Goal: Complete application form: Complete application form

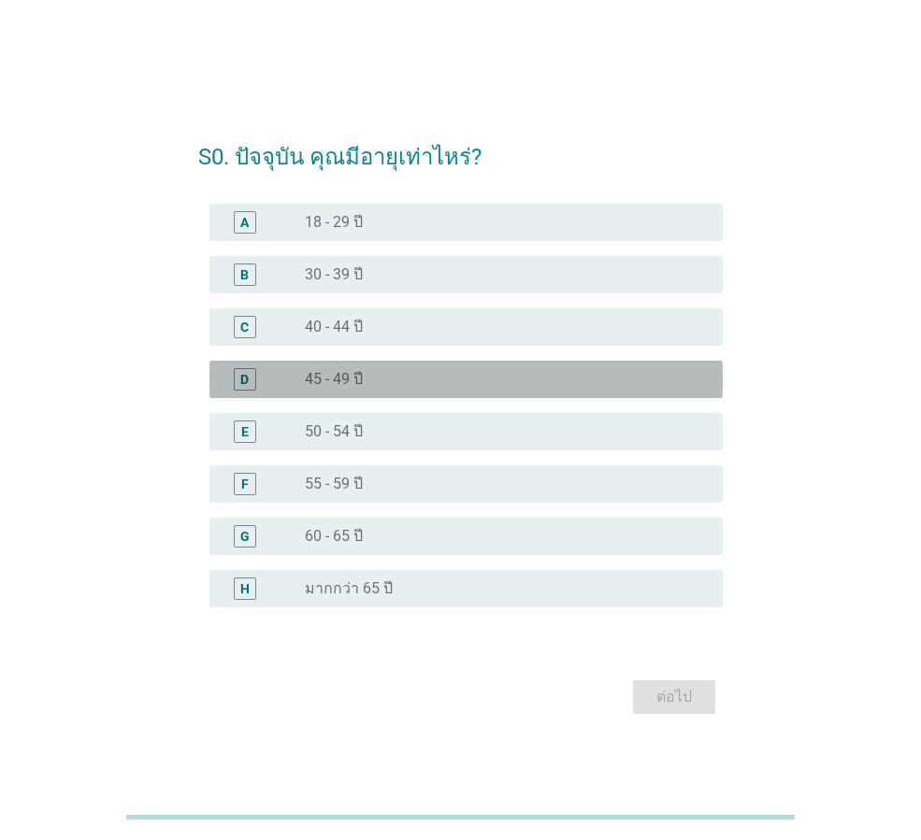
click at [260, 373] on div "D" at bounding box center [244, 379] width 40 height 22
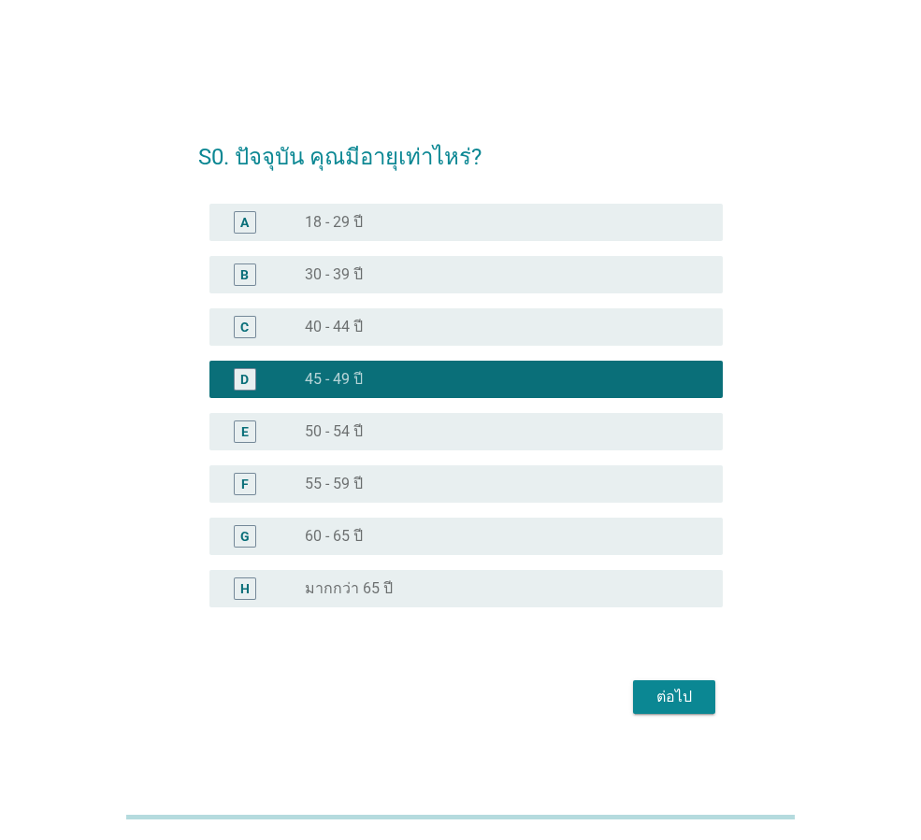
click at [697, 707] on div "ต่อไป" at bounding box center [674, 697] width 52 height 22
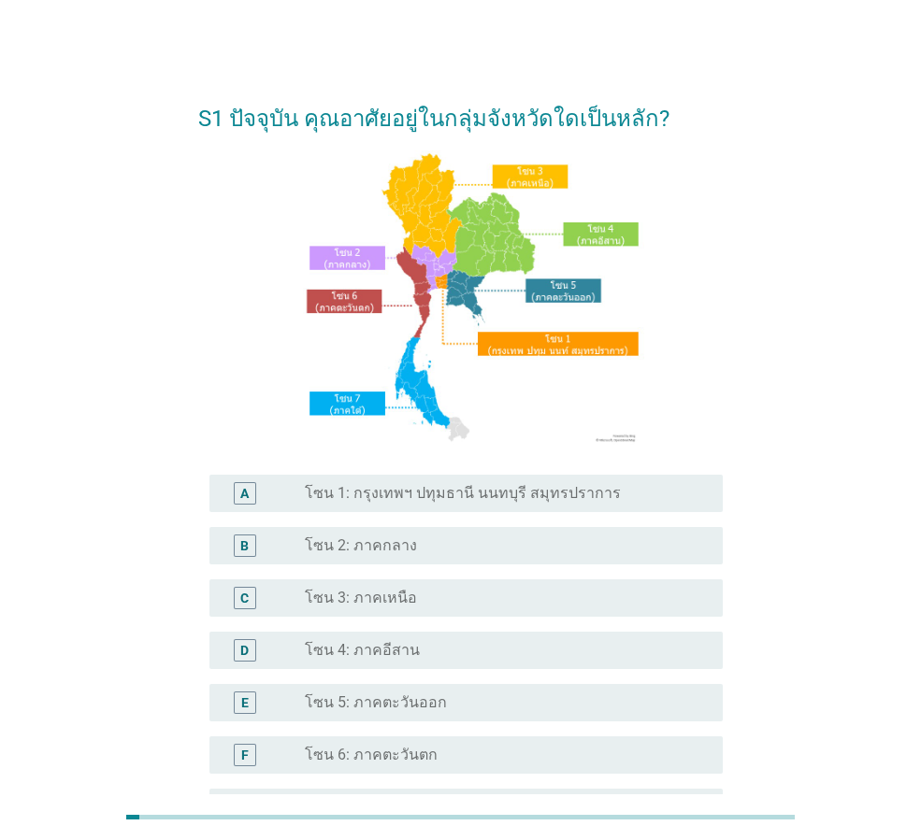
click at [473, 506] on div "A radio_button_unchecked โซน 1: กรุงเทพฯ ปทุมธานี นนทบุรี สมุทรปราการ" at bounding box center [465, 493] width 513 height 37
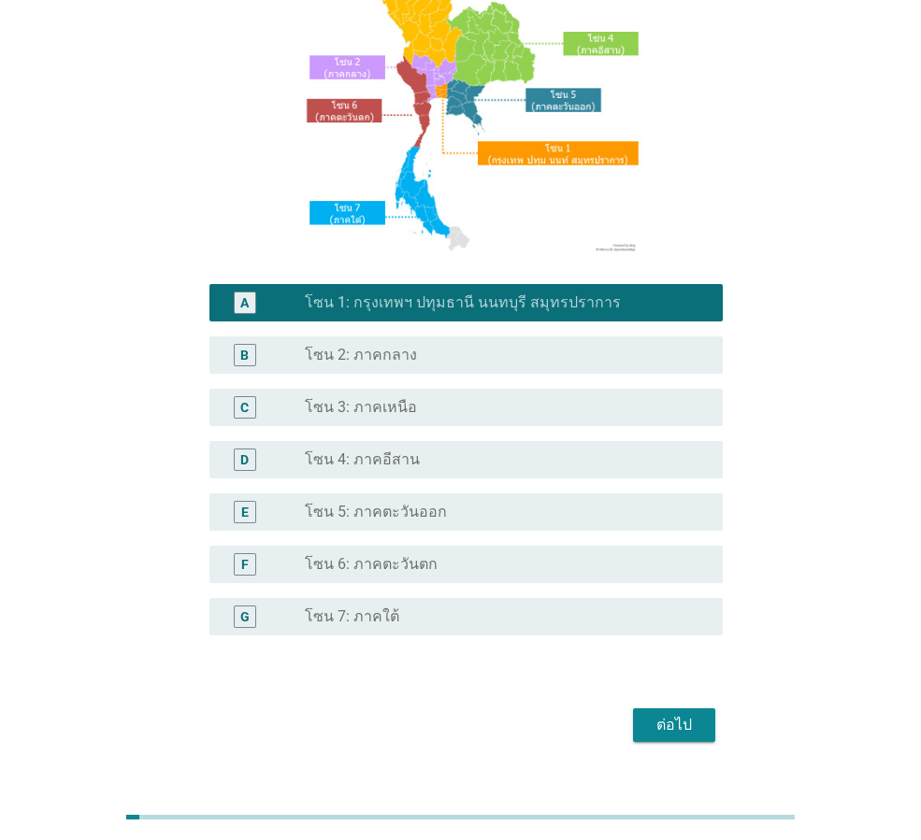
scroll to position [226, 0]
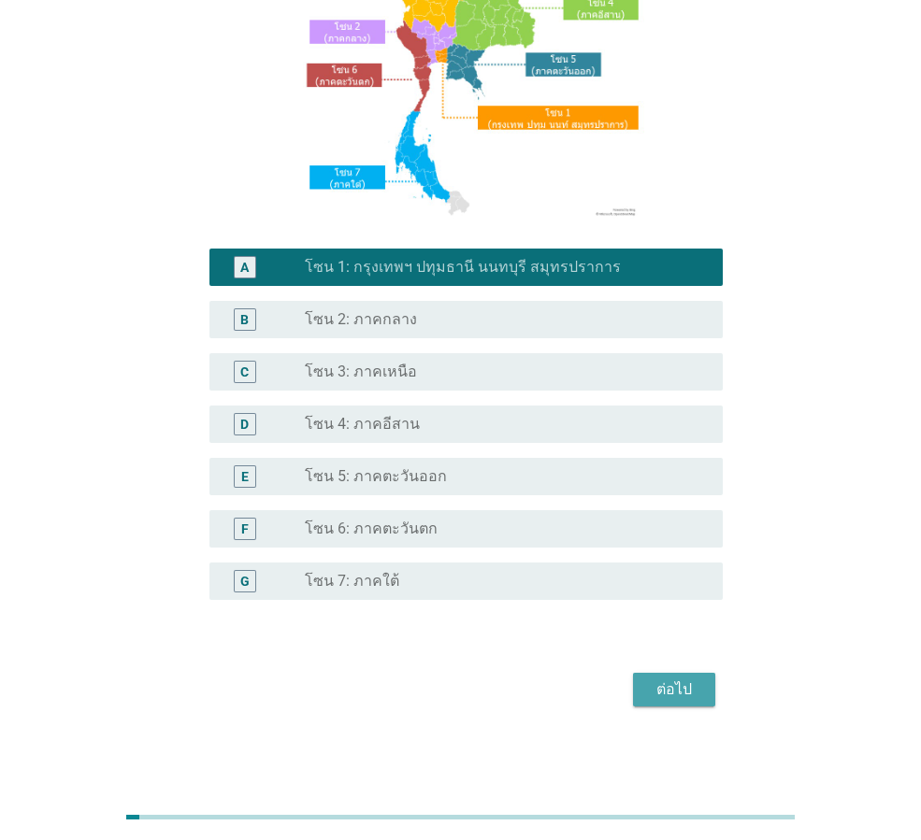
click at [657, 693] on div "ต่อไป" at bounding box center [674, 690] width 52 height 22
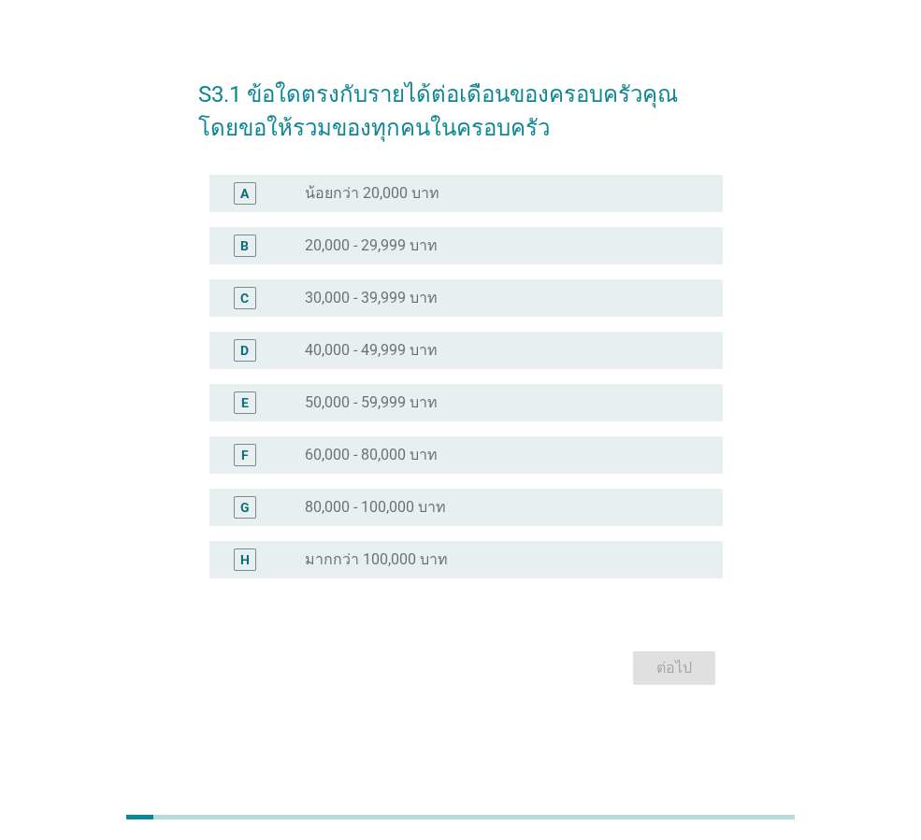
scroll to position [0, 0]
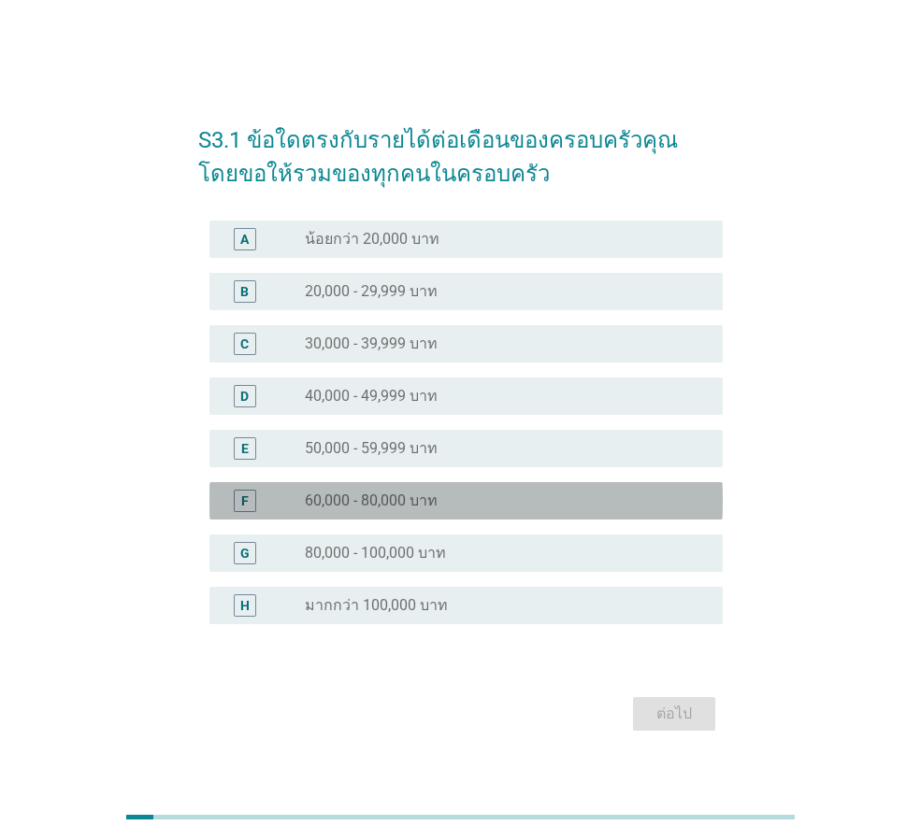
click at [380, 508] on label "60,000 - 80,000 บาท" at bounding box center [371, 501] width 133 height 19
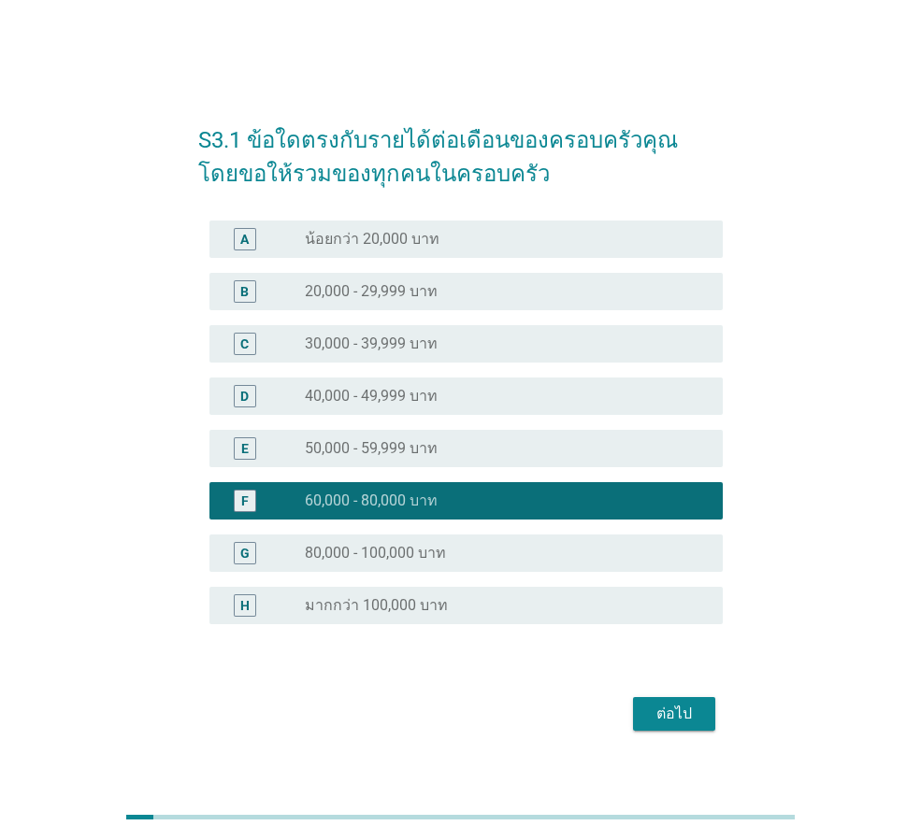
click at [694, 722] on div "ต่อไป" at bounding box center [674, 714] width 52 height 22
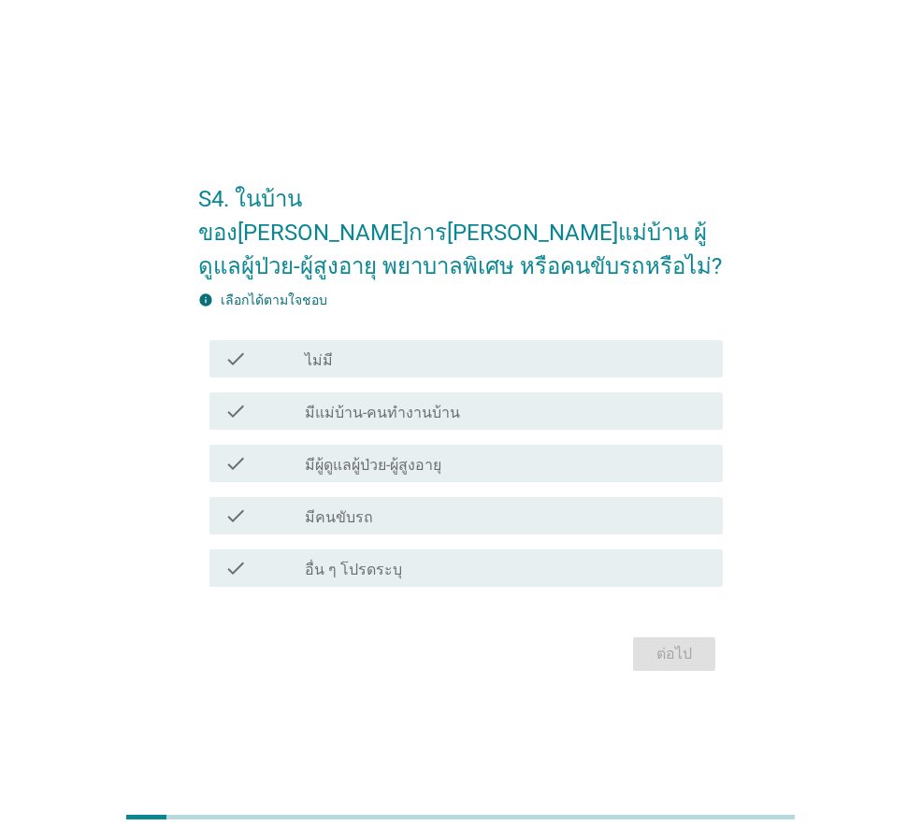
click at [375, 348] on div "check_box_outline_blank ไม่มี" at bounding box center [506, 359] width 403 height 22
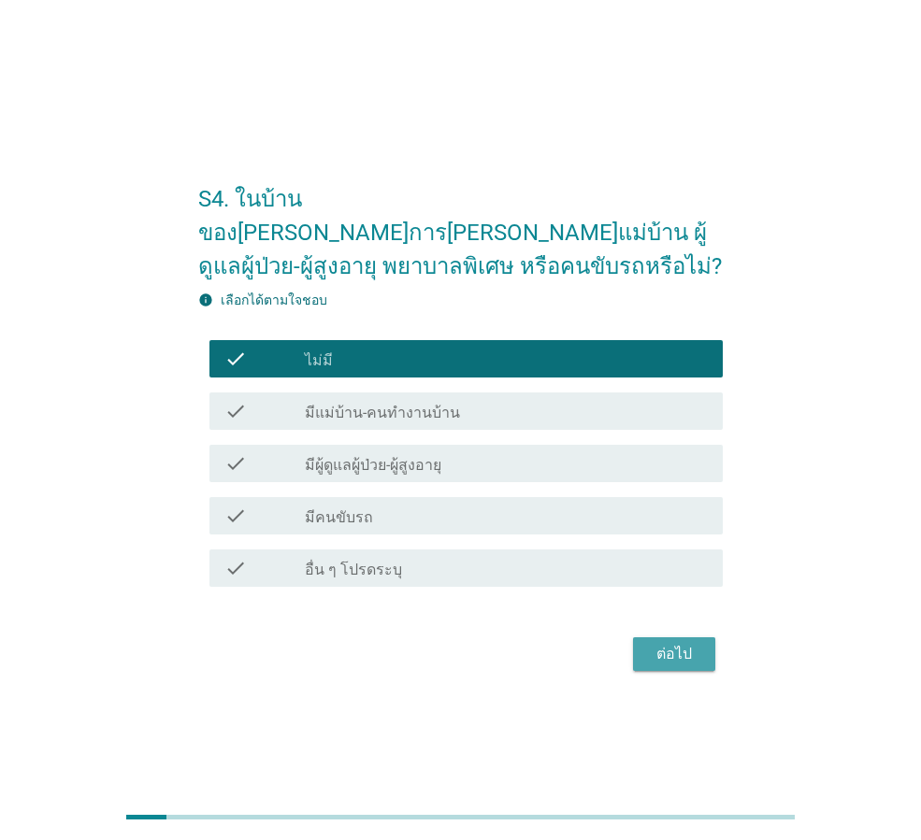
click at [676, 643] on div "ต่อไป" at bounding box center [674, 654] width 52 height 22
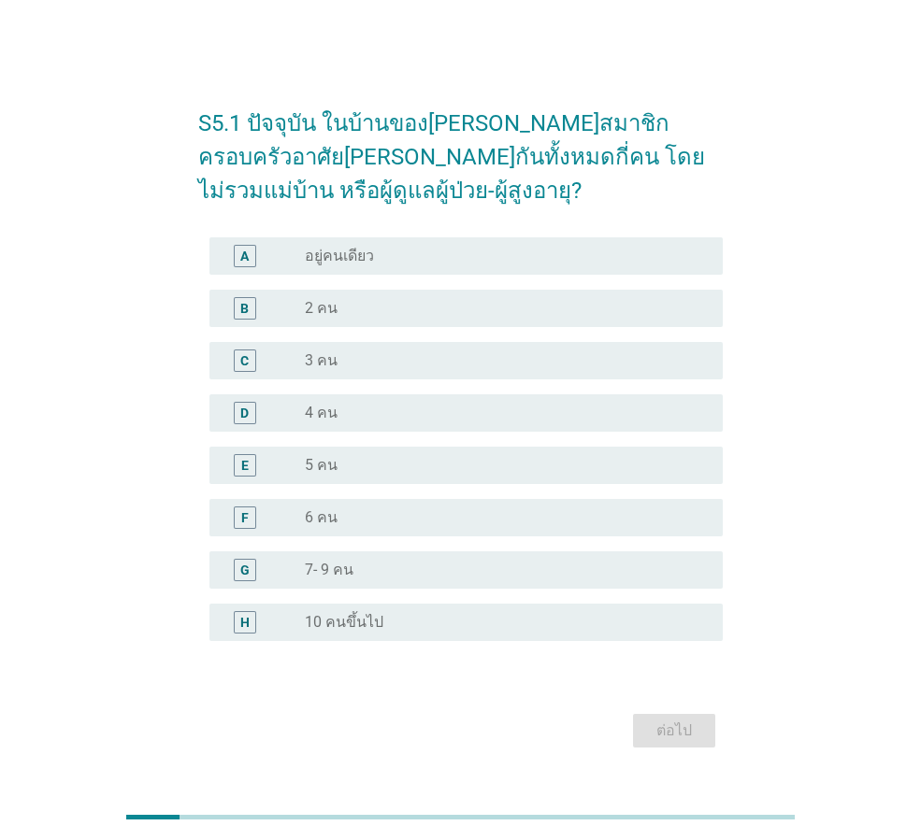
click at [332, 521] on label "6 คน" at bounding box center [321, 517] width 33 height 19
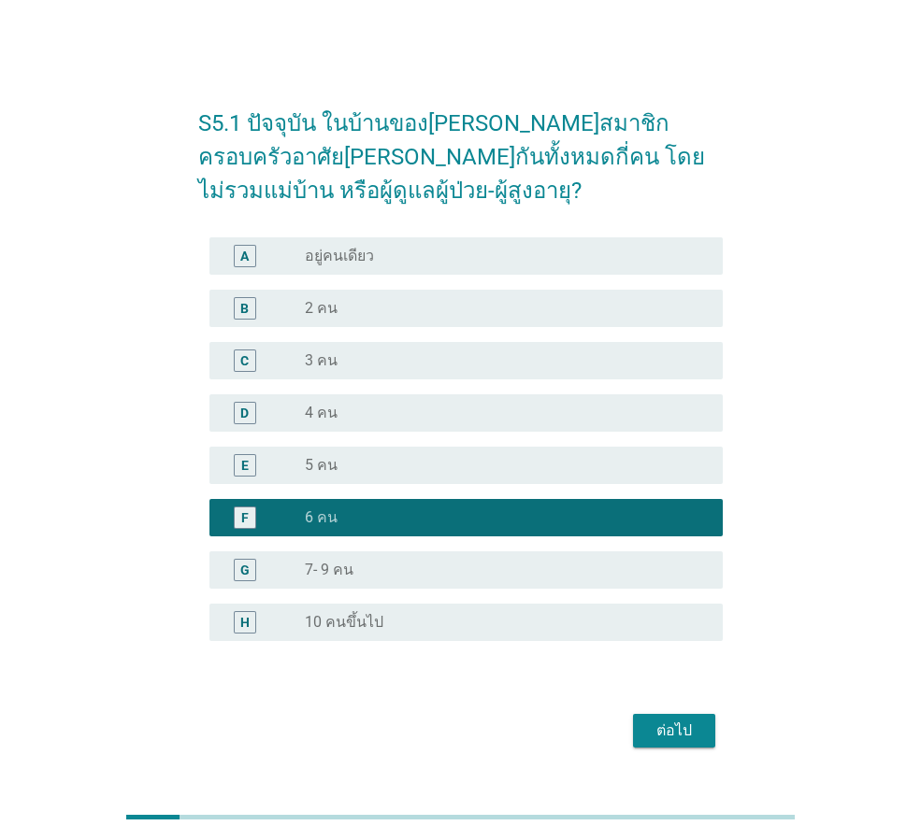
click at [354, 575] on div "radio_button_unchecked 7- 9 คน" at bounding box center [499, 570] width 388 height 19
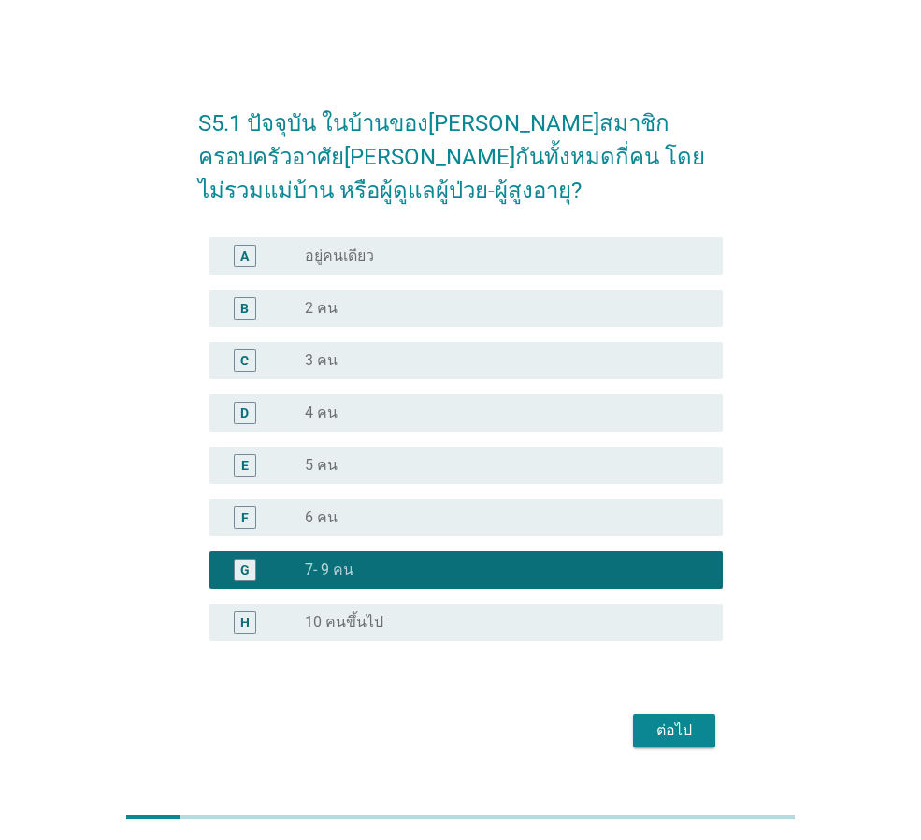
click at [704, 740] on button "ต่อไป" at bounding box center [674, 731] width 82 height 34
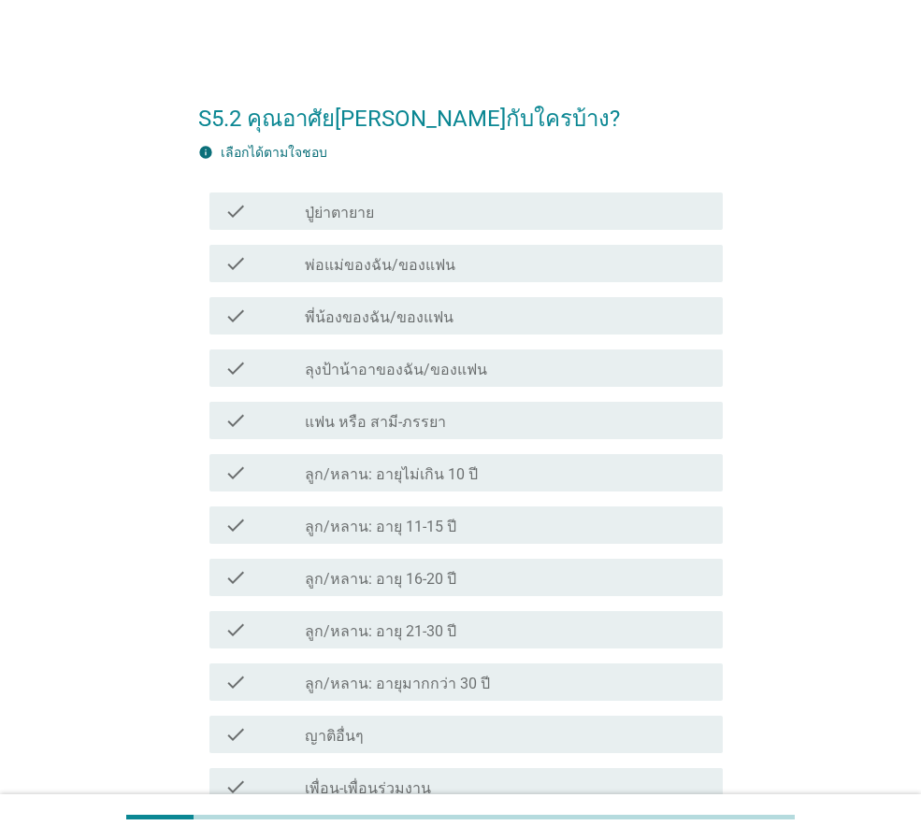
click at [353, 273] on label "พ่อแม่ของฉัน/ของแฟน" at bounding box center [380, 265] width 150 height 19
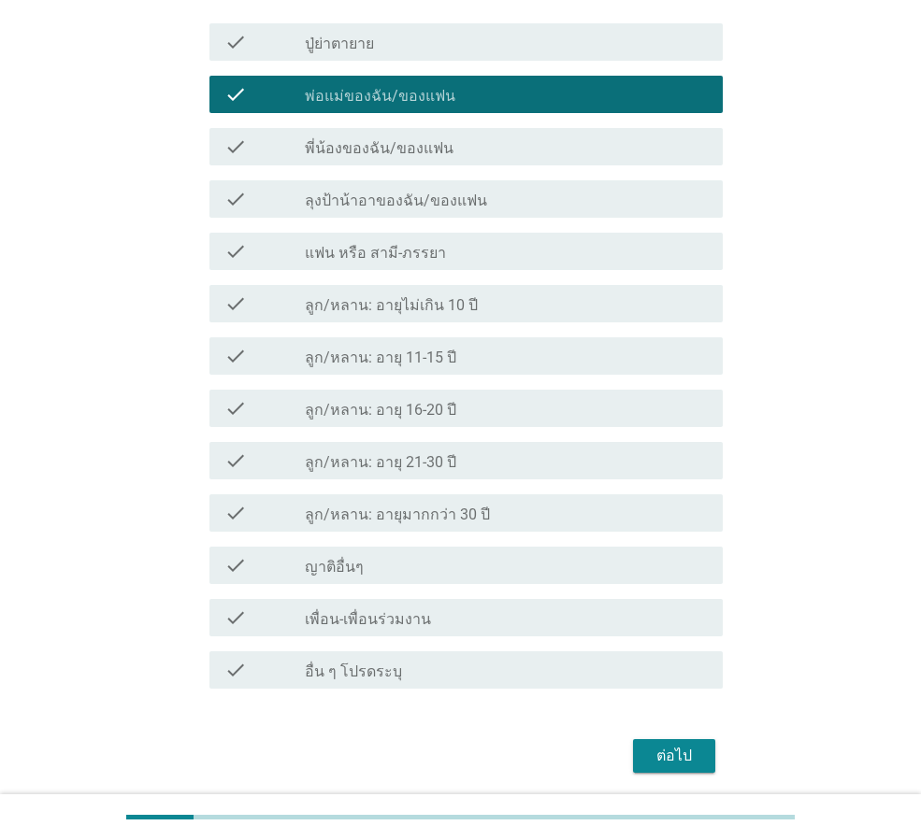
scroll to position [187, 0]
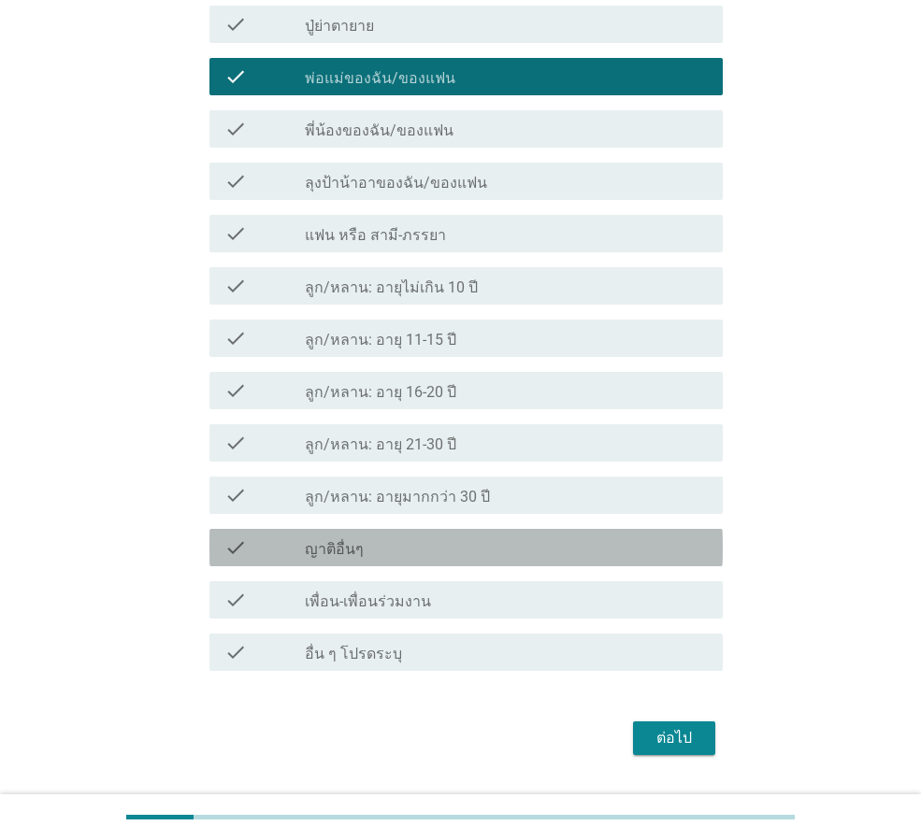
click at [333, 554] on label "ญาติอื่นๆ" at bounding box center [334, 549] width 59 height 19
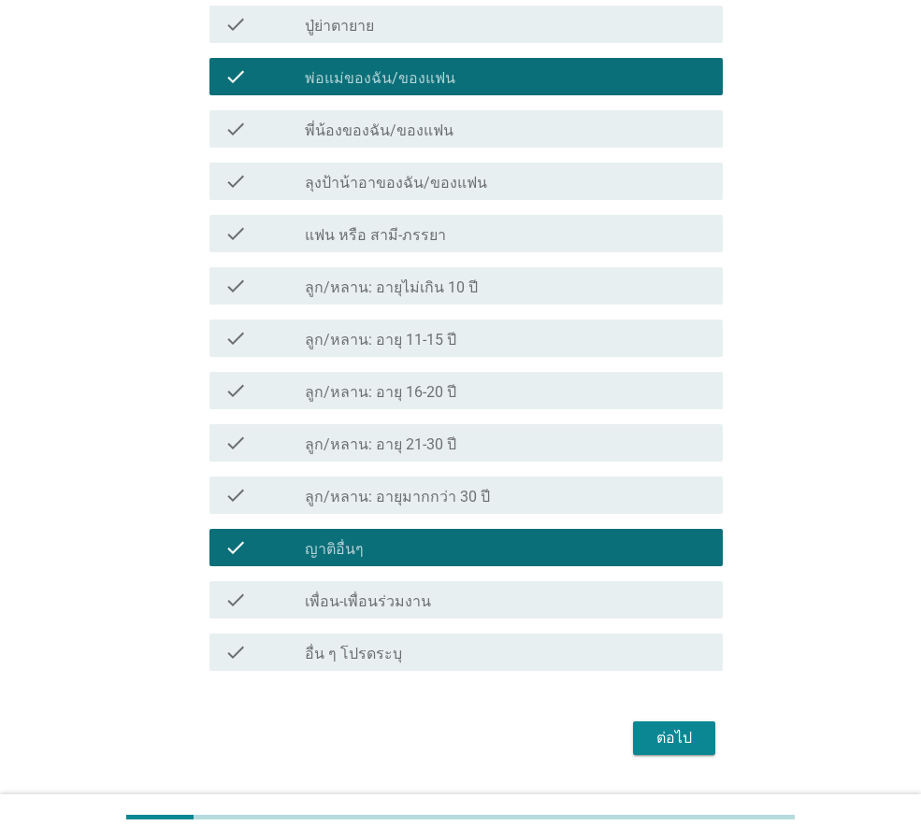
click at [319, 228] on label "แฟน หรือ สามี-ภรรยา" at bounding box center [375, 235] width 141 height 19
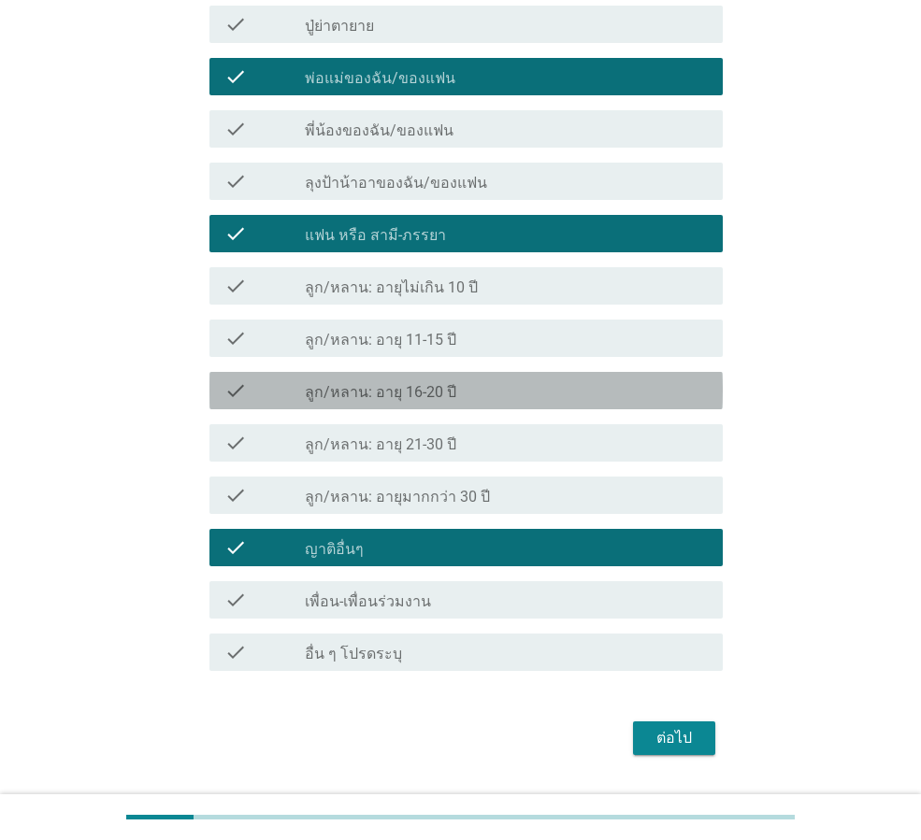
click at [359, 403] on div "check check_box_outline_blank ลูก/หลาน: อายุ 16-20 ปี" at bounding box center [465, 390] width 513 height 37
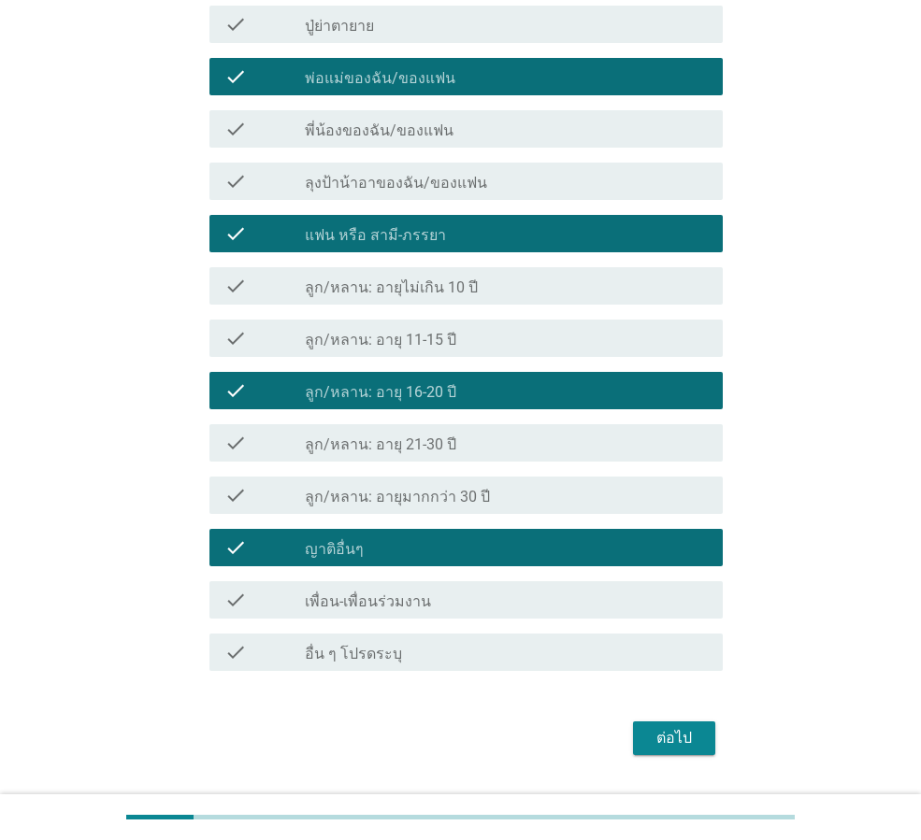
click at [389, 282] on label "ลูก/หลาน: อายุไม่เกิน 10 ปี" at bounding box center [391, 288] width 173 height 19
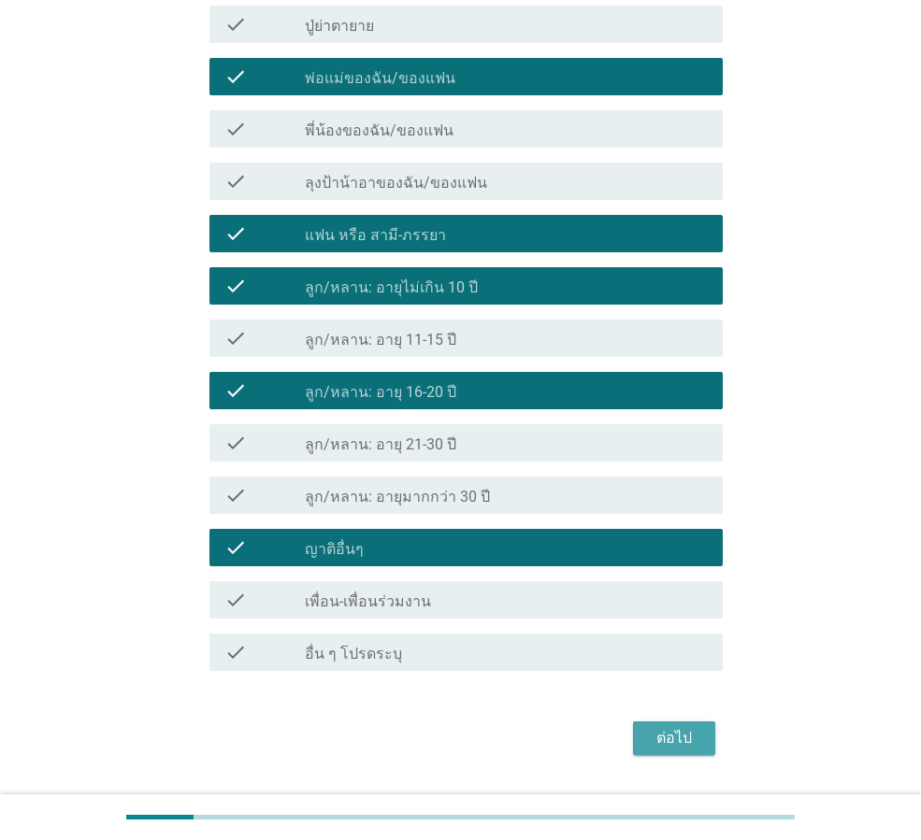
click at [681, 739] on div "ต่อไป" at bounding box center [674, 738] width 52 height 22
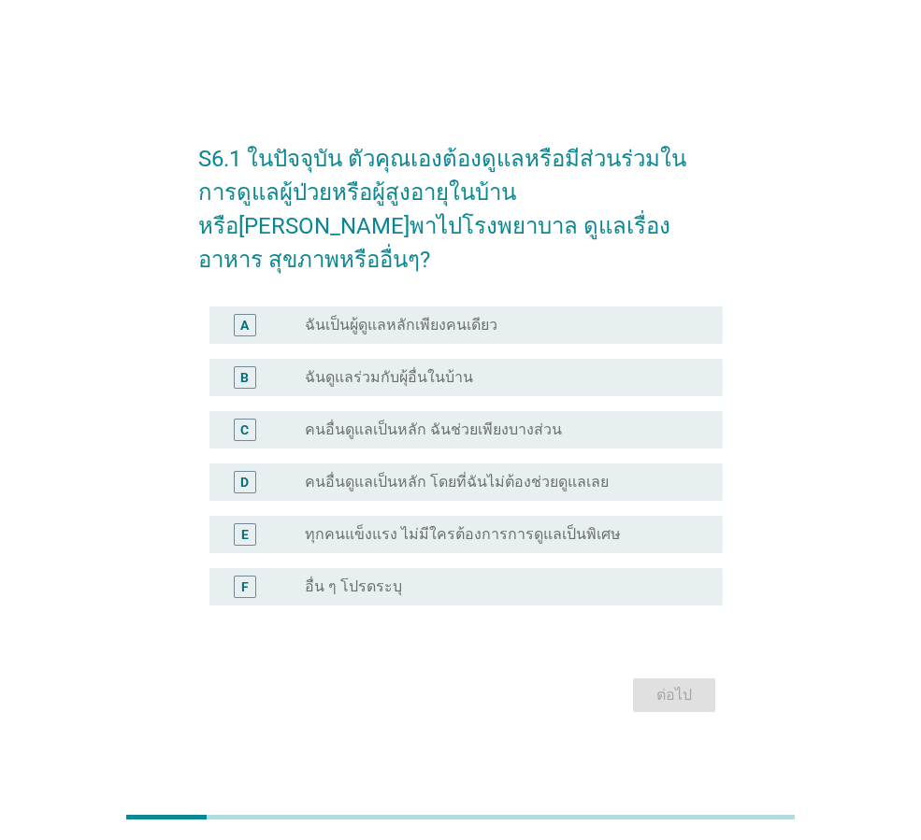
click at [370, 368] on label "ฉันดูแลร่วมกับผุ้อื่นในบ้าน" at bounding box center [389, 377] width 168 height 19
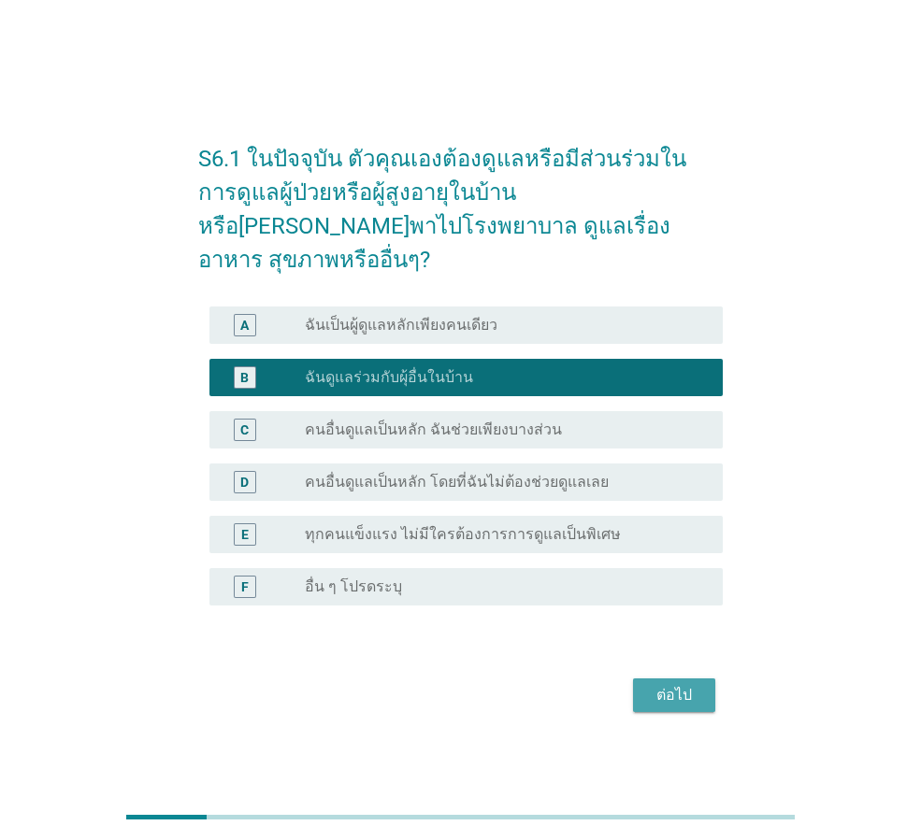
click at [678, 684] on div "ต่อไป" at bounding box center [674, 695] width 52 height 22
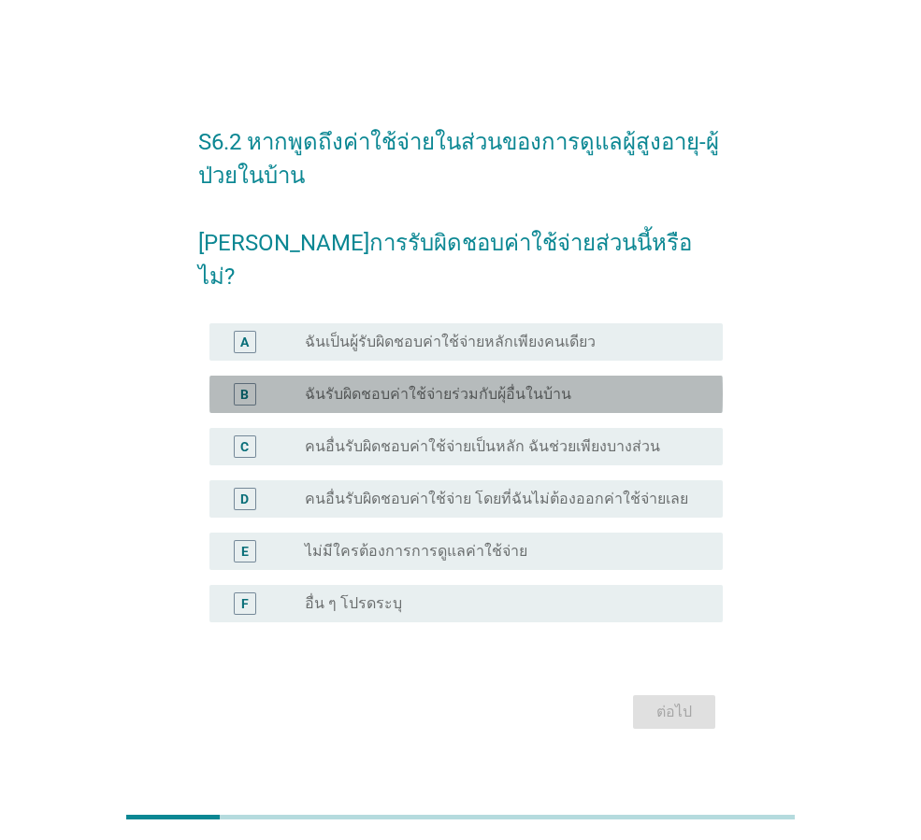
click at [475, 385] on label "ฉันรับผิดชอบค่าใช้จ่ายร่วมกับผุ้อื่นในบ้าน" at bounding box center [438, 394] width 266 height 19
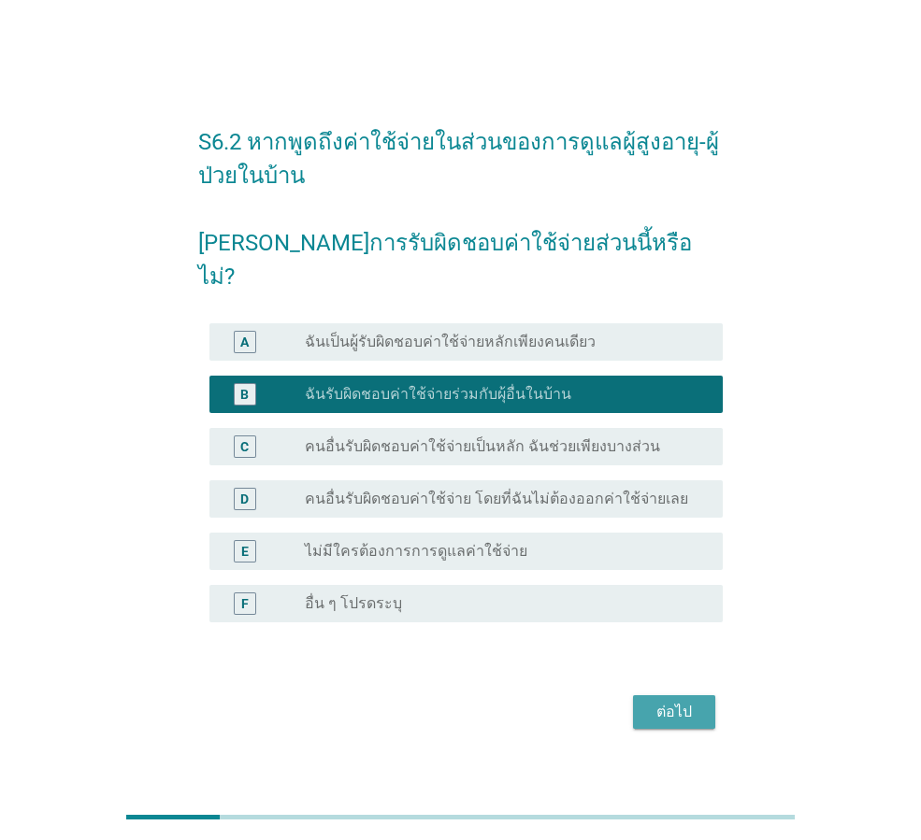
click at [660, 701] on div "ต่อไป" at bounding box center [674, 712] width 52 height 22
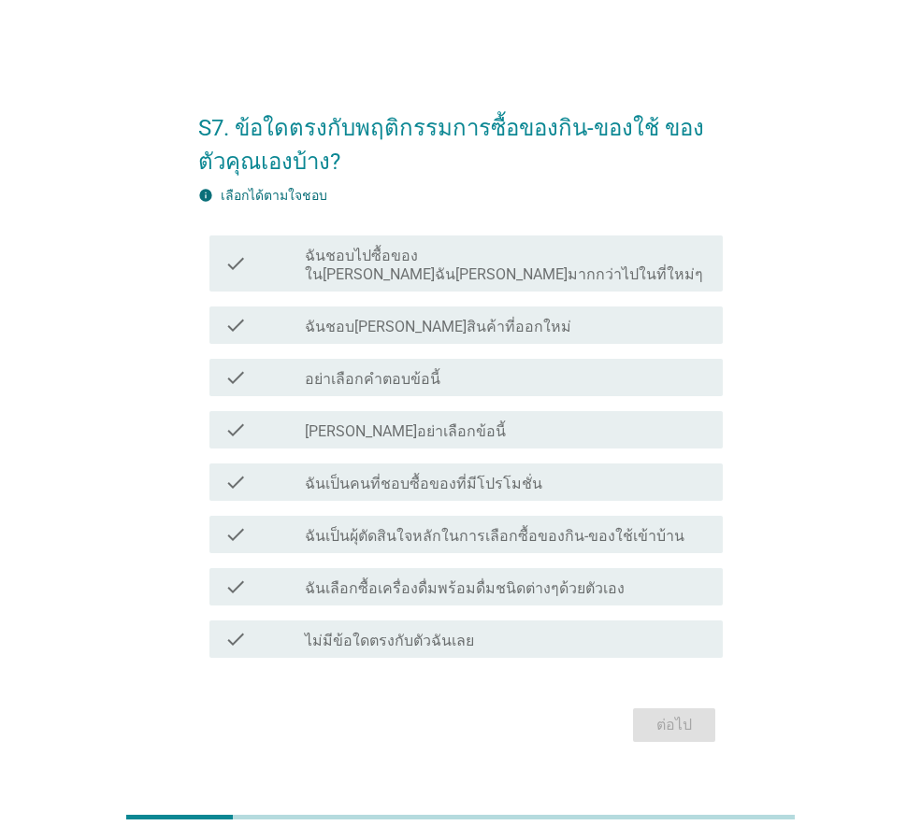
click at [510, 477] on label "ฉันเป็นคนที่ชอบซื้อของที่มีโปรโมชั่น" at bounding box center [423, 484] width 237 height 19
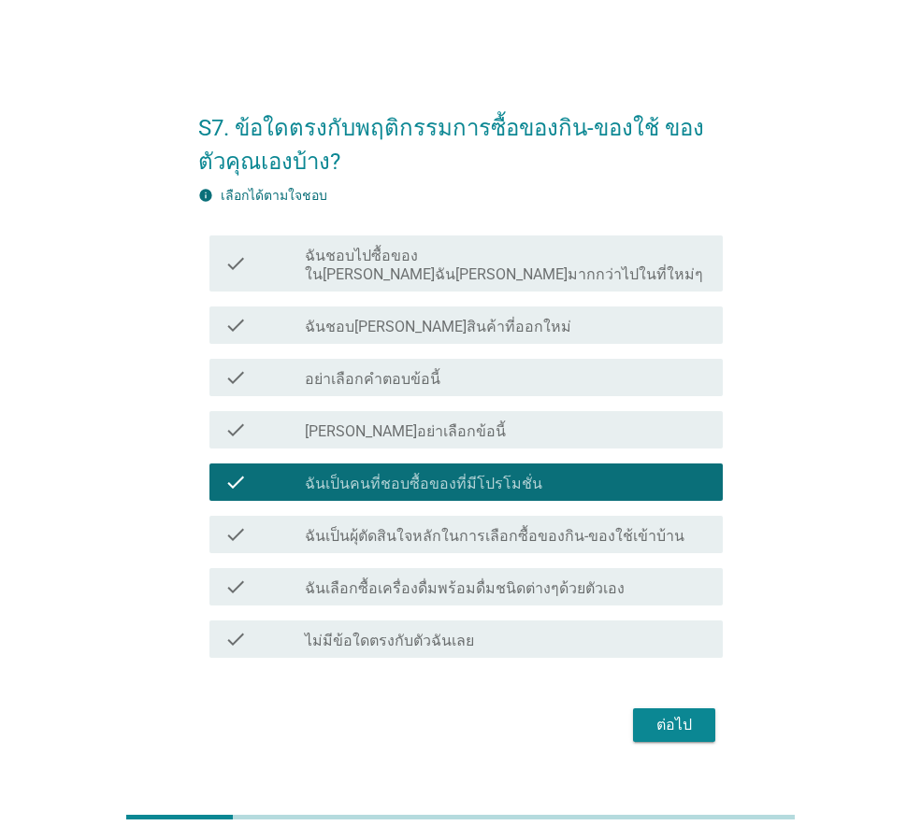
click at [352, 528] on label "ฉันเป็นผุ้ตัดสินใจหลักในการเลือกซื้อของกิน-ของใช้เข้าบ้าน" at bounding box center [494, 536] width 379 height 19
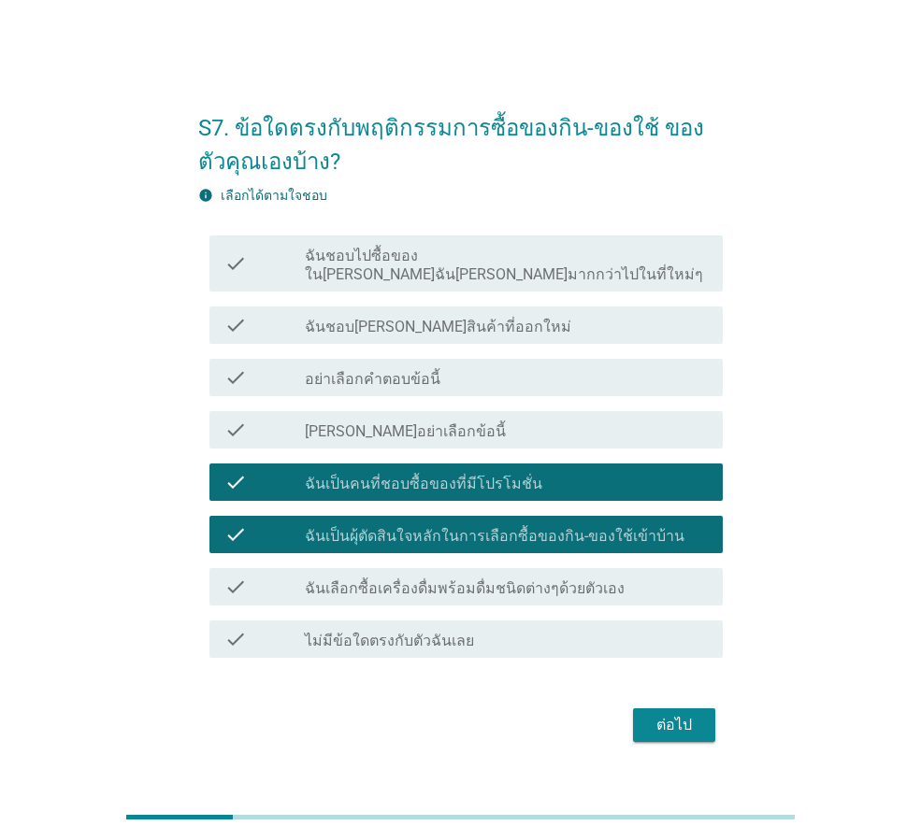
click at [448, 268] on label "ฉันชอบไปซื้อของใน[PERSON_NAME]ฉัน[PERSON_NAME]มากกว่าไปในที่ใหม่ๆ" at bounding box center [506, 265] width 403 height 37
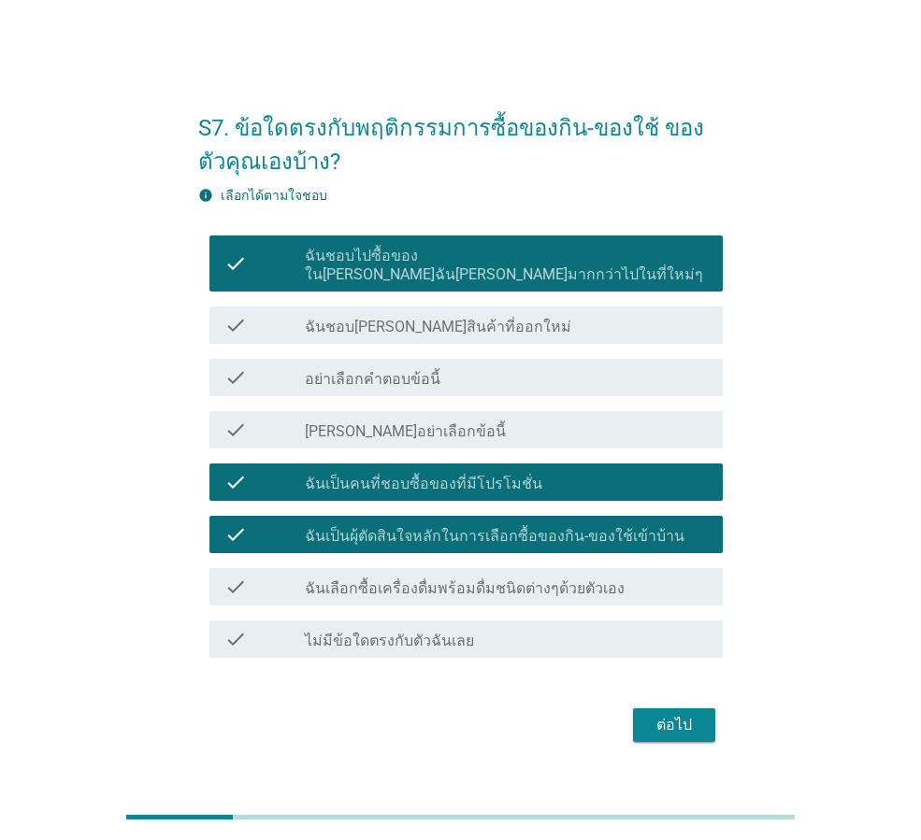
click at [373, 253] on div "check_box ฉันชอบไปซื้อของใน[PERSON_NAME]ฉัน[PERSON_NAME]มากกว่าไปในที่ใหม่ๆ" at bounding box center [506, 263] width 403 height 41
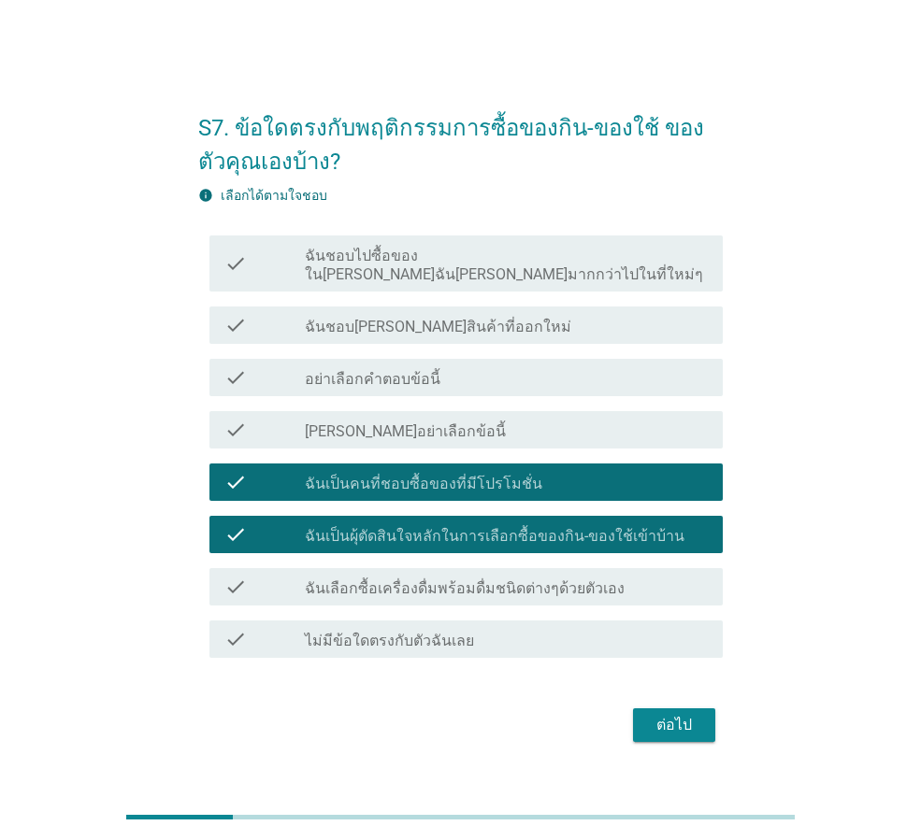
click at [683, 716] on div "ต่อไป" at bounding box center [674, 725] width 52 height 22
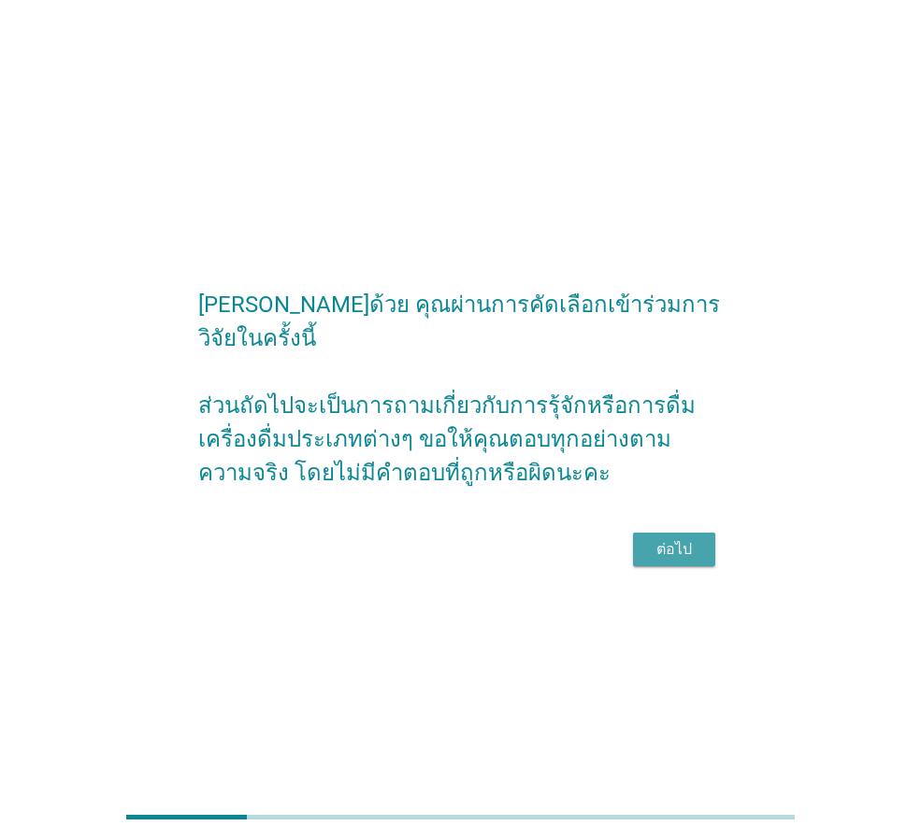
click at [658, 538] on div "ต่อไป" at bounding box center [674, 549] width 52 height 22
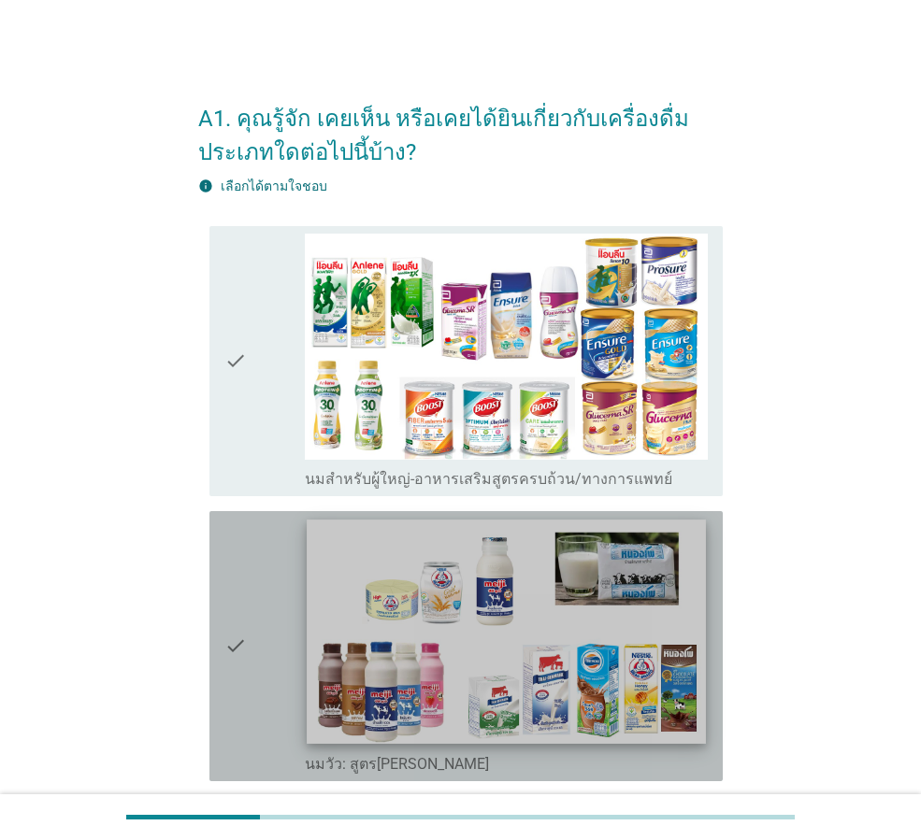
click at [514, 665] on img at bounding box center [506, 632] width 398 height 224
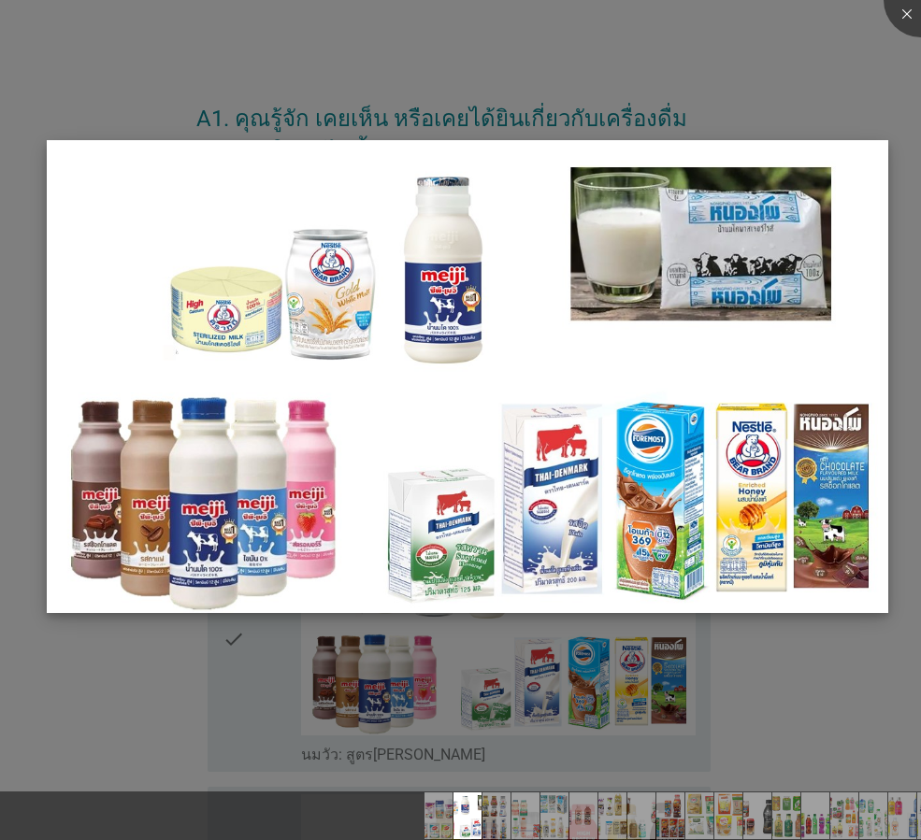
click at [455, 399] on img at bounding box center [467, 376] width 841 height 473
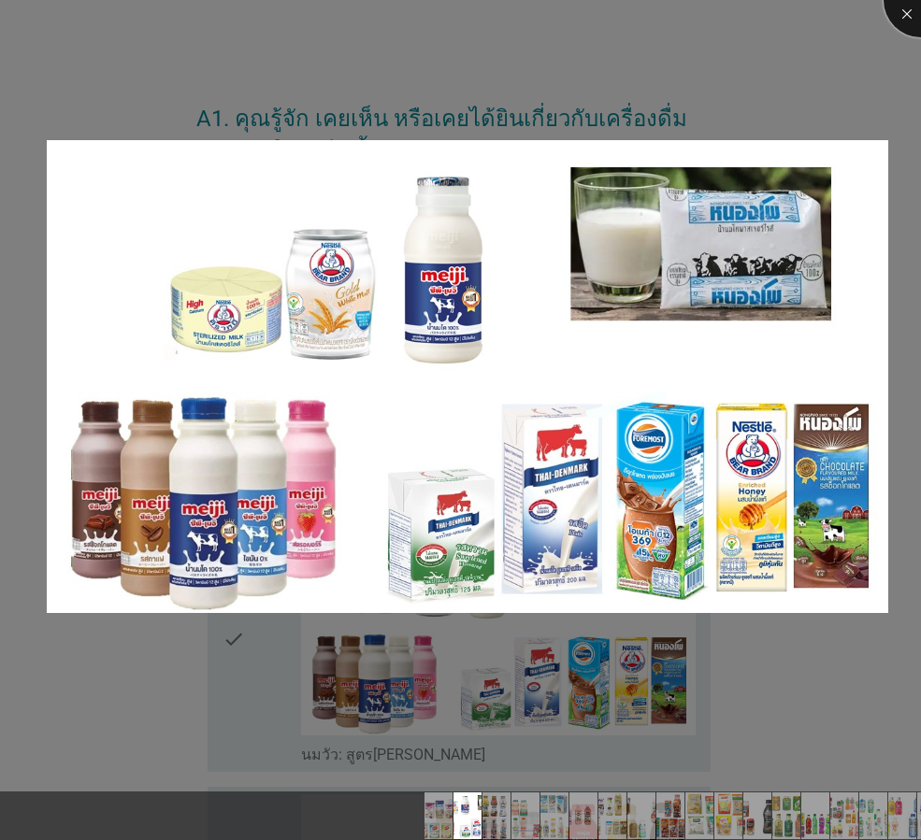
click at [904, 13] on div at bounding box center [920, 0] width 75 height 75
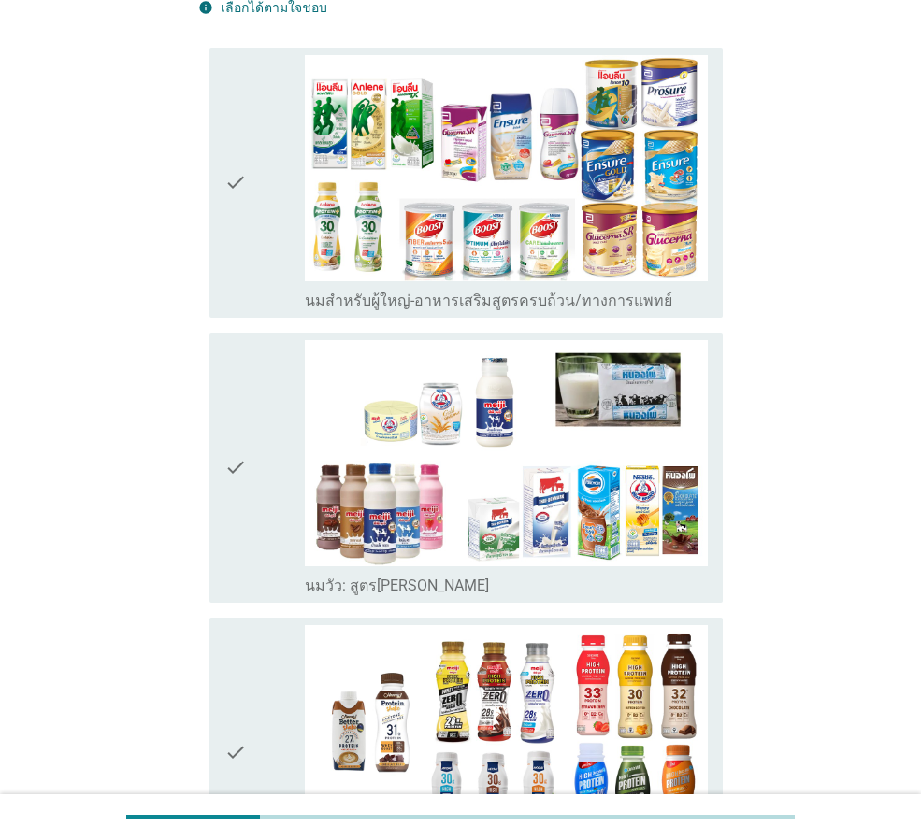
scroll to position [187, 0]
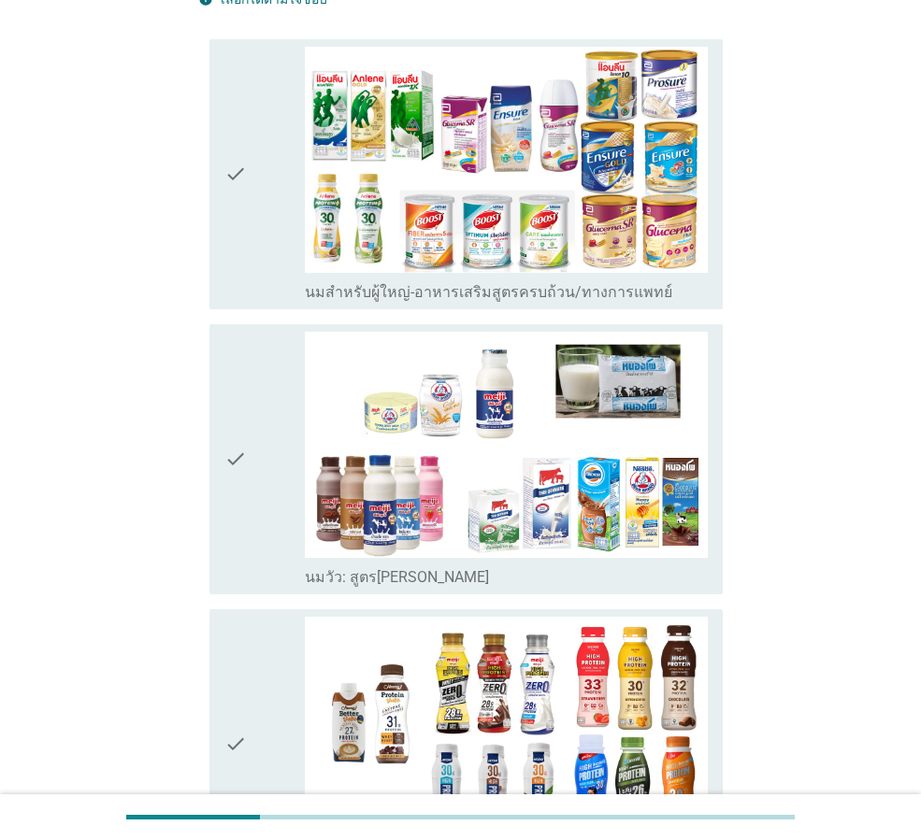
click at [232, 463] on icon "check" at bounding box center [235, 459] width 22 height 255
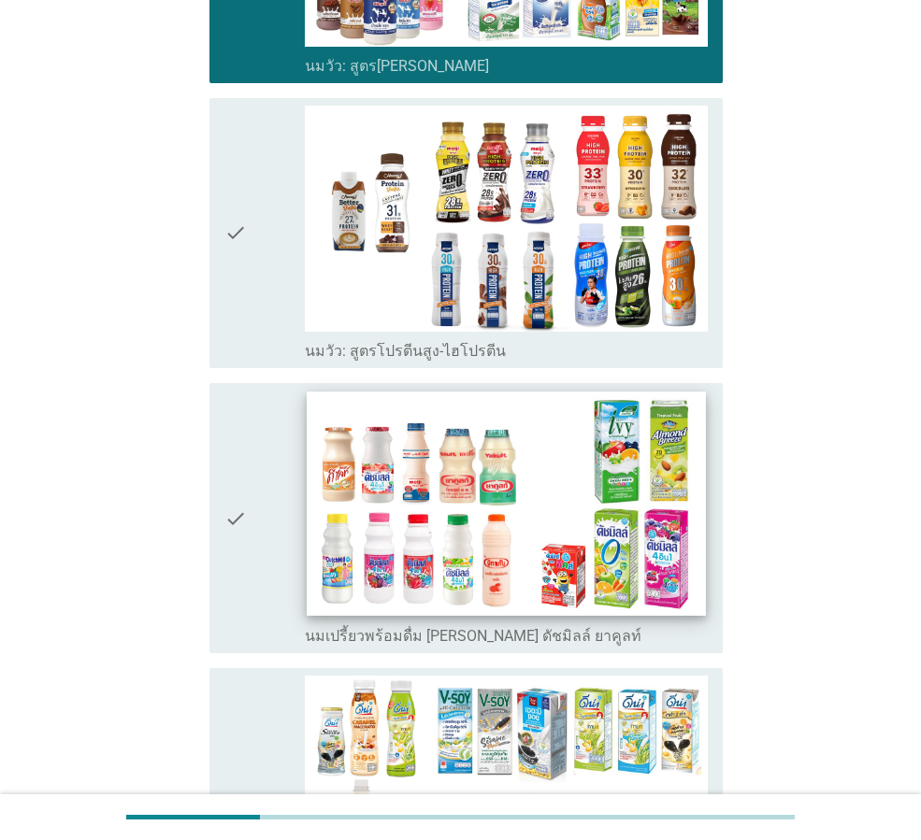
scroll to position [748, 0]
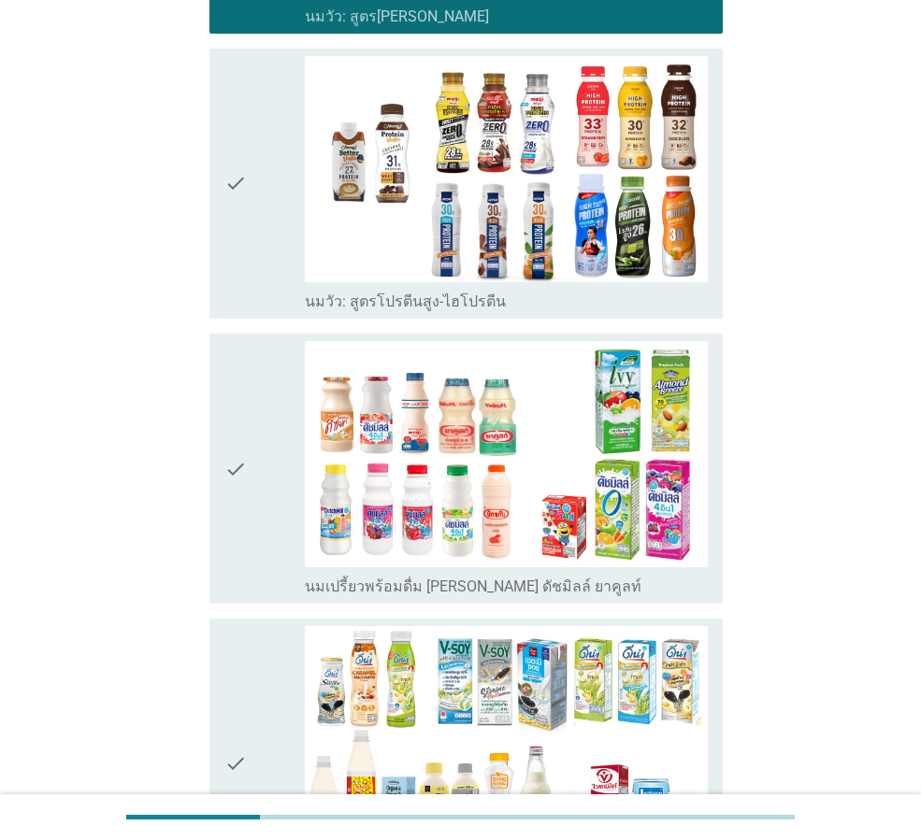
click at [235, 465] on icon "check" at bounding box center [235, 468] width 22 height 255
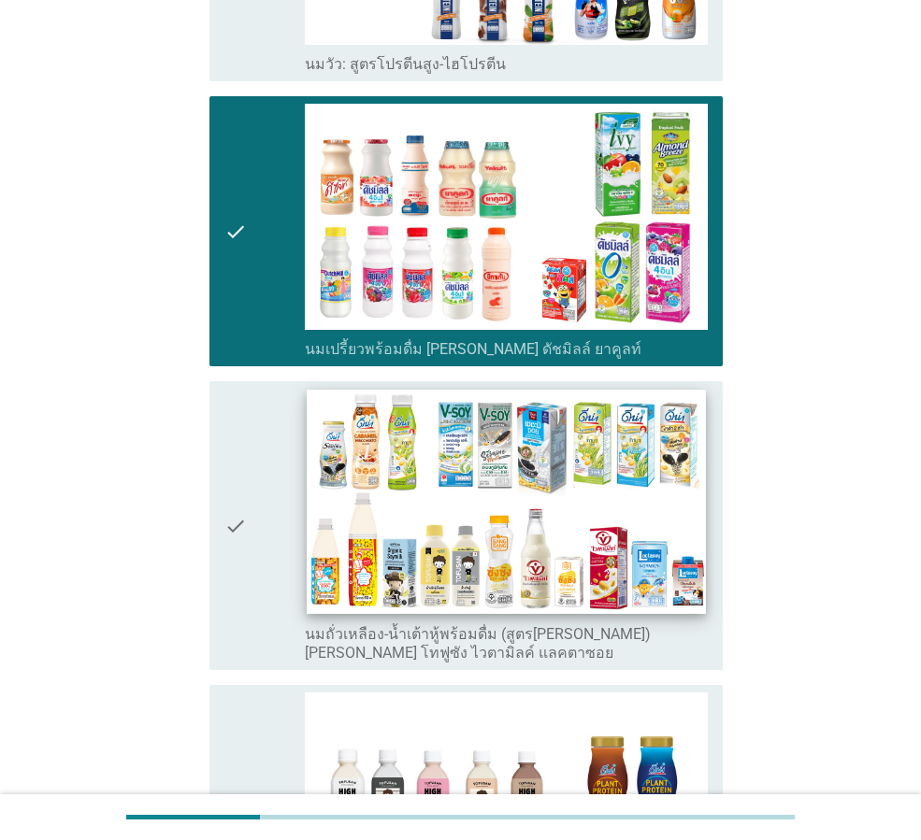
scroll to position [1028, 0]
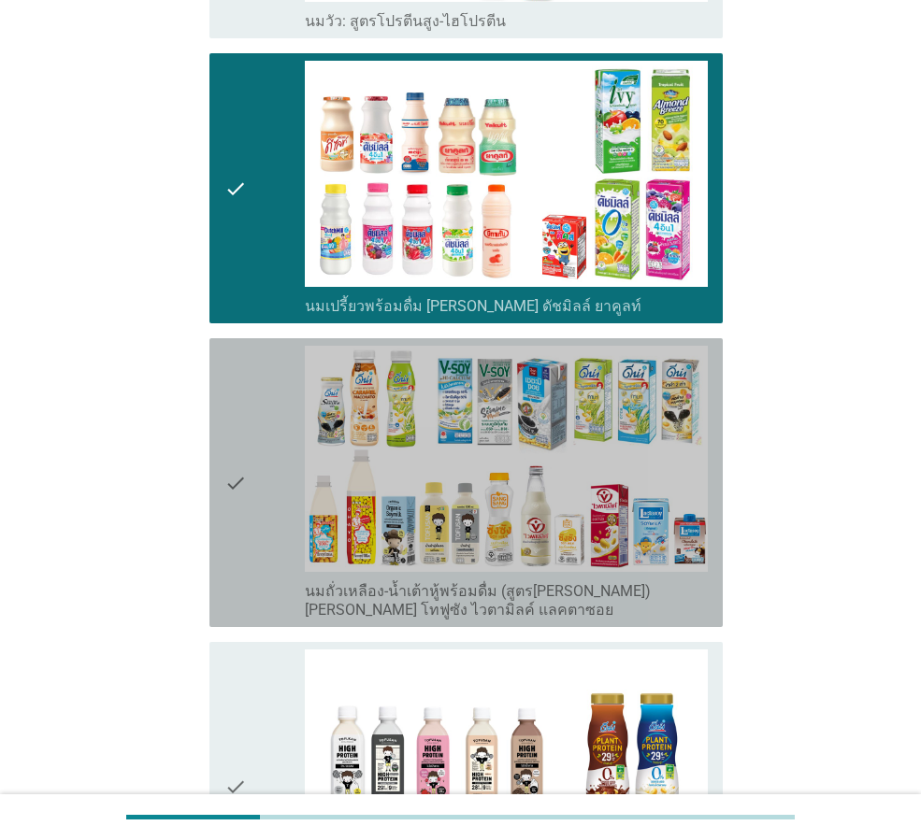
click at [229, 472] on icon "check" at bounding box center [235, 483] width 22 height 274
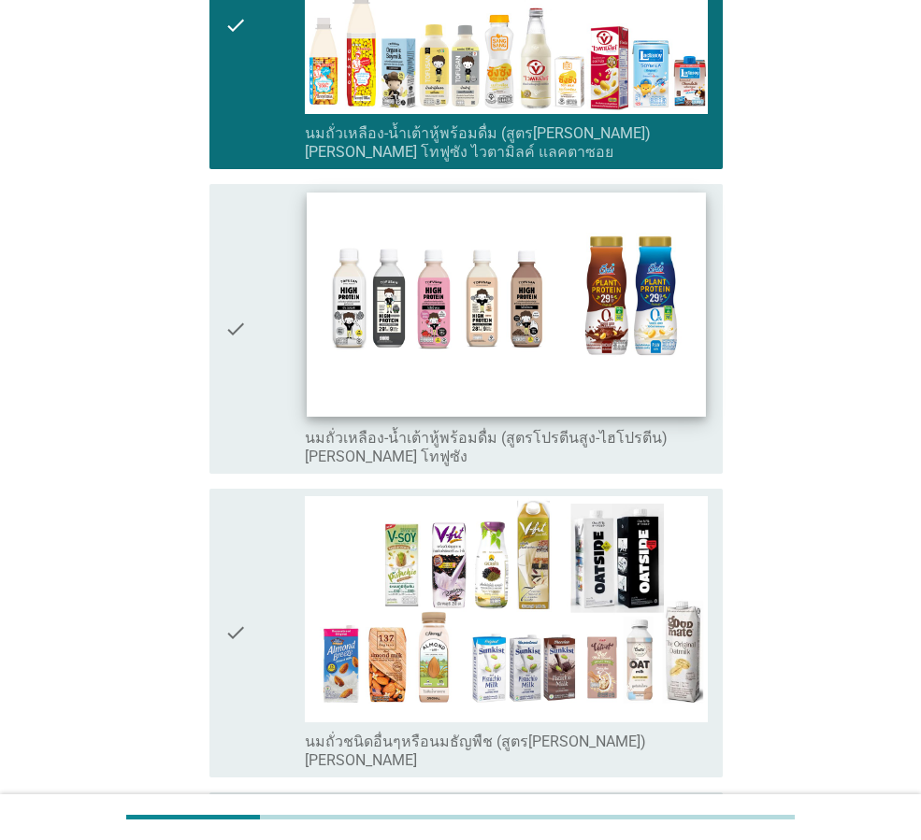
scroll to position [1495, 0]
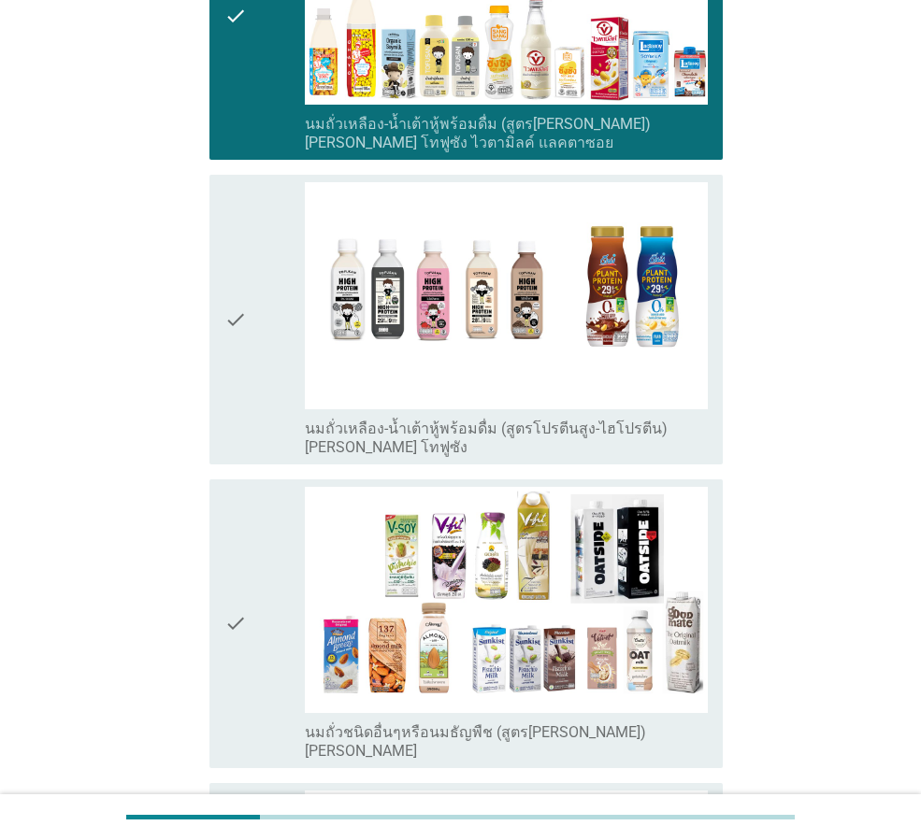
click at [233, 316] on icon "check" at bounding box center [235, 319] width 22 height 274
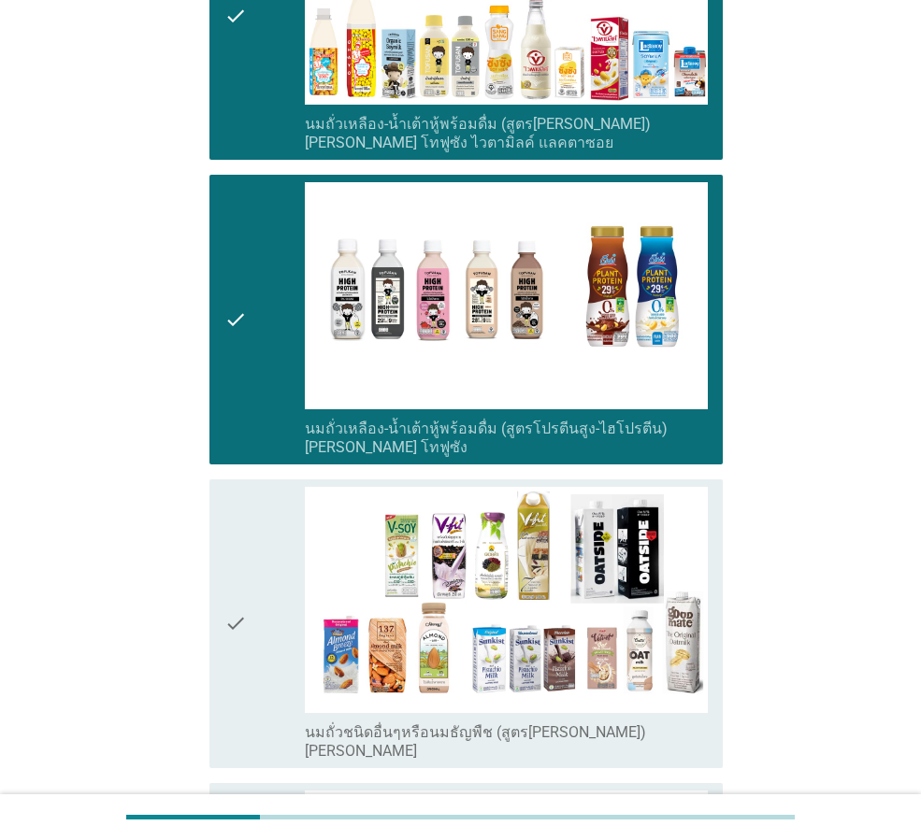
click at [227, 617] on icon "check" at bounding box center [235, 624] width 22 height 274
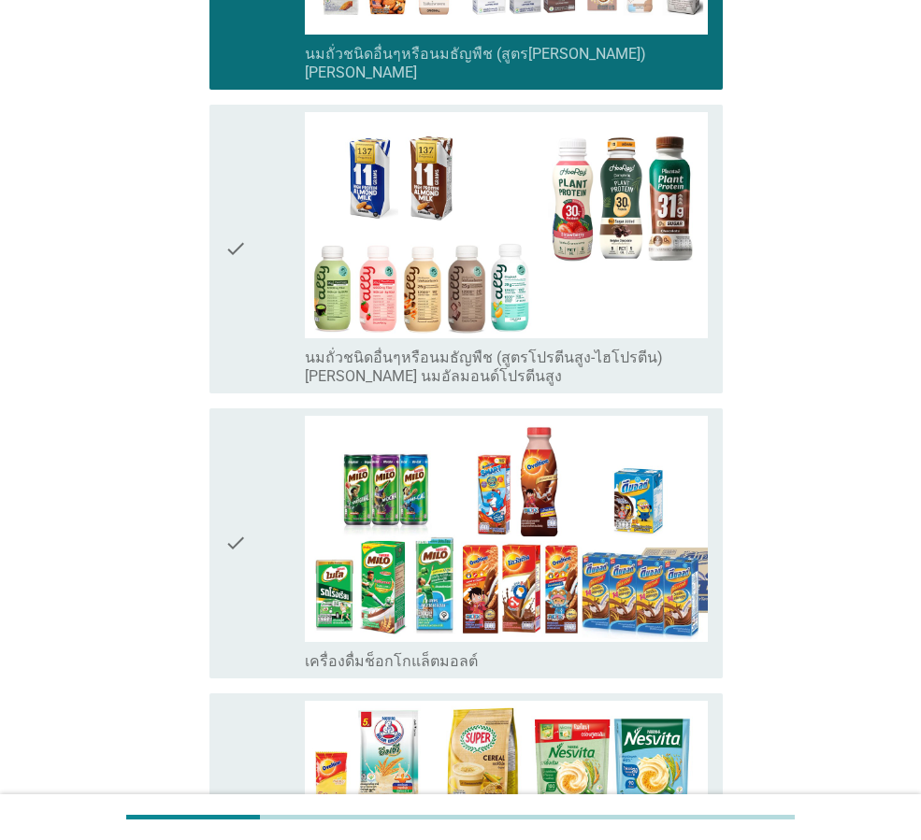
scroll to position [2243, 0]
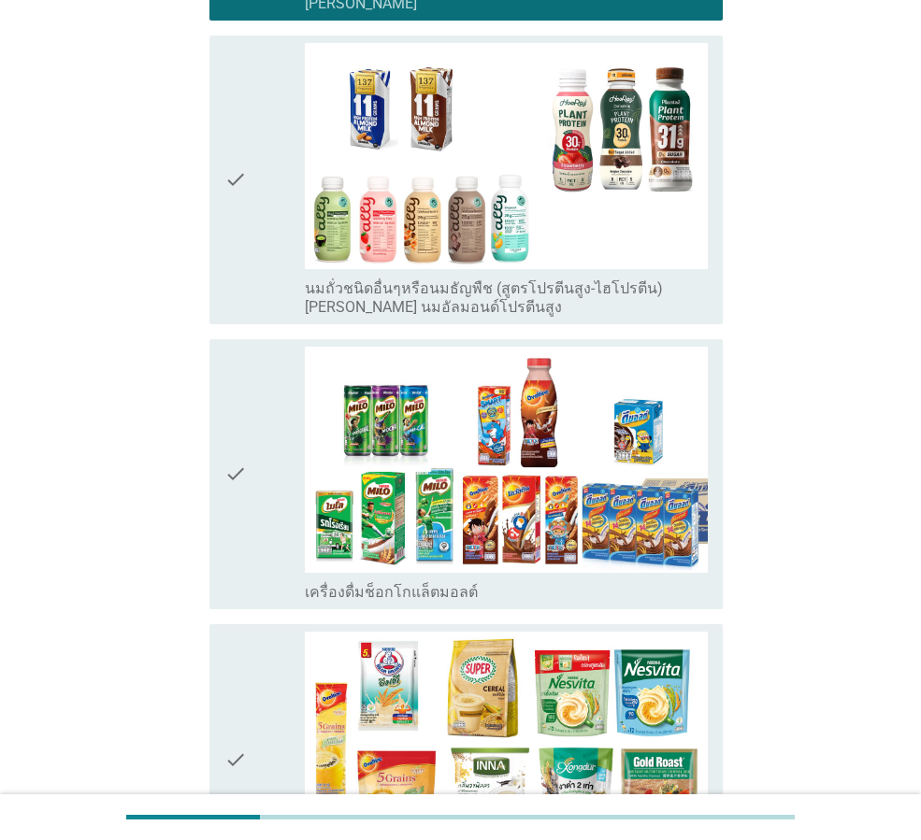
click at [234, 479] on icon "check" at bounding box center [235, 474] width 22 height 255
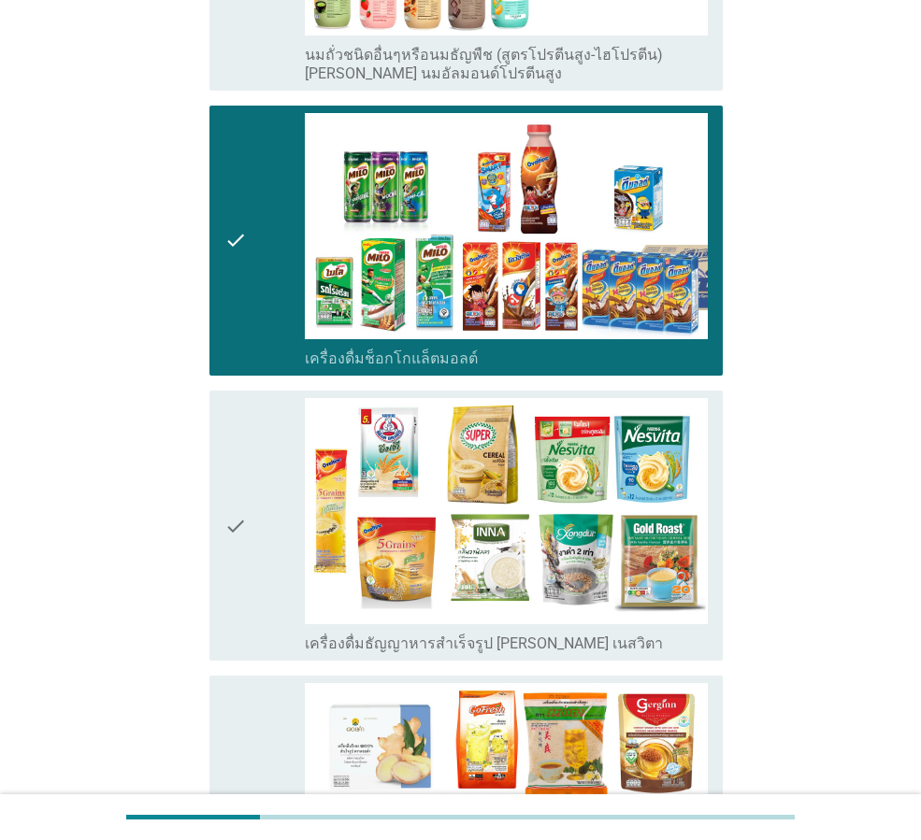
scroll to position [2523, 0]
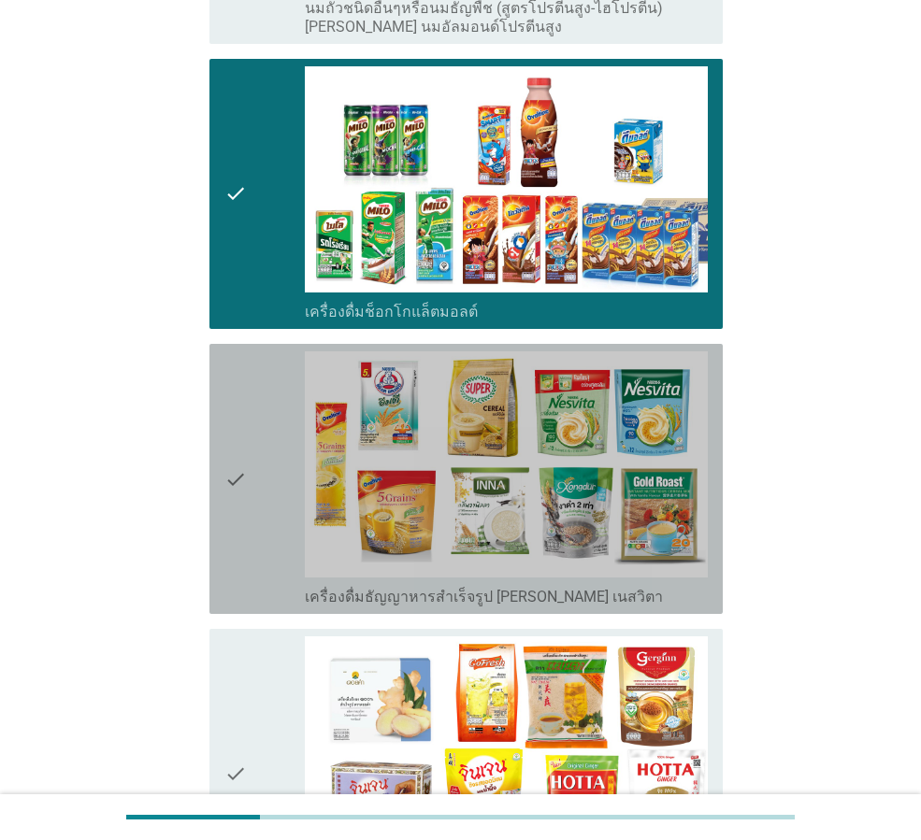
click at [231, 477] on icon "check" at bounding box center [235, 478] width 22 height 255
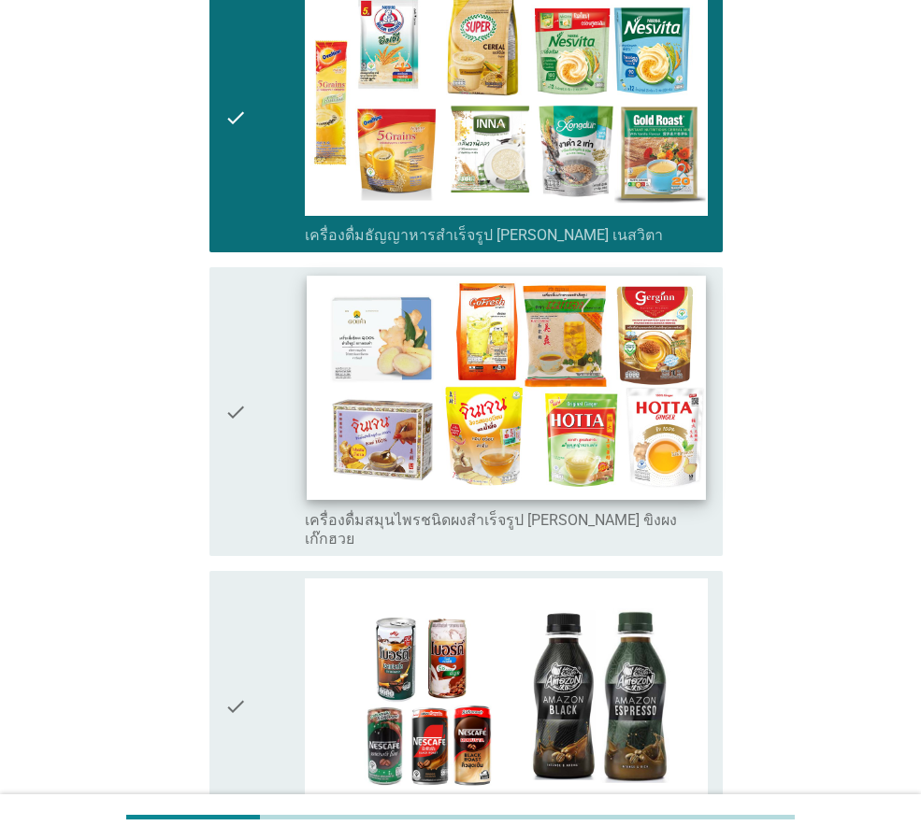
scroll to position [2897, 0]
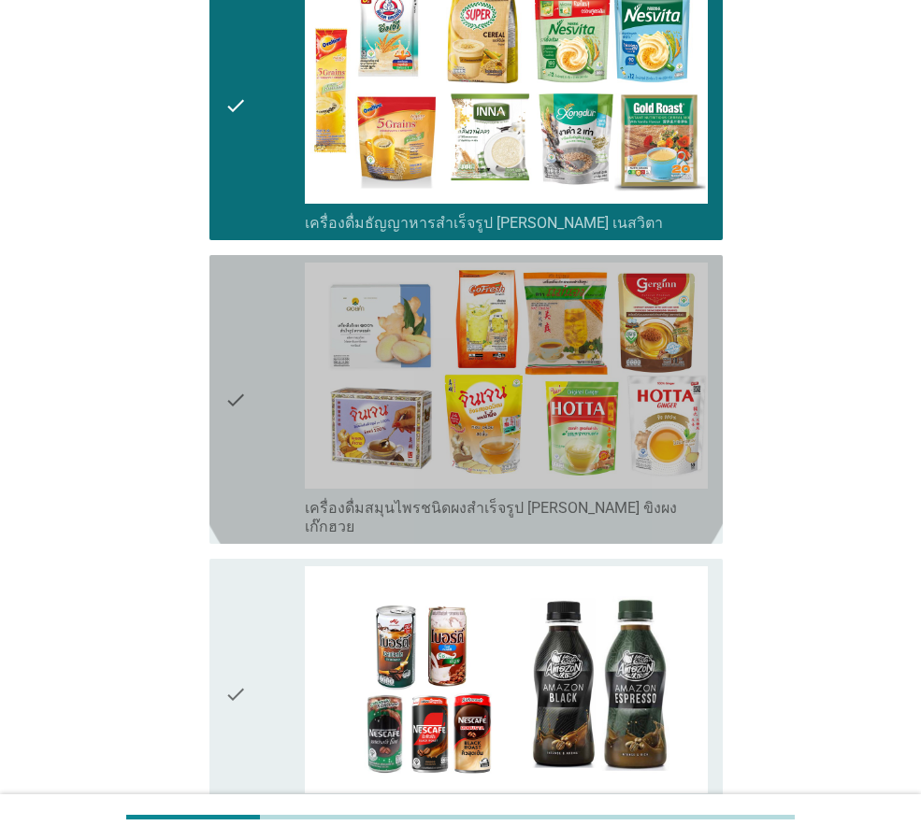
click at [252, 385] on div "check" at bounding box center [264, 400] width 80 height 274
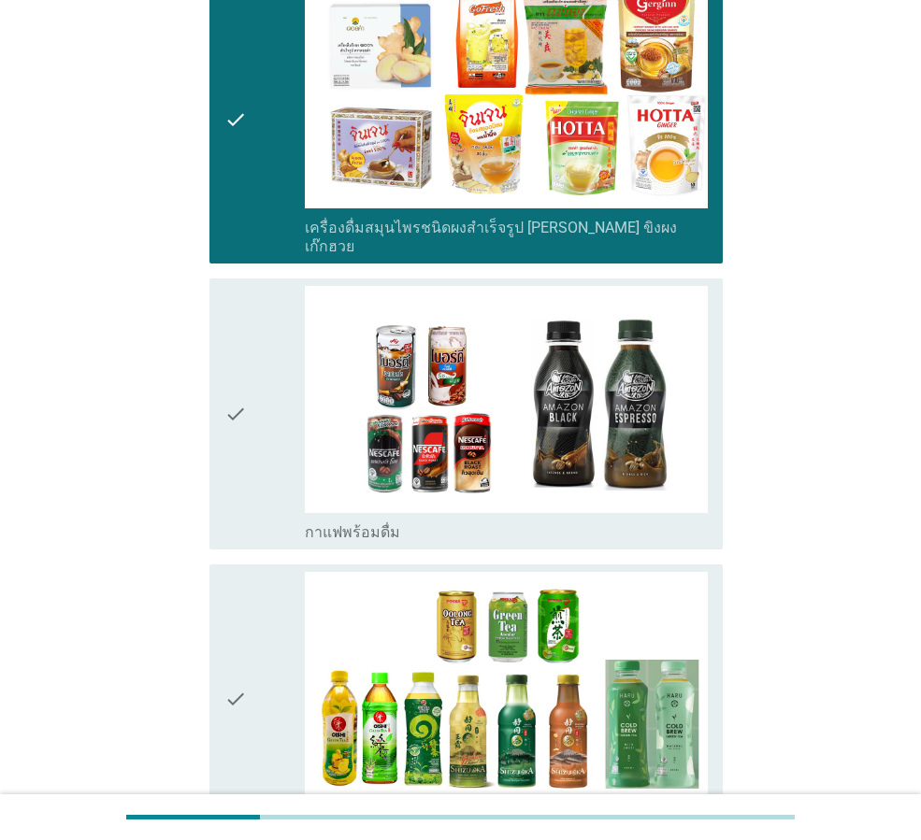
click at [230, 400] on icon "check" at bounding box center [235, 413] width 22 height 255
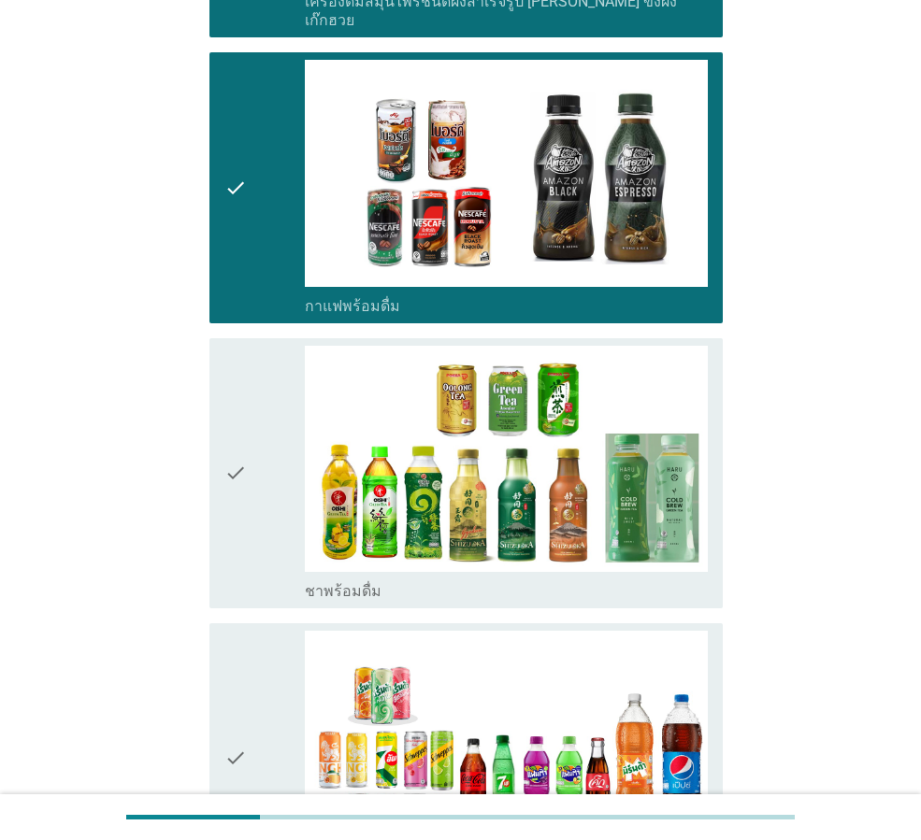
scroll to position [3458, 0]
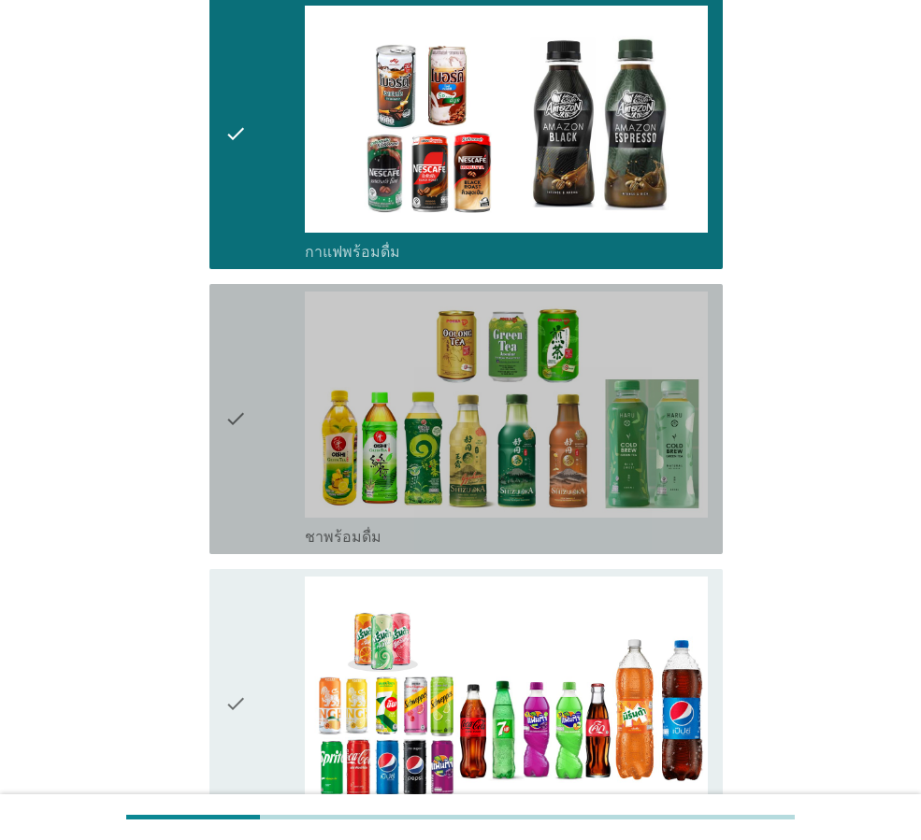
click at [265, 404] on div "check" at bounding box center [264, 419] width 80 height 255
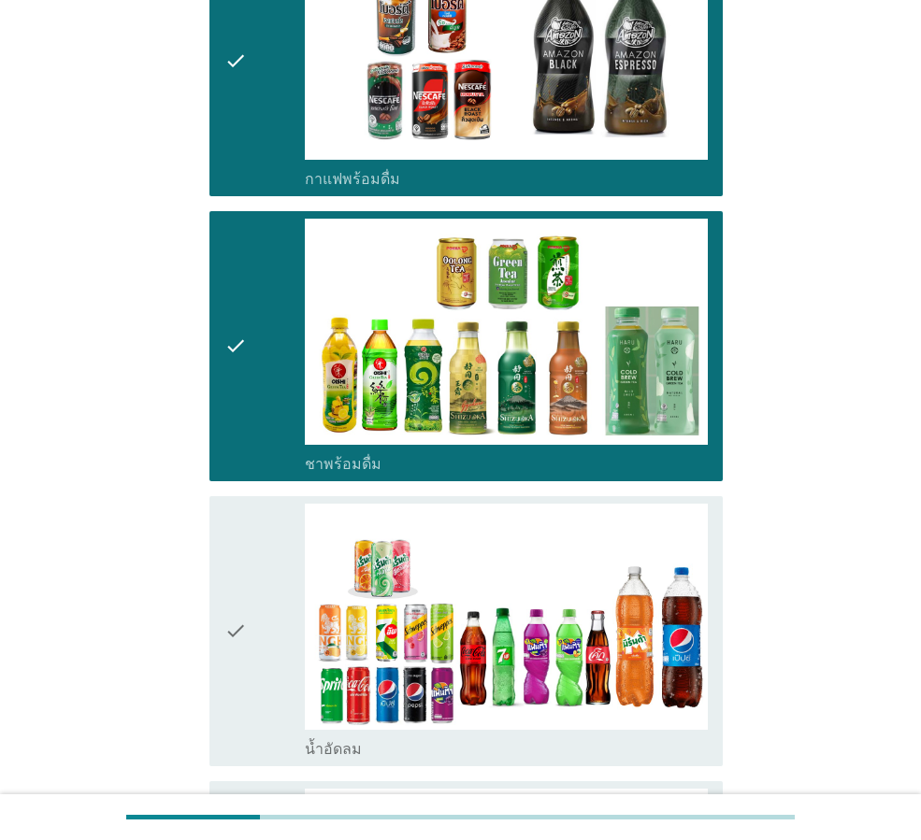
scroll to position [3738, 0]
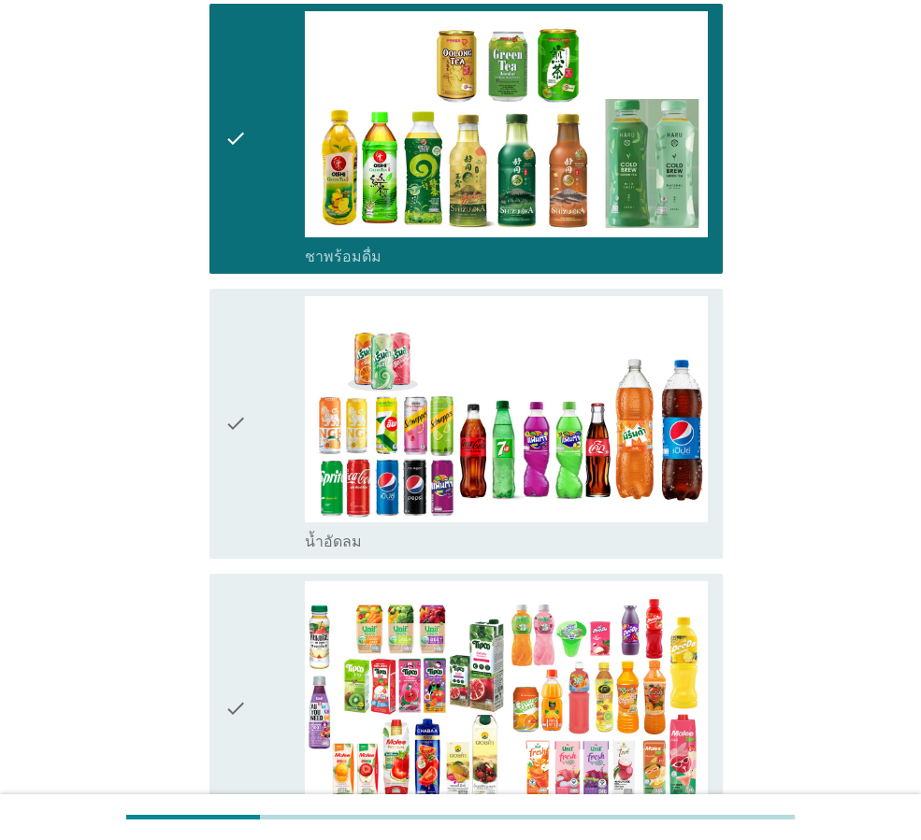
click at [246, 416] on icon "check" at bounding box center [235, 423] width 22 height 255
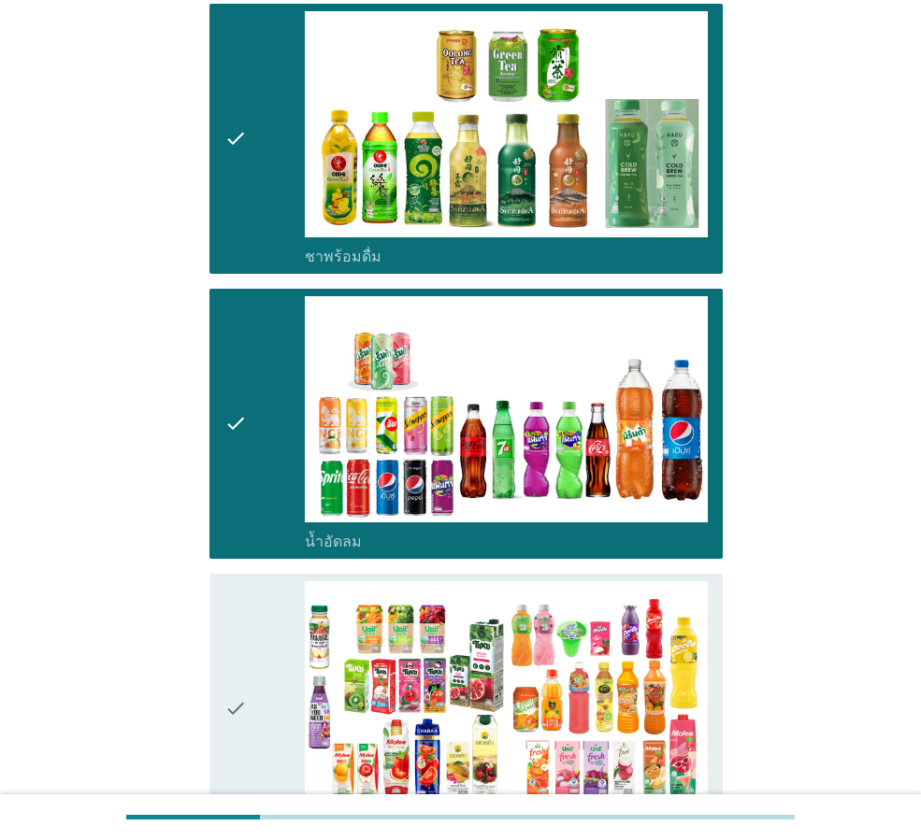
click at [243, 658] on icon "check" at bounding box center [235, 708] width 22 height 255
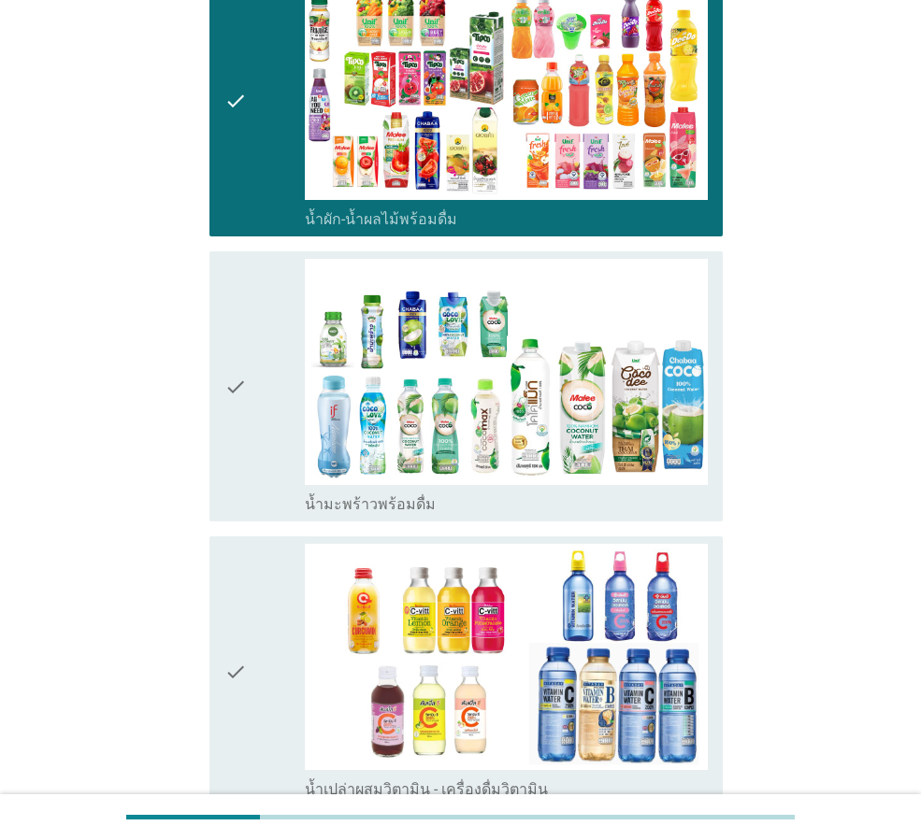
scroll to position [4393, 0]
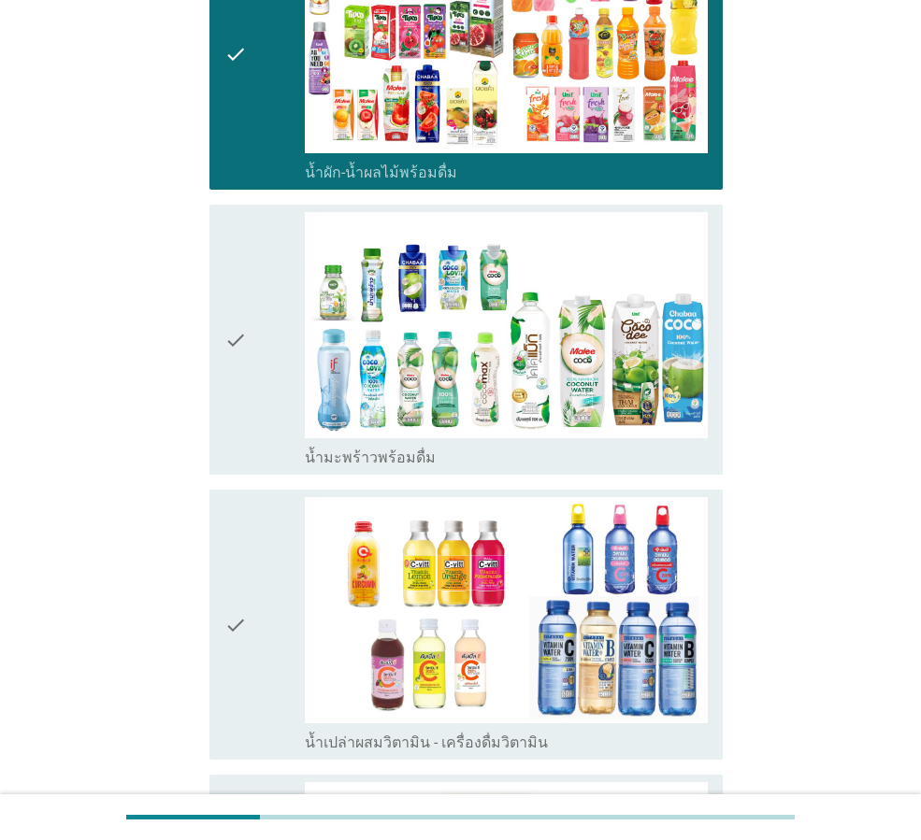
click at [239, 618] on icon "check" at bounding box center [235, 624] width 22 height 255
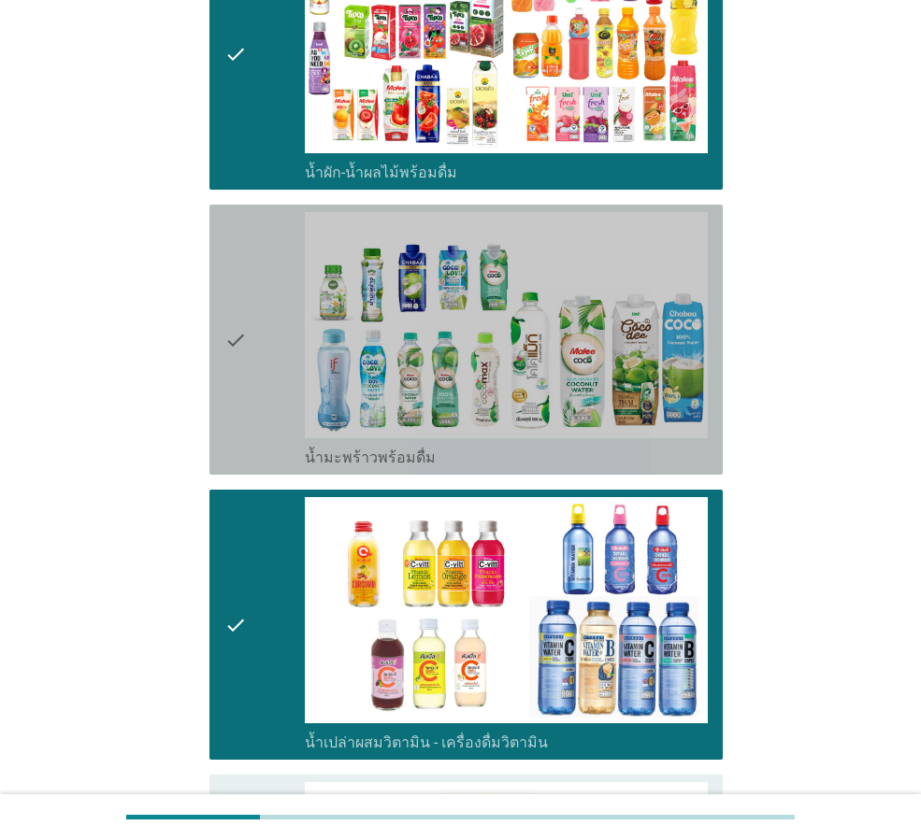
click at [225, 375] on icon "check" at bounding box center [235, 339] width 22 height 255
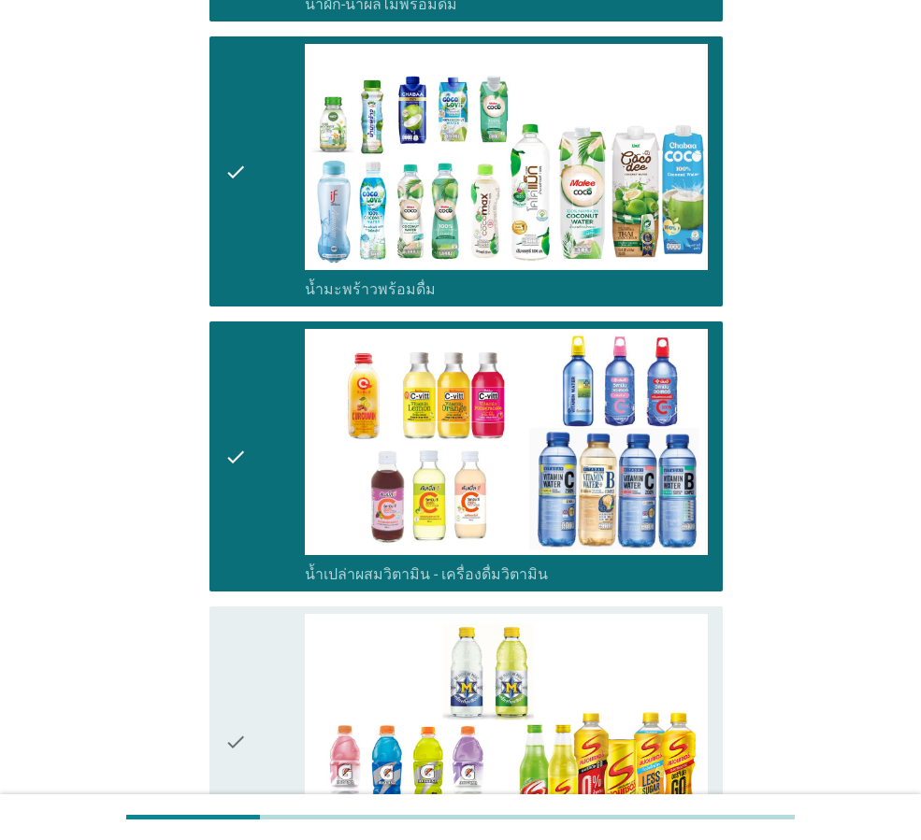
scroll to position [4860, 0]
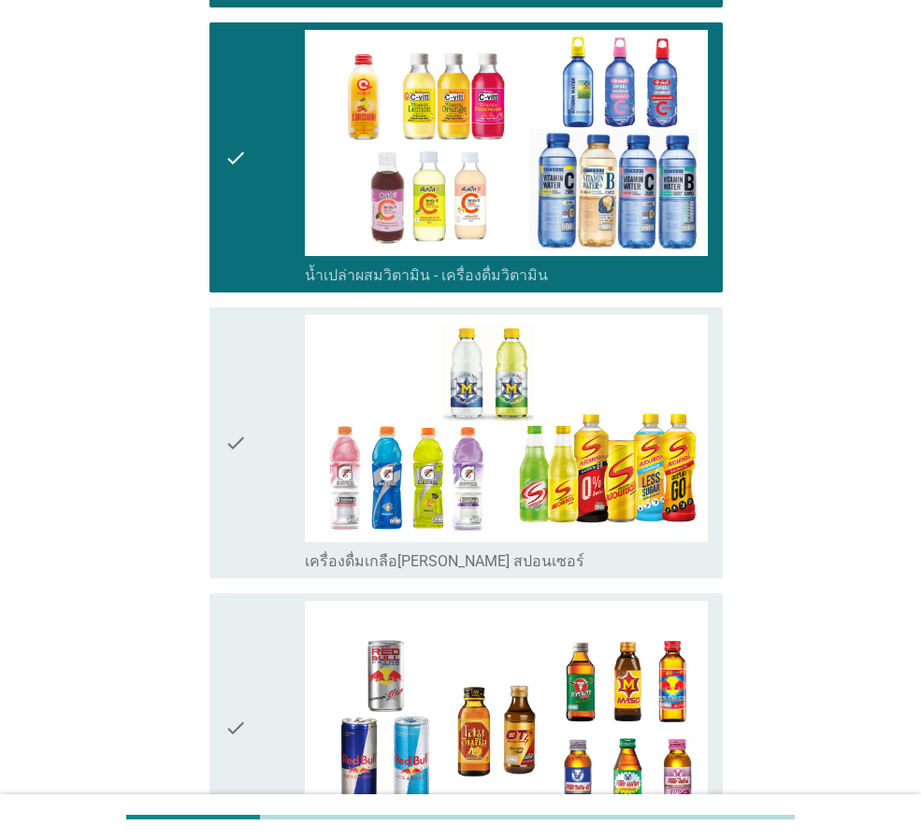
click at [227, 464] on icon "check" at bounding box center [235, 442] width 22 height 255
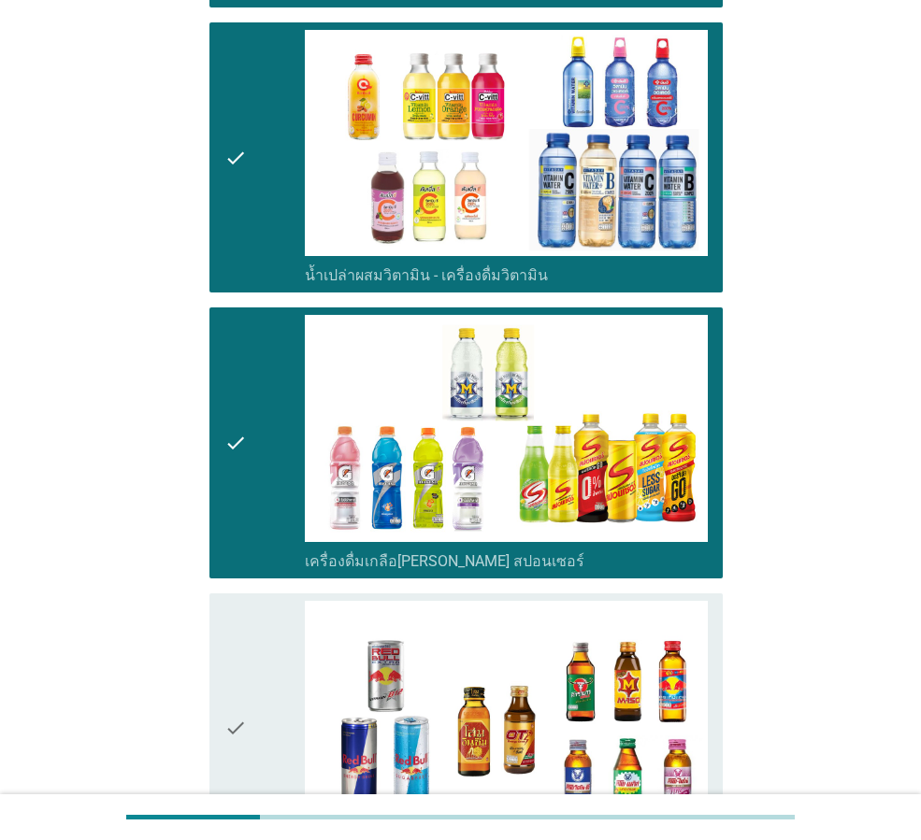
click at [256, 671] on div "check" at bounding box center [264, 728] width 80 height 255
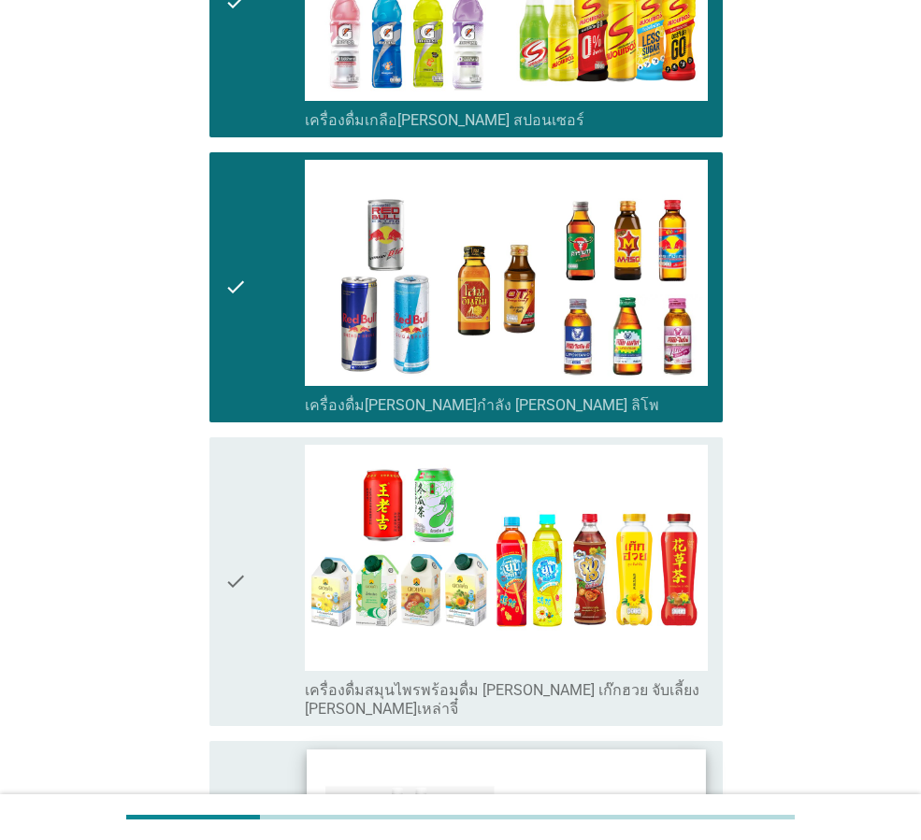
scroll to position [5327, 0]
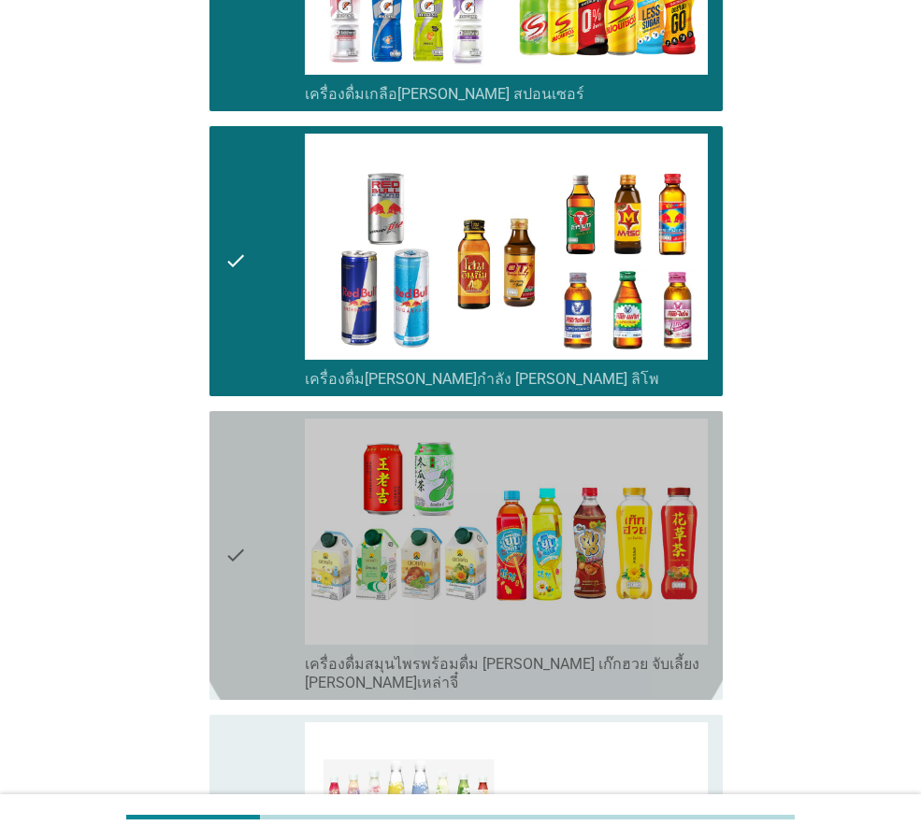
click at [259, 533] on div "check" at bounding box center [264, 556] width 80 height 274
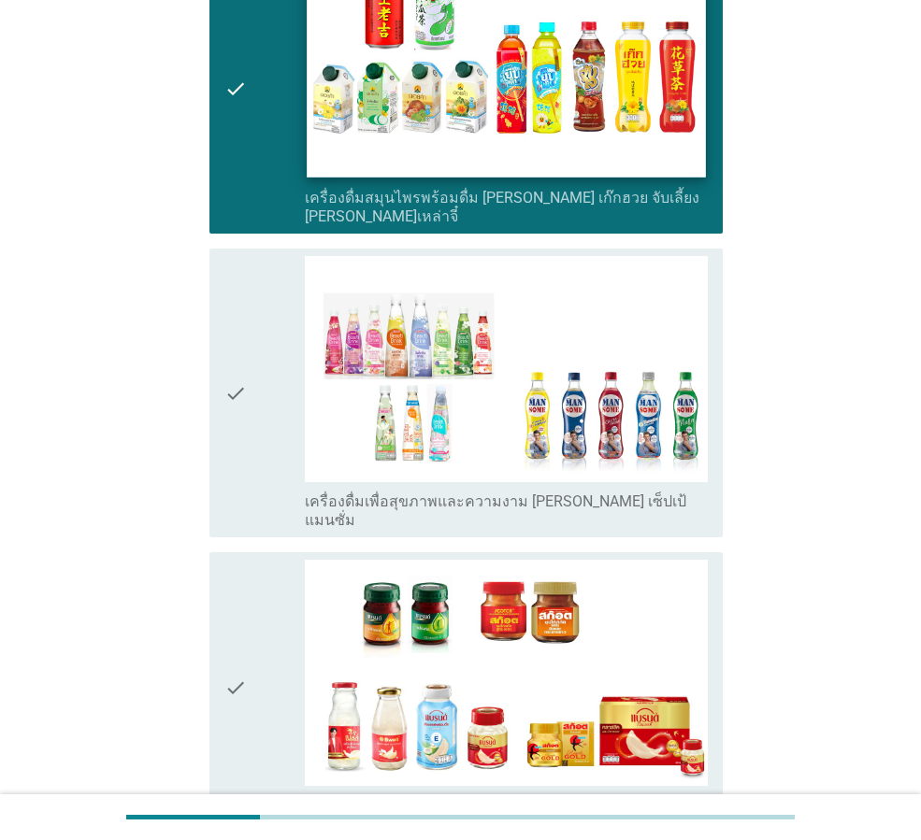
scroll to position [5794, 0]
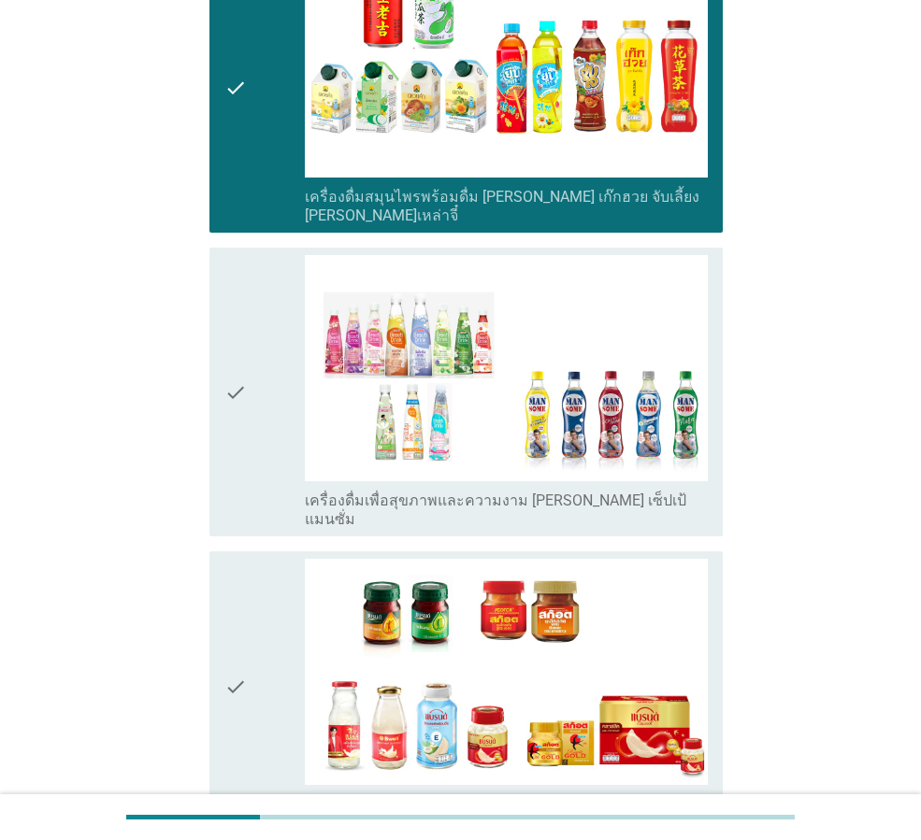
click at [246, 349] on icon "check" at bounding box center [235, 392] width 22 height 274
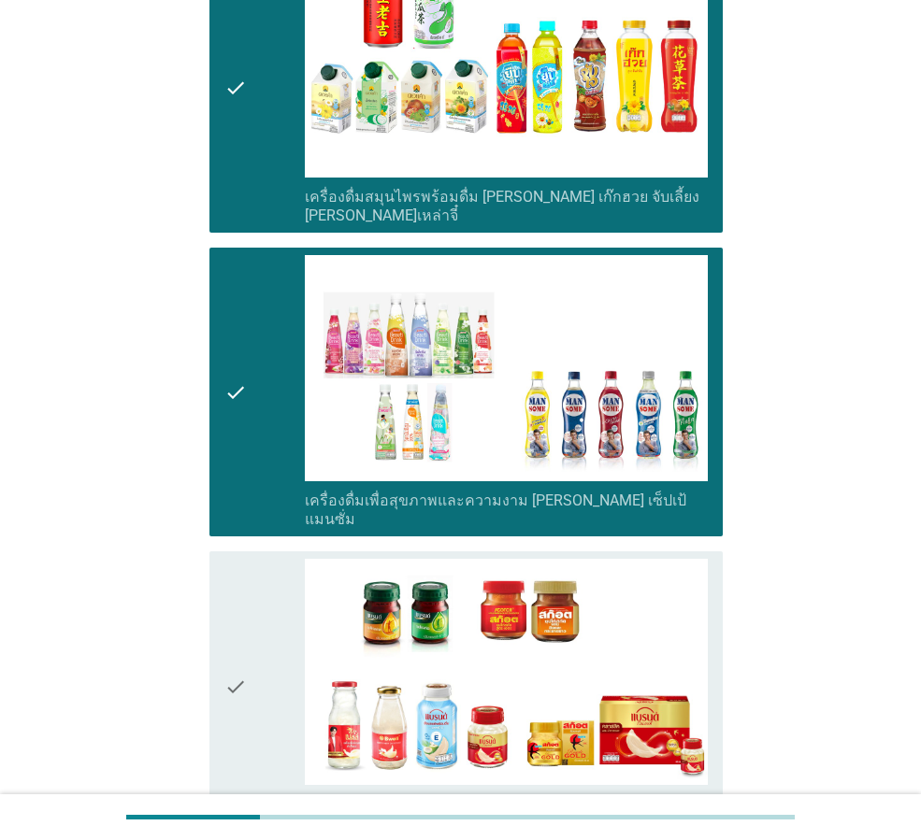
click at [250, 633] on div "check" at bounding box center [264, 686] width 80 height 255
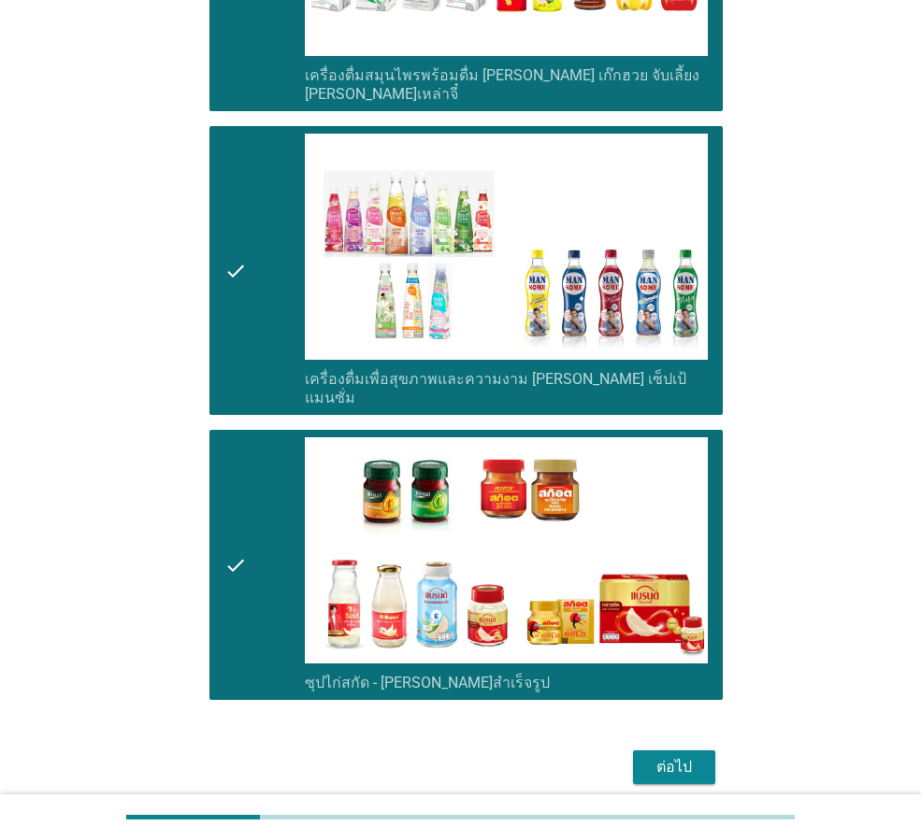
scroll to position [5938, 0]
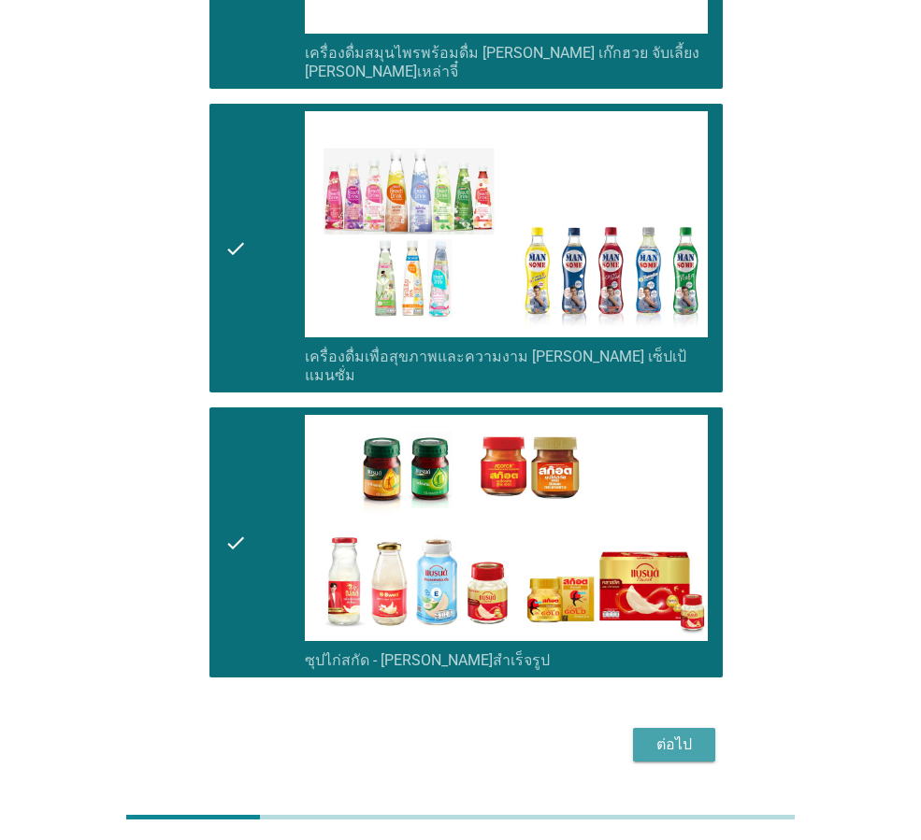
click at [690, 734] on div "ต่อไป" at bounding box center [674, 745] width 52 height 22
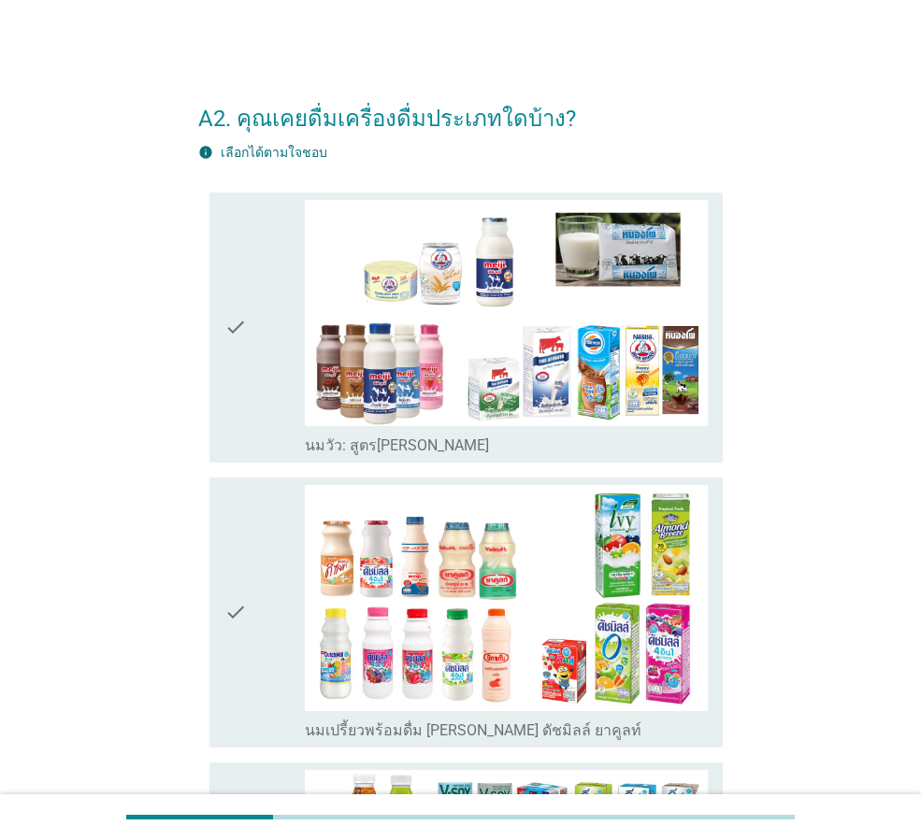
click at [228, 325] on icon "check" at bounding box center [235, 327] width 22 height 255
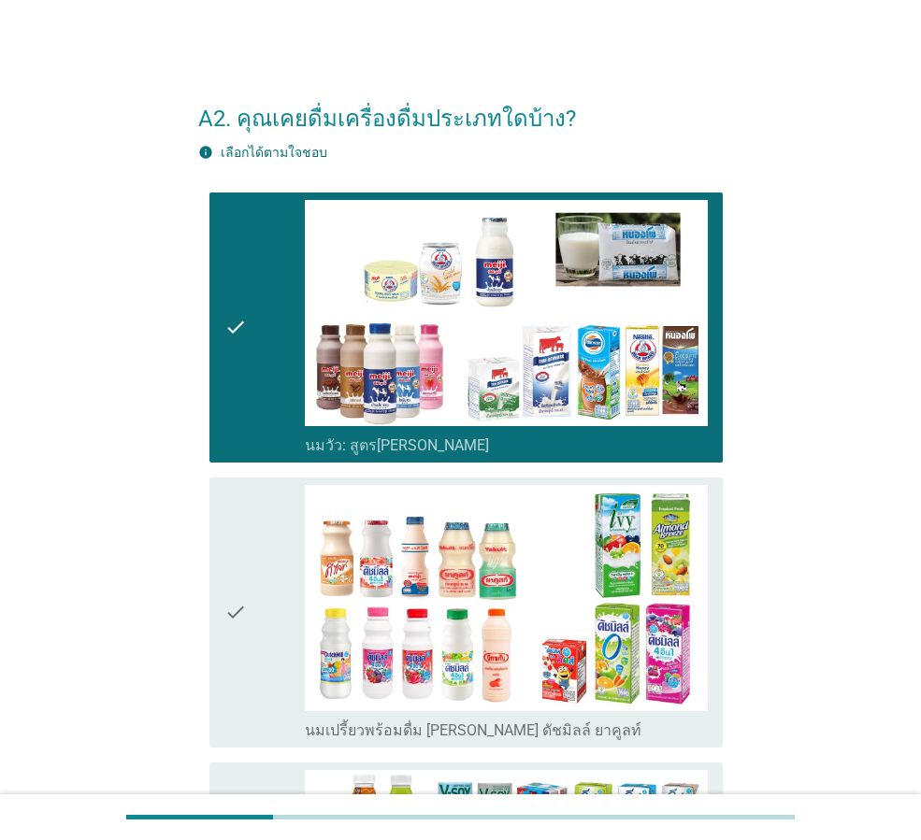
click at [242, 595] on icon "check" at bounding box center [235, 612] width 22 height 255
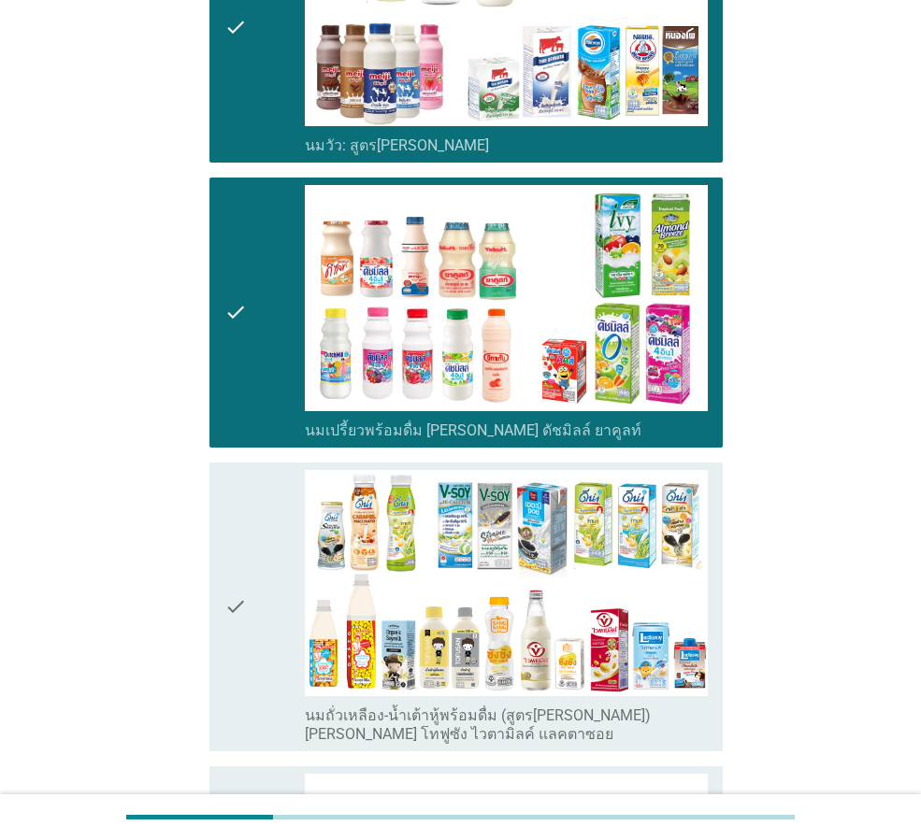
scroll to position [374, 0]
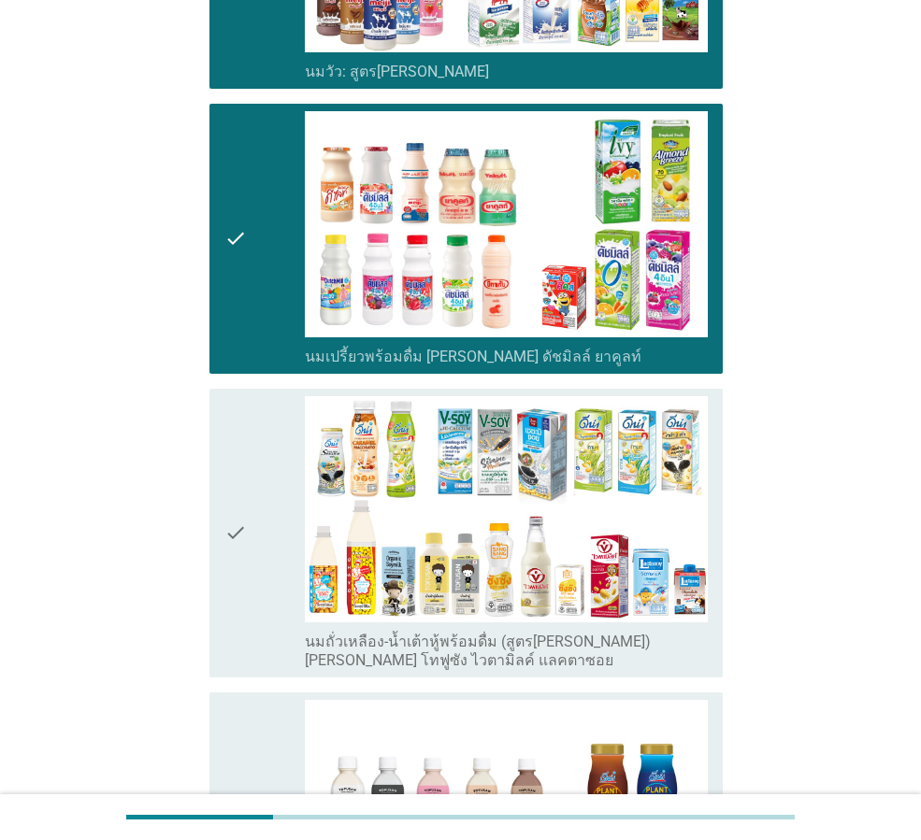
click at [246, 533] on icon "check" at bounding box center [235, 533] width 22 height 274
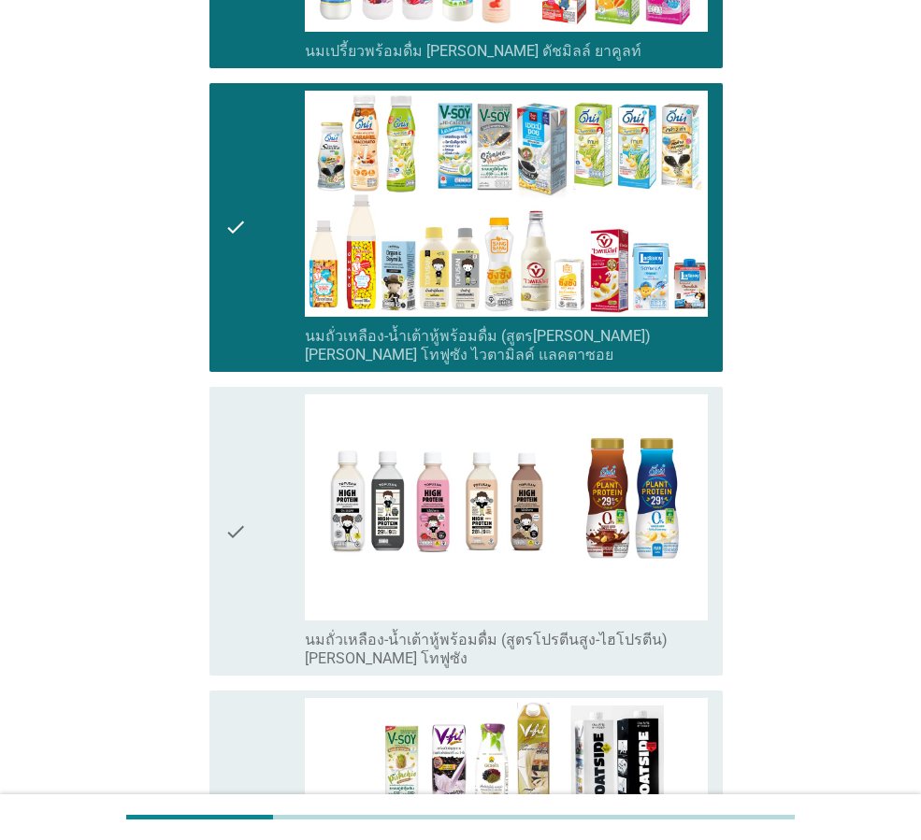
scroll to position [748, 0]
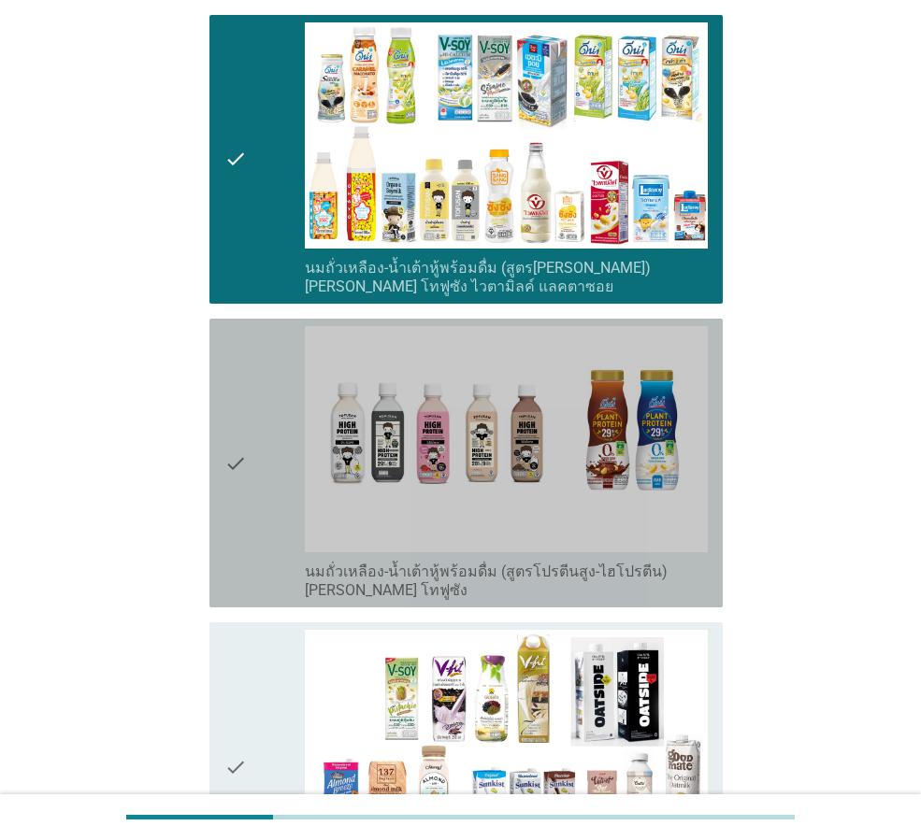
click at [251, 470] on div "check" at bounding box center [264, 463] width 80 height 274
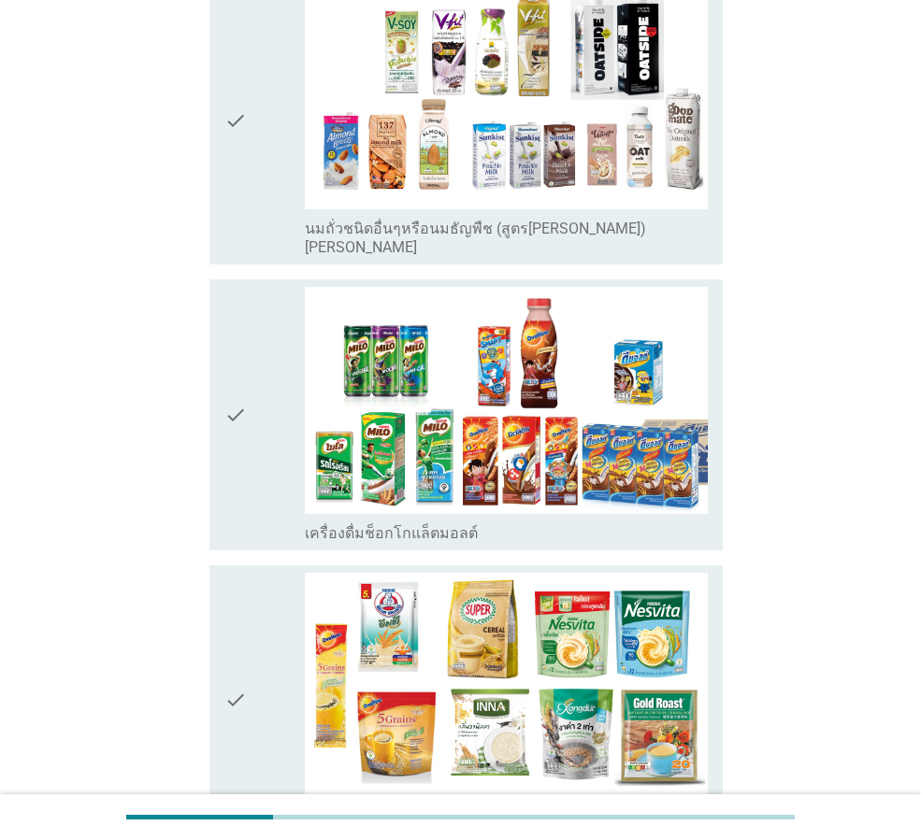
scroll to position [1402, 0]
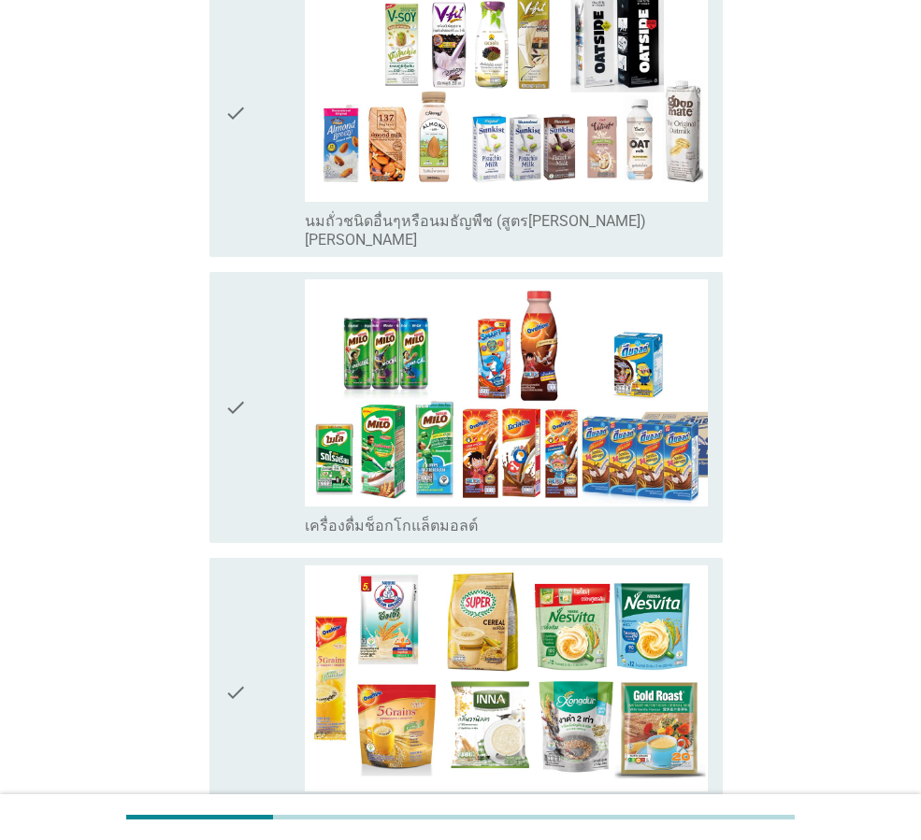
click at [283, 426] on div "check" at bounding box center [264, 406] width 80 height 255
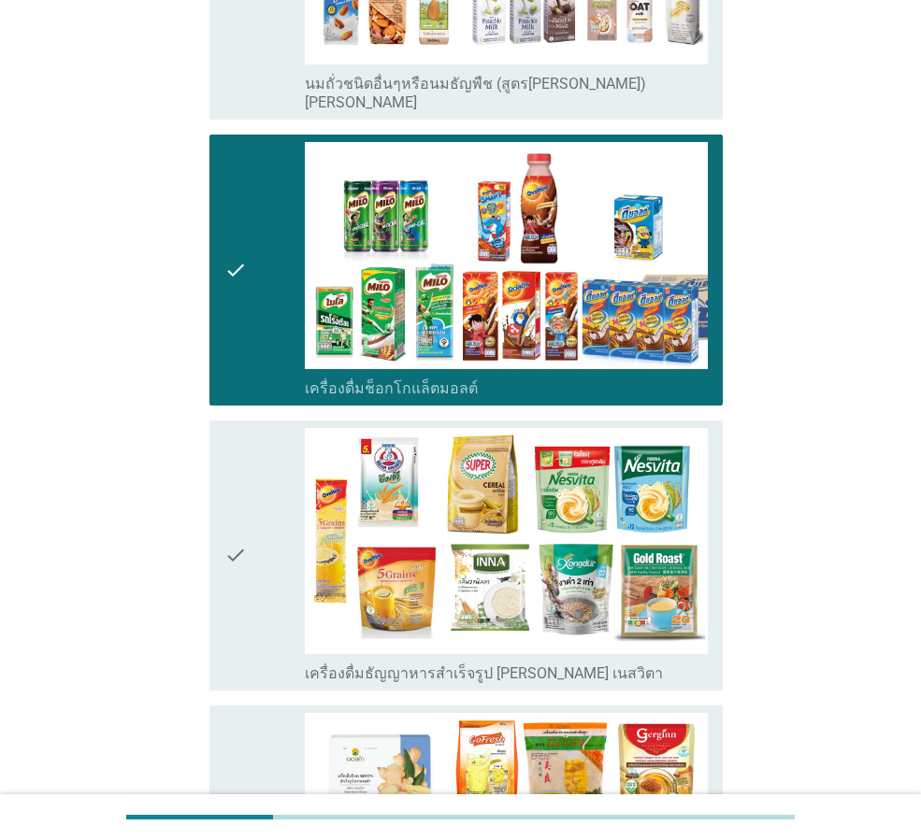
scroll to position [1682, 0]
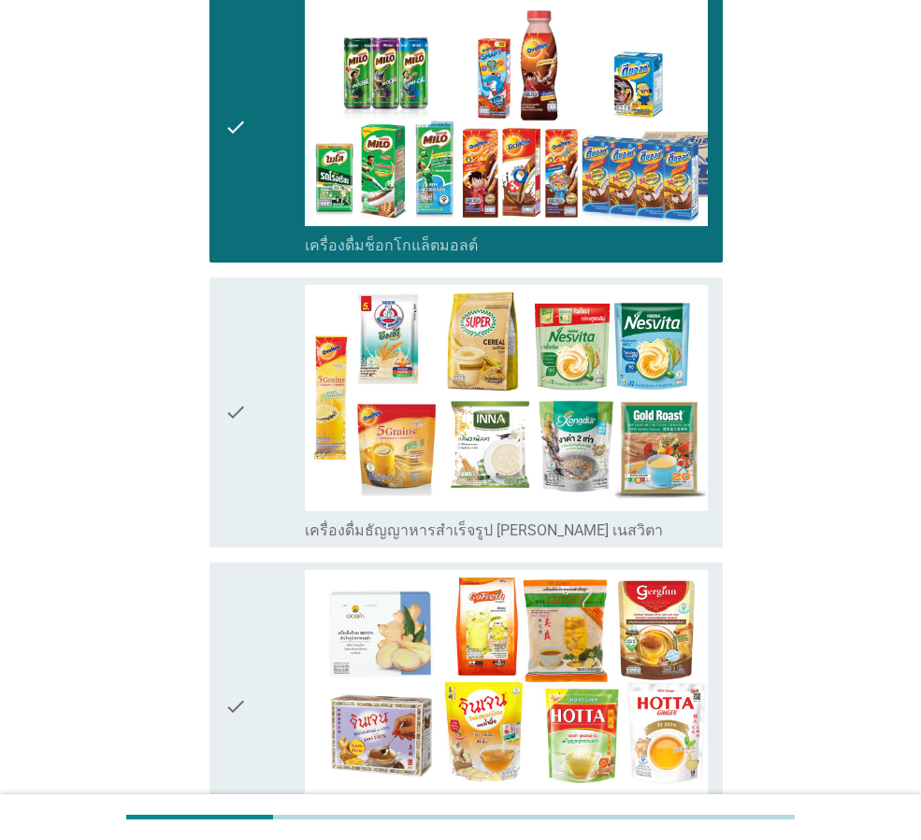
click at [266, 403] on div "check" at bounding box center [264, 412] width 80 height 255
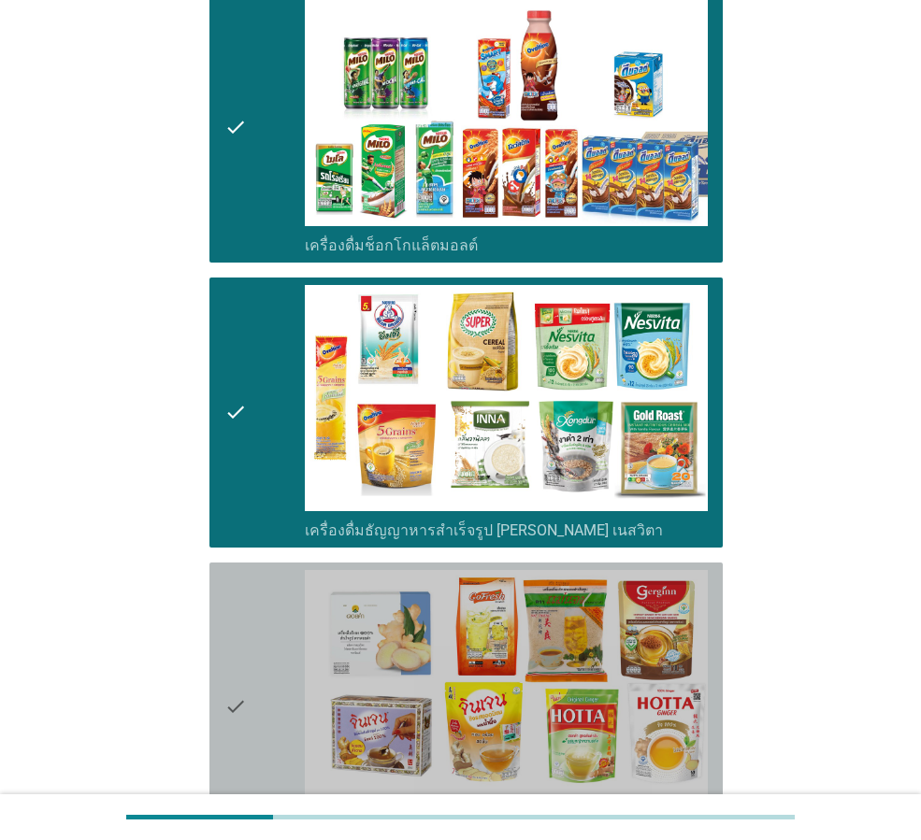
click at [279, 688] on div "check" at bounding box center [264, 707] width 80 height 274
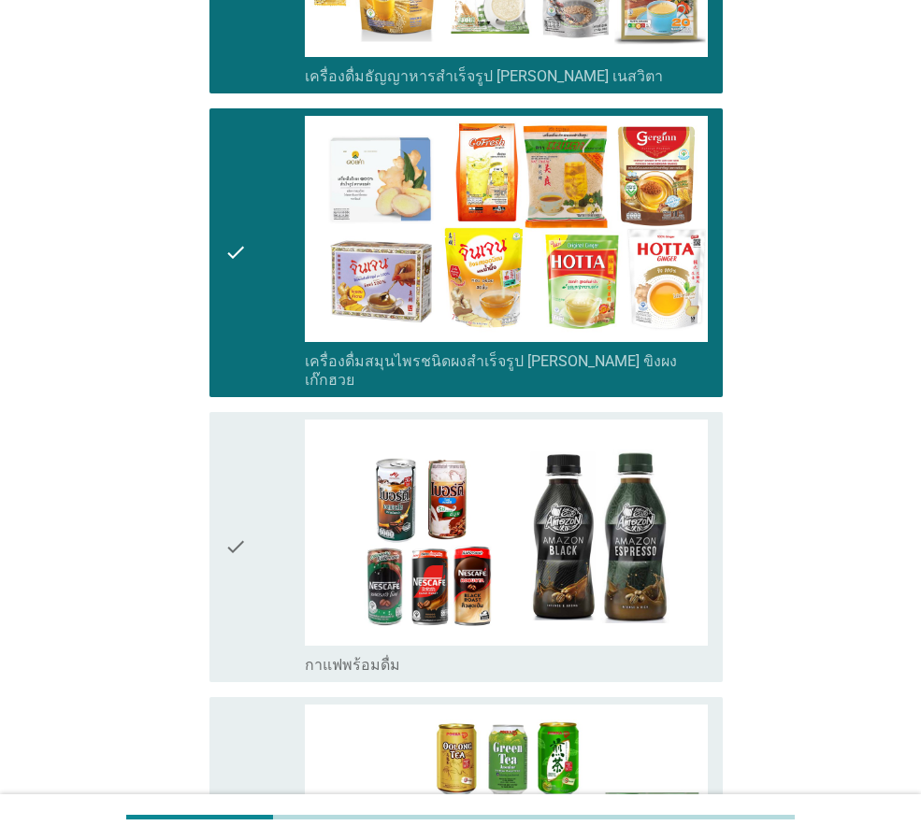
scroll to position [2150, 0]
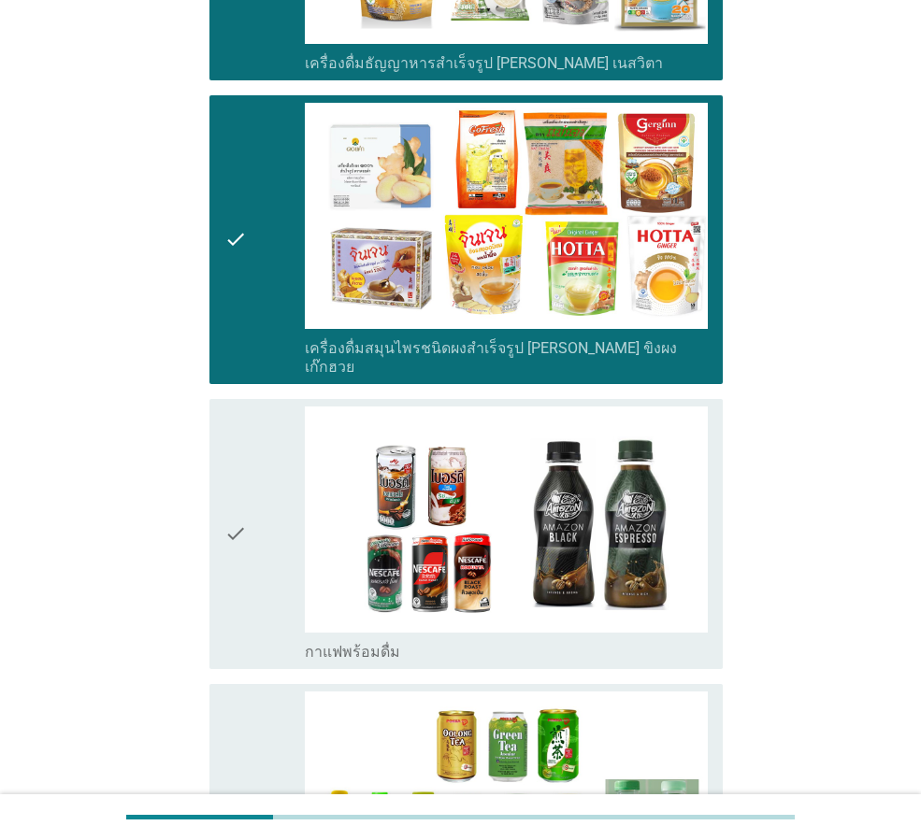
click at [233, 505] on icon "check" at bounding box center [235, 534] width 22 height 255
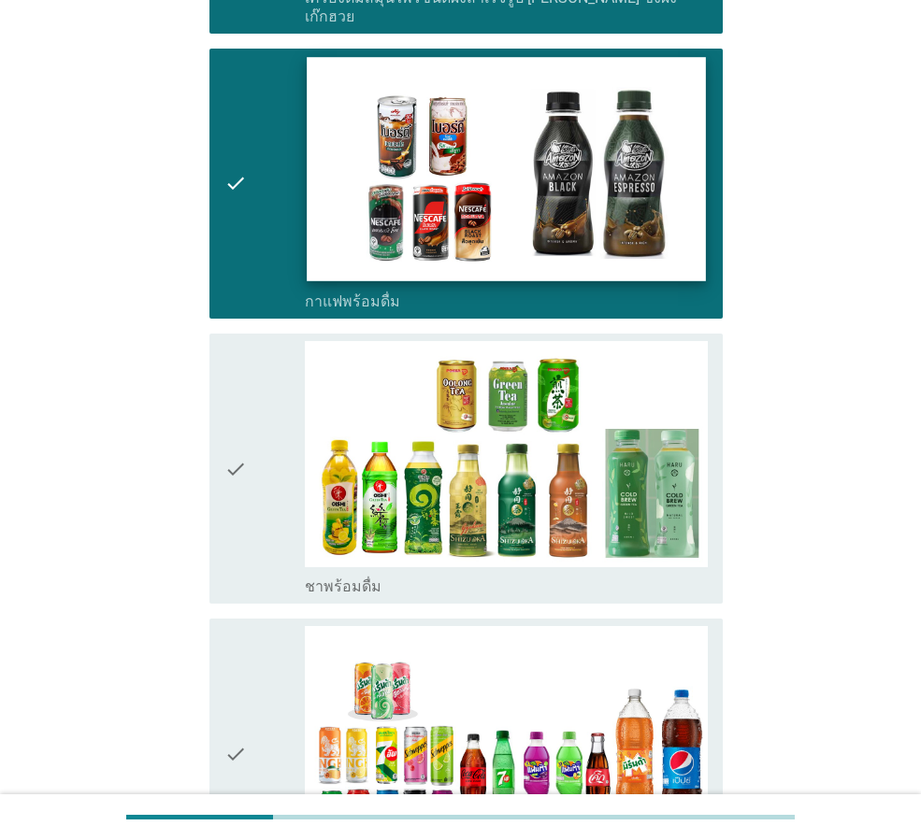
scroll to position [2617, 0]
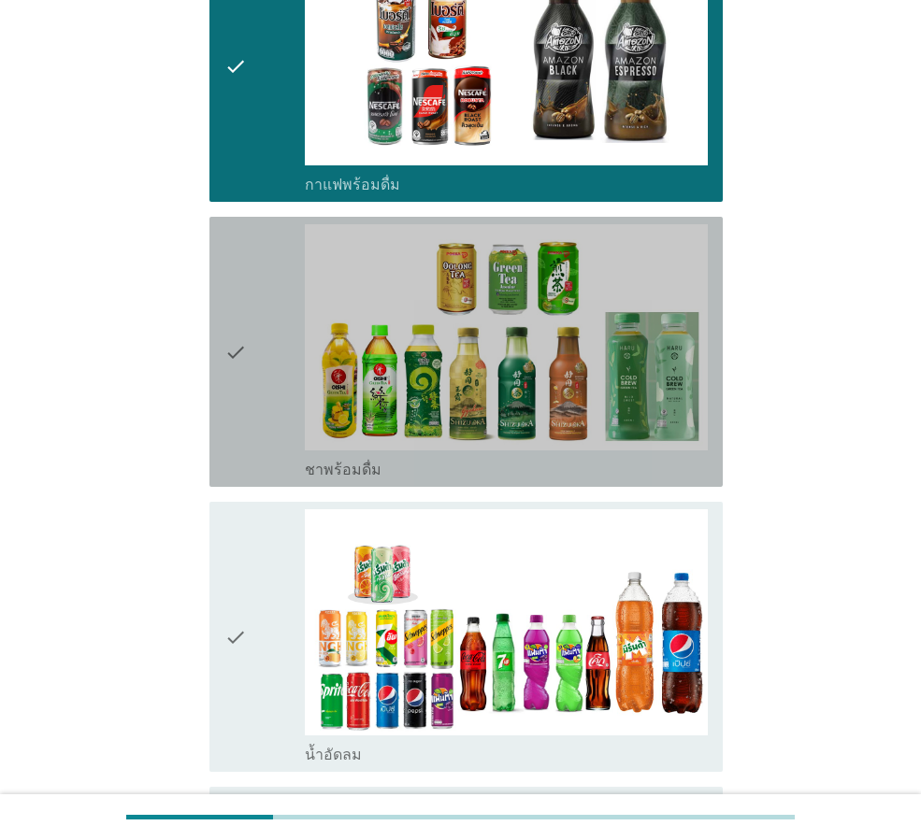
click at [251, 338] on div "check" at bounding box center [264, 351] width 80 height 255
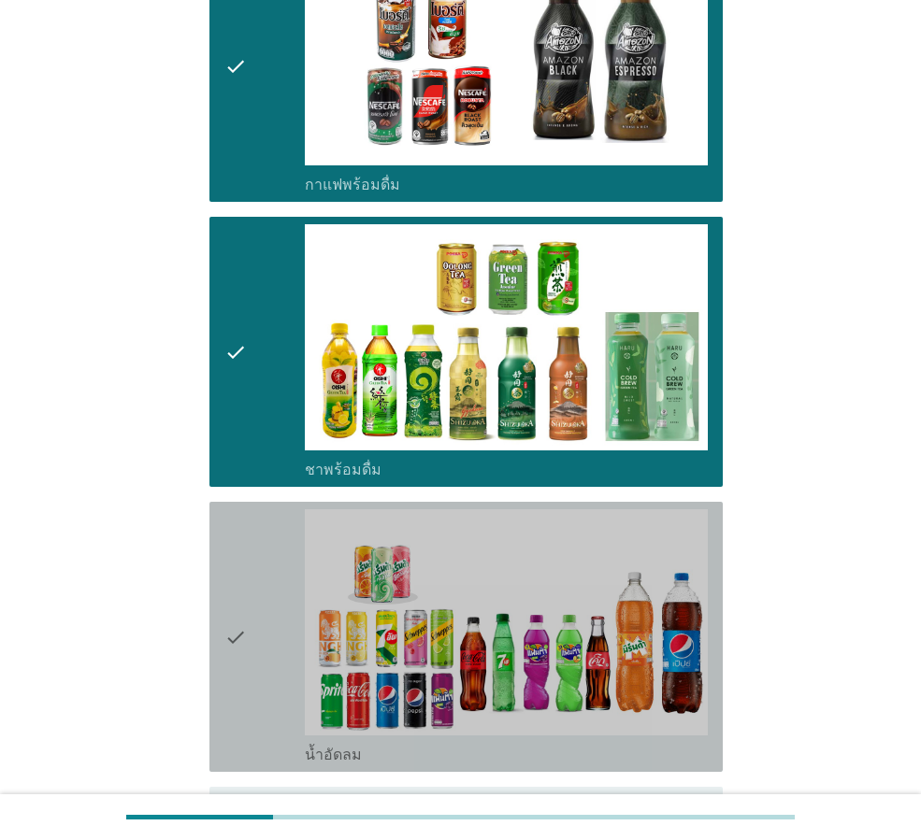
click at [274, 642] on div "check" at bounding box center [264, 636] width 80 height 255
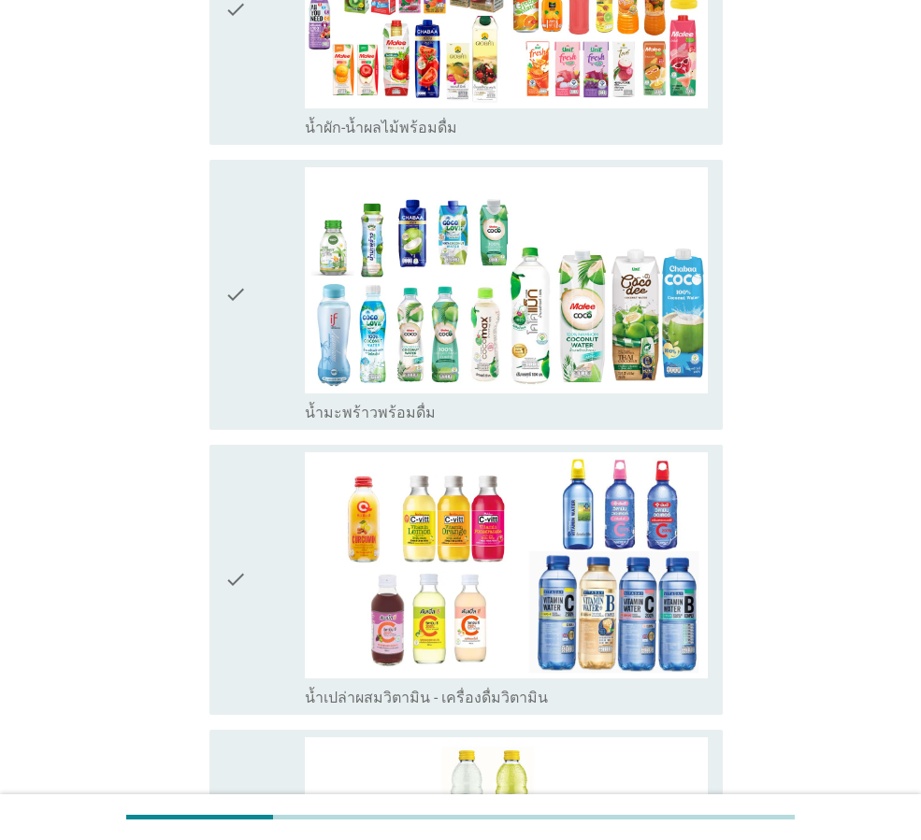
scroll to position [3645, 0]
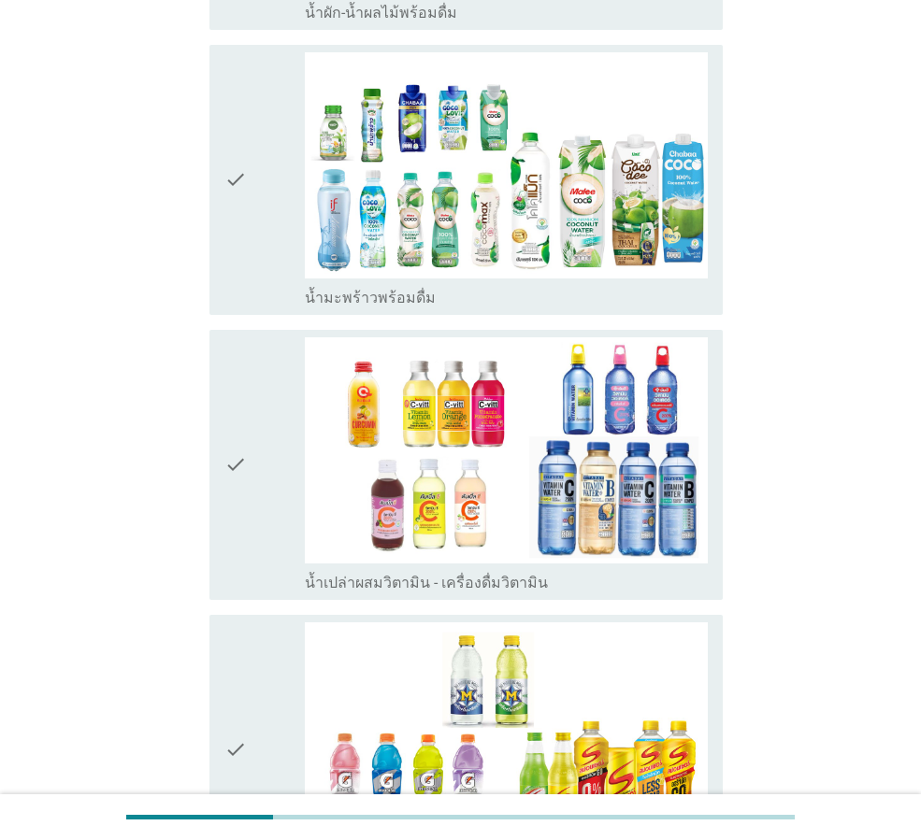
click at [264, 476] on div "check" at bounding box center [264, 464] width 80 height 255
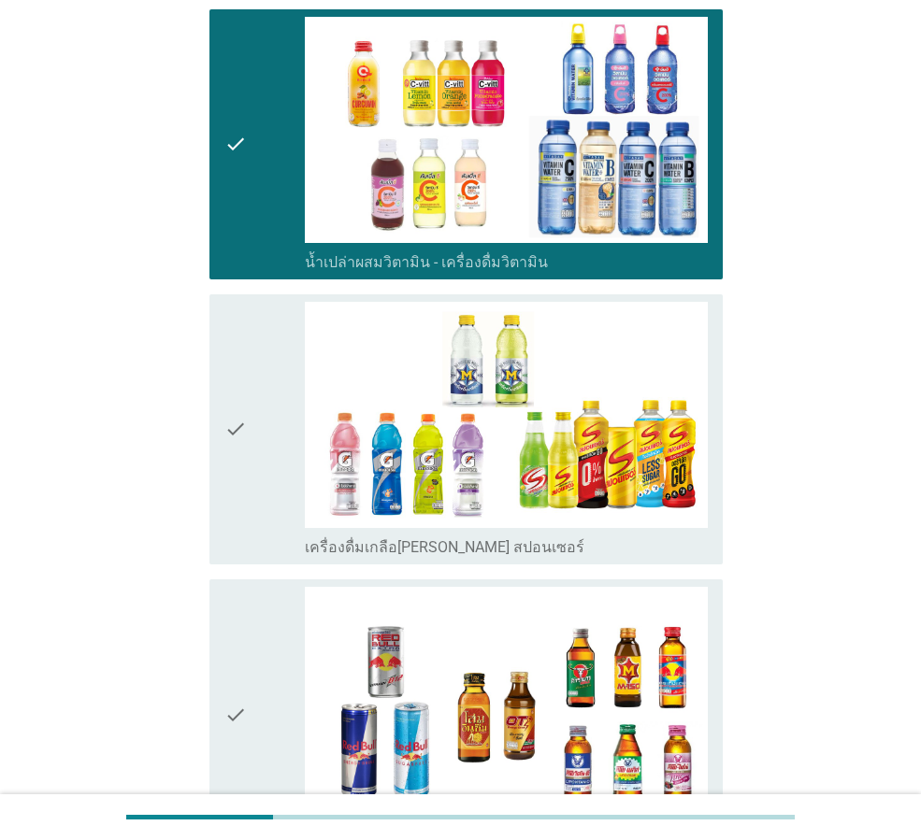
scroll to position [4019, 0]
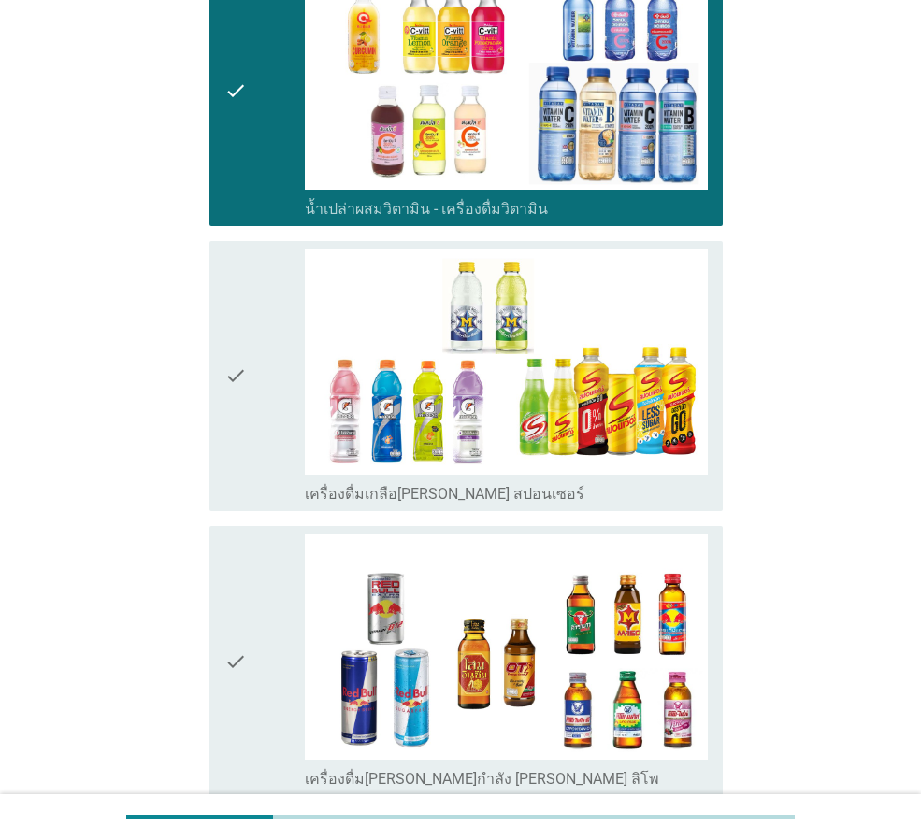
click at [250, 376] on div "check" at bounding box center [264, 376] width 80 height 255
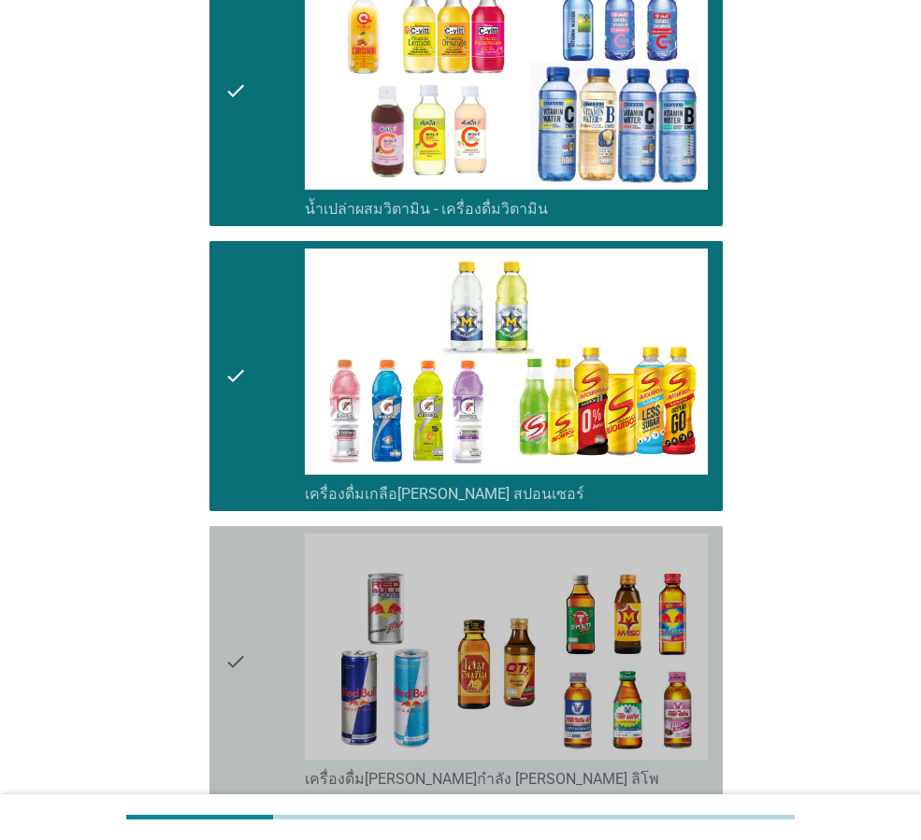
click at [257, 637] on div "check" at bounding box center [264, 661] width 80 height 255
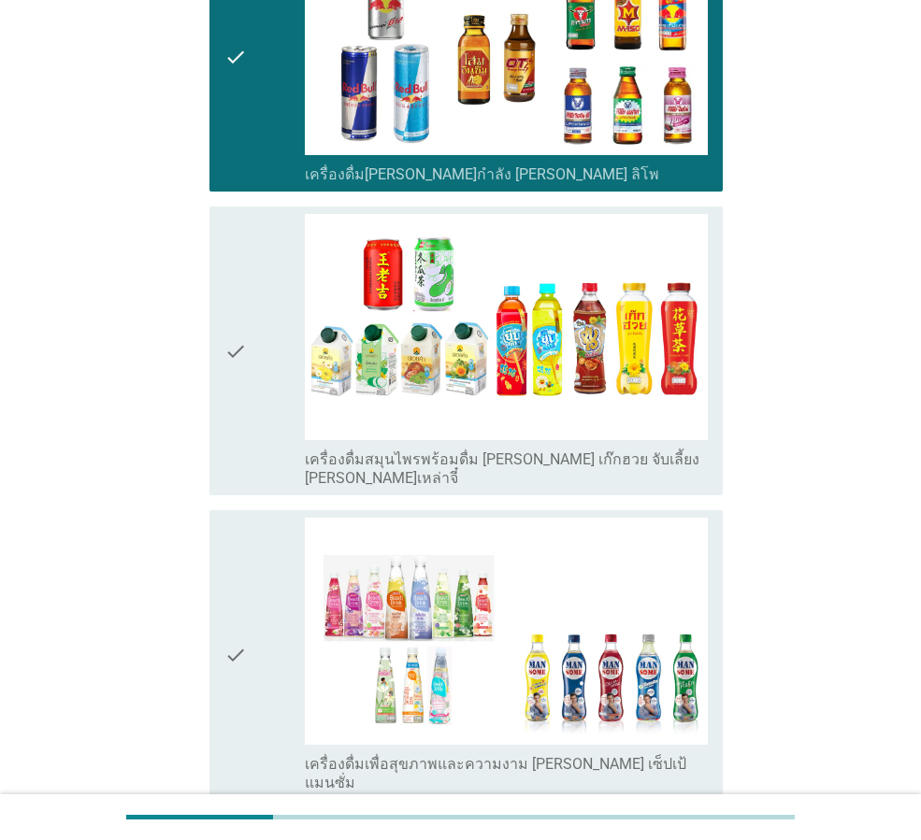
scroll to position [4673, 0]
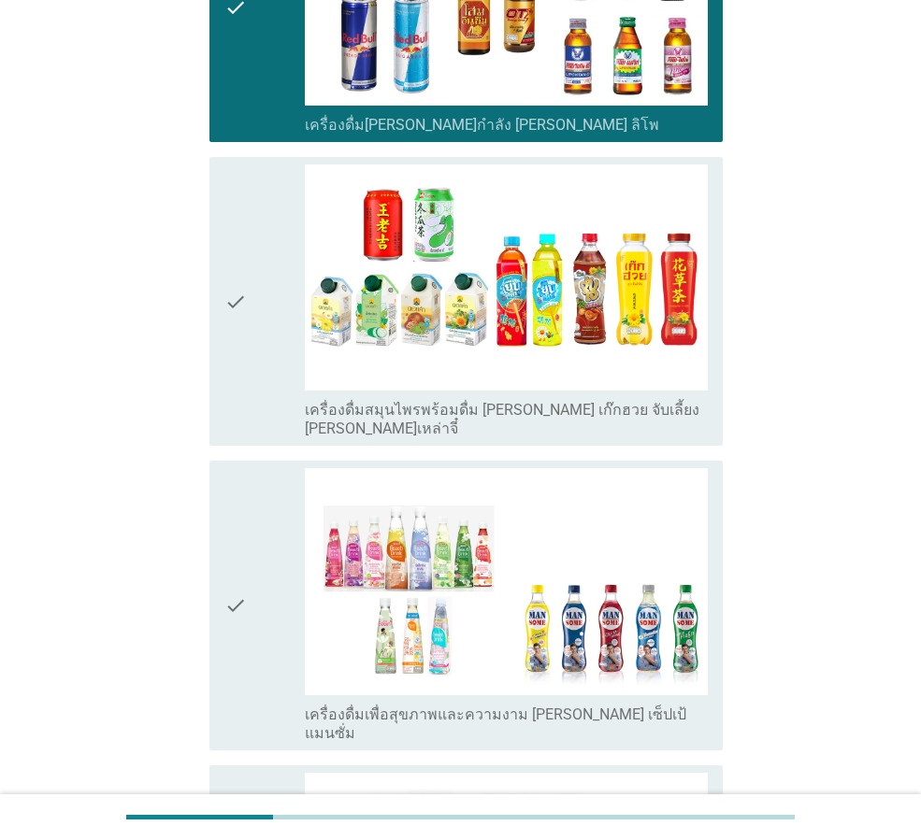
click at [262, 273] on div "check" at bounding box center [264, 301] width 80 height 274
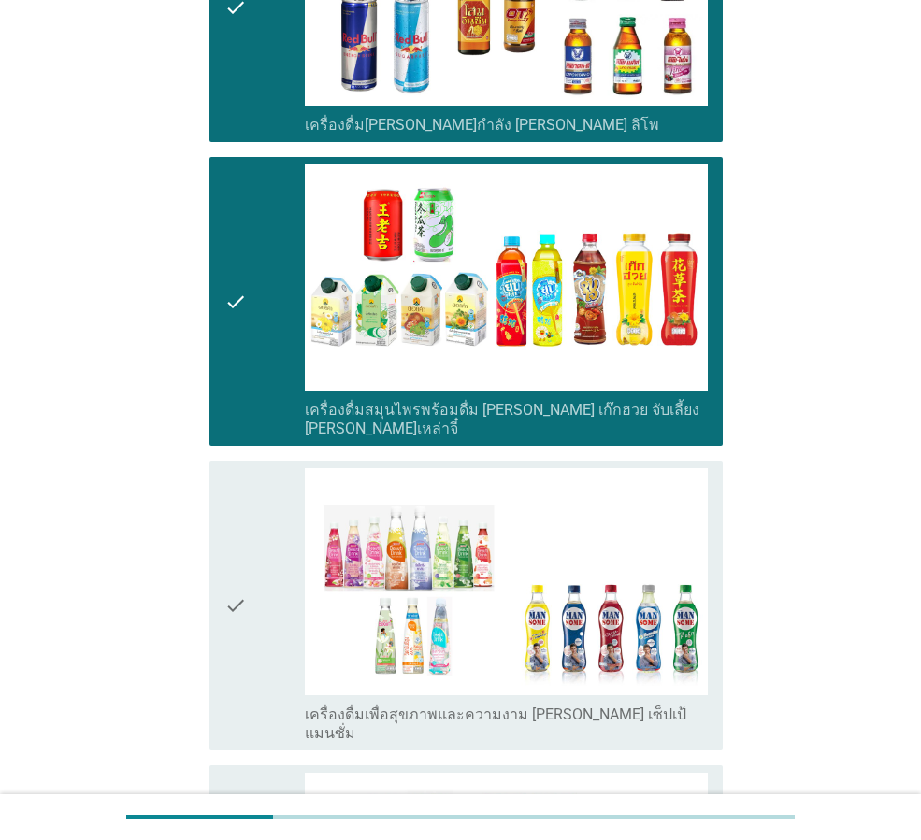
click at [248, 569] on div "check" at bounding box center [264, 605] width 80 height 274
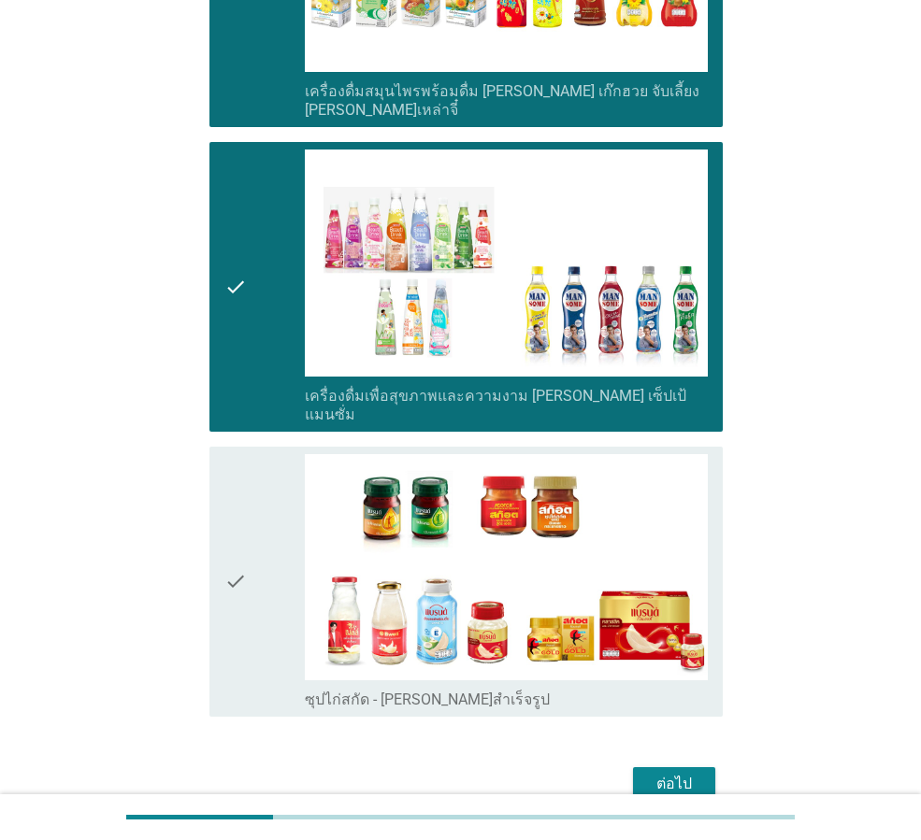
scroll to position [5030, 0]
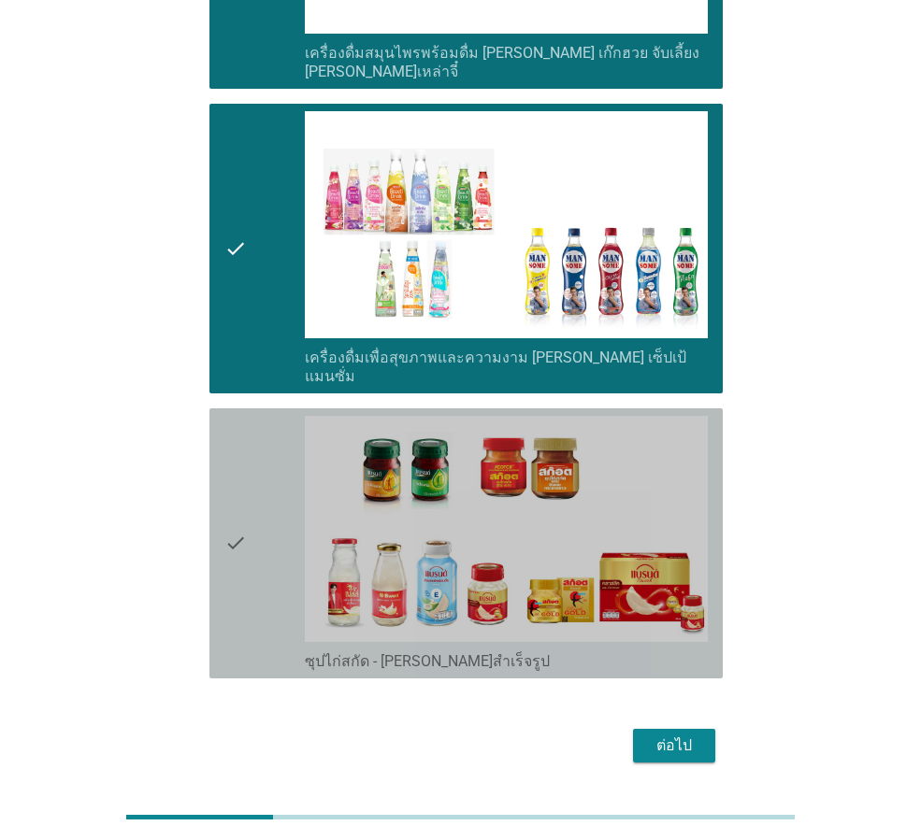
click at [240, 496] on icon "check" at bounding box center [235, 543] width 22 height 255
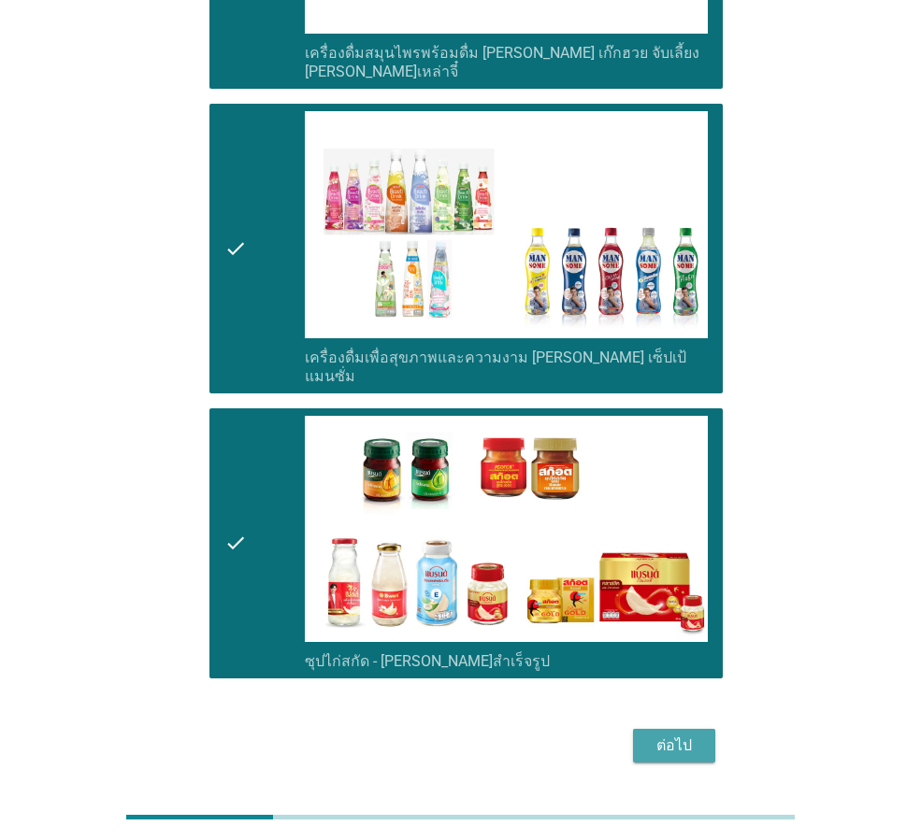
click at [683, 735] on div "ต่อไป" at bounding box center [674, 746] width 52 height 22
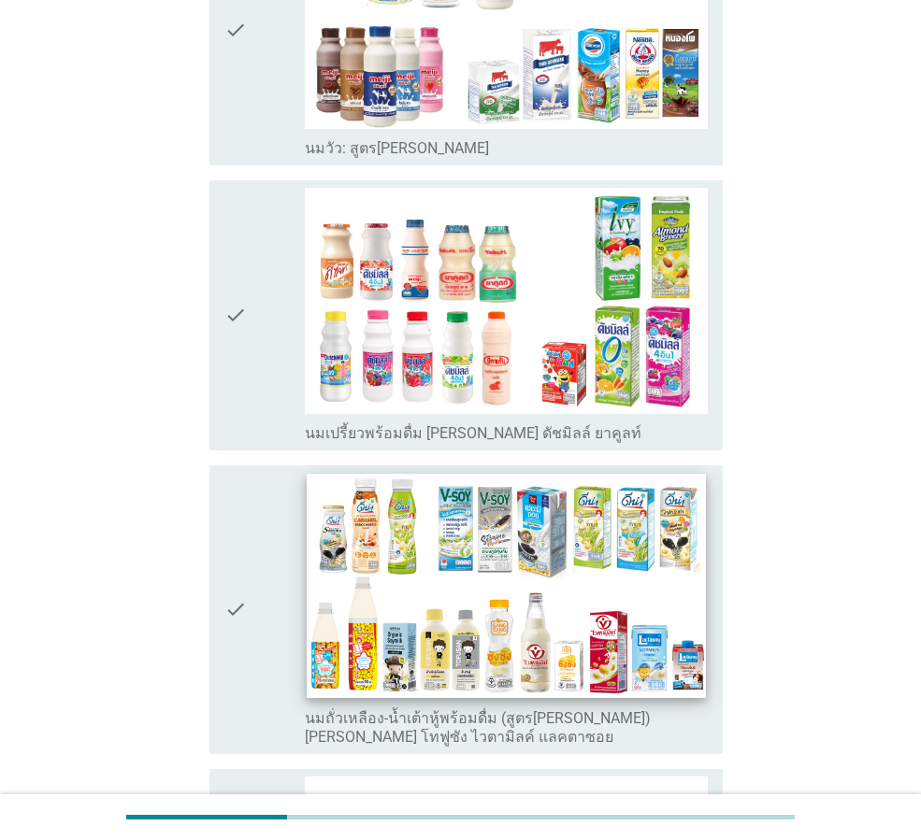
scroll to position [374, 0]
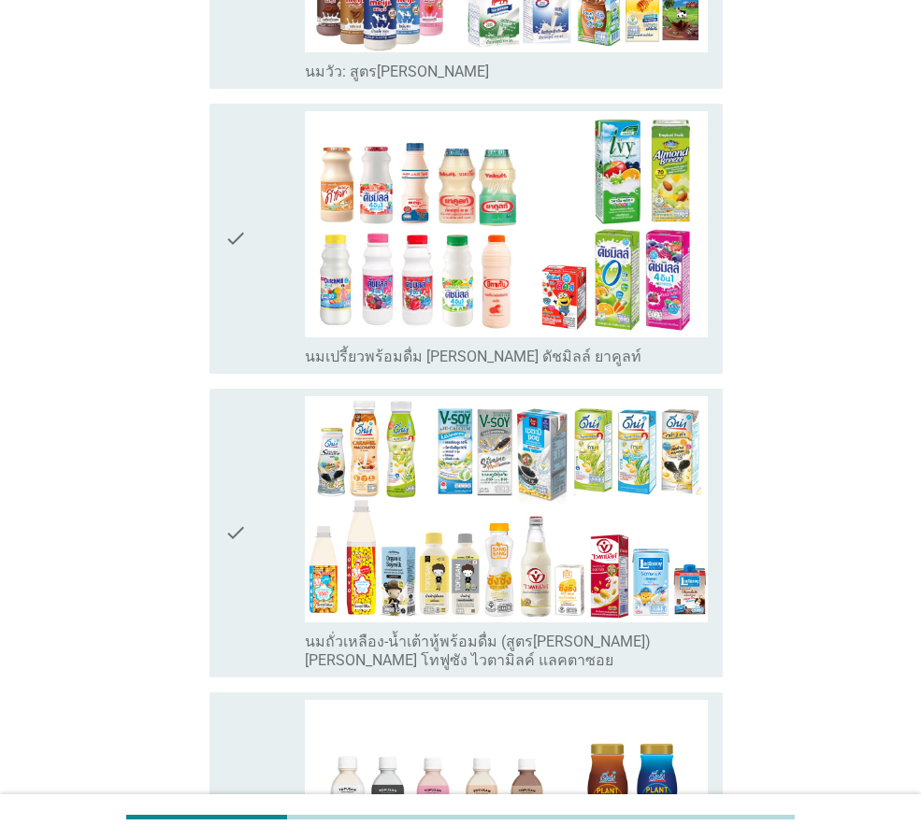
click at [241, 237] on icon "check" at bounding box center [235, 238] width 22 height 255
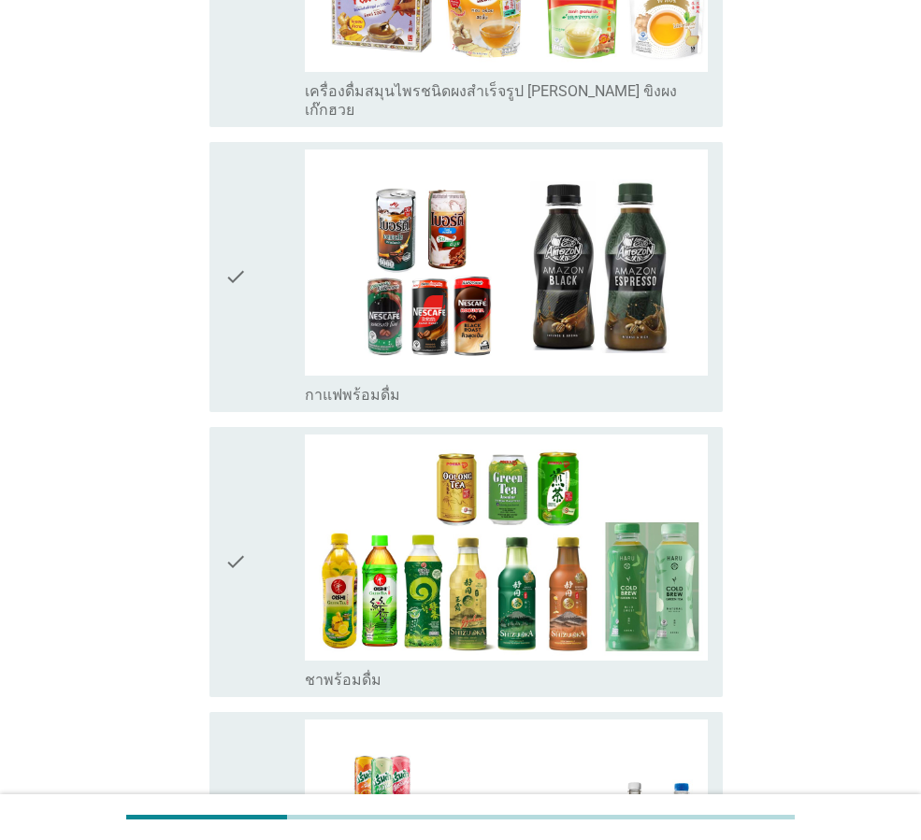
scroll to position [2150, 0]
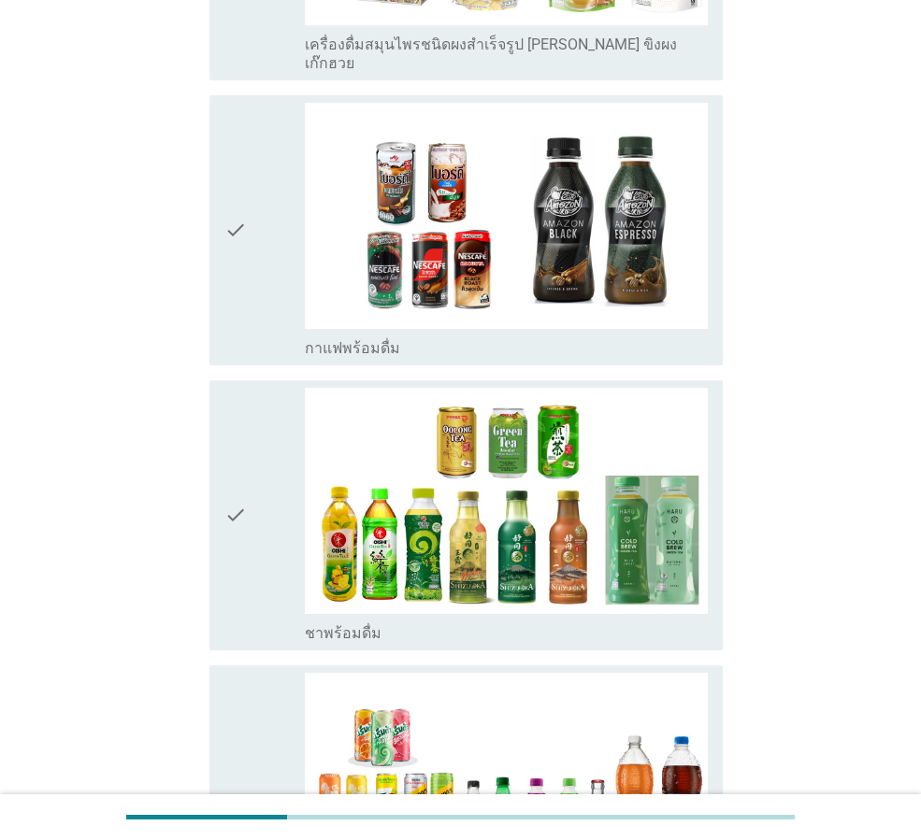
click at [249, 510] on div "check" at bounding box center [264, 515] width 80 height 255
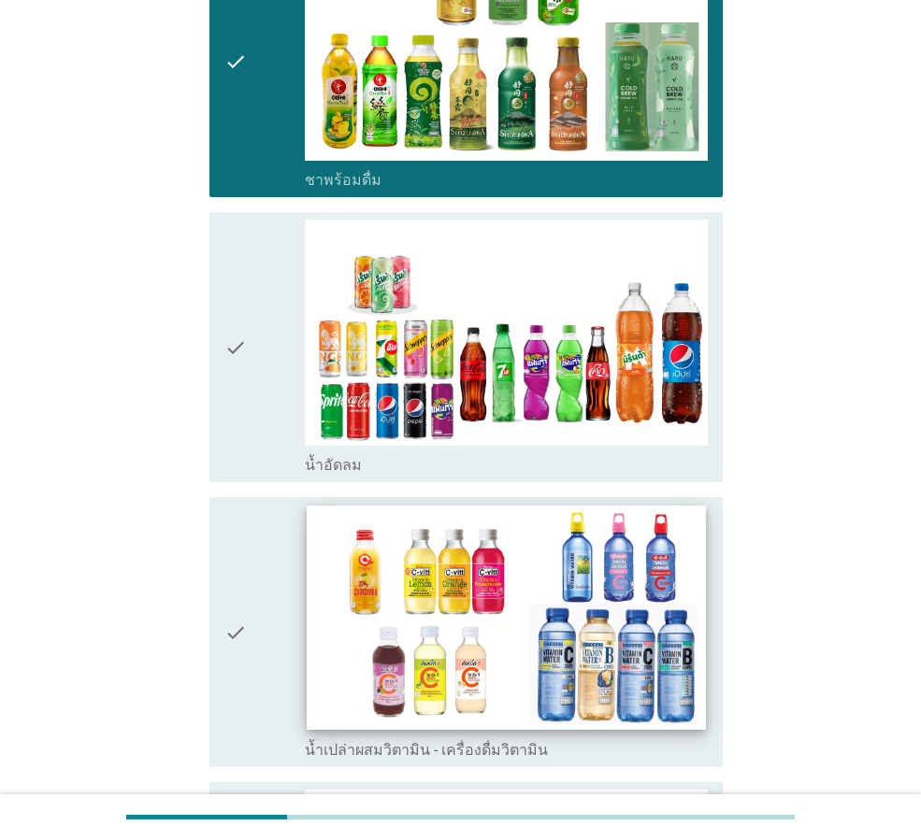
scroll to position [2710, 0]
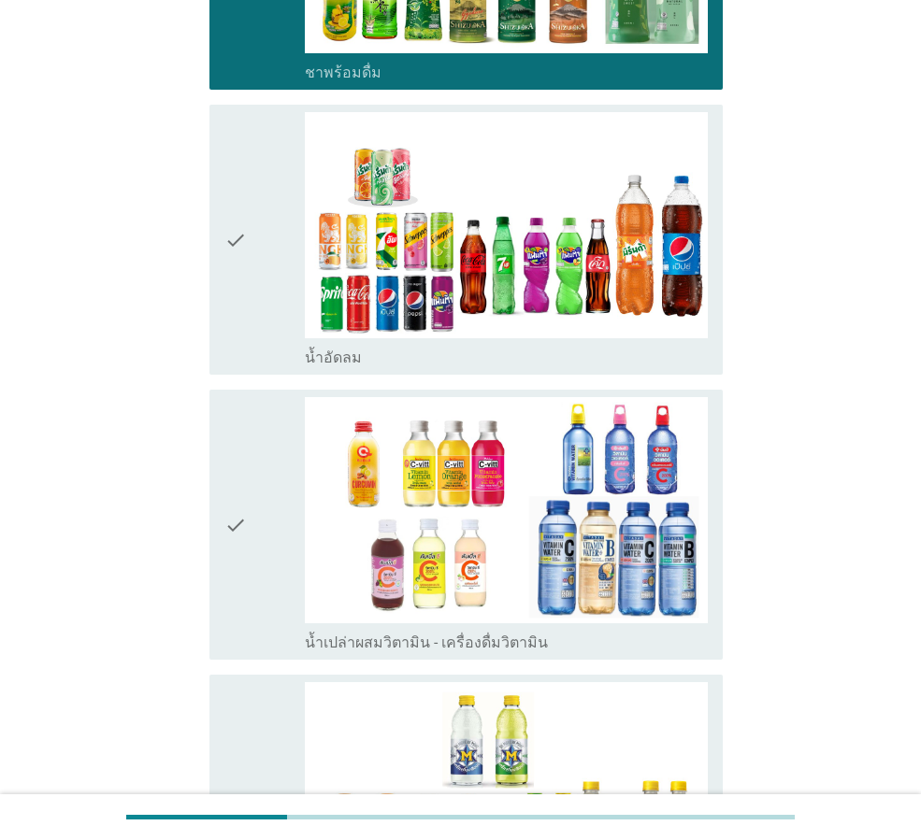
click at [265, 512] on div "check" at bounding box center [264, 524] width 80 height 255
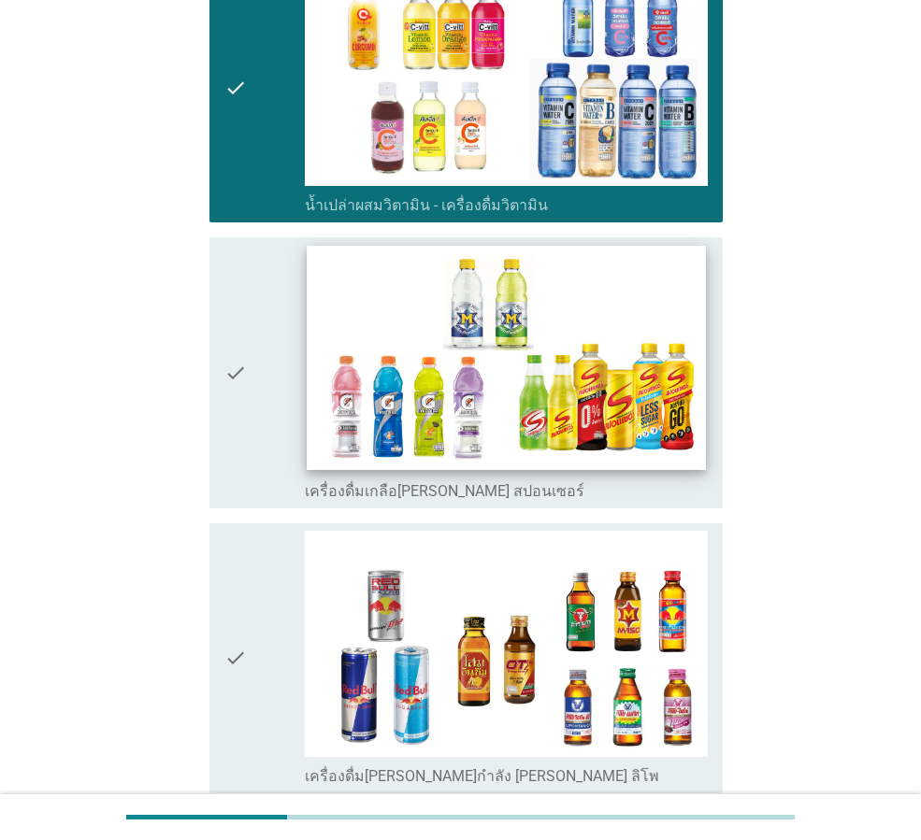
scroll to position [3178, 0]
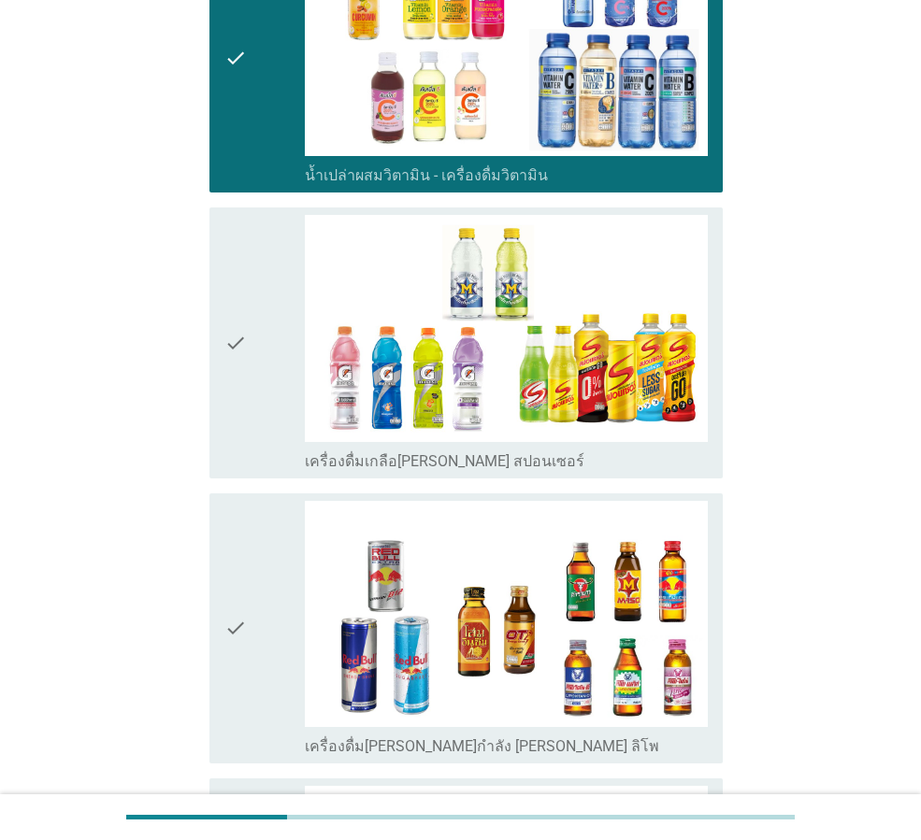
click at [257, 619] on div "check" at bounding box center [264, 628] width 80 height 255
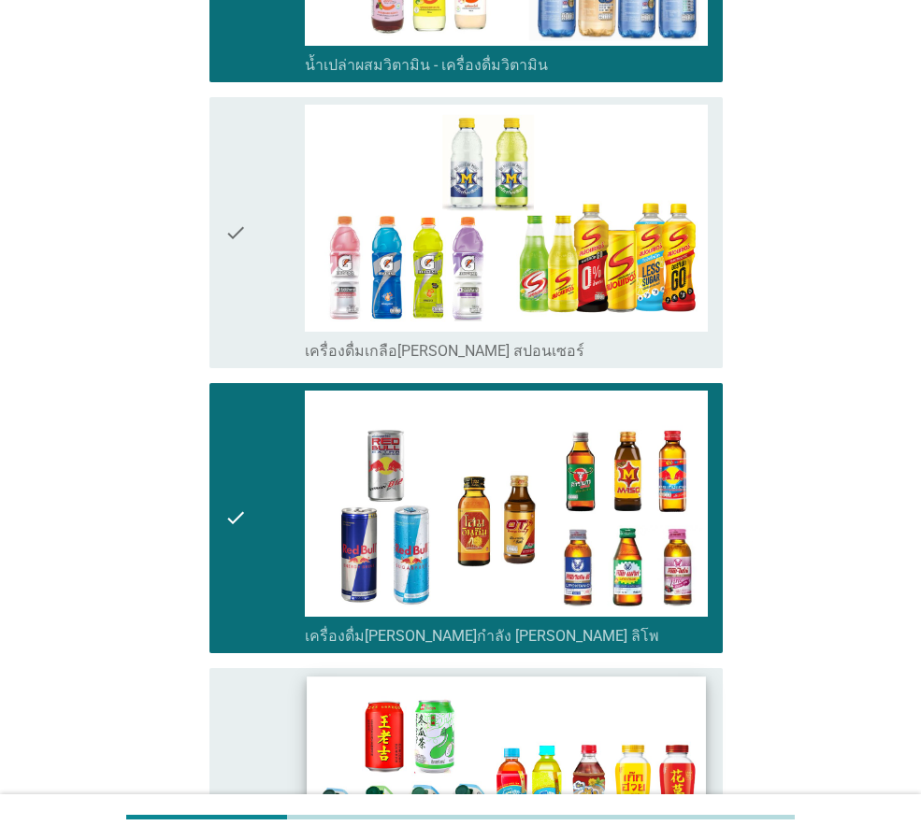
scroll to position [3645, 0]
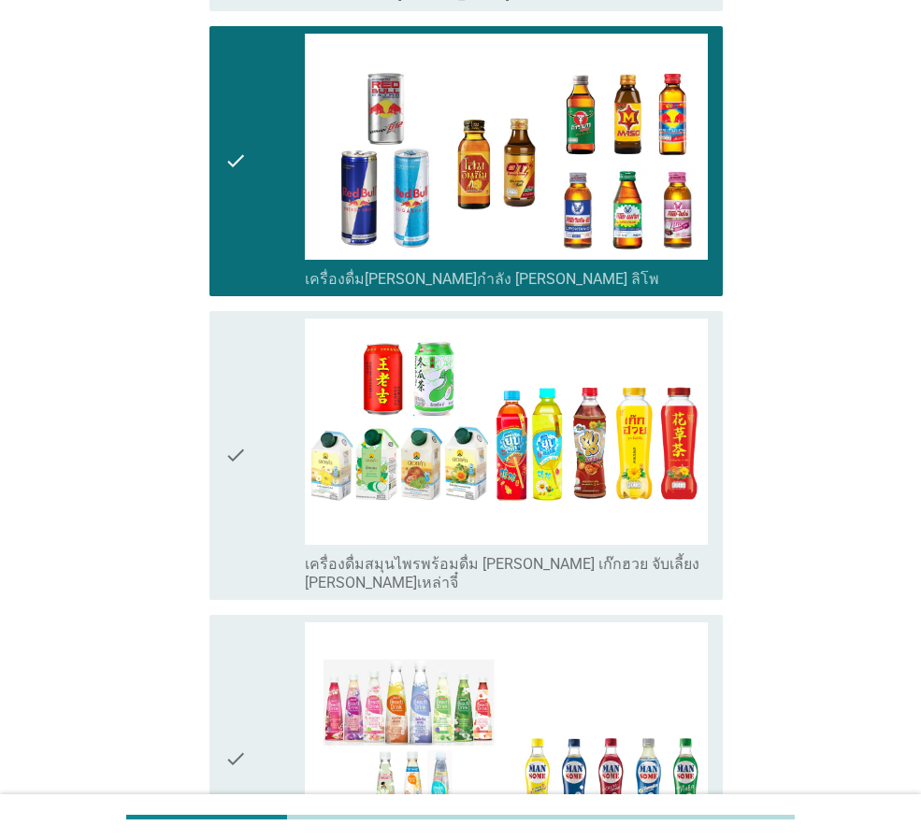
click at [241, 435] on icon "check" at bounding box center [235, 456] width 22 height 274
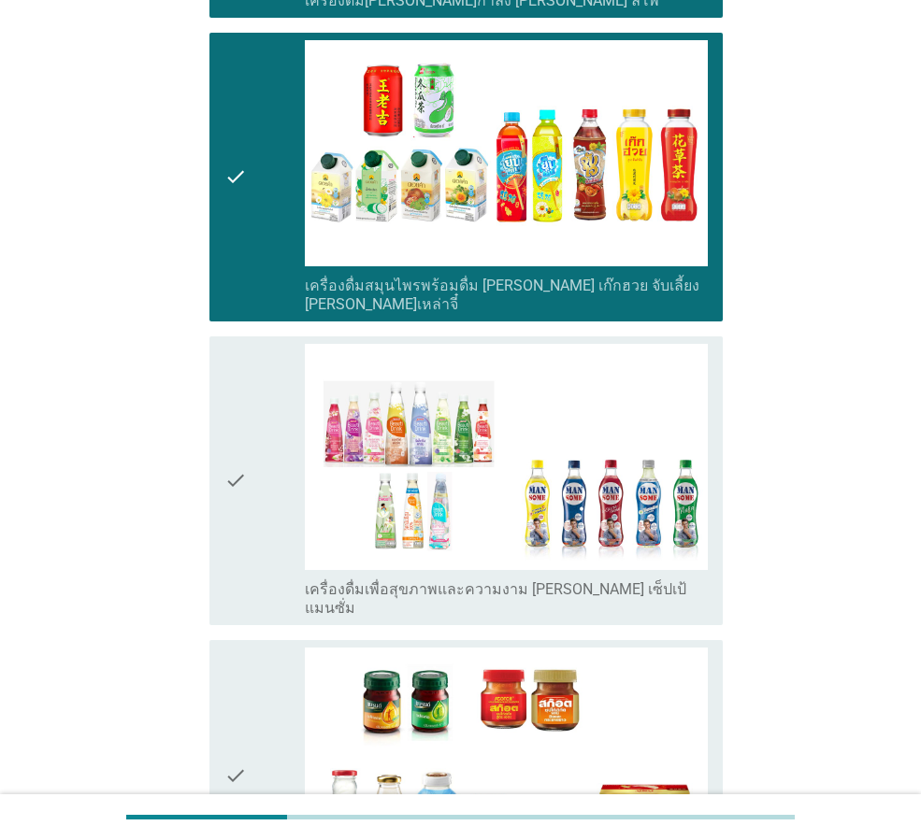
scroll to position [4019, 0]
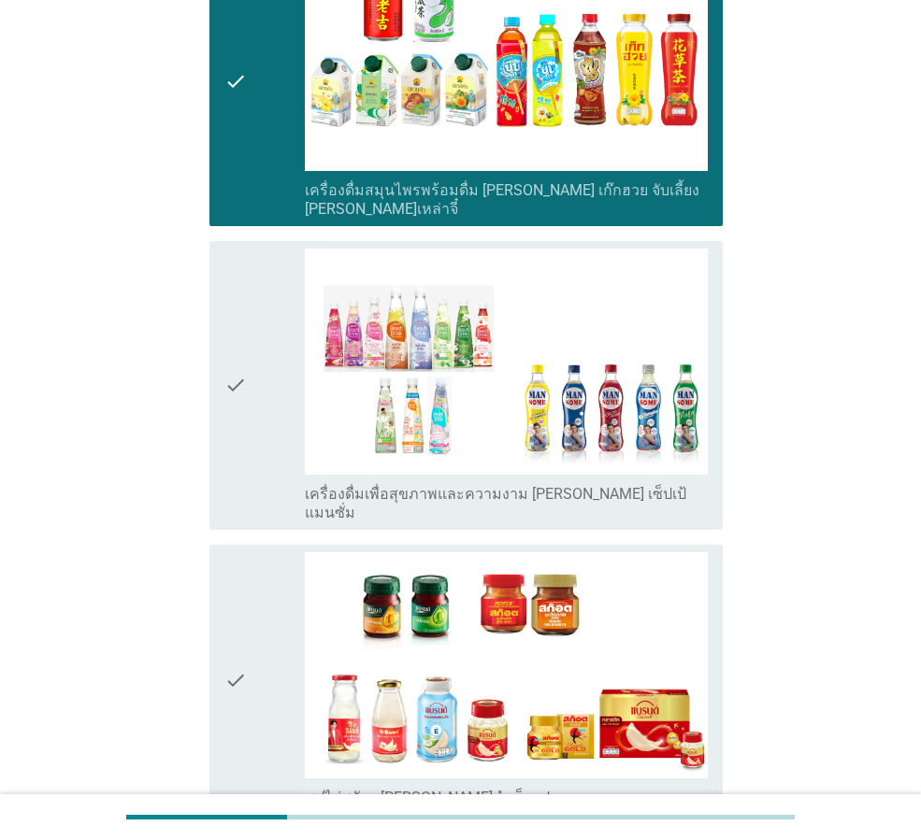
click at [226, 338] on icon "check" at bounding box center [235, 386] width 22 height 274
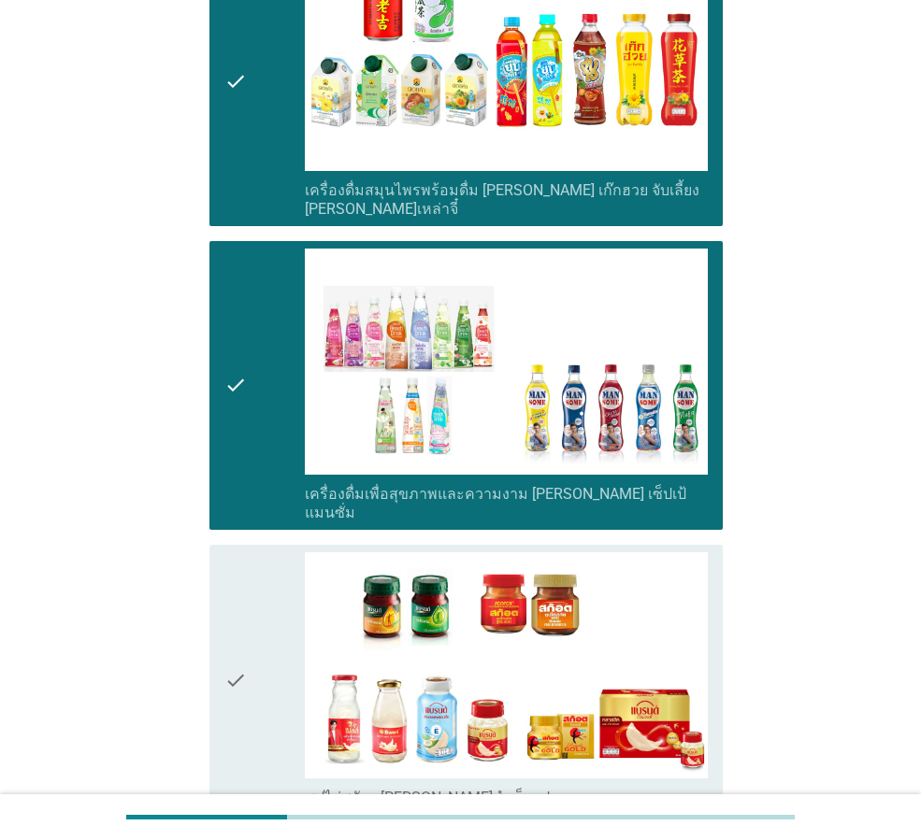
click at [245, 642] on icon "check" at bounding box center [235, 679] width 22 height 255
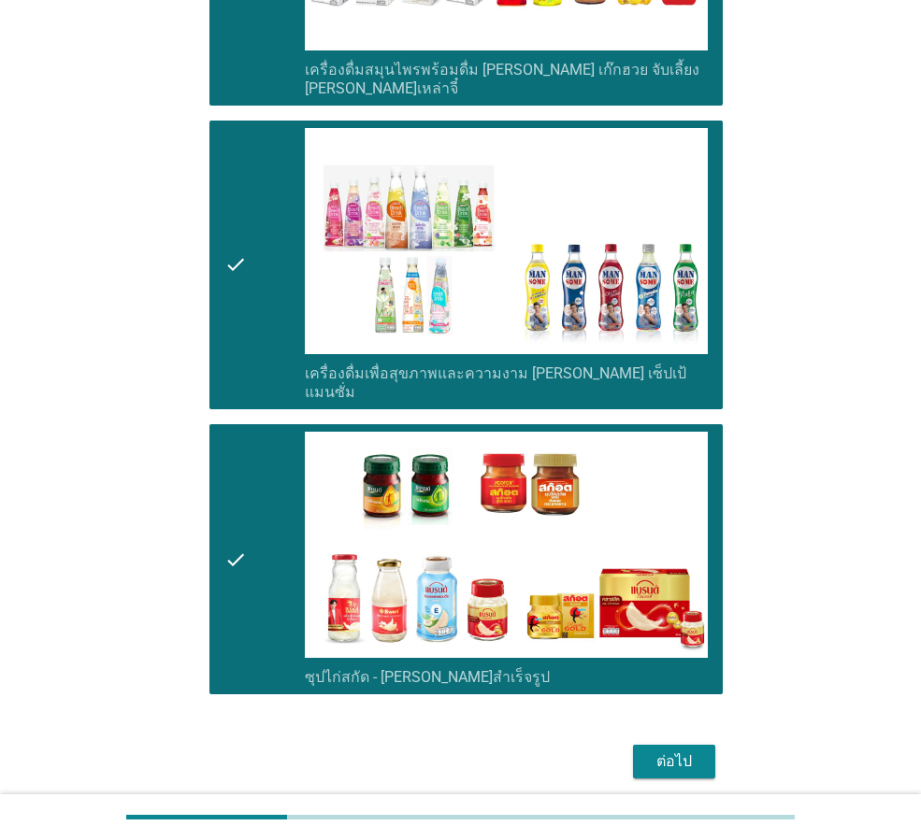
scroll to position [4156, 0]
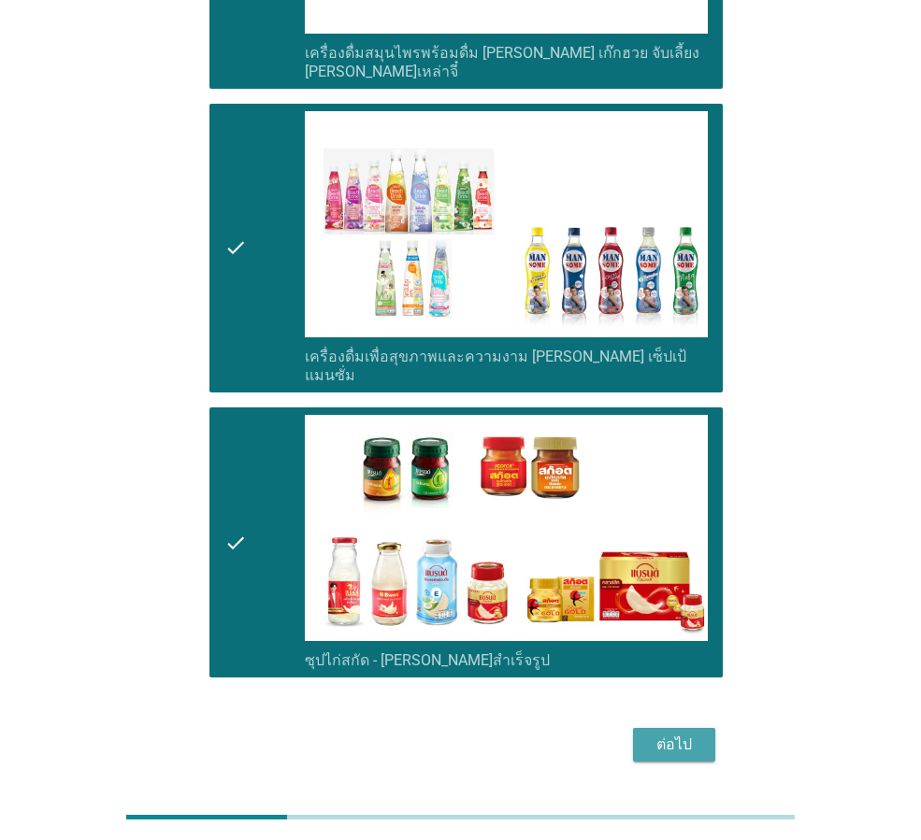
click at [683, 734] on div "ต่อไป" at bounding box center [674, 745] width 52 height 22
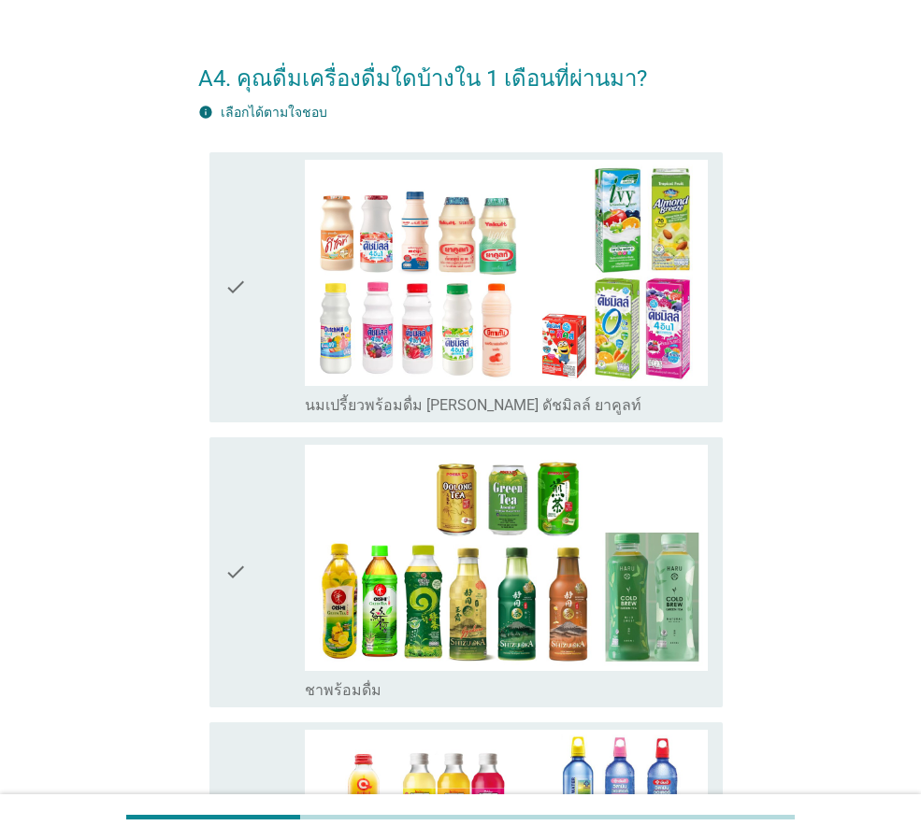
scroll to position [15, 0]
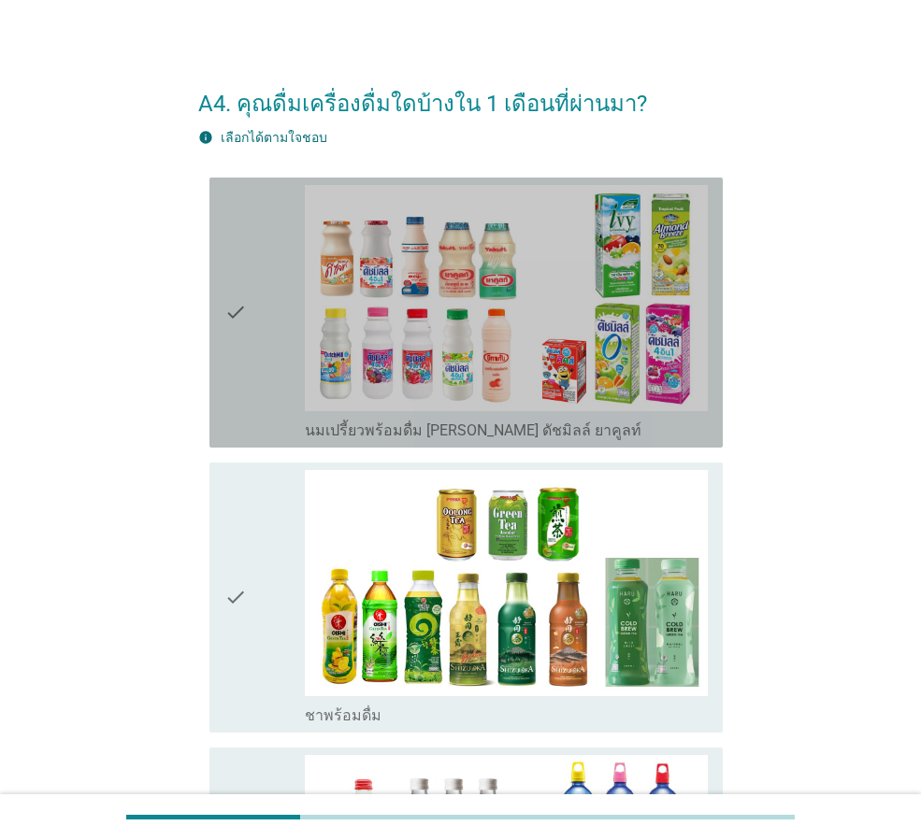
click at [255, 314] on div "check" at bounding box center [264, 312] width 80 height 255
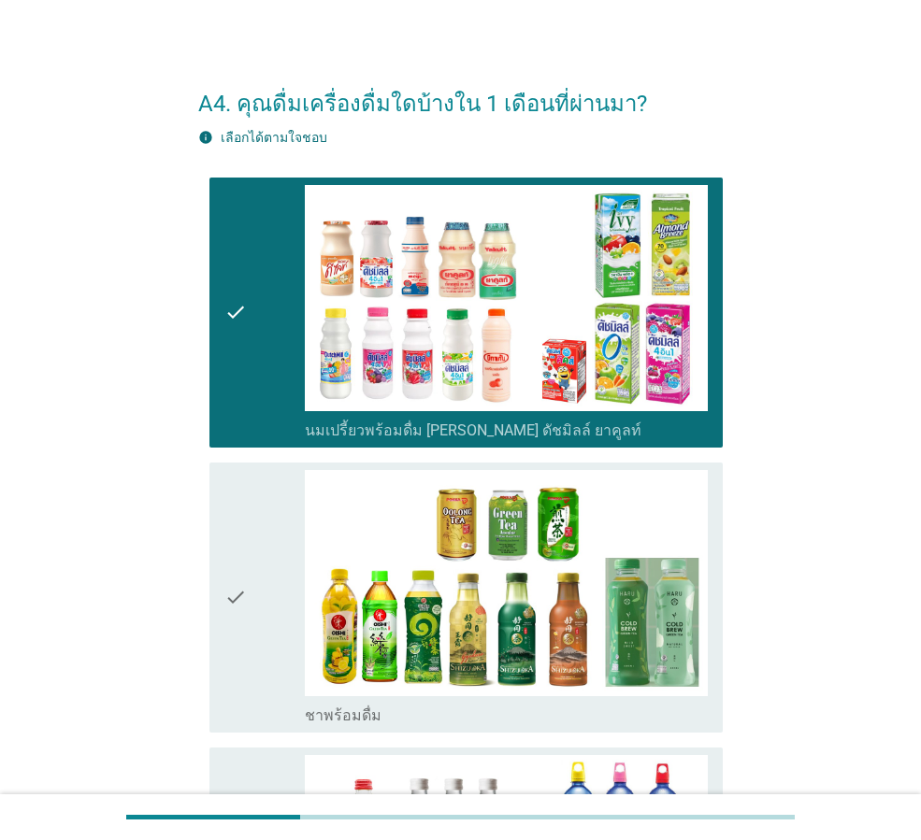
click at [272, 607] on div "check" at bounding box center [264, 597] width 80 height 255
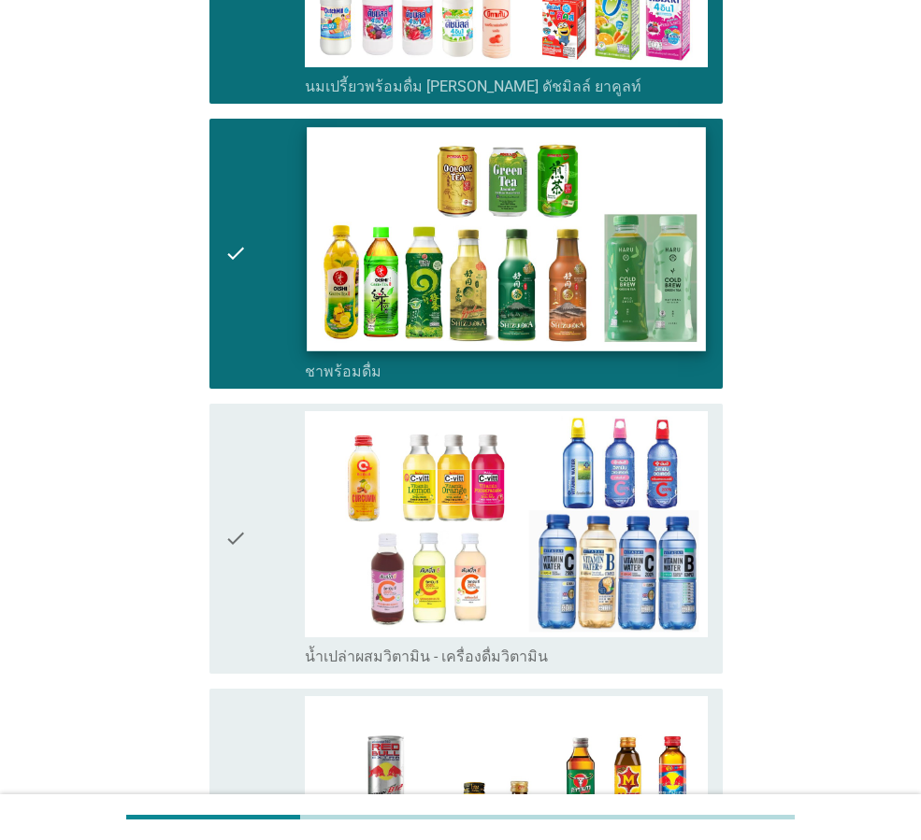
scroll to position [389, 0]
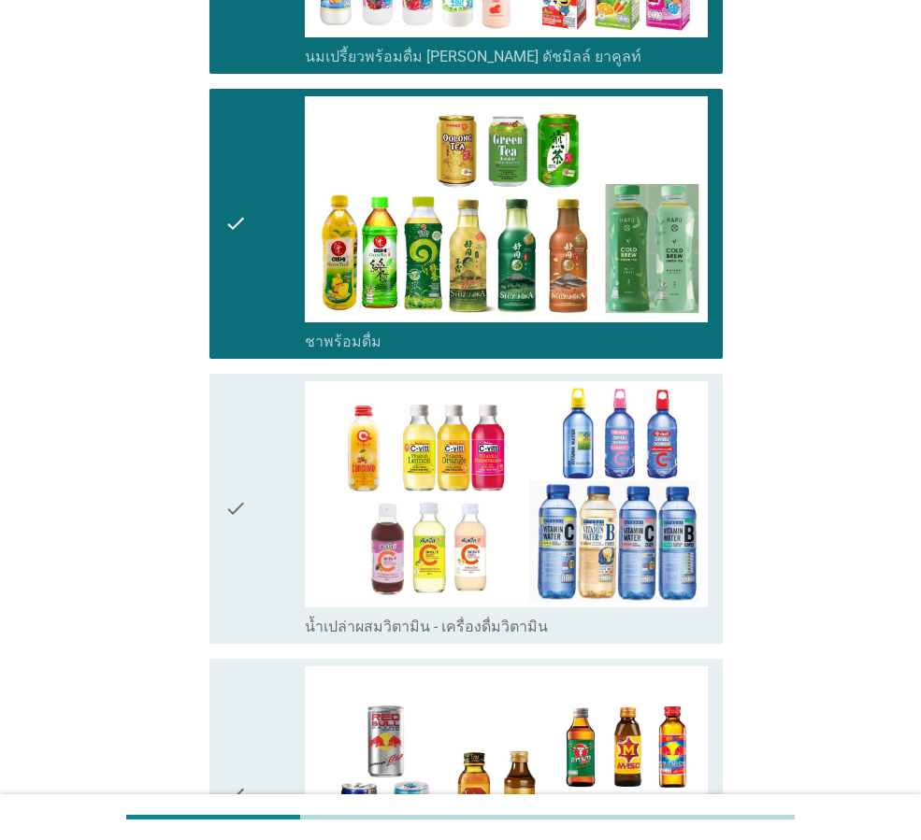
click at [253, 516] on div "check" at bounding box center [264, 508] width 80 height 255
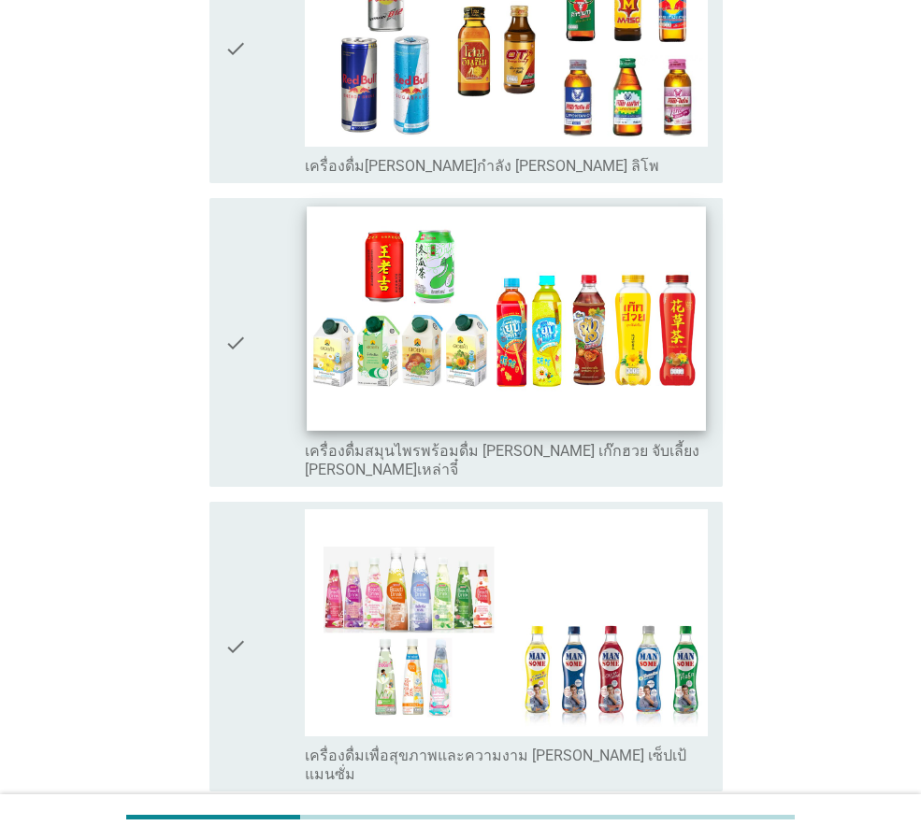
scroll to position [1136, 0]
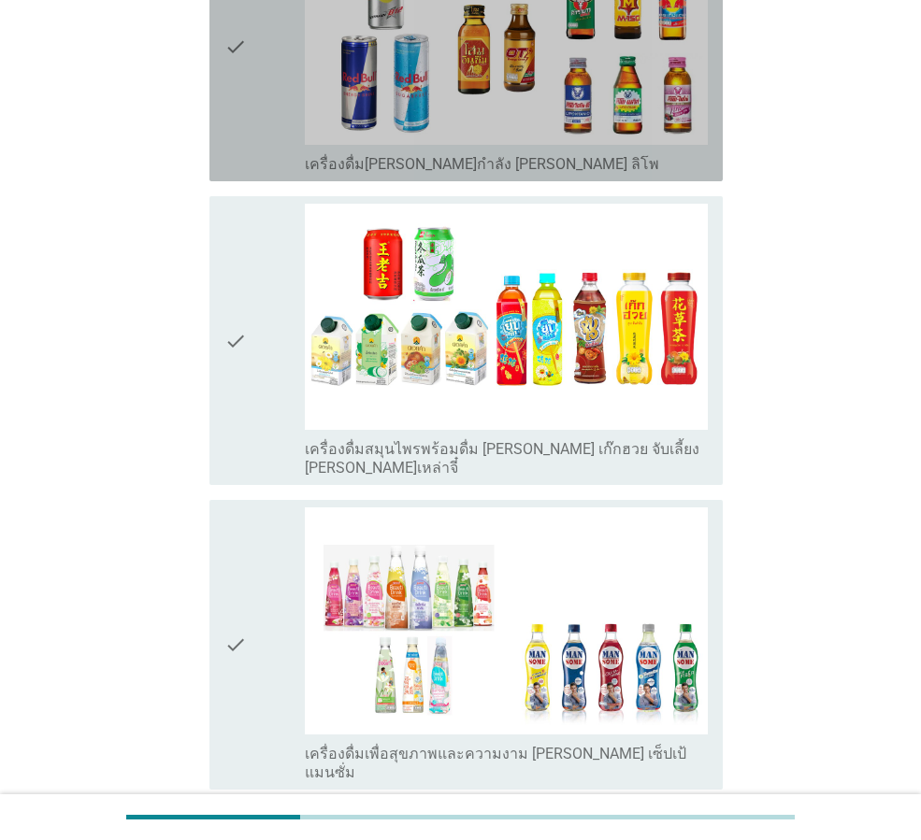
click at [250, 84] on div "check" at bounding box center [264, 46] width 80 height 255
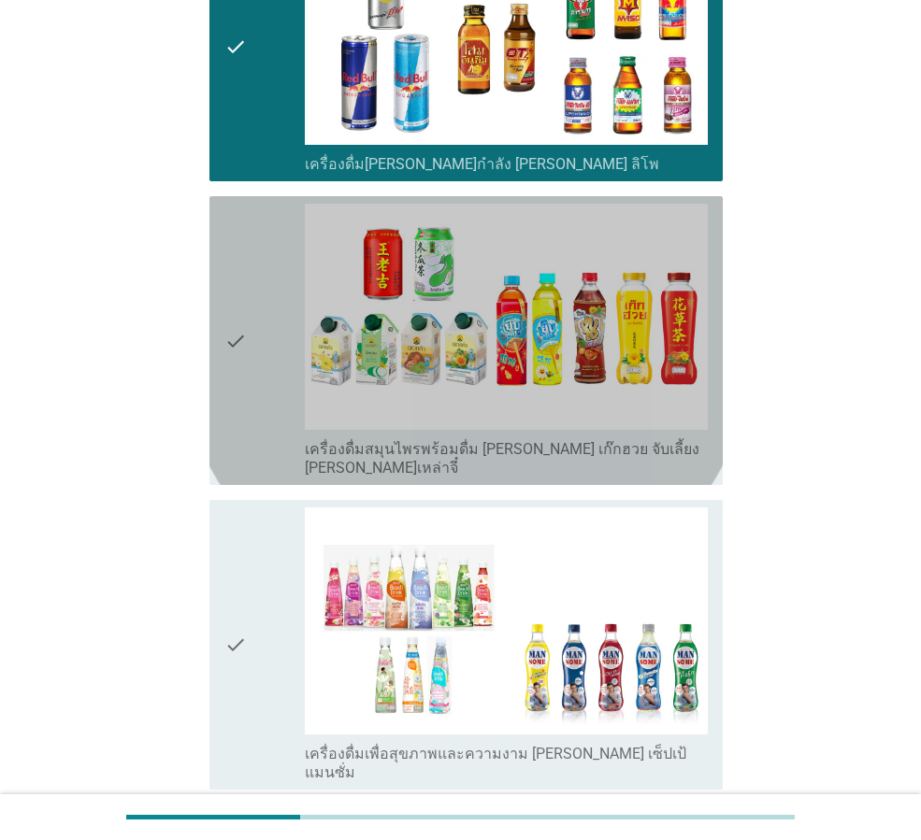
click at [245, 354] on icon "check" at bounding box center [235, 341] width 22 height 274
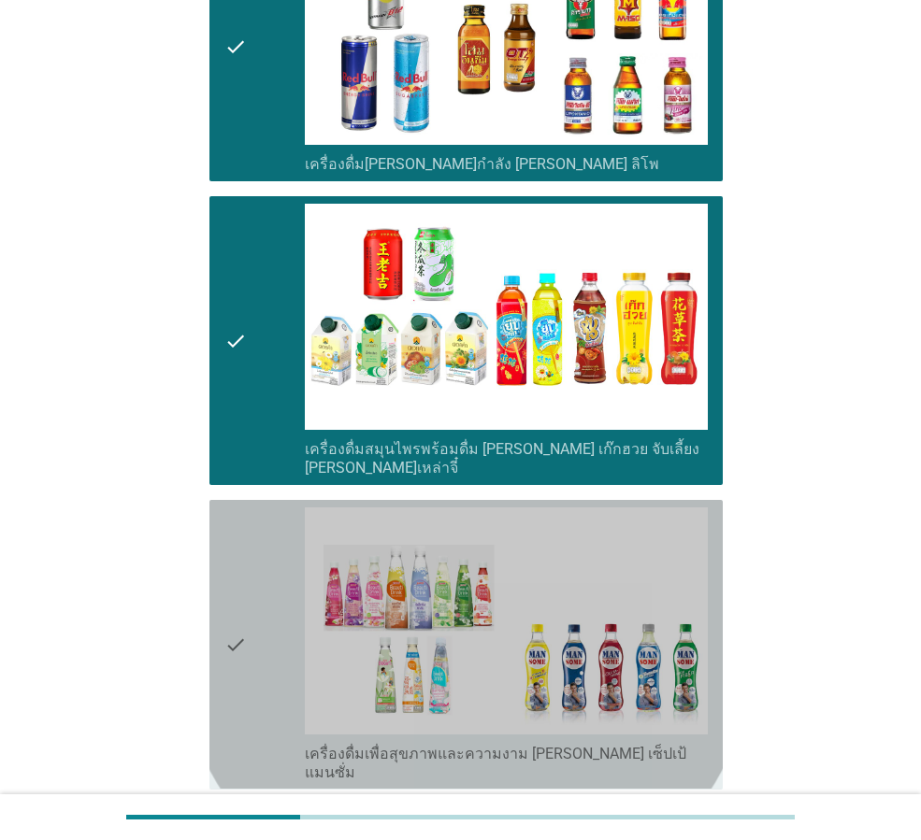
click at [247, 615] on icon "check" at bounding box center [235, 644] width 22 height 274
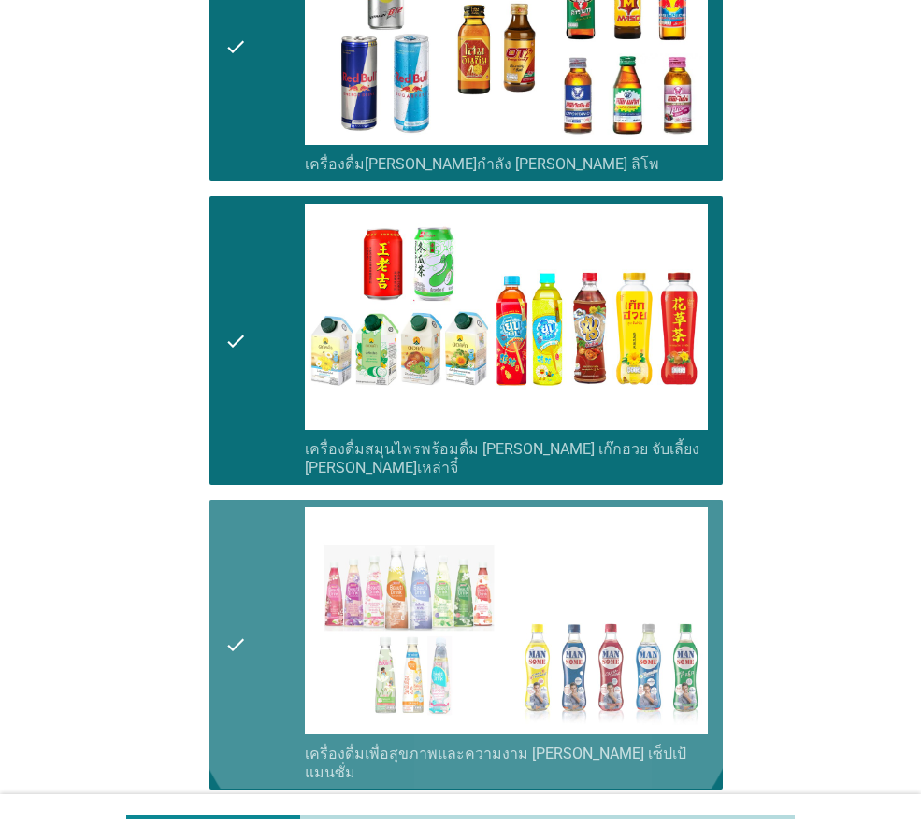
click at [246, 619] on icon "check" at bounding box center [235, 644] width 22 height 274
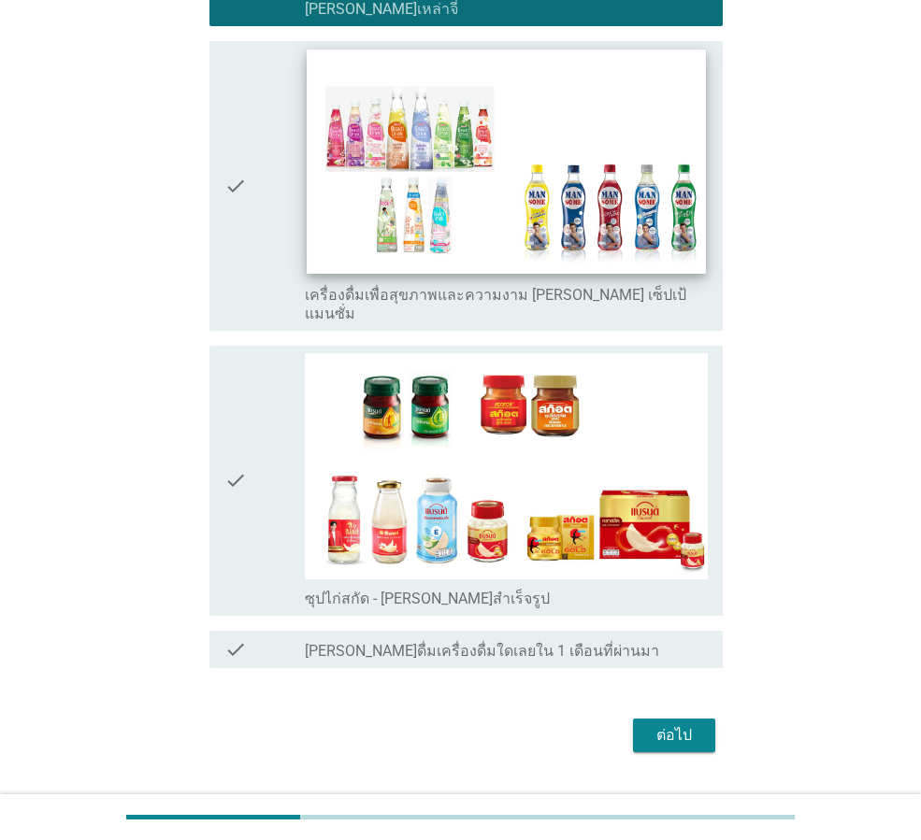
scroll to position [1604, 0]
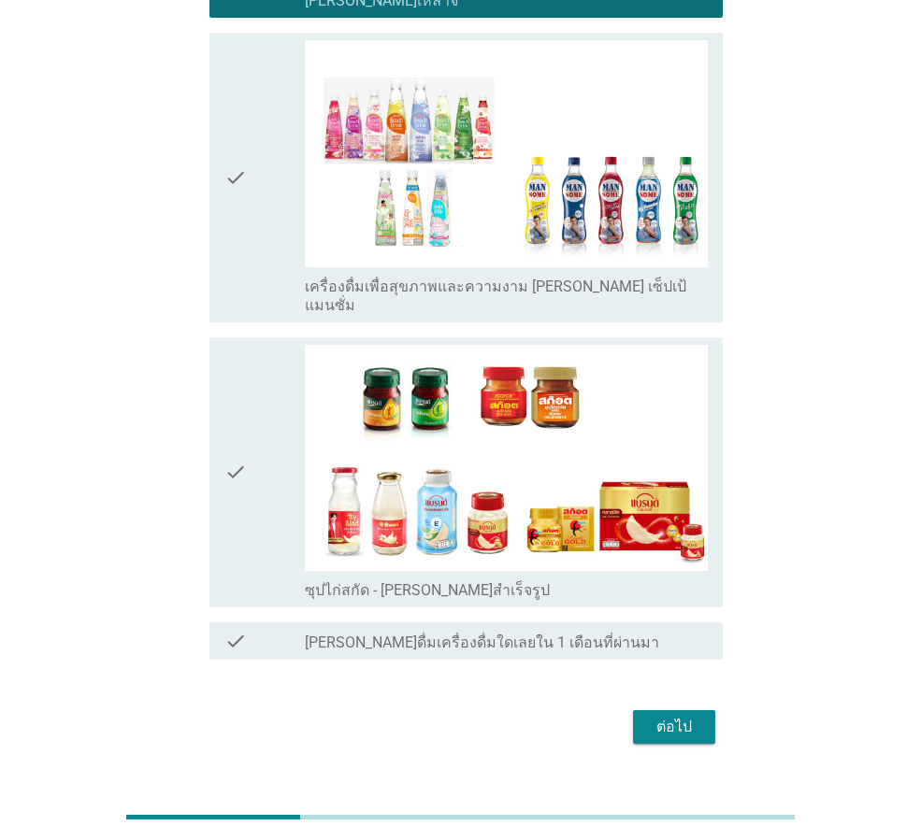
click at [279, 441] on div "check" at bounding box center [264, 472] width 80 height 255
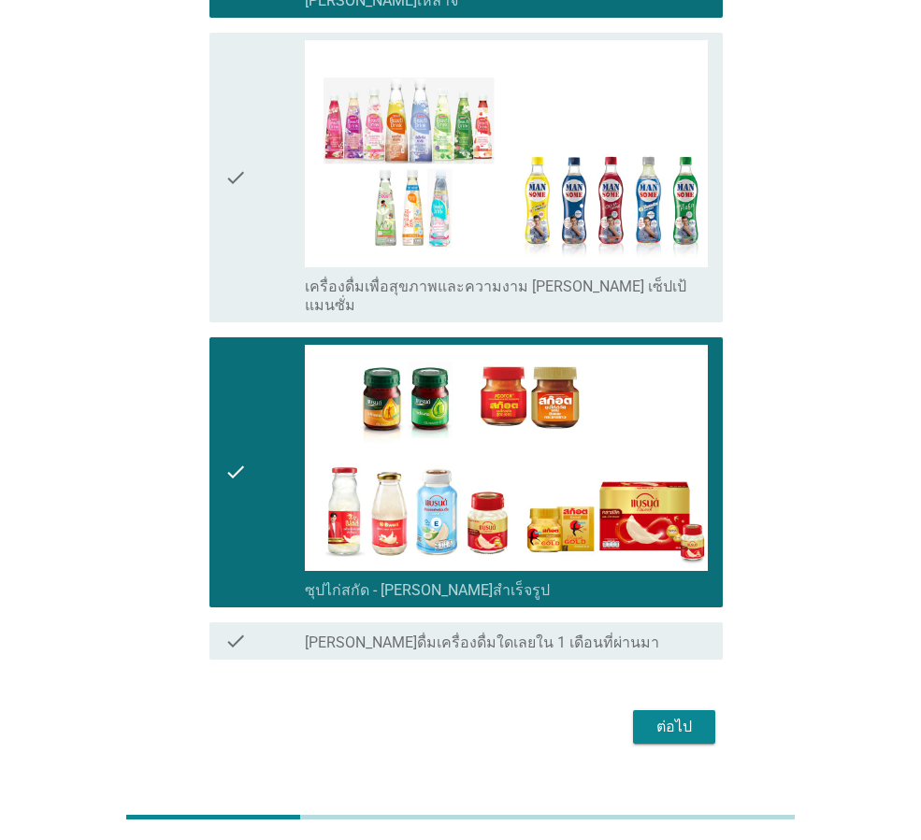
click at [644, 710] on button "ต่อไป" at bounding box center [674, 727] width 82 height 34
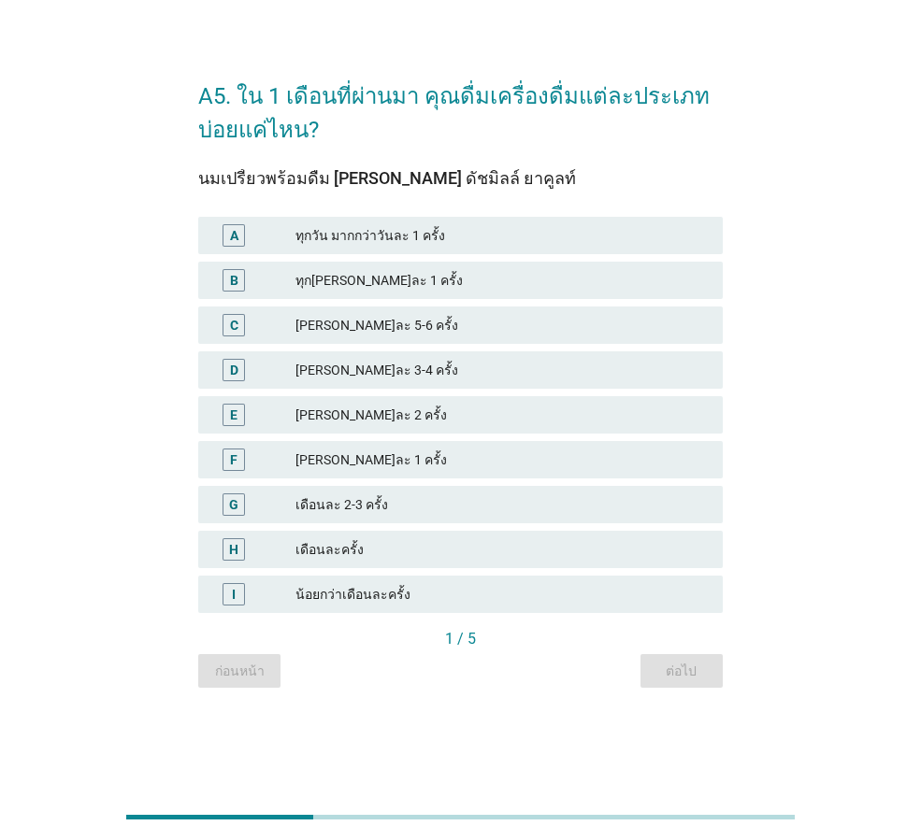
scroll to position [0, 0]
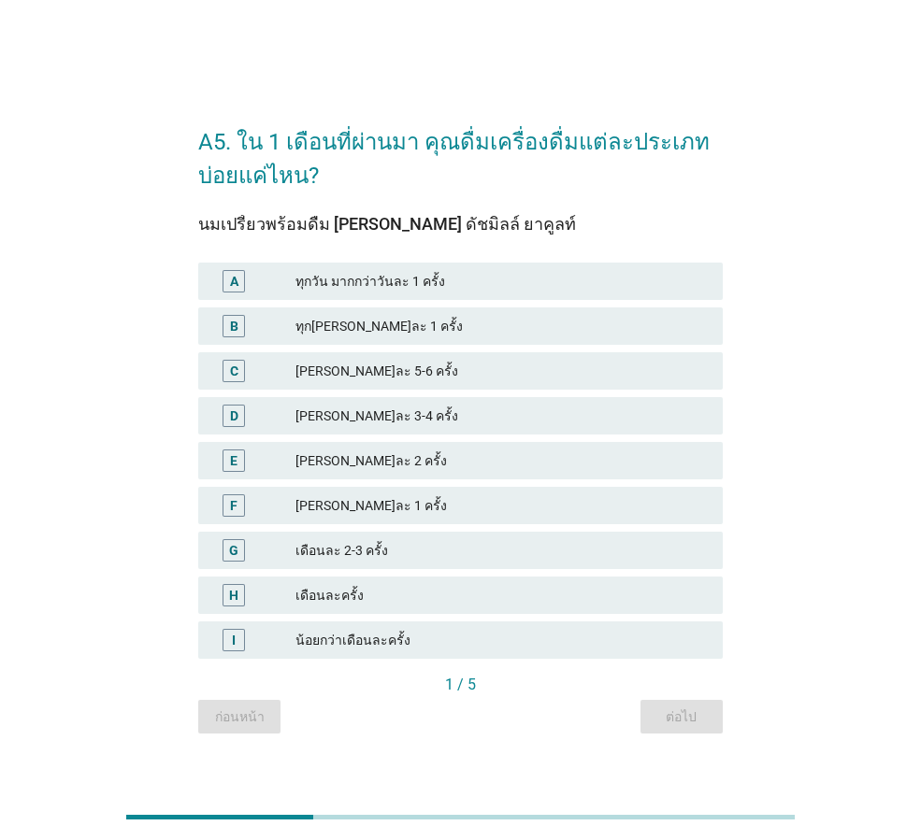
click at [409, 273] on div "ทุกวัน มากกว่าวันละ 1 ครั้ง" at bounding box center [501, 281] width 412 height 22
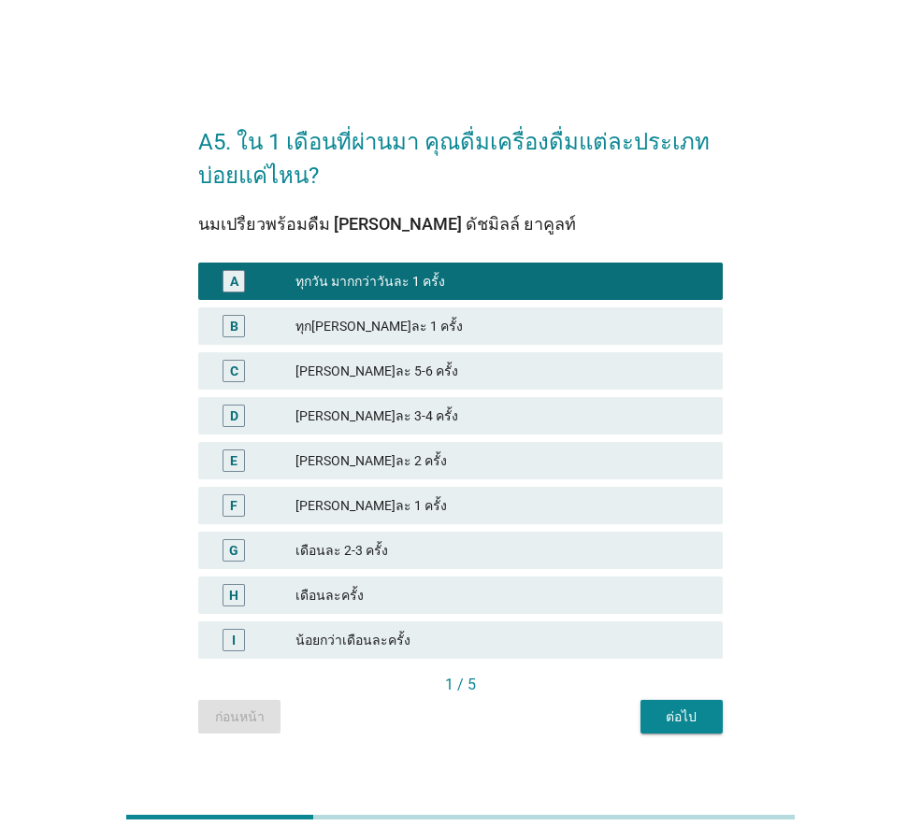
click at [667, 706] on button "ต่อไป" at bounding box center [681, 717] width 82 height 34
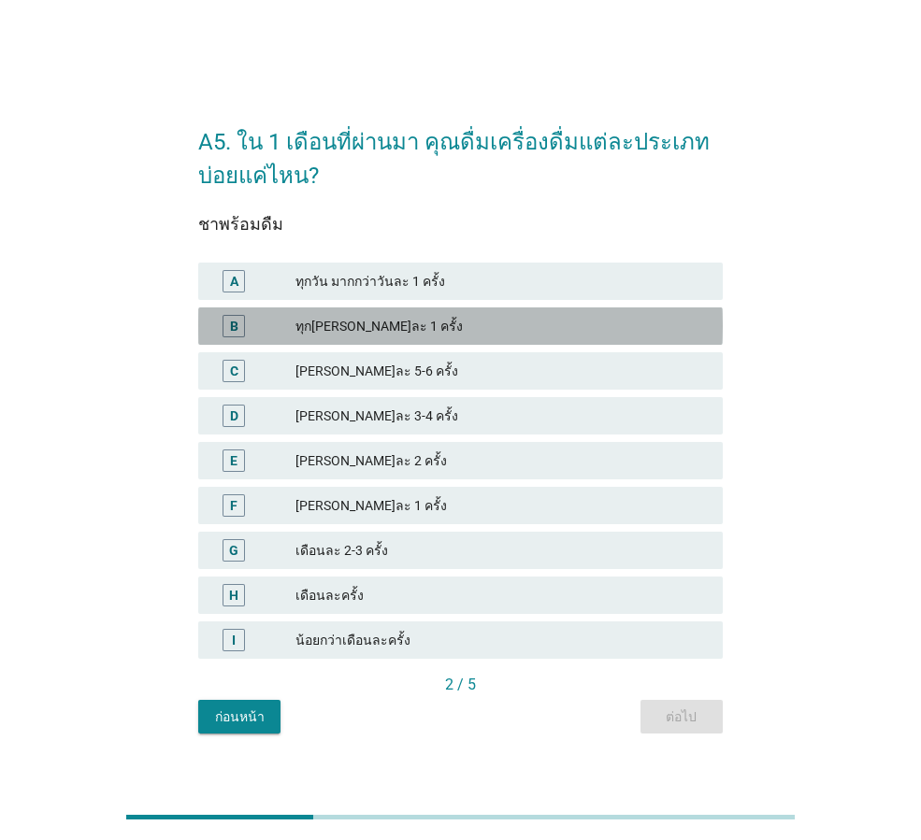
click at [354, 328] on div "ทุก[PERSON_NAME]ละ 1 ครั้ง" at bounding box center [501, 326] width 412 height 22
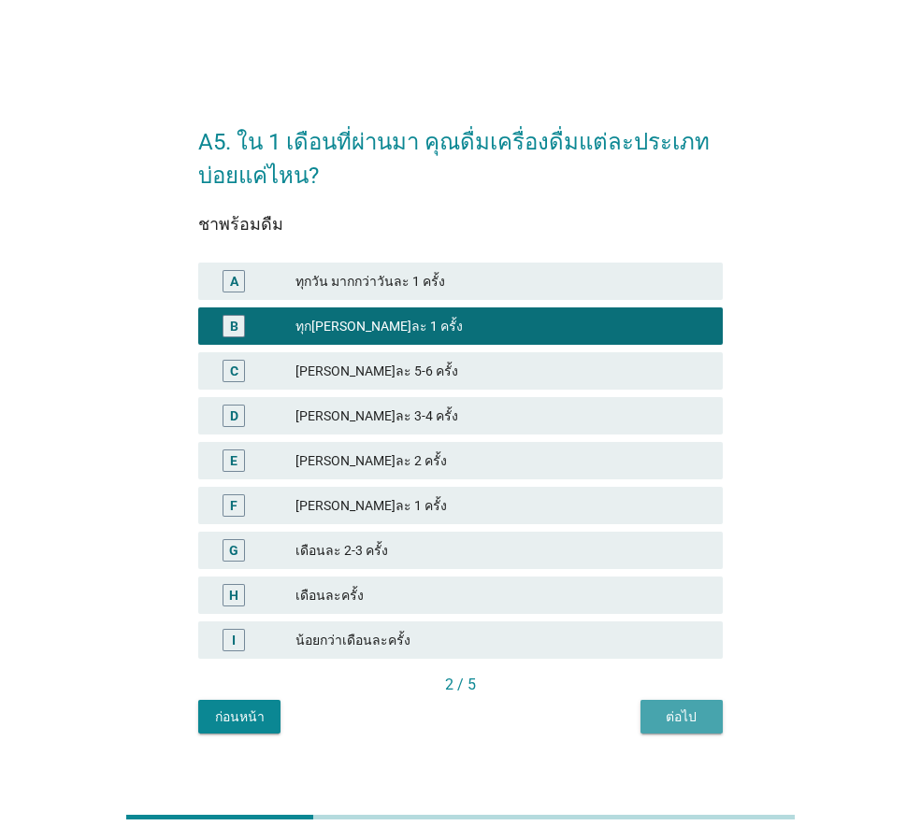
click at [691, 704] on button "ต่อไป" at bounding box center [681, 717] width 82 height 34
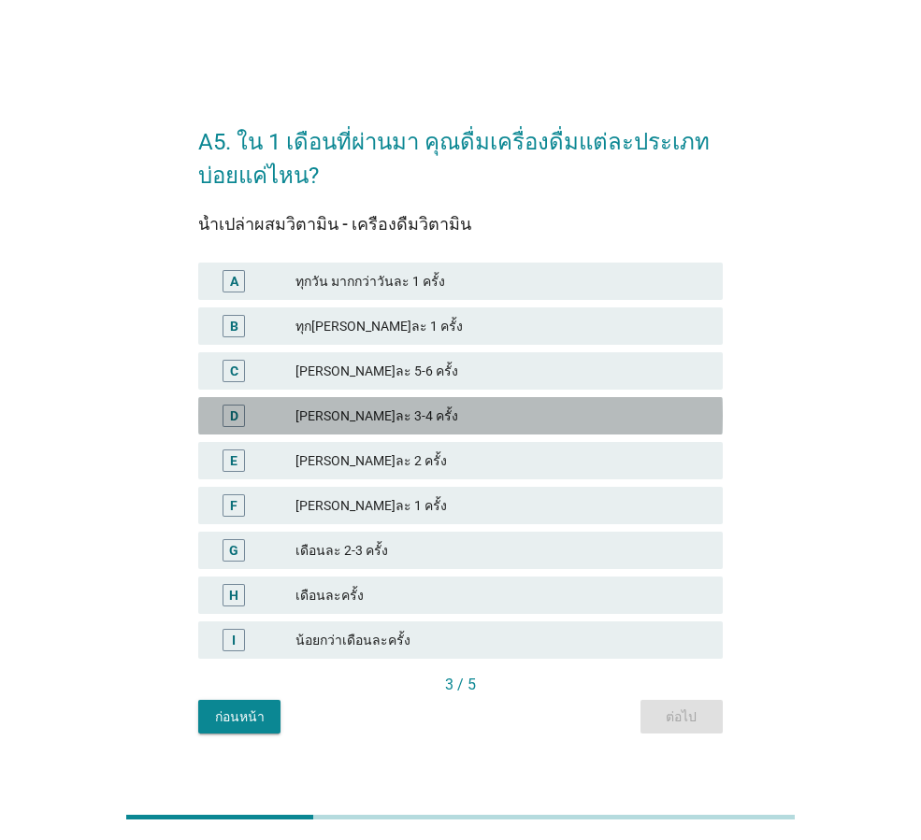
click at [353, 414] on div "[PERSON_NAME]ละ 3-4 ครั้ง" at bounding box center [501, 416] width 412 height 22
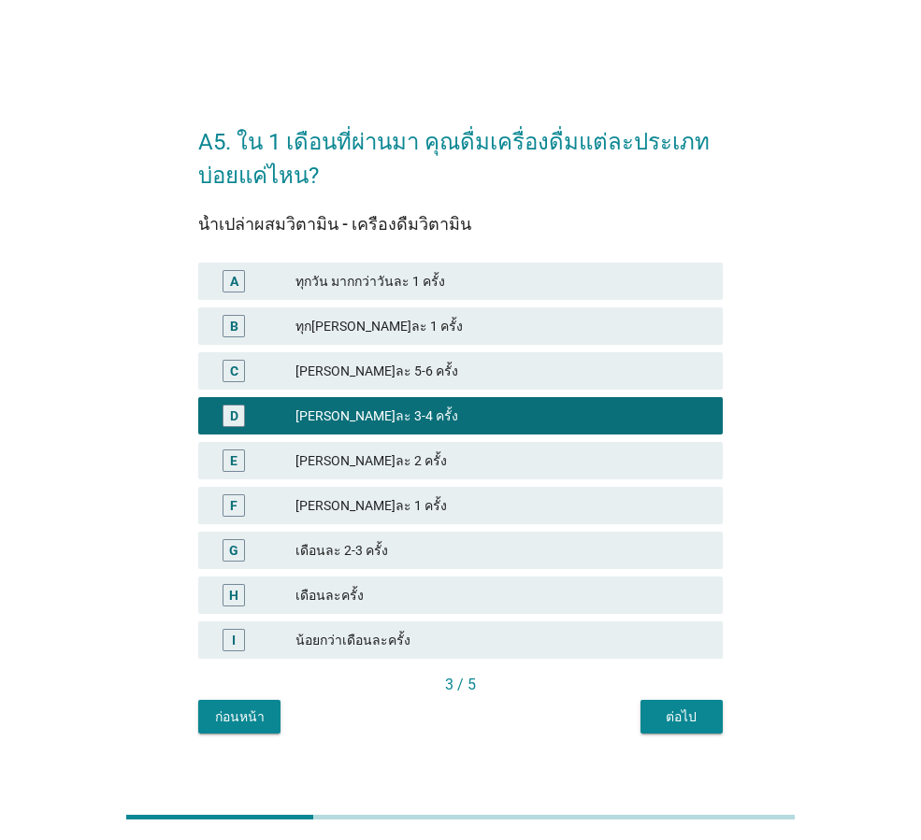
click at [675, 715] on div "ต่อไป" at bounding box center [681, 717] width 52 height 20
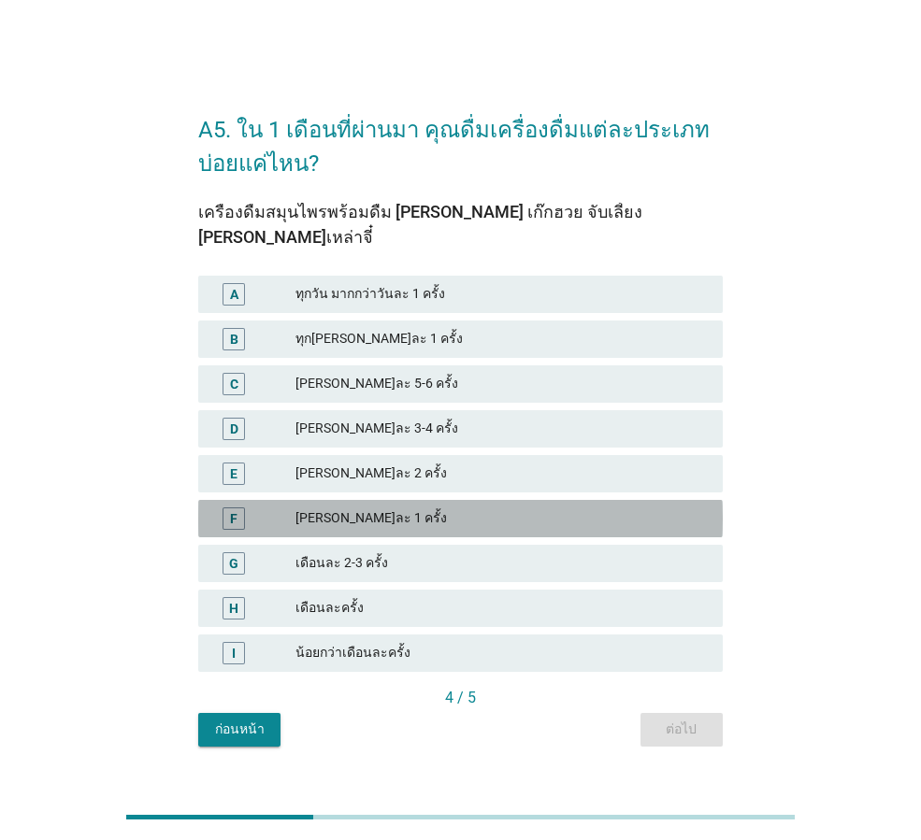
click at [338, 500] on div "F [PERSON_NAME]ละ 1 ครั้ง" at bounding box center [460, 518] width 524 height 37
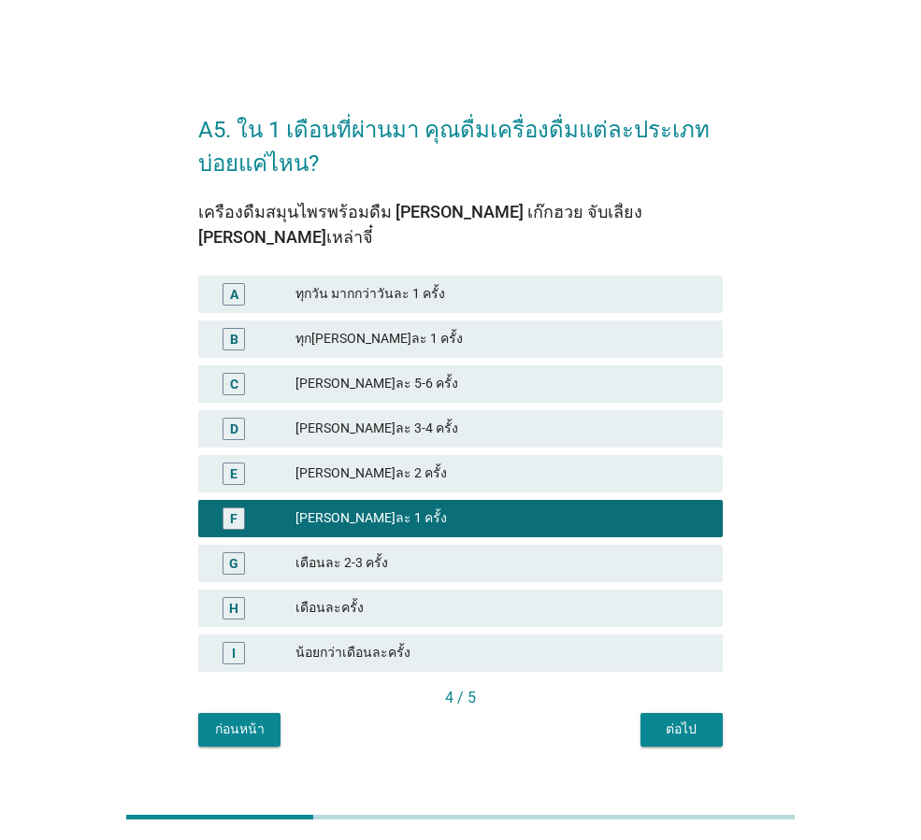
click at [689, 720] on div "ต่อไป" at bounding box center [681, 730] width 52 height 20
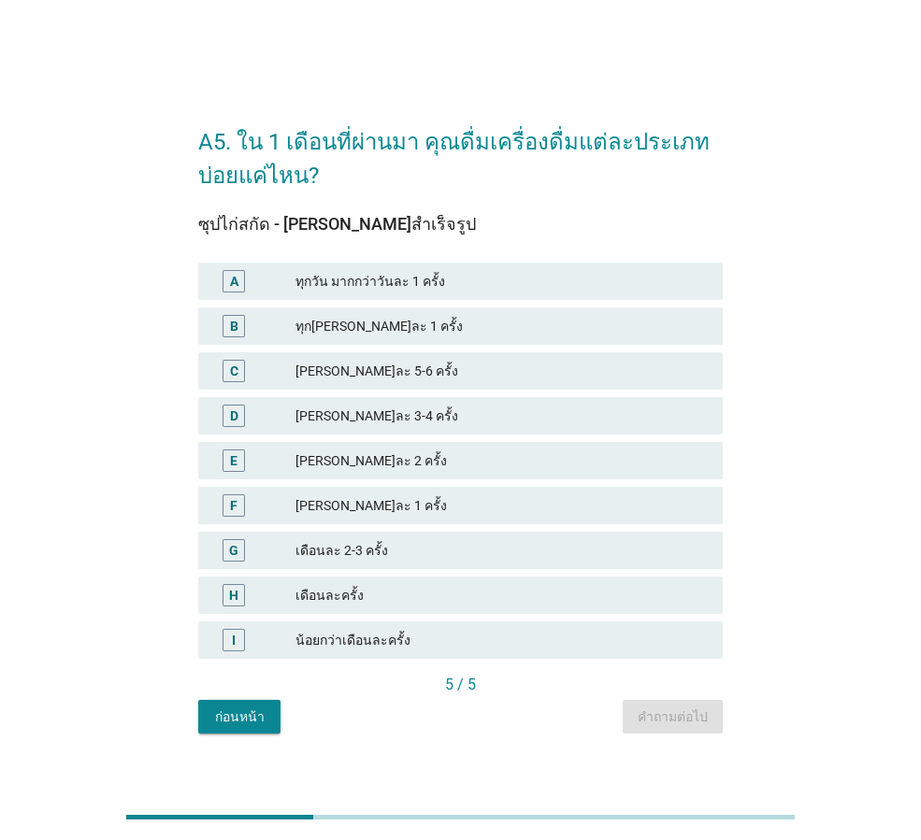
click at [236, 505] on div "F" at bounding box center [233, 506] width 7 height 20
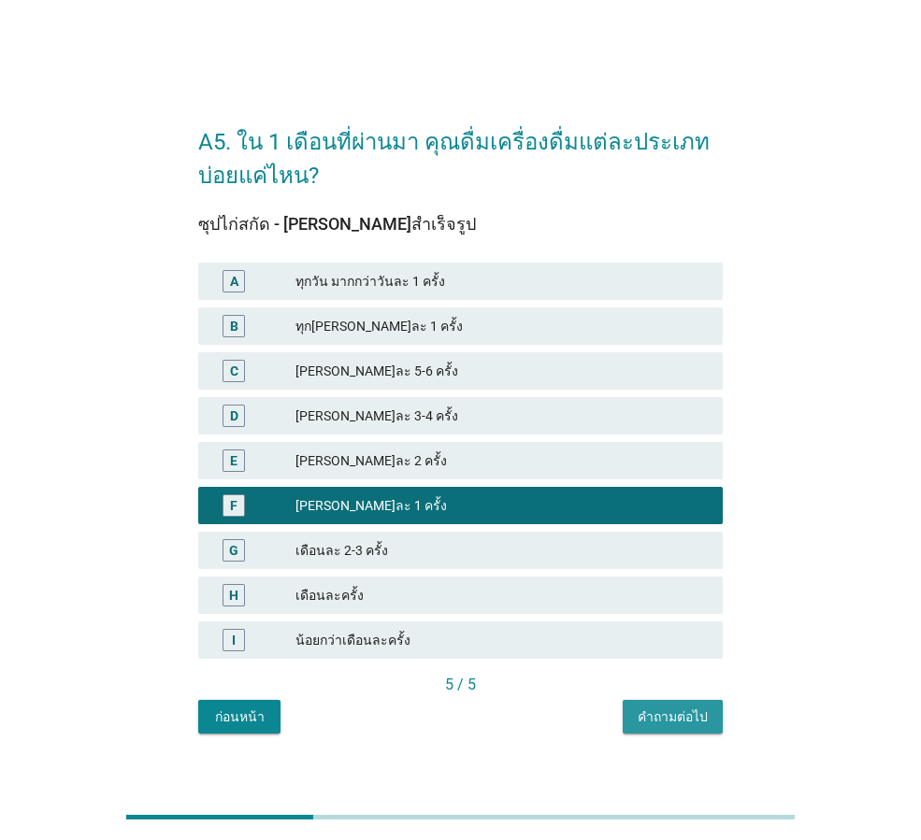
click at [693, 710] on div "คำถามต่อไป" at bounding box center [672, 717] width 70 height 20
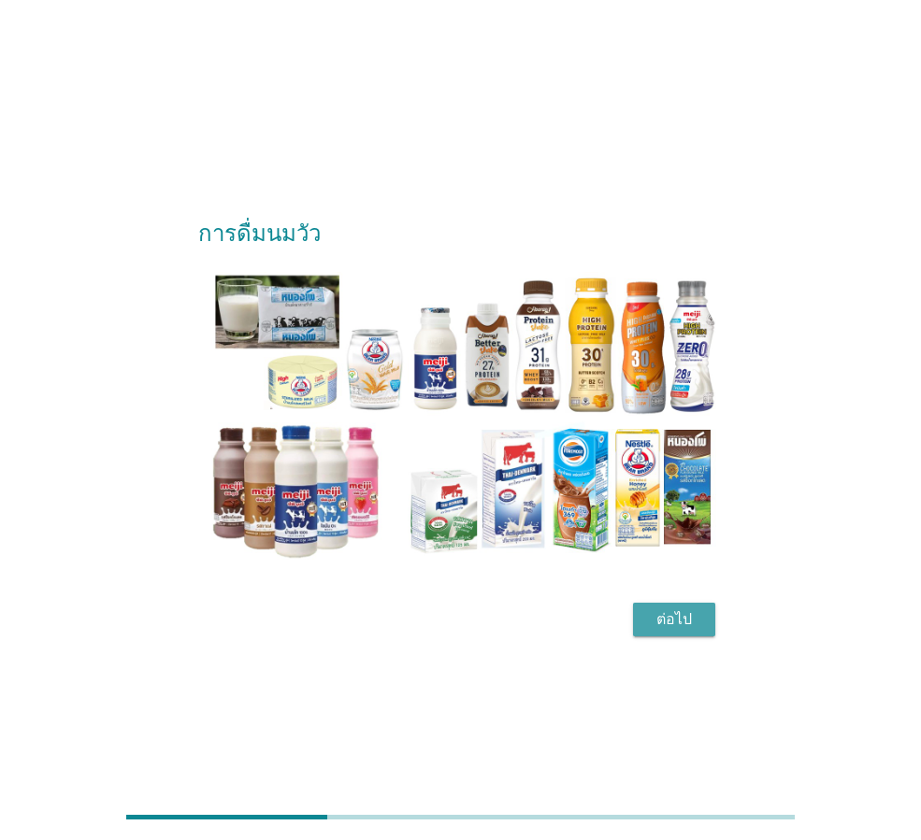
click at [669, 621] on div "ต่อไป" at bounding box center [674, 619] width 52 height 22
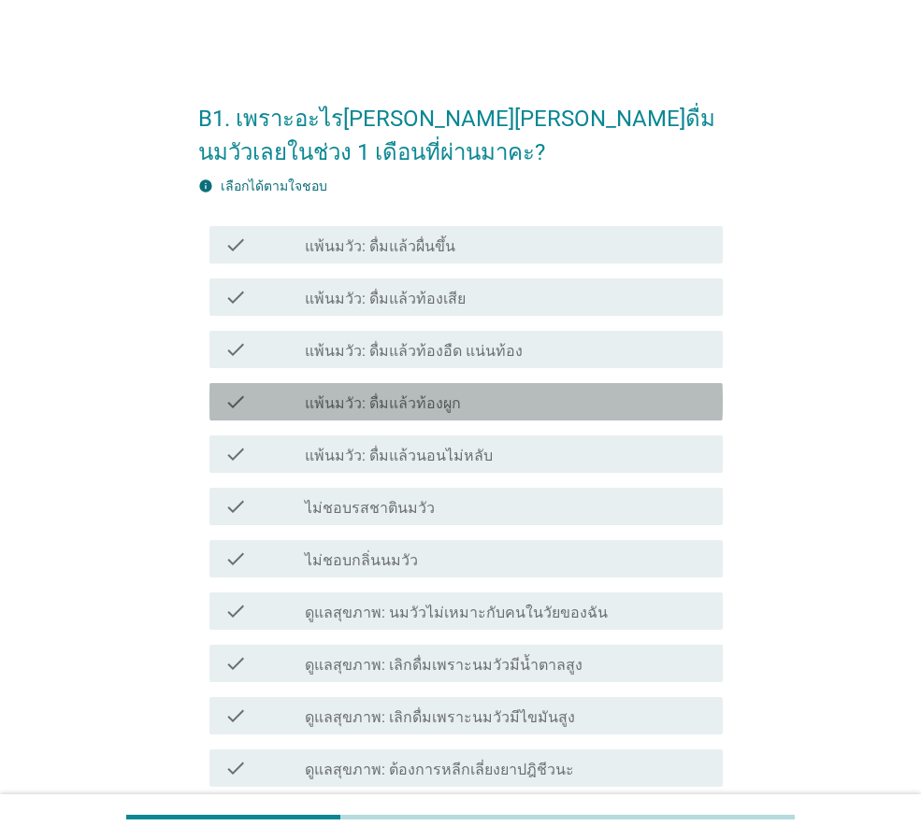
click at [415, 402] on label "แพ้นมวัว: ดื่มแล้วท้องผูก" at bounding box center [383, 403] width 156 height 19
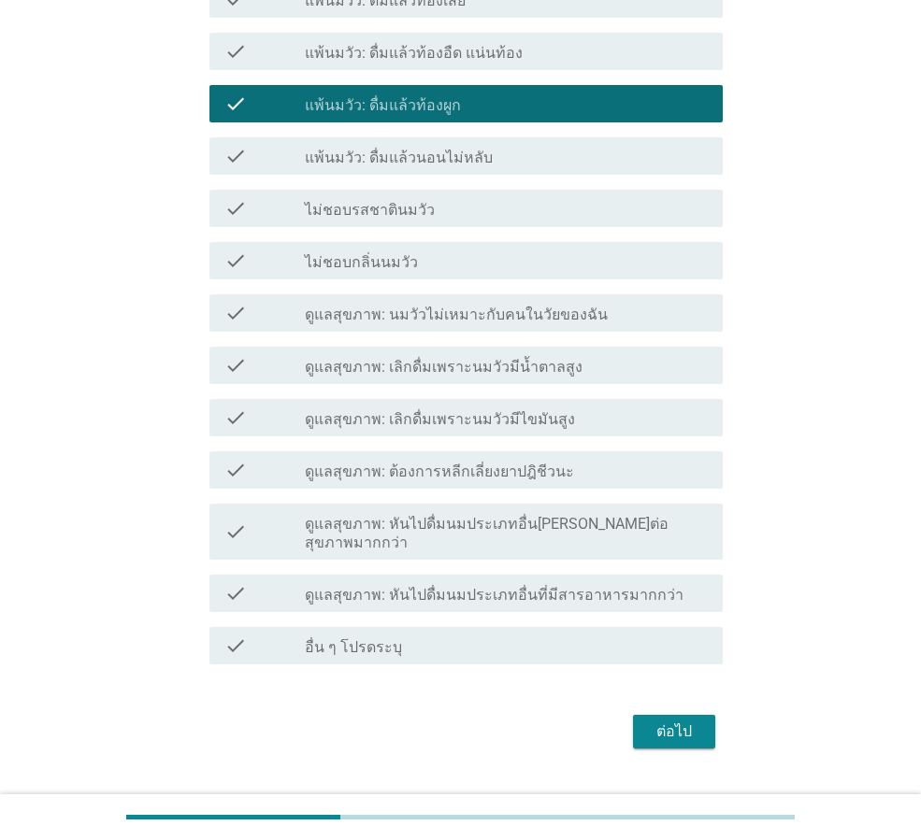
scroll to position [321, 0]
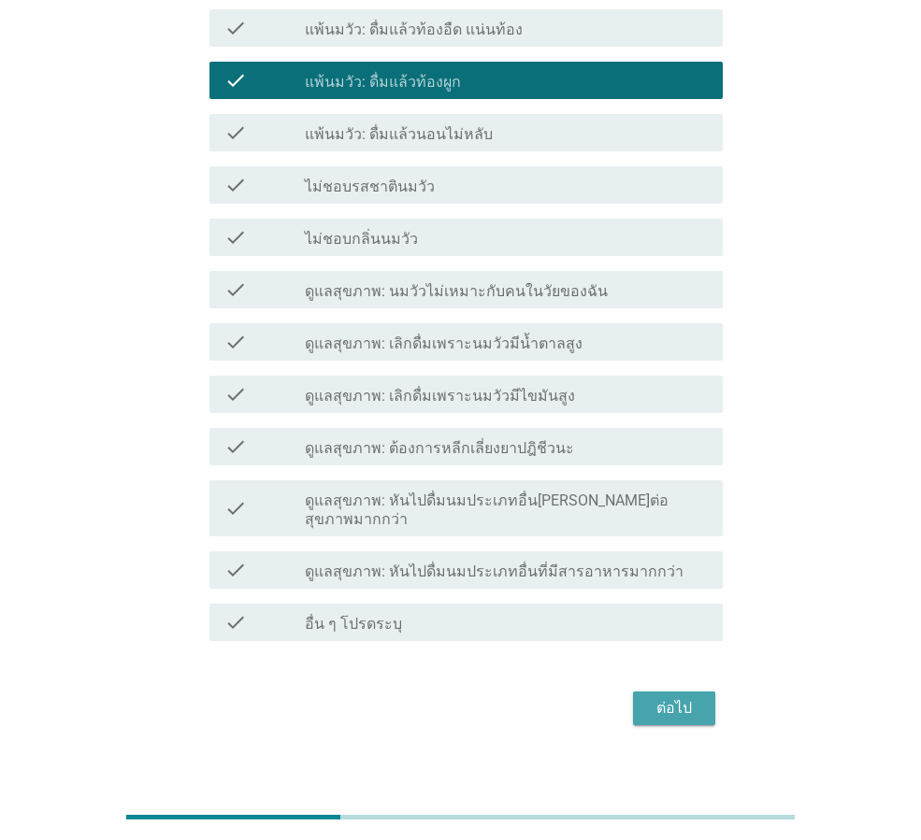
click at [683, 697] on div "ต่อไป" at bounding box center [674, 708] width 52 height 22
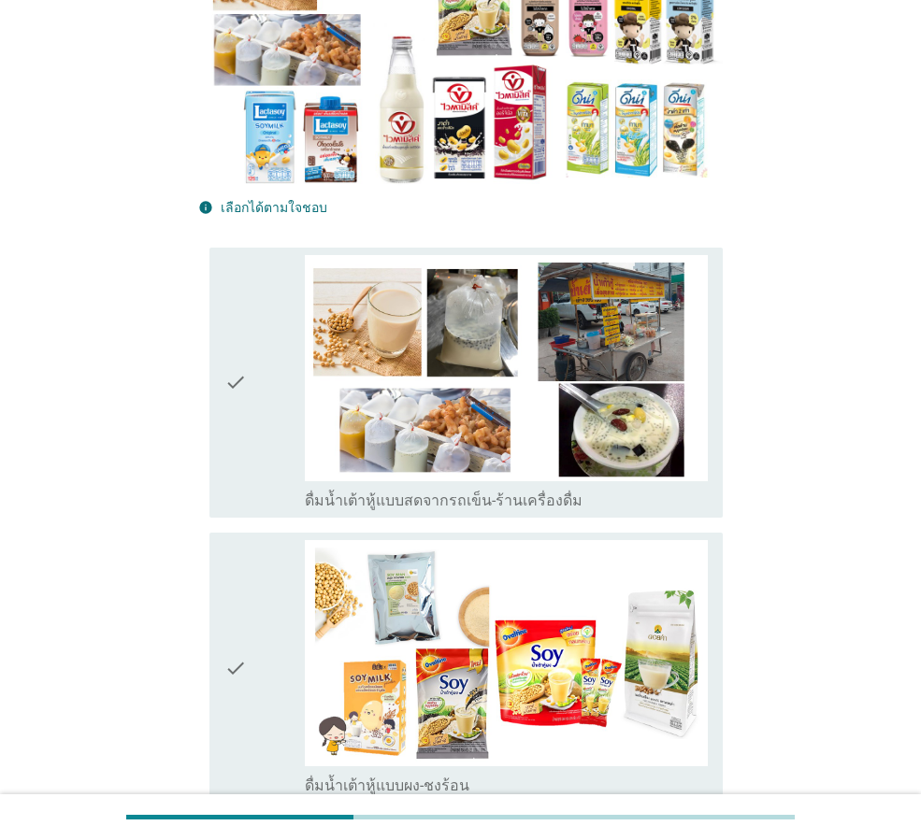
scroll to position [0, 0]
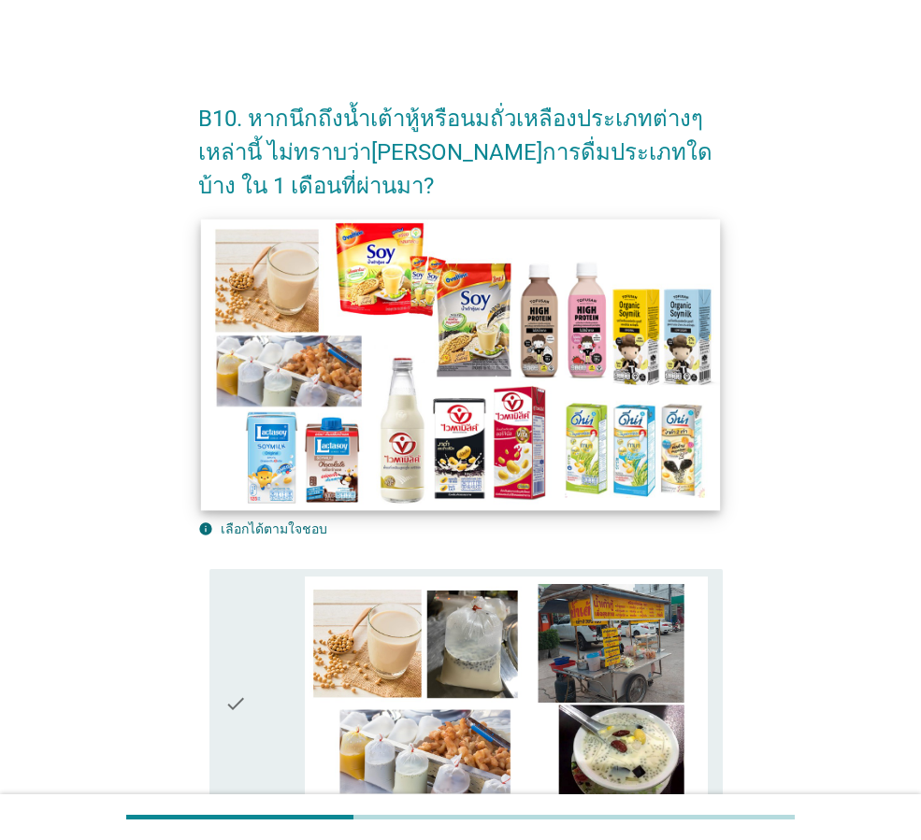
click at [408, 450] on img at bounding box center [460, 365] width 519 height 292
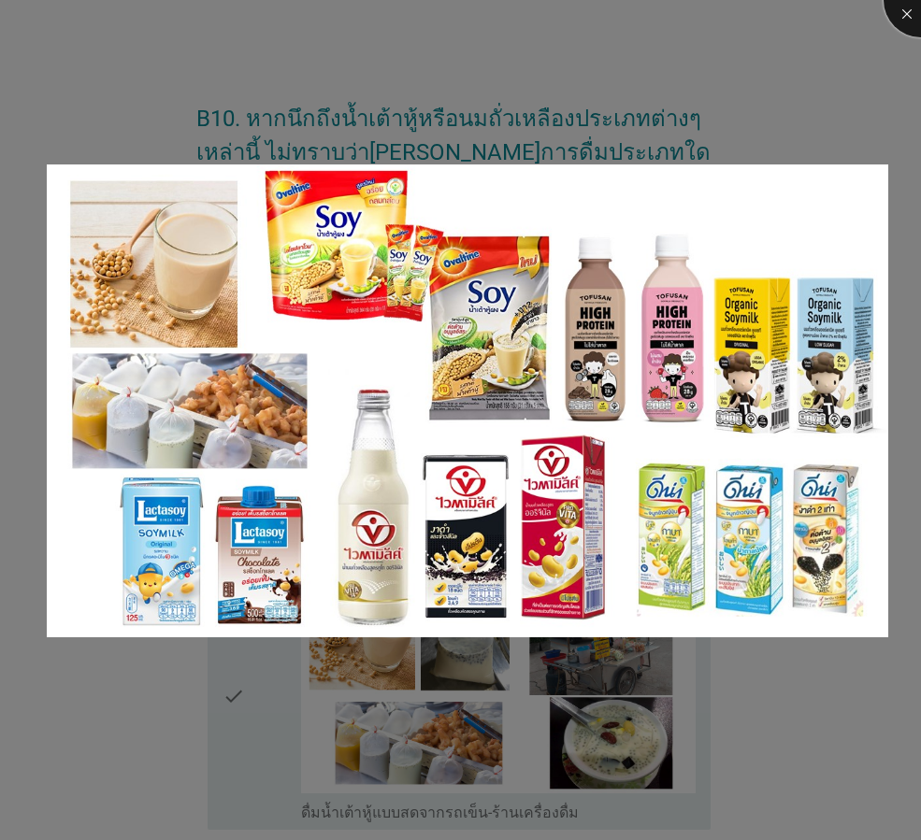
click at [908, 22] on div at bounding box center [920, 0] width 75 height 75
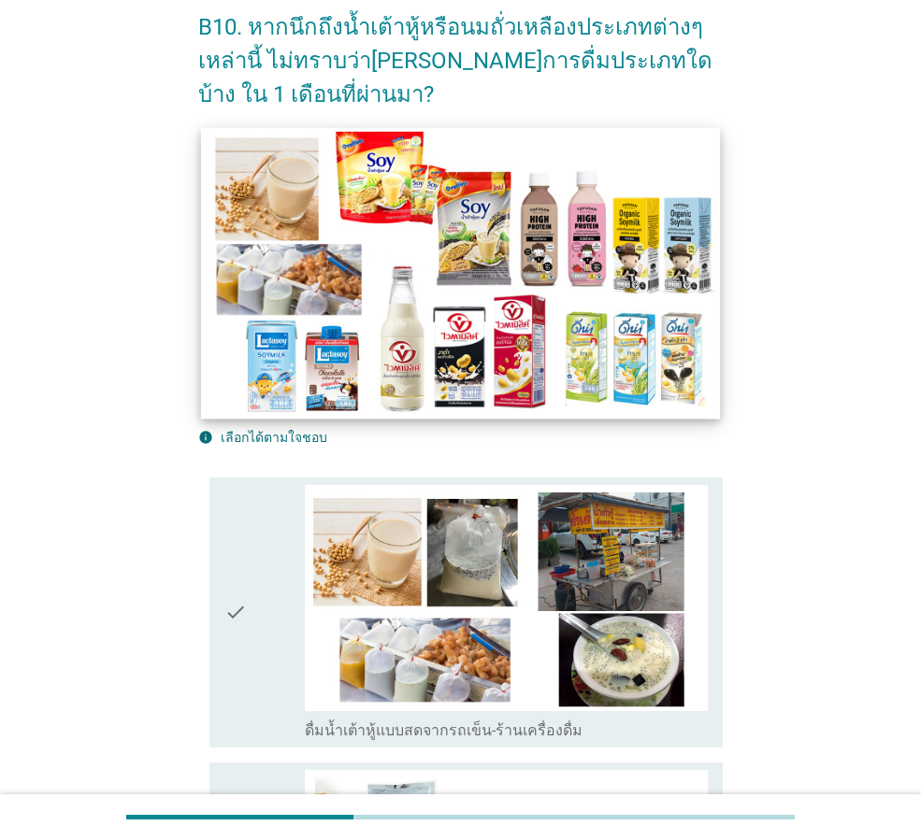
scroll to position [93, 0]
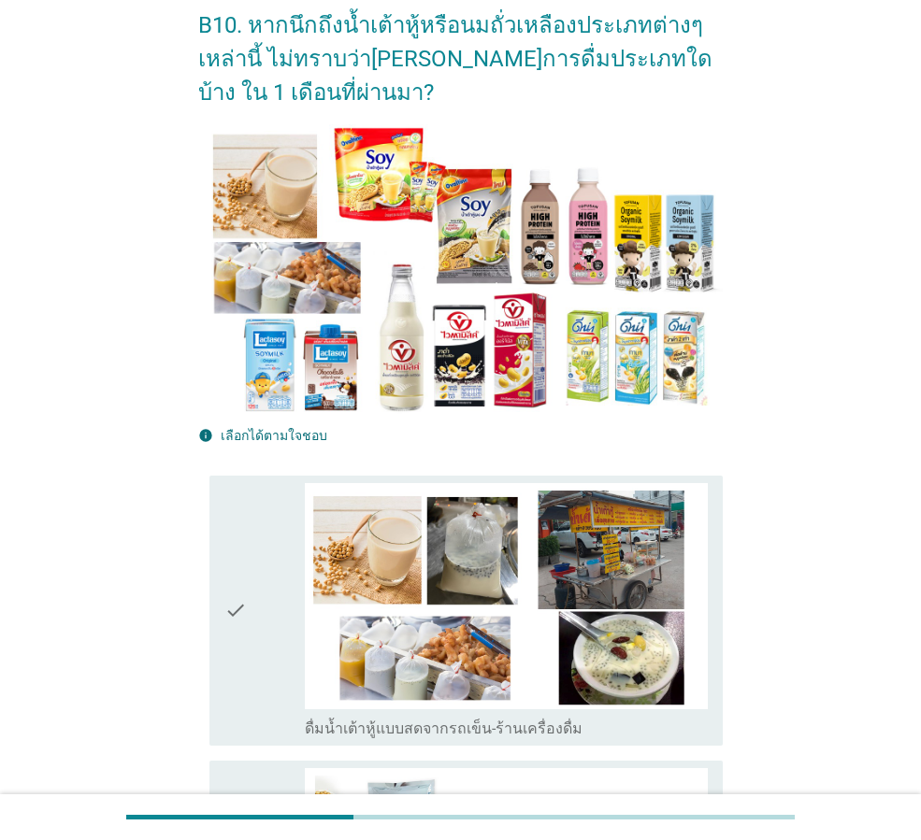
click at [278, 645] on div "check" at bounding box center [264, 610] width 80 height 255
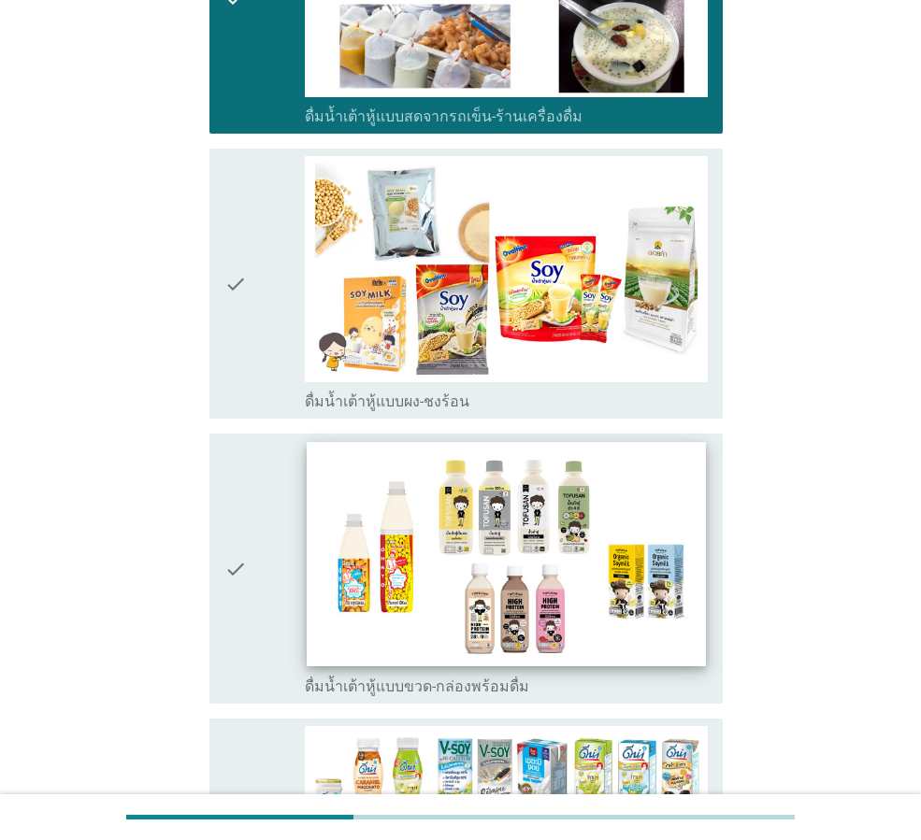
scroll to position [935, 0]
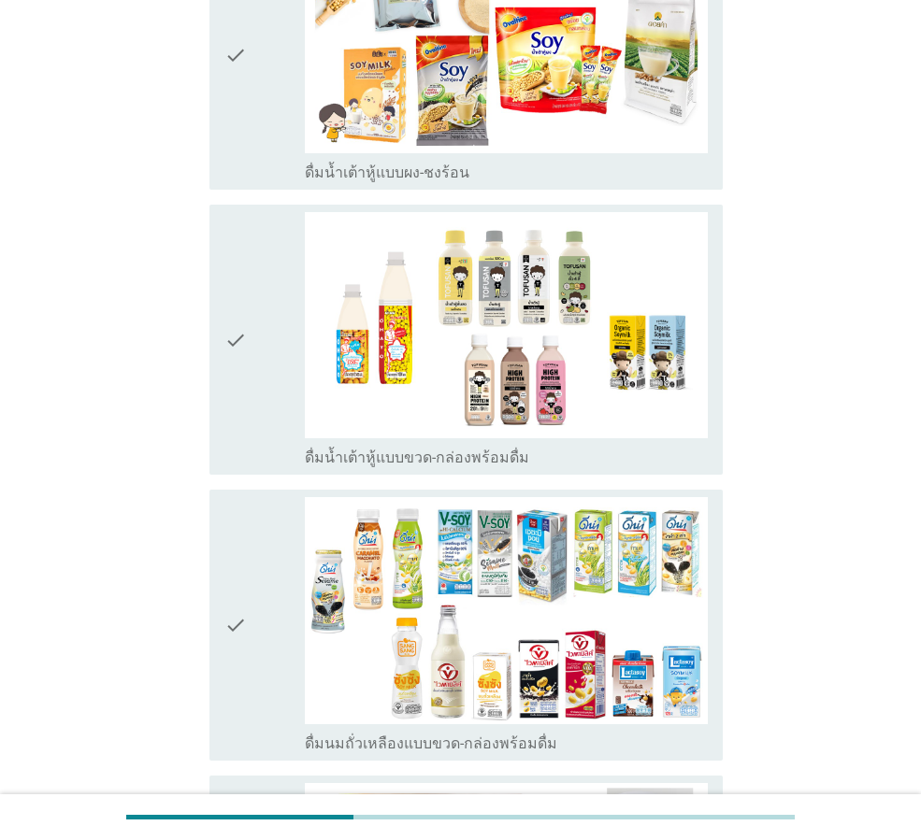
click at [242, 364] on icon "check" at bounding box center [235, 339] width 22 height 255
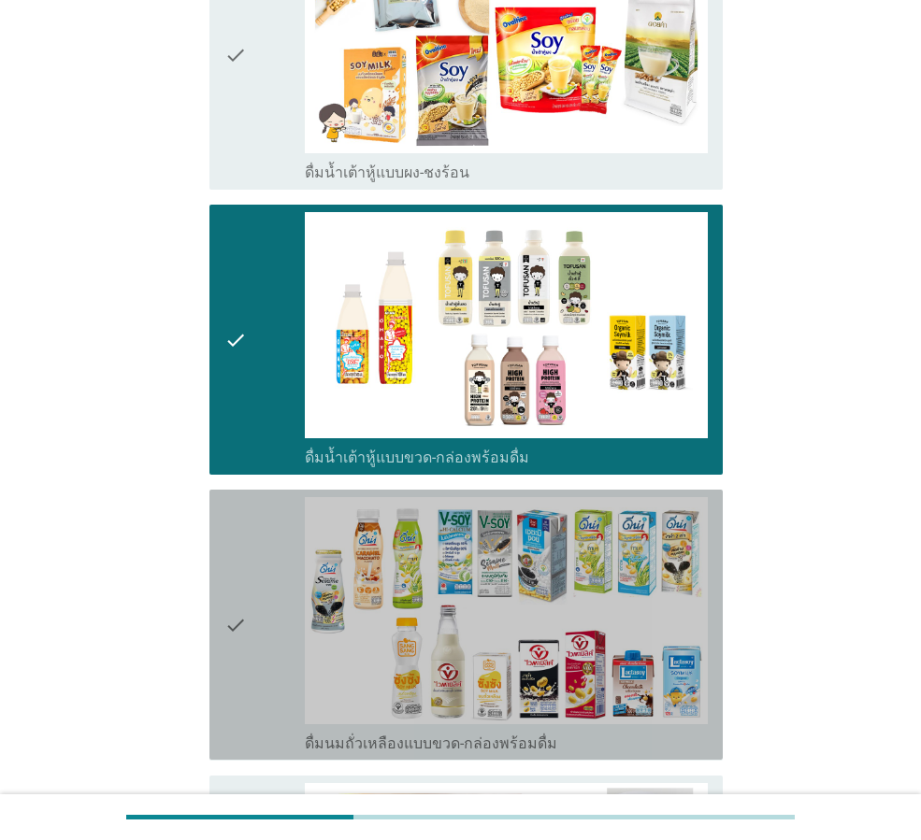
click at [264, 640] on div "check" at bounding box center [264, 624] width 80 height 255
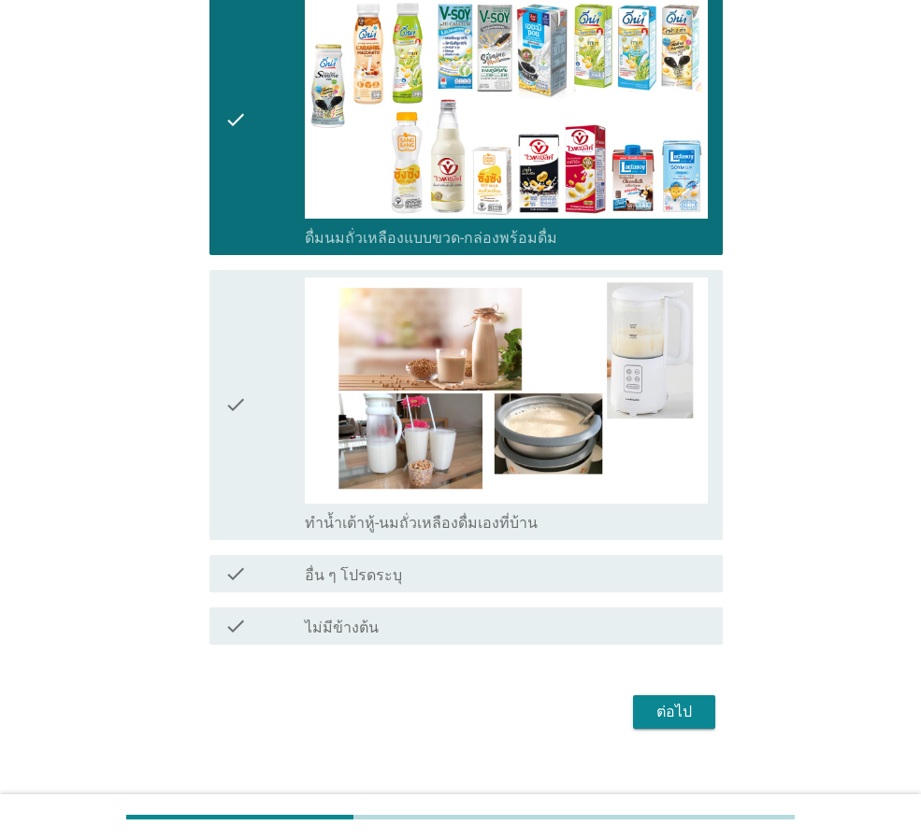
scroll to position [1463, 0]
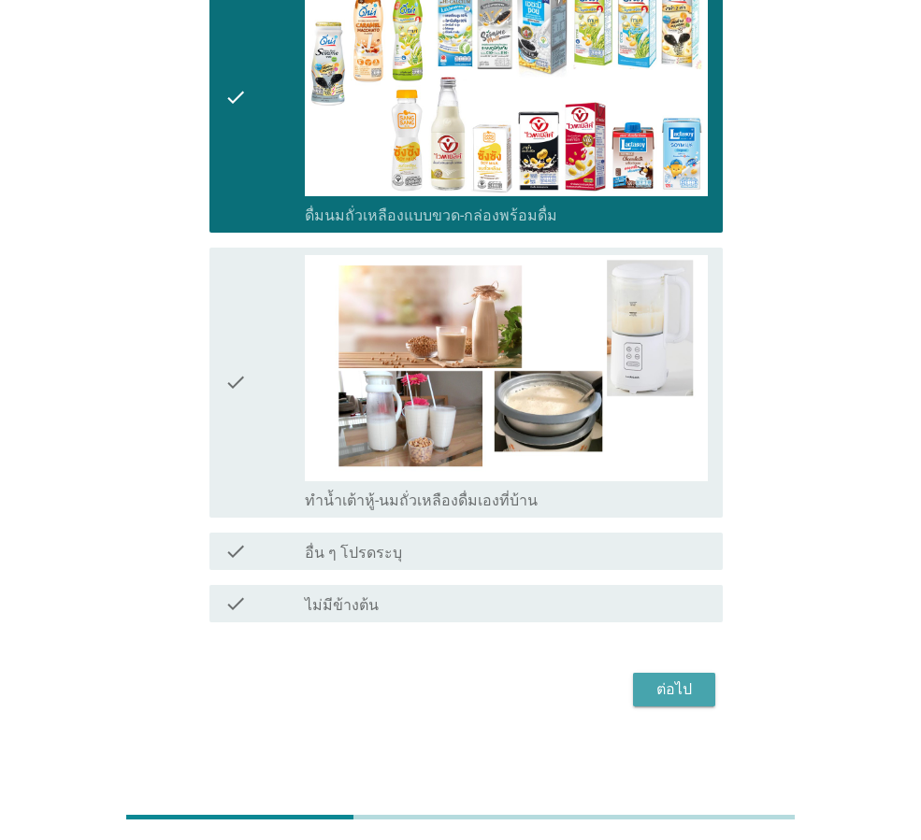
click at [669, 696] on div "ต่อไป" at bounding box center [674, 690] width 52 height 22
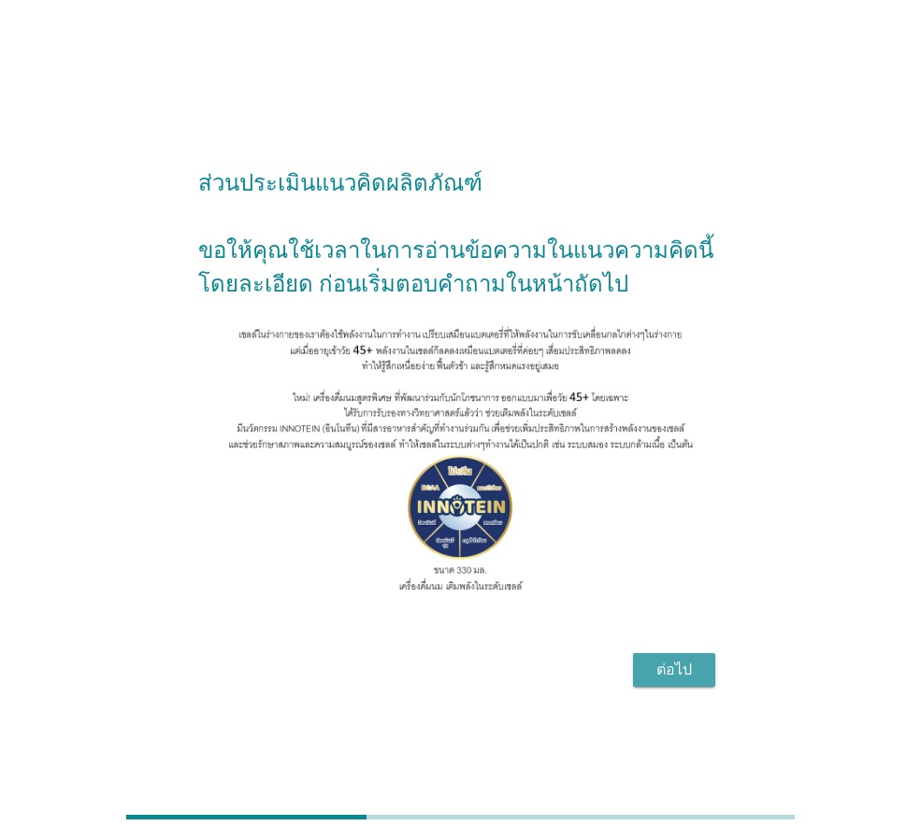
click at [683, 681] on div "ต่อไป" at bounding box center [674, 670] width 52 height 22
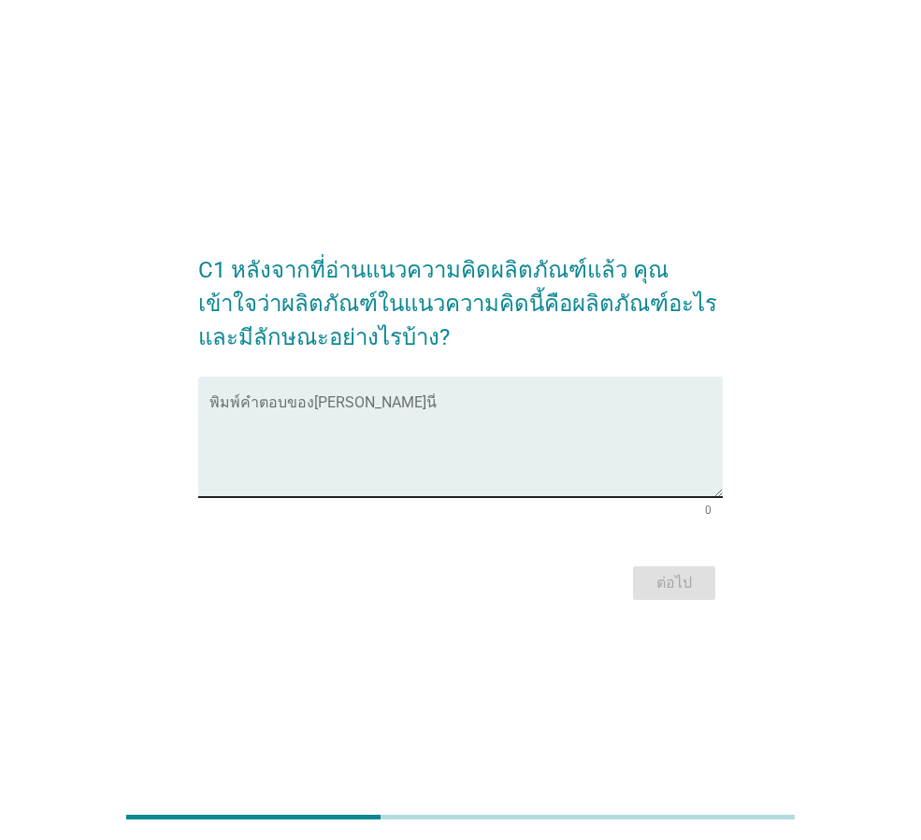
click at [221, 404] on textarea "พิมพ์คำตอบของคุณ ที่นี่" at bounding box center [465, 448] width 513 height 98
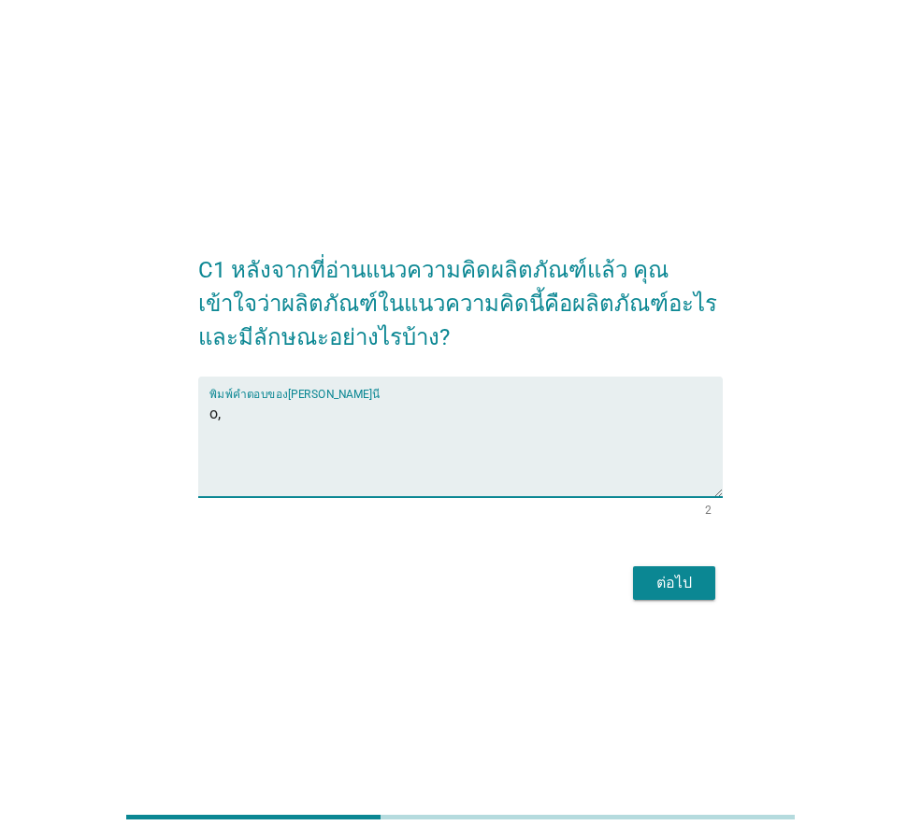
type textarea "o"
type textarea "นมถั่วเหลือง"
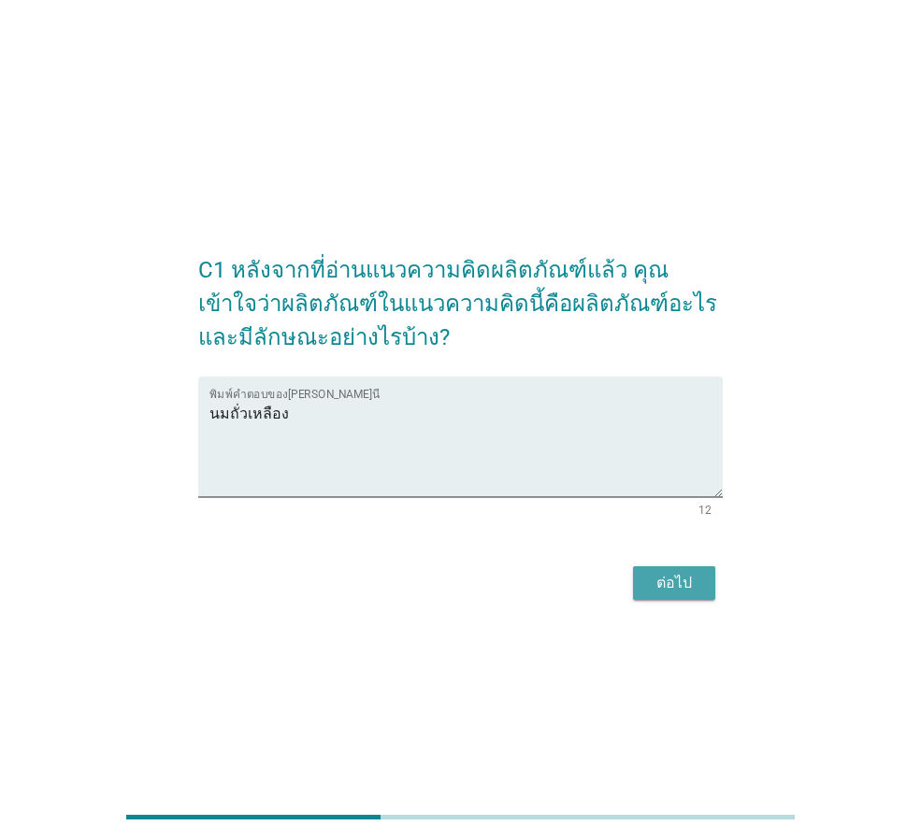
click at [662, 573] on div "ต่อไป" at bounding box center [674, 583] width 52 height 22
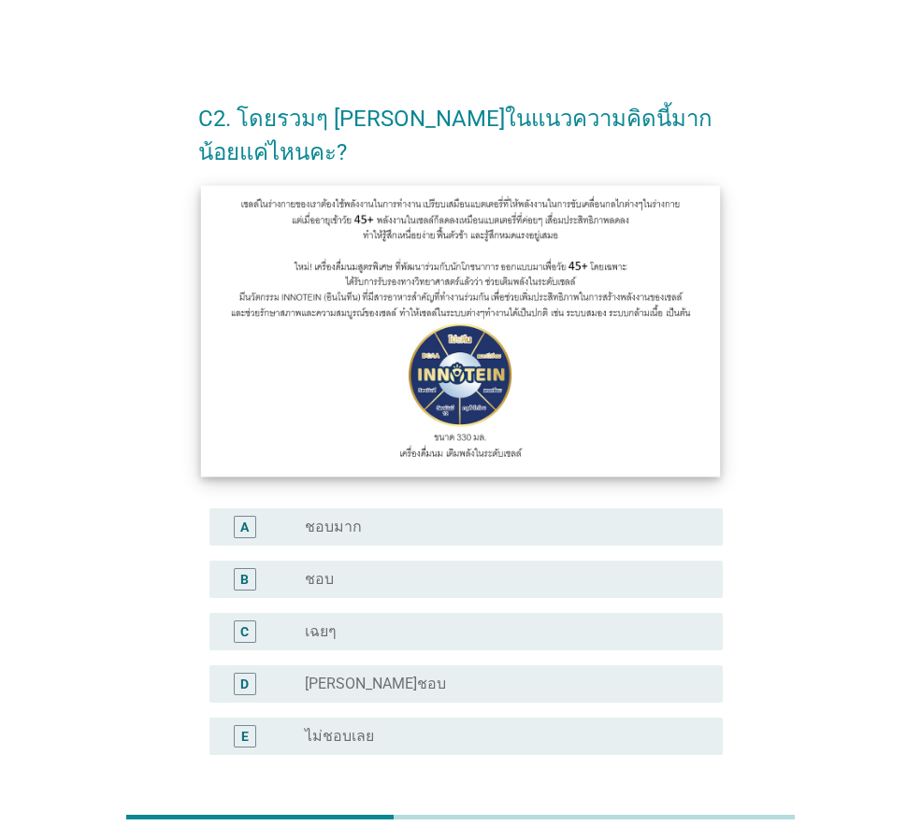
click at [602, 423] on img at bounding box center [460, 331] width 519 height 292
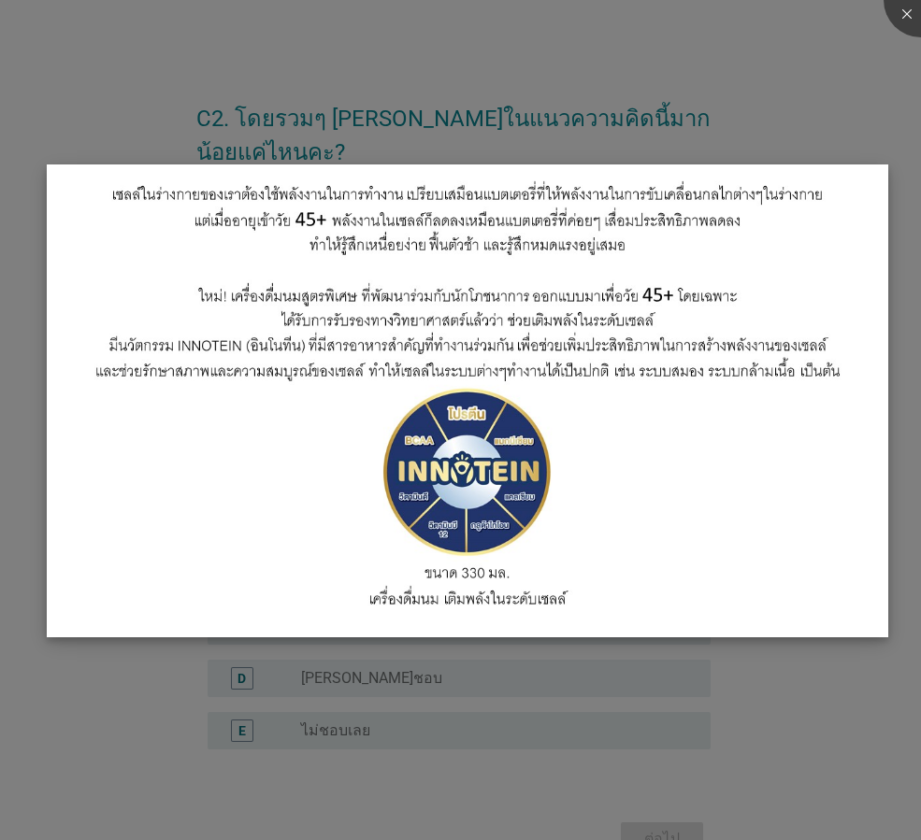
click at [629, 522] on img at bounding box center [467, 400] width 841 height 473
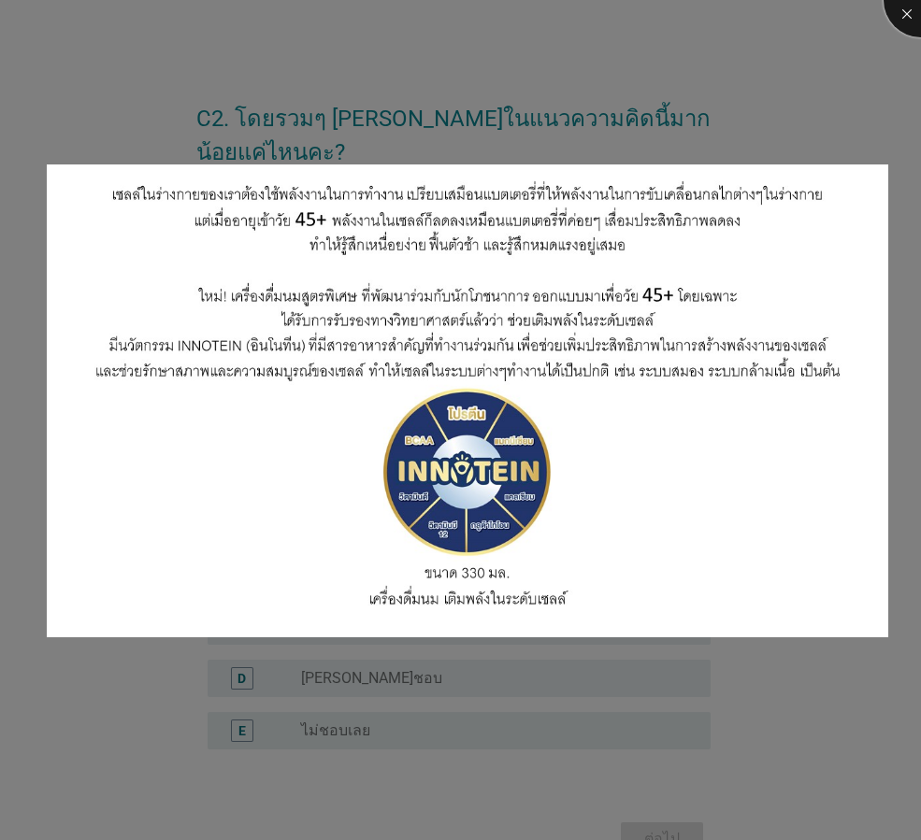
click at [899, 16] on div at bounding box center [920, 0] width 75 height 75
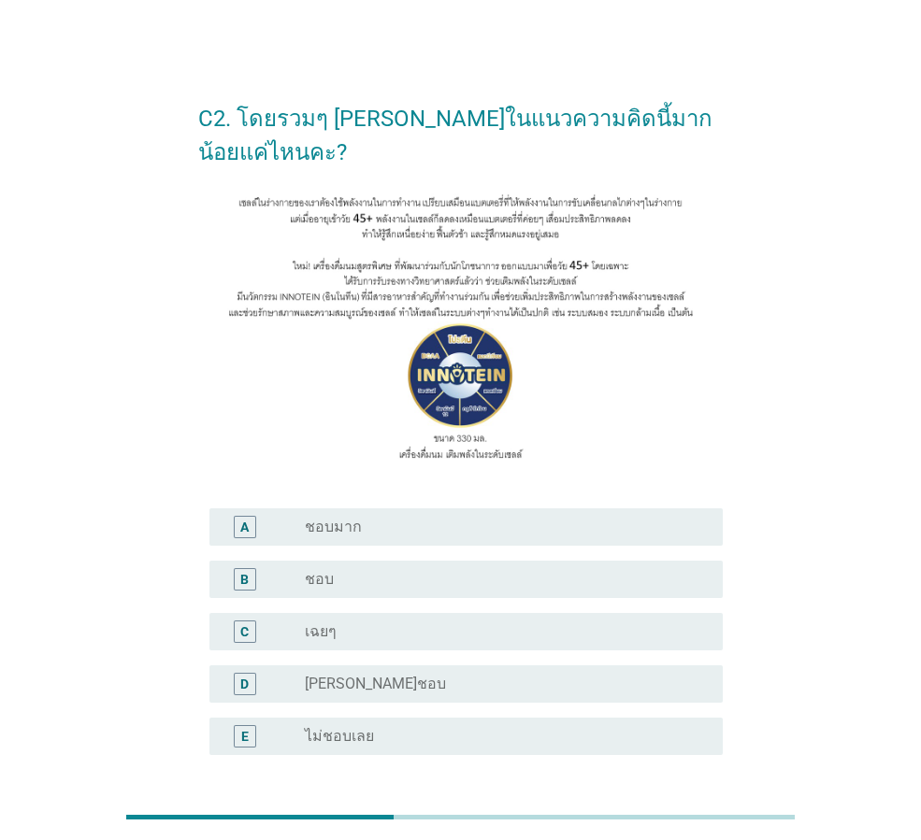
click at [337, 584] on div "radio_button_unchecked ชอบ" at bounding box center [499, 579] width 388 height 19
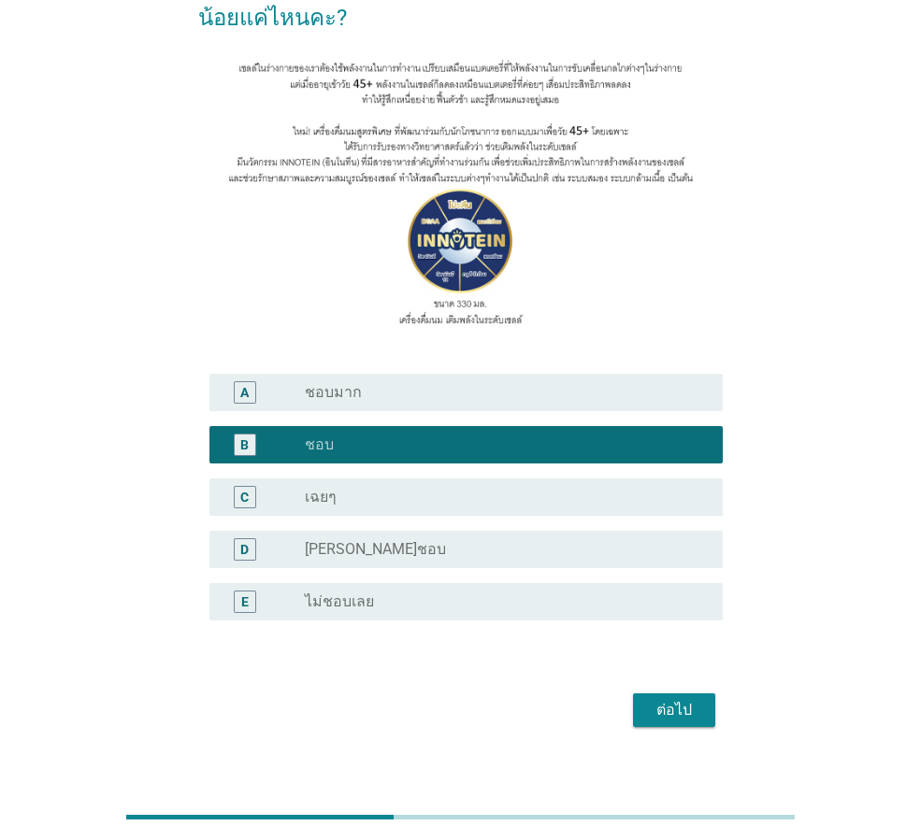
scroll to position [155, 0]
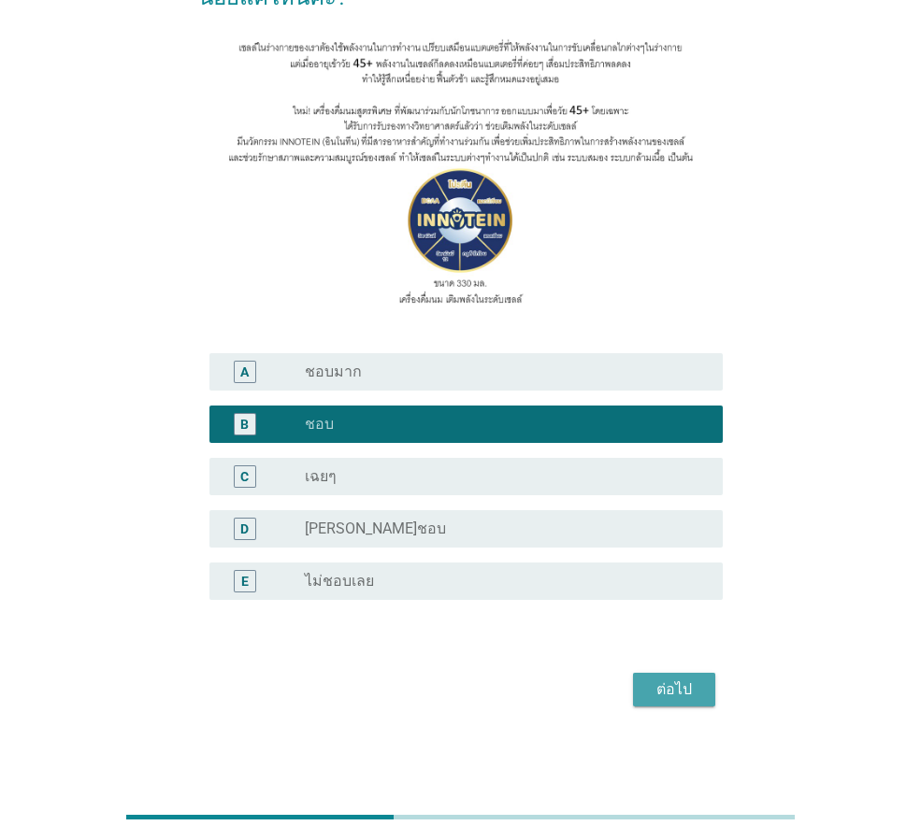
click at [668, 694] on div "ต่อไป" at bounding box center [674, 690] width 52 height 22
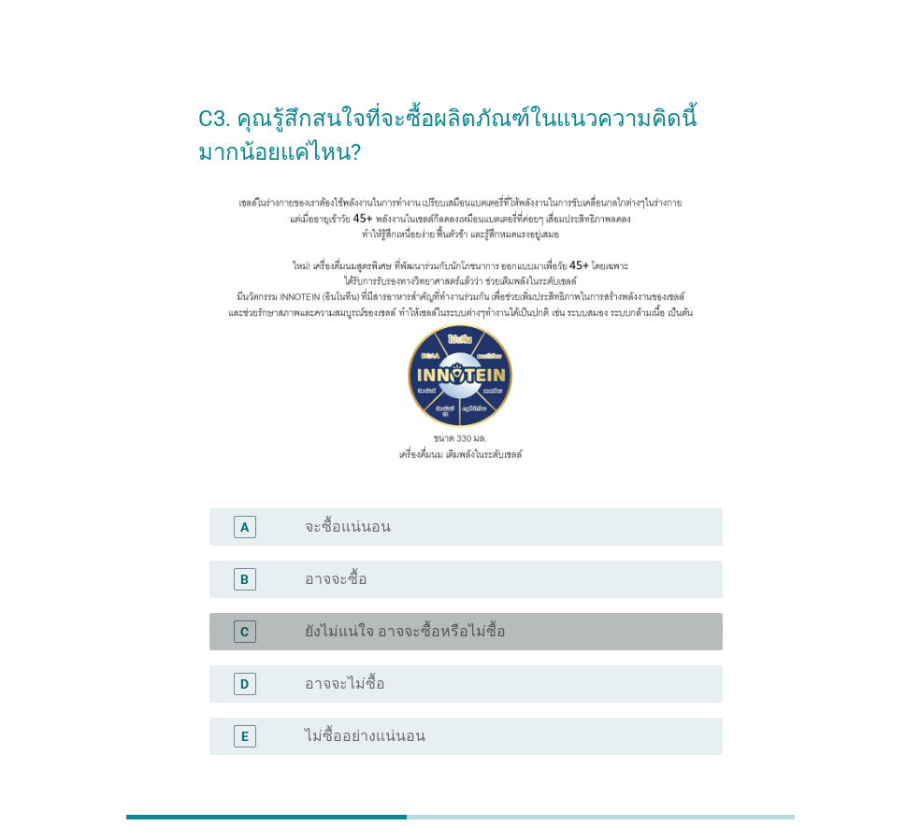
click at [402, 635] on label "ยังไม่แน่ใจ อาจจะซื้อหรือไม่ซื้อ" at bounding box center [405, 631] width 201 height 19
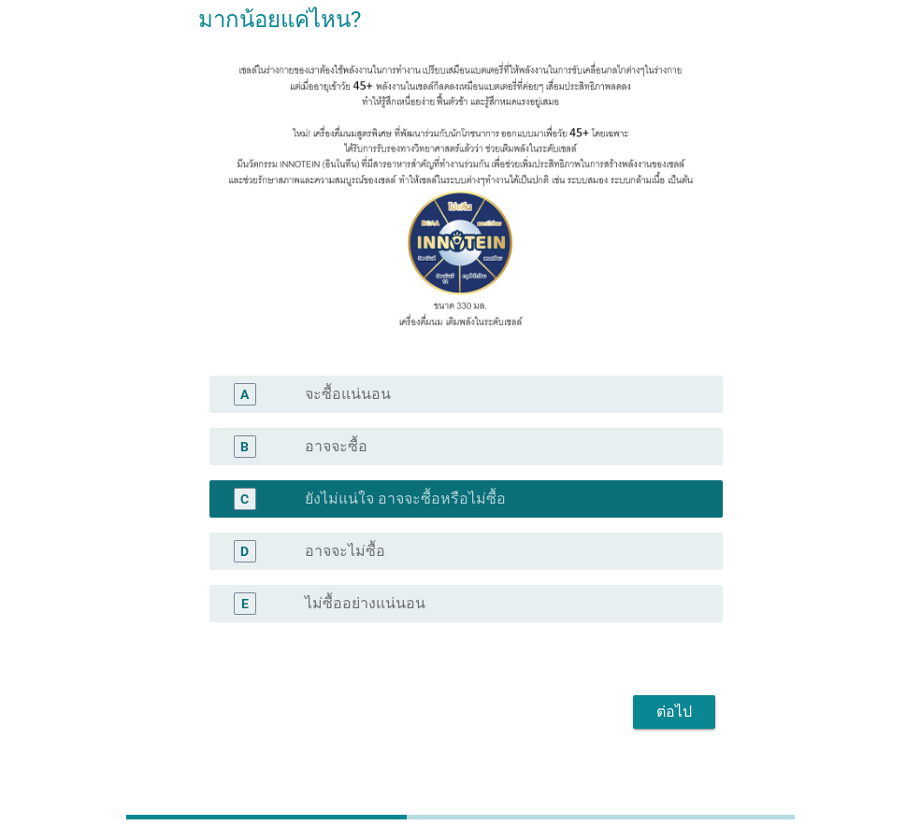
scroll to position [155, 0]
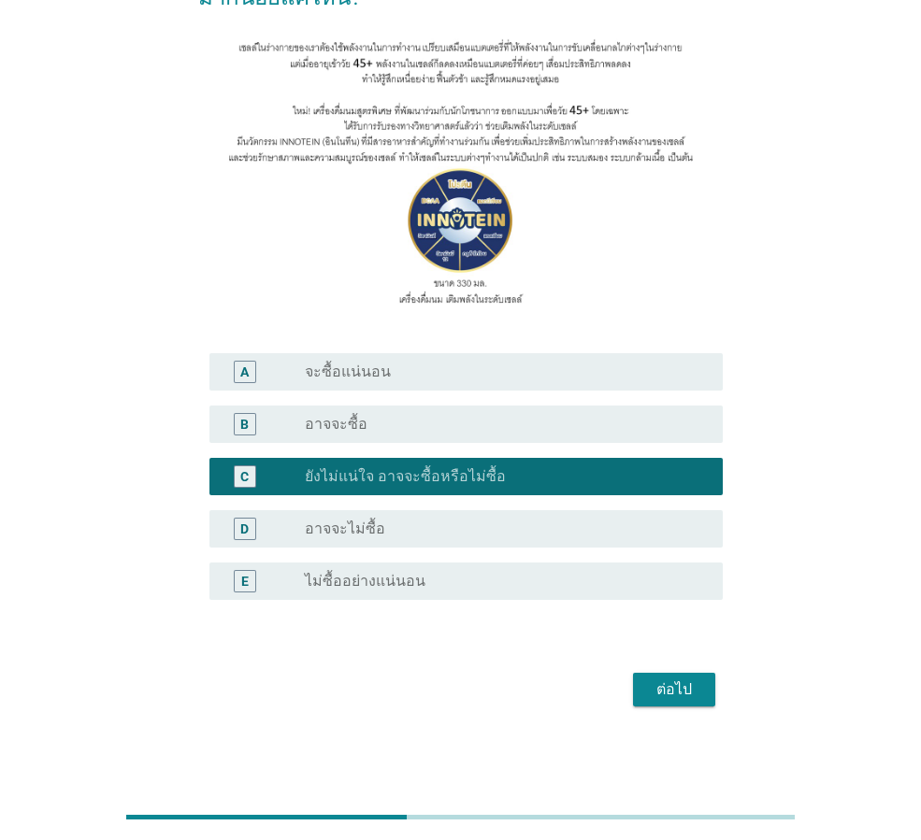
click at [689, 697] on div "ต่อไป" at bounding box center [674, 690] width 52 height 22
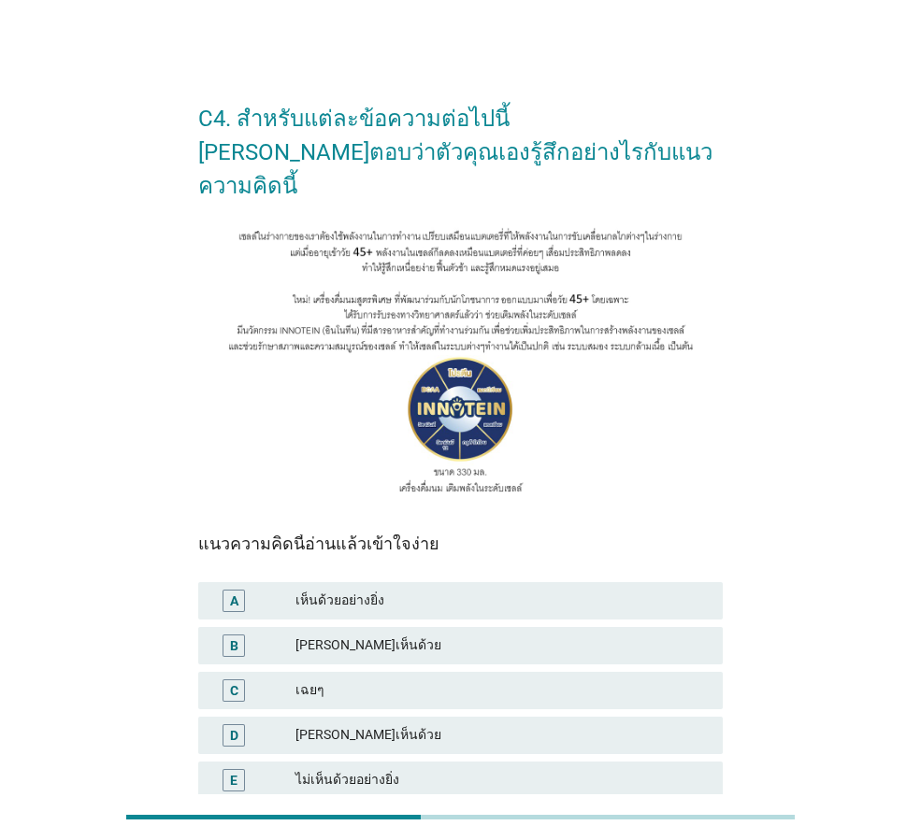
click at [378, 627] on div "B [PERSON_NAME]เห็นด้วย" at bounding box center [460, 645] width 524 height 37
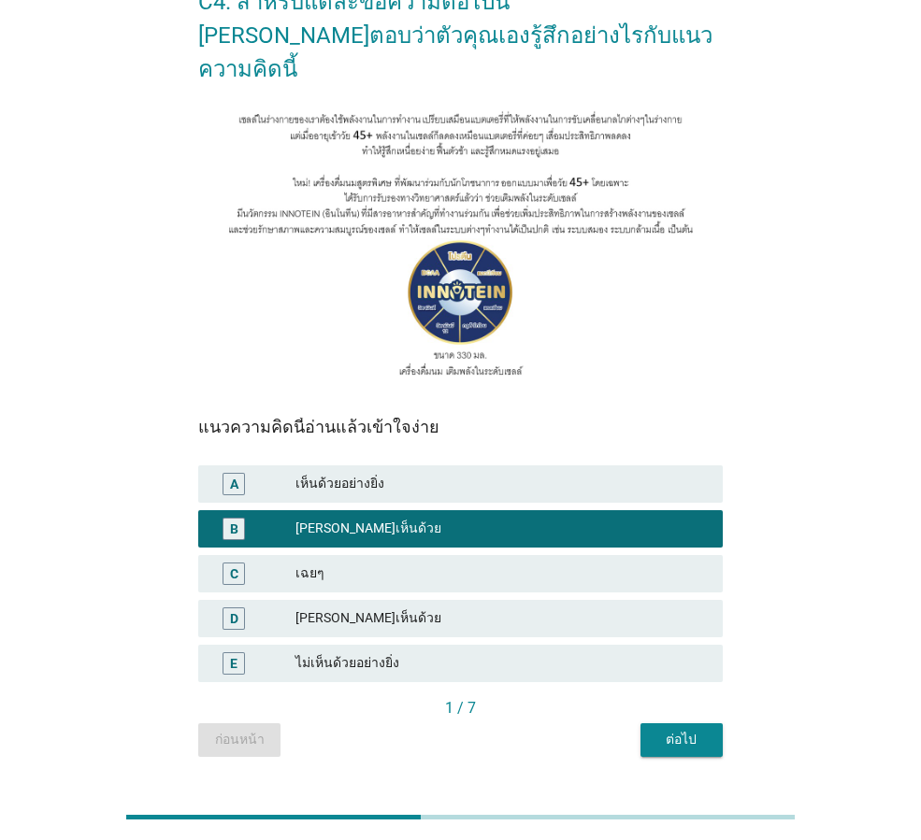
scroll to position [128, 0]
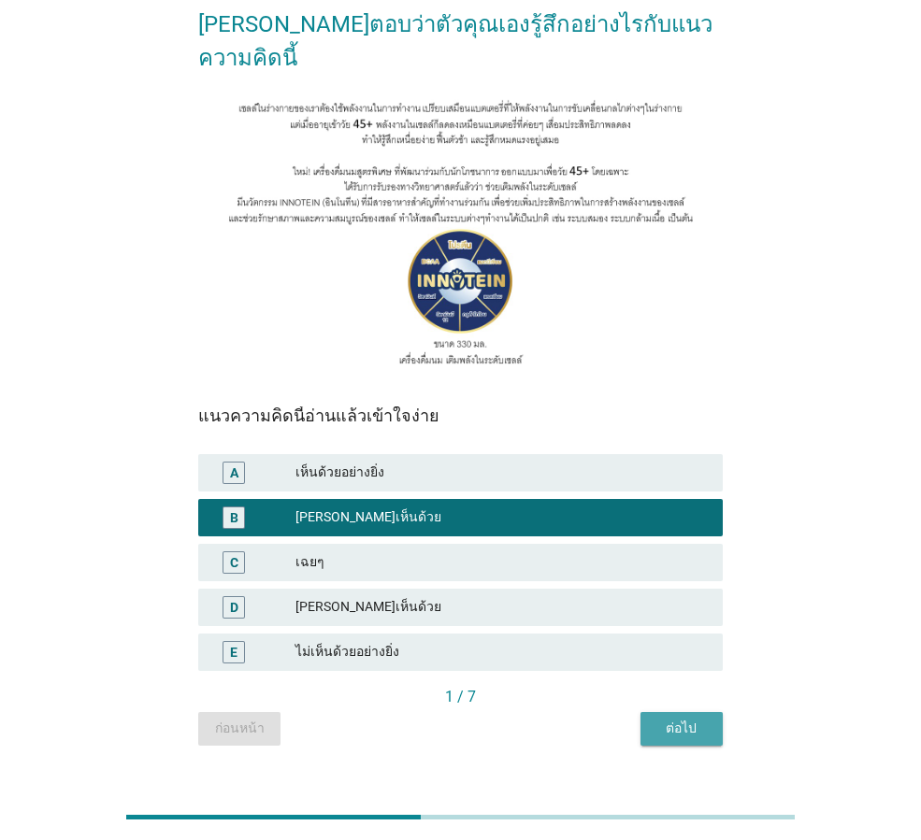
click at [695, 719] on div "ต่อไป" at bounding box center [681, 729] width 52 height 20
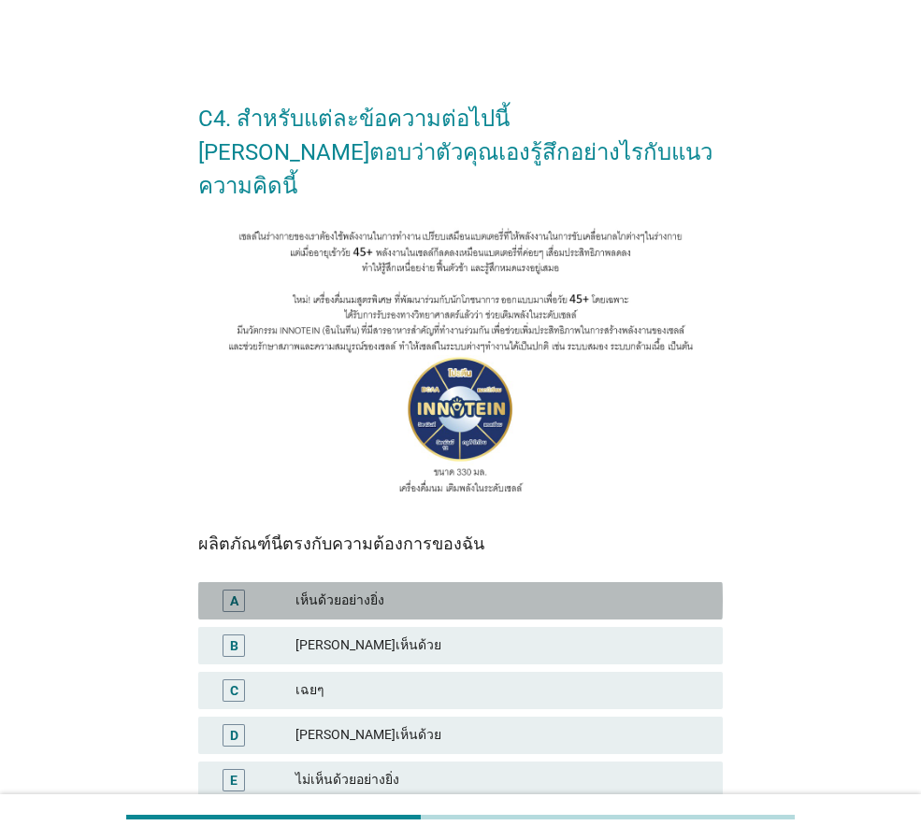
click at [372, 590] on div "เห็นด้วยอย่างยิ่ง" at bounding box center [501, 601] width 412 height 22
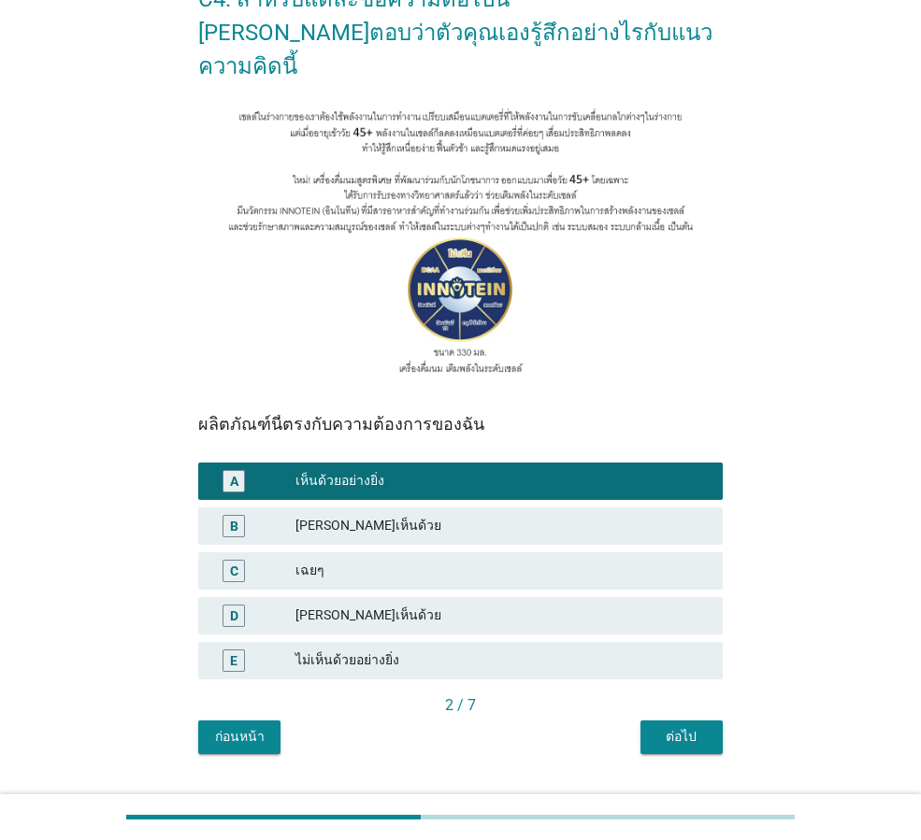
scroll to position [128, 0]
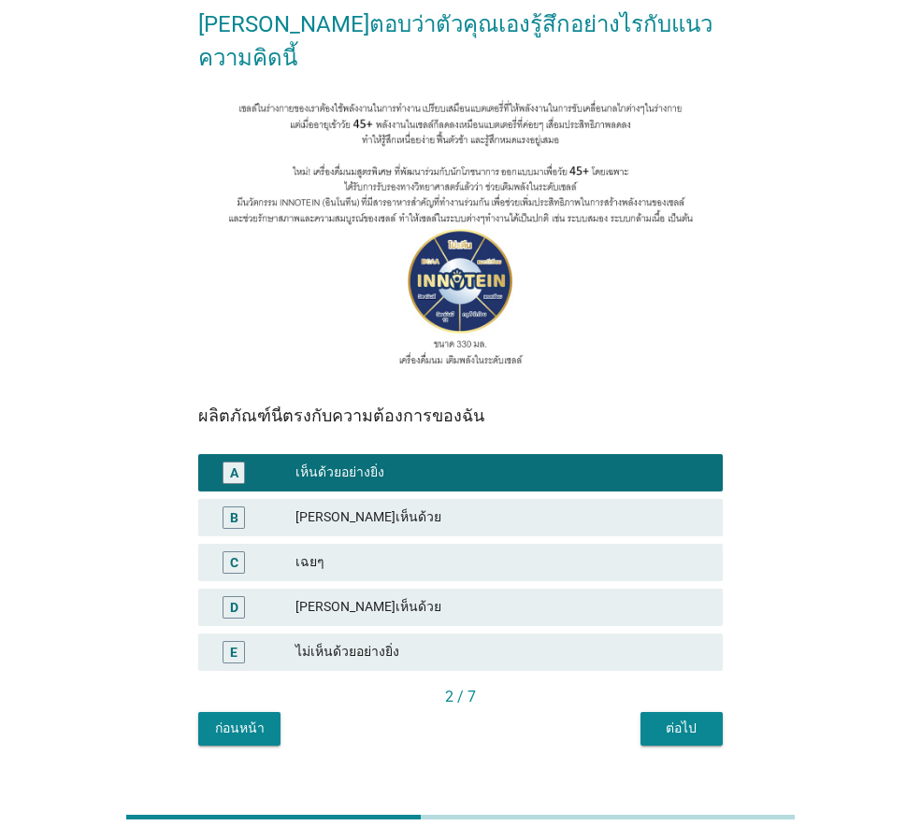
click at [664, 712] on button "ต่อไป" at bounding box center [681, 729] width 82 height 34
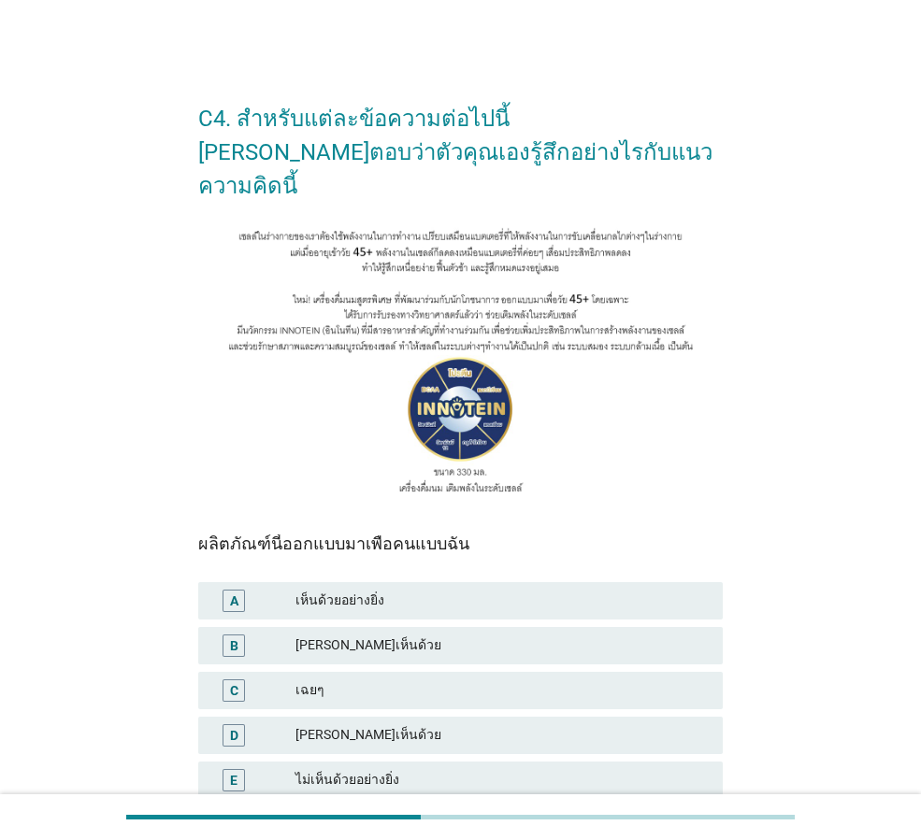
click at [371, 635] on div "[PERSON_NAME]เห็นด้วย" at bounding box center [501, 646] width 412 height 22
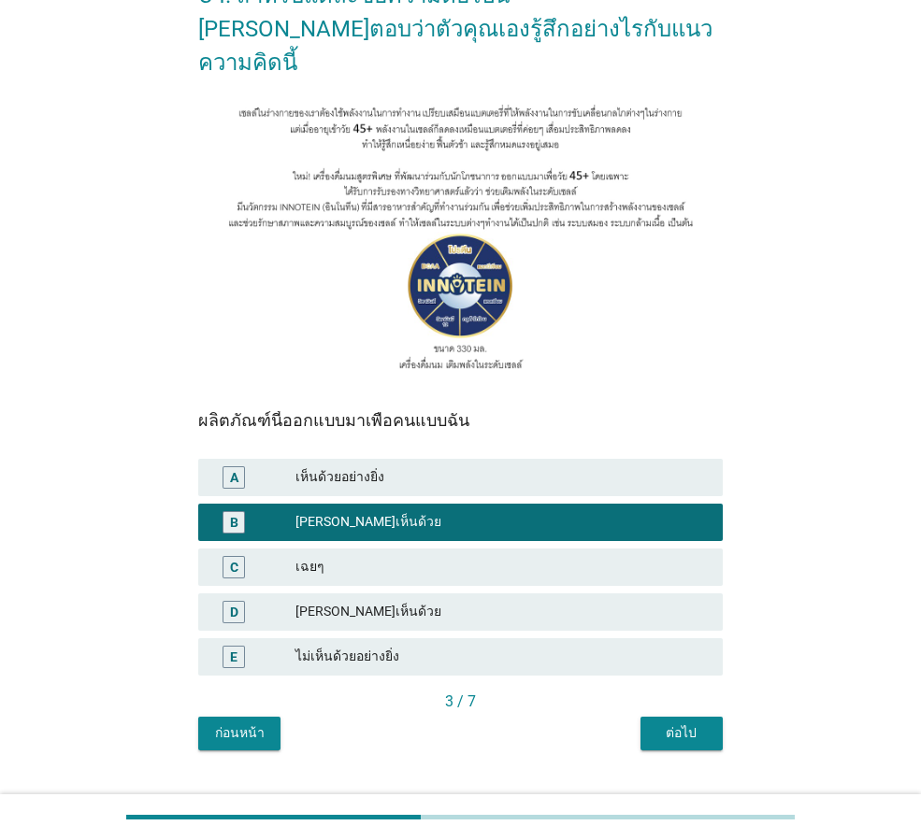
scroll to position [128, 0]
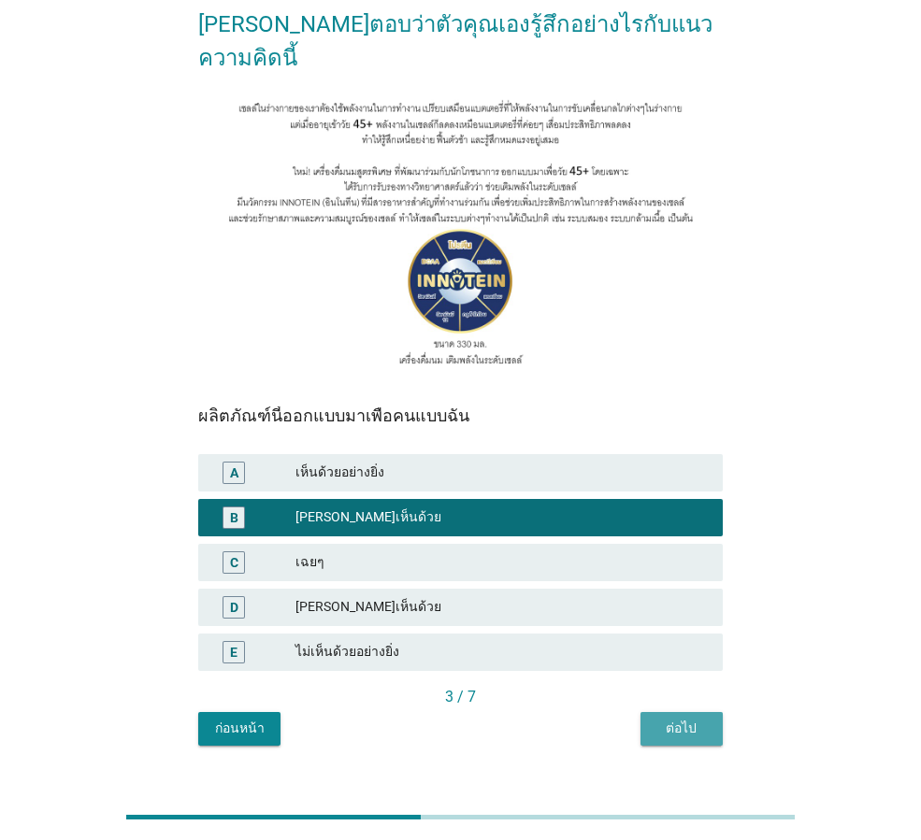
click at [693, 719] on div "ต่อไป" at bounding box center [681, 729] width 52 height 20
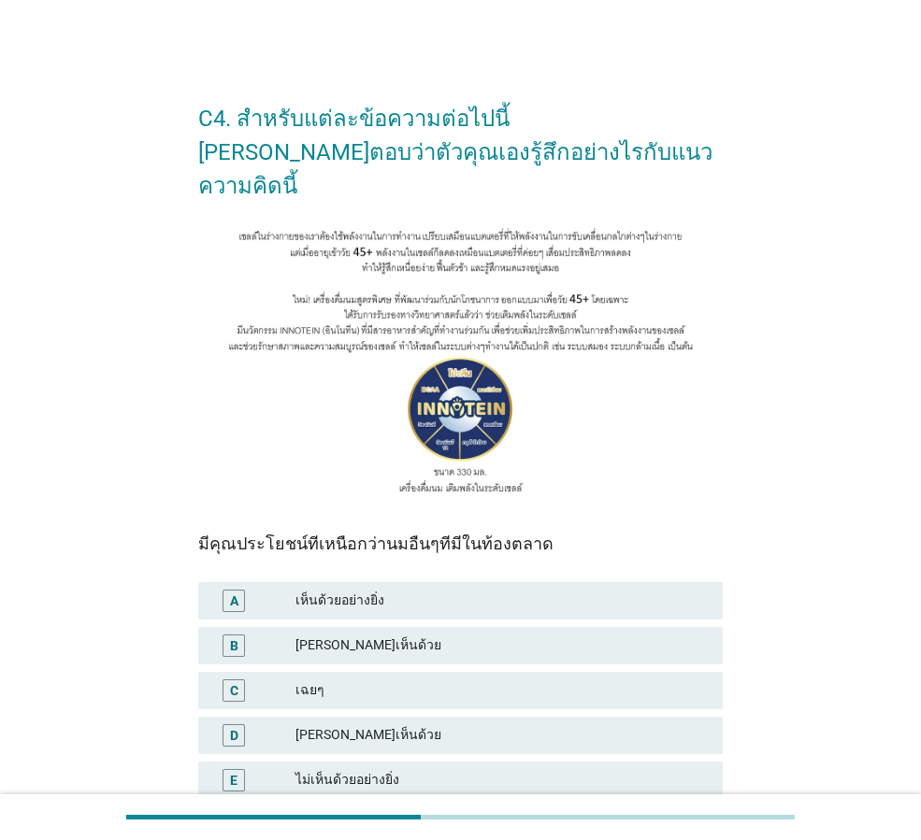
click at [390, 590] on div "เห็นด้วยอย่างยิ่ง" at bounding box center [501, 601] width 412 height 22
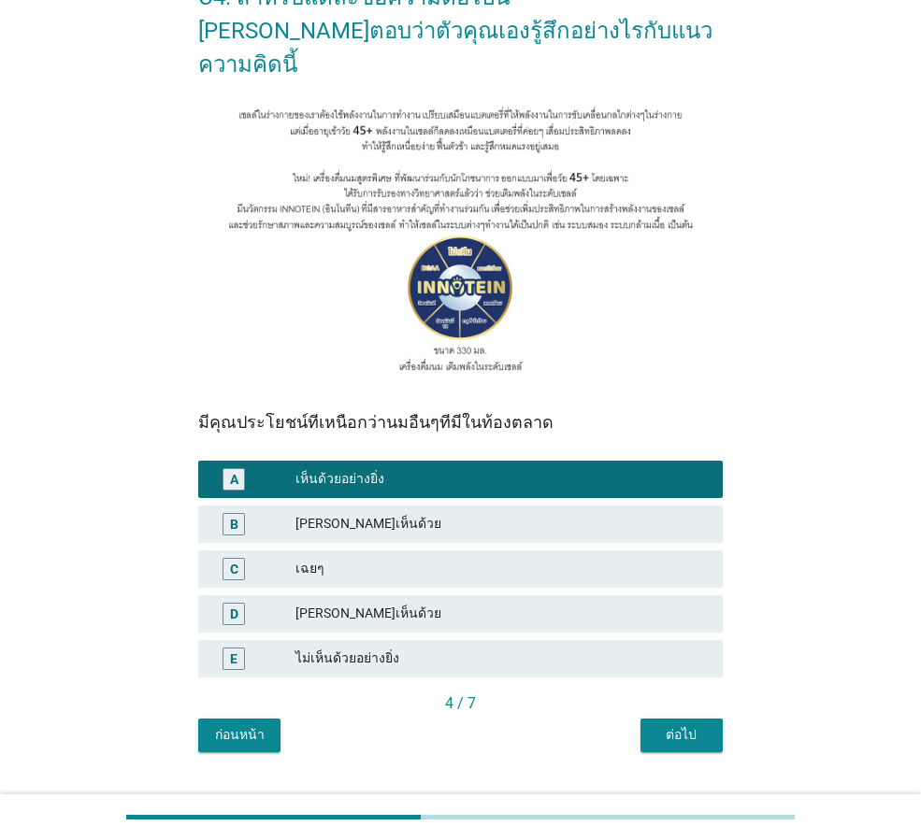
scroll to position [128, 0]
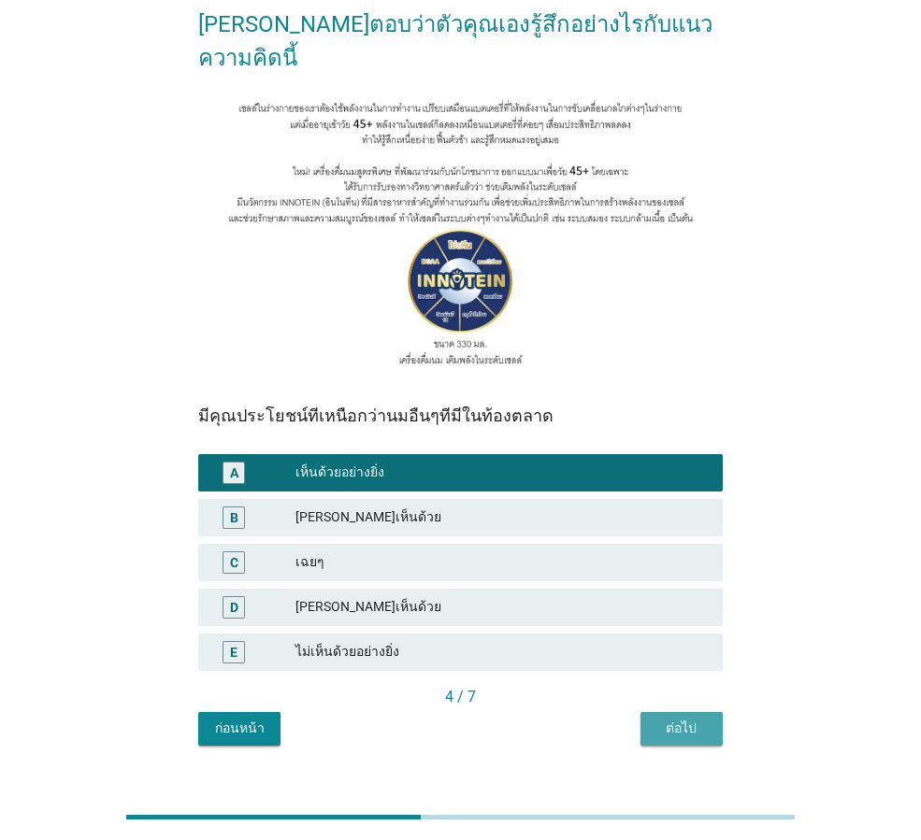
click at [694, 719] on div "ต่อไป" at bounding box center [681, 729] width 52 height 20
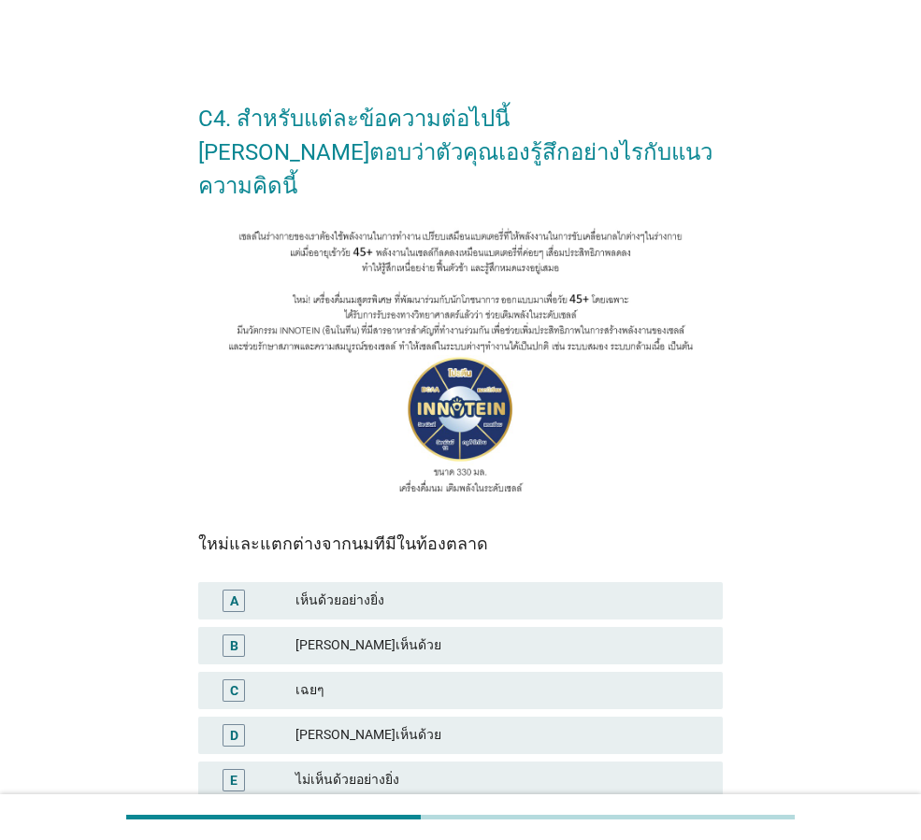
click at [373, 590] on div "เห็นด้วยอย่างยิ่ง" at bounding box center [501, 601] width 412 height 22
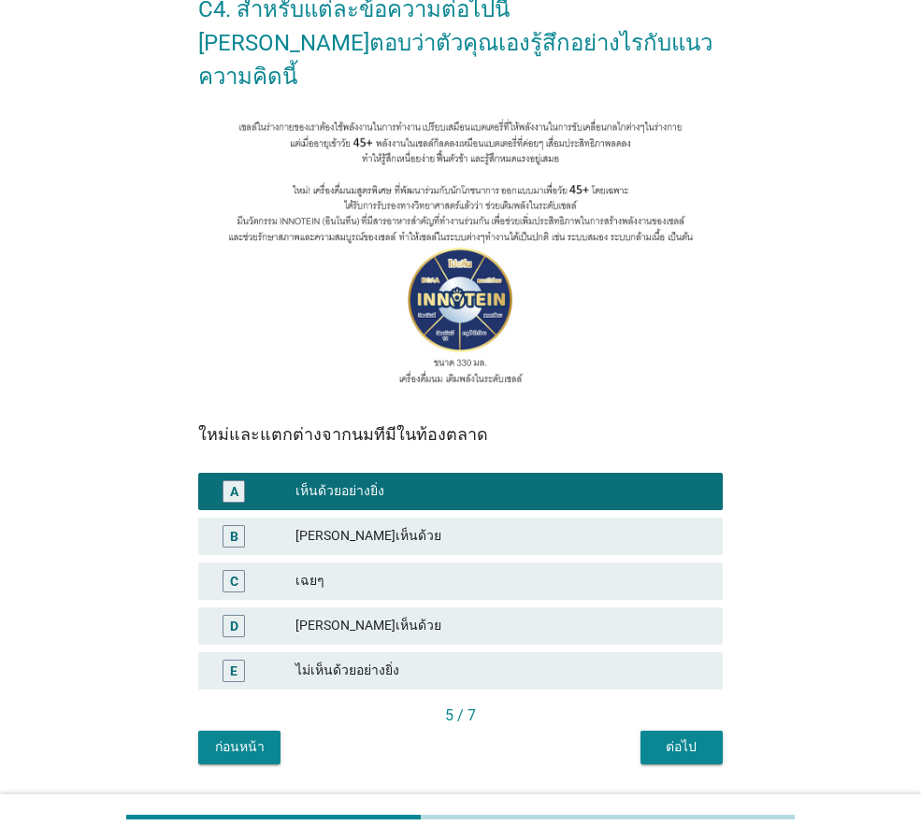
scroll to position [128, 0]
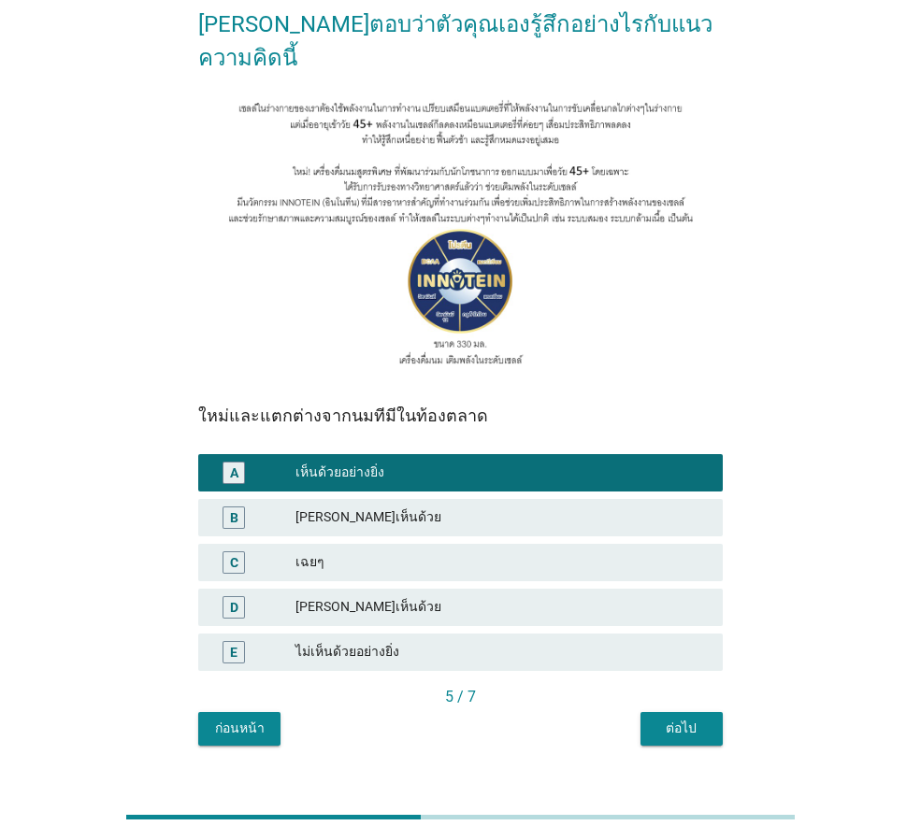
click at [669, 719] on div "ต่อไป" at bounding box center [681, 729] width 52 height 20
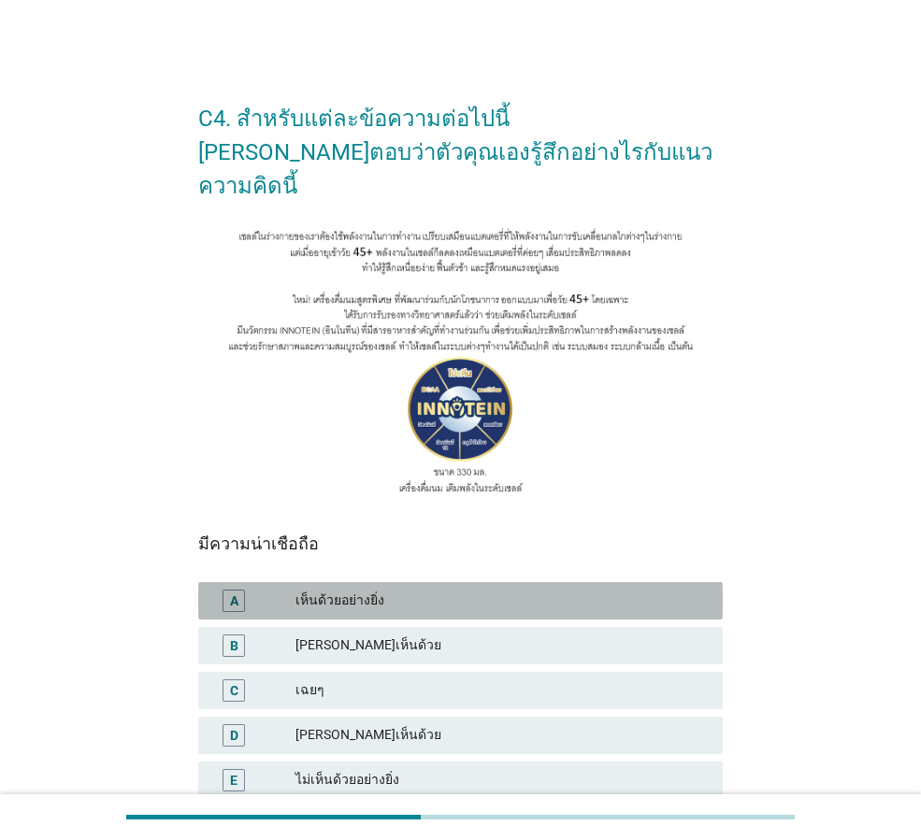
click at [359, 590] on div "เห็นด้วยอย่างยิ่ง" at bounding box center [501, 601] width 412 height 22
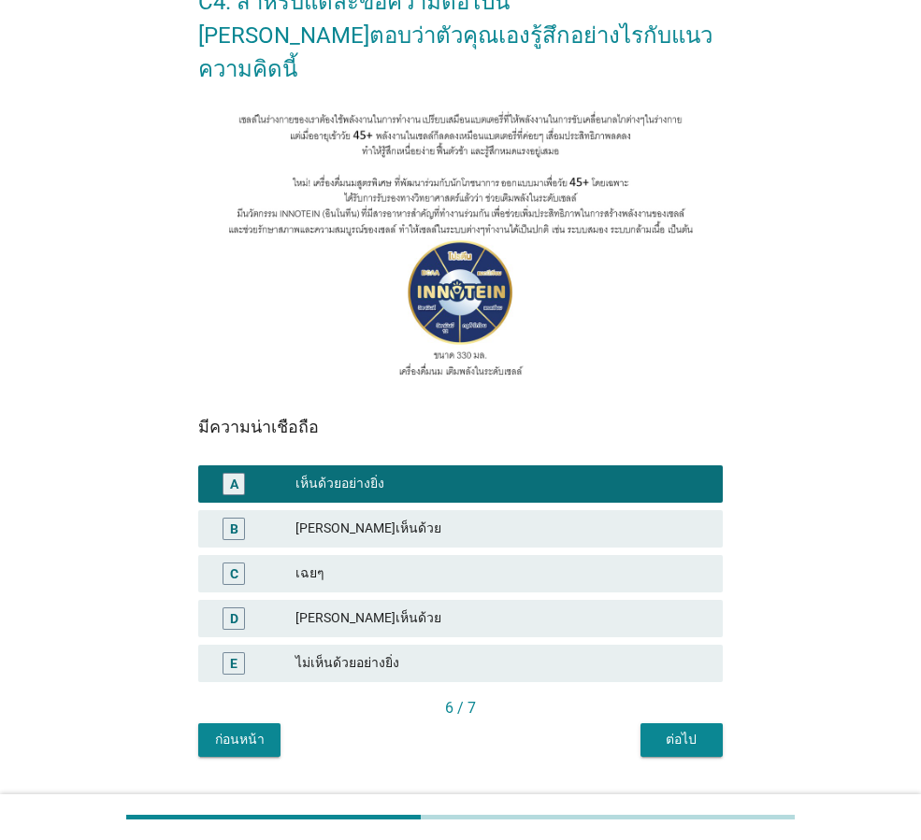
scroll to position [128, 0]
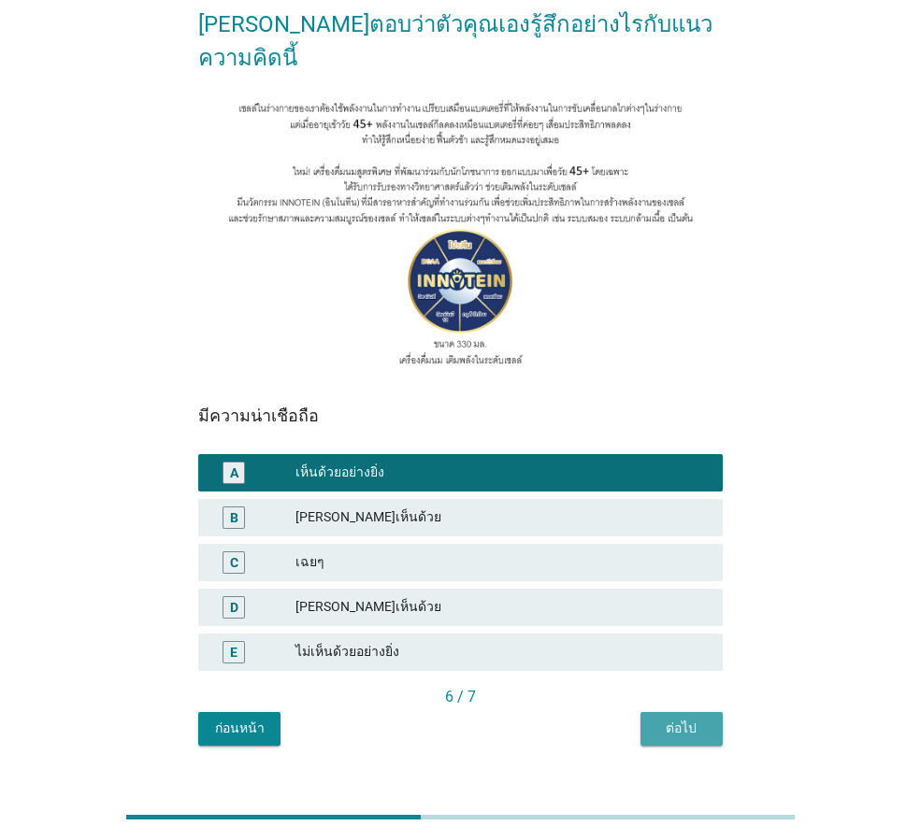
click at [671, 719] on div "ต่อไป" at bounding box center [681, 729] width 52 height 20
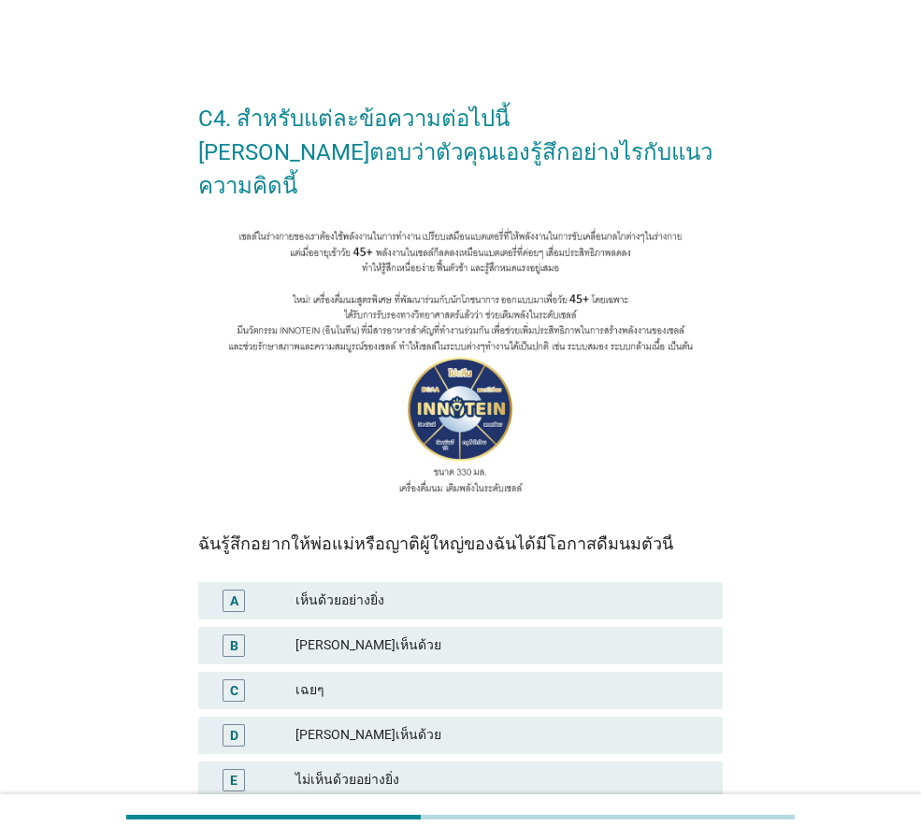
click at [351, 635] on div "[PERSON_NAME]เห็นด้วย" at bounding box center [501, 646] width 412 height 22
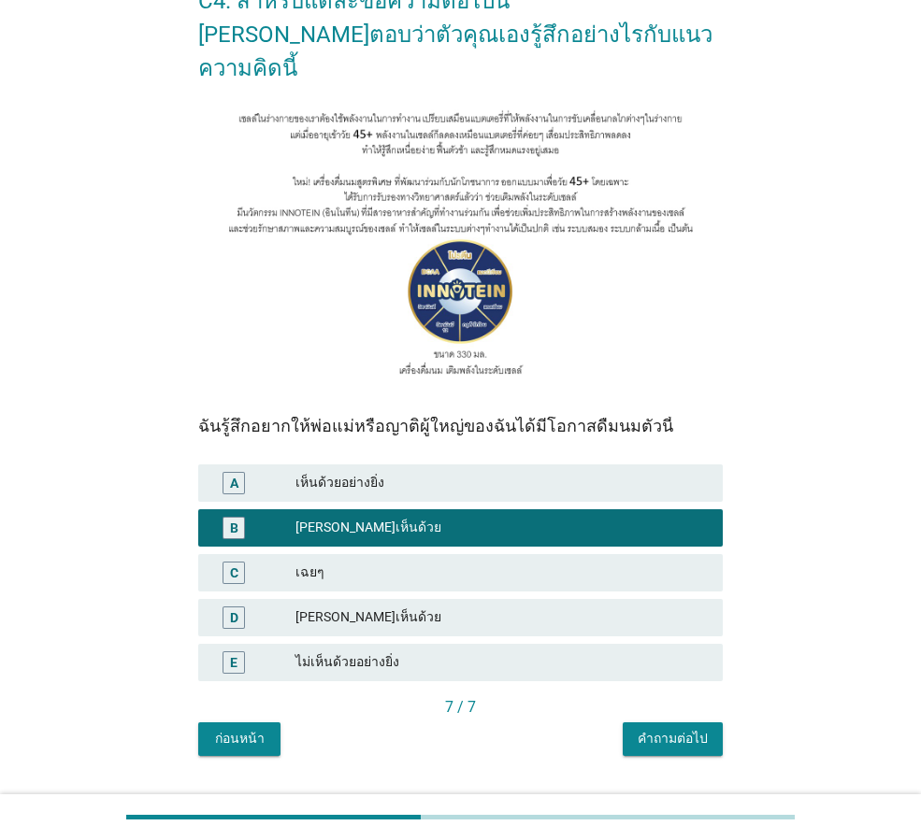
scroll to position [128, 0]
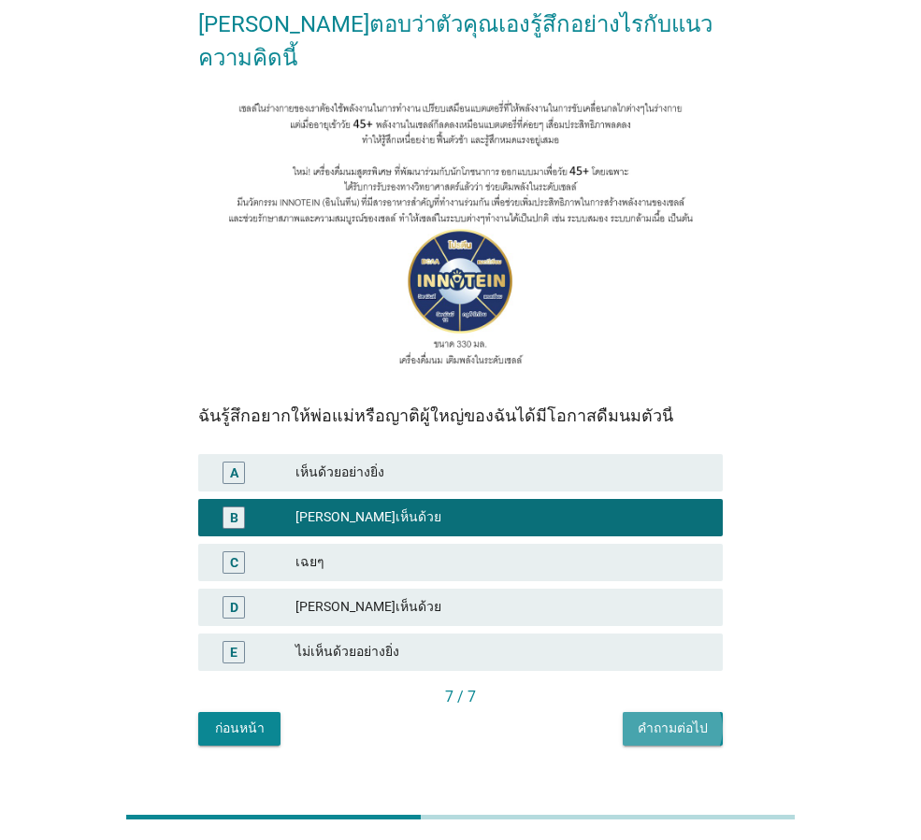
click at [702, 719] on div "คำถามต่อไป" at bounding box center [672, 729] width 70 height 20
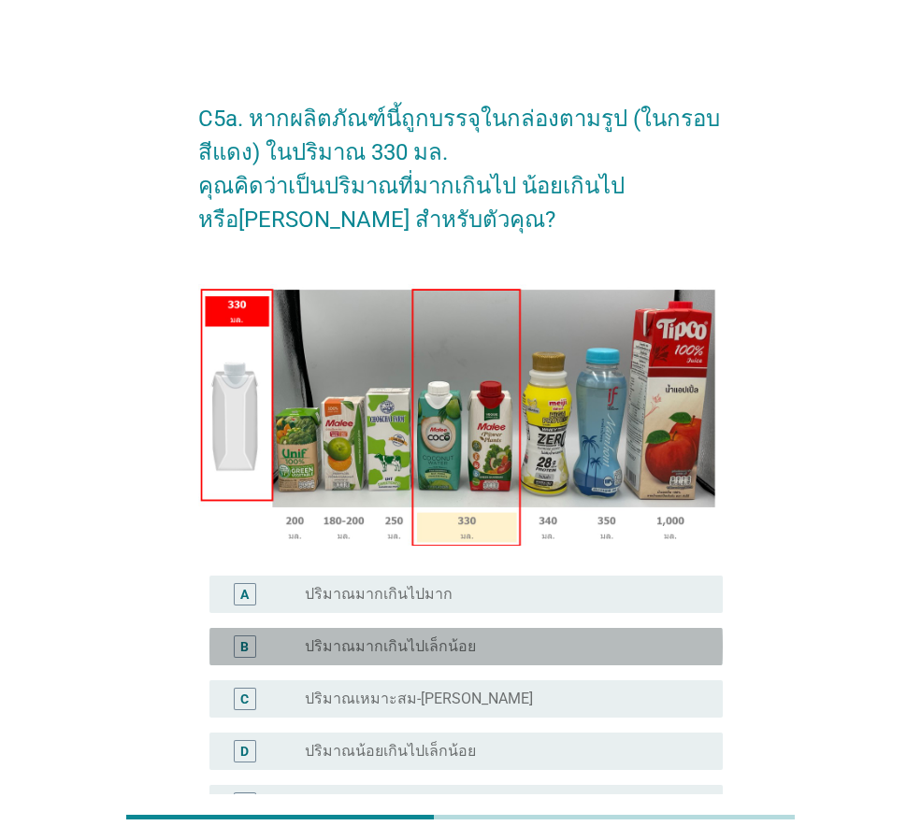
click at [403, 647] on label "ปริมาณมากเกินไปเล็กน้อย" at bounding box center [390, 646] width 171 height 19
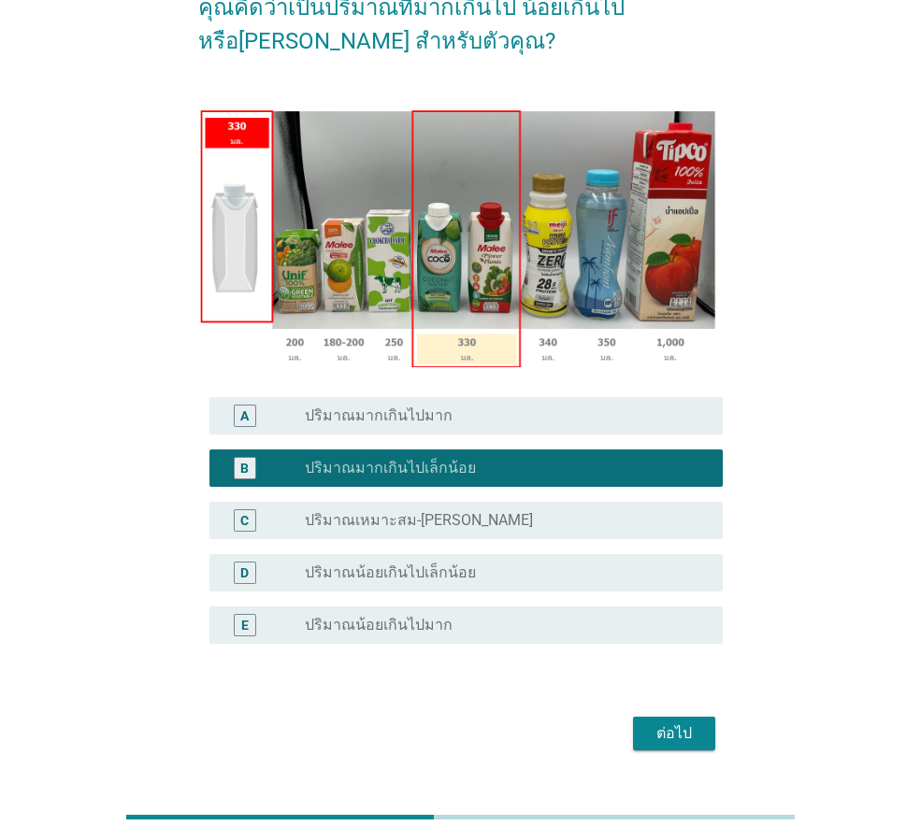
scroll to position [222, 0]
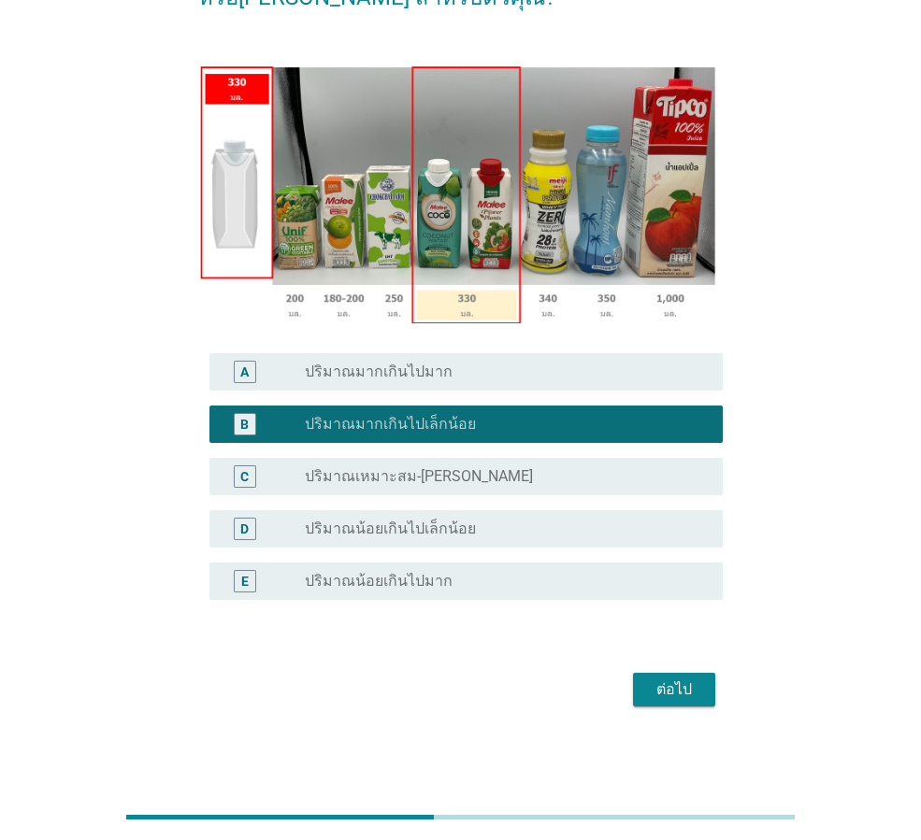
click at [678, 696] on div "ต่อไป" at bounding box center [674, 690] width 52 height 22
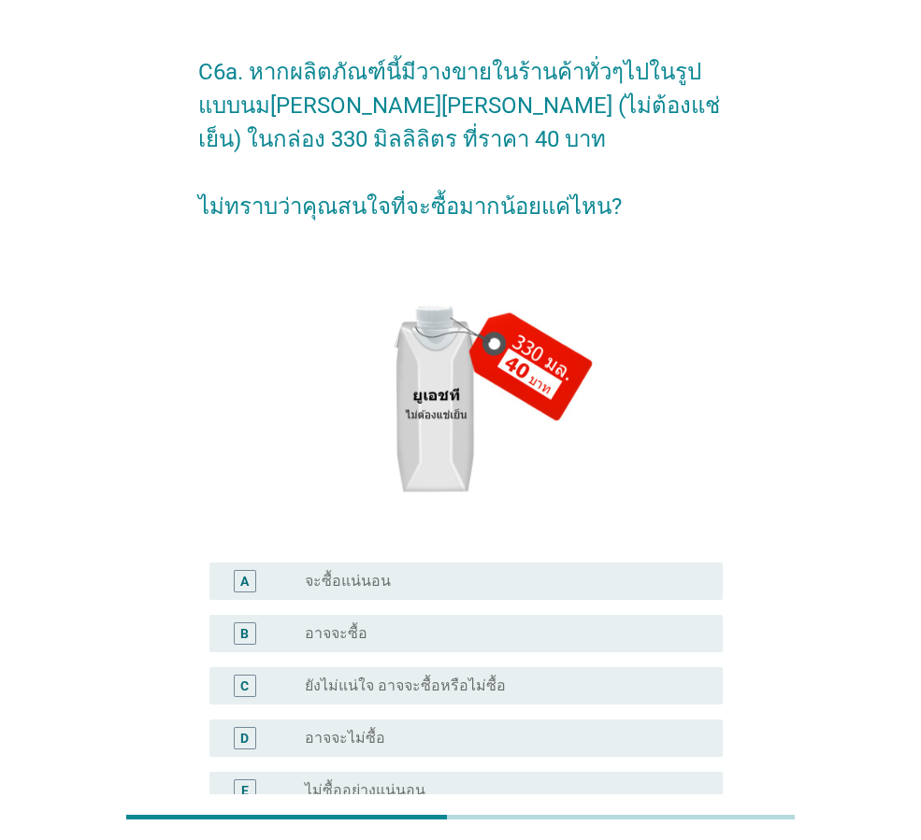
scroll to position [93, 0]
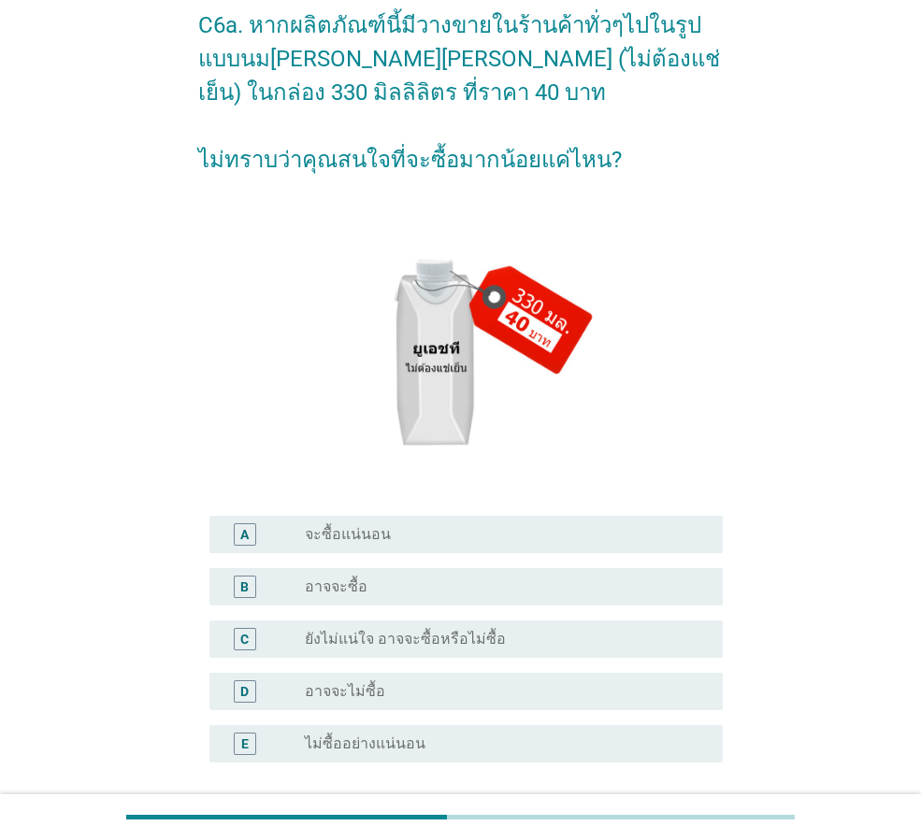
click at [353, 693] on label "อาจจะไม่ซื้อ" at bounding box center [345, 691] width 80 height 19
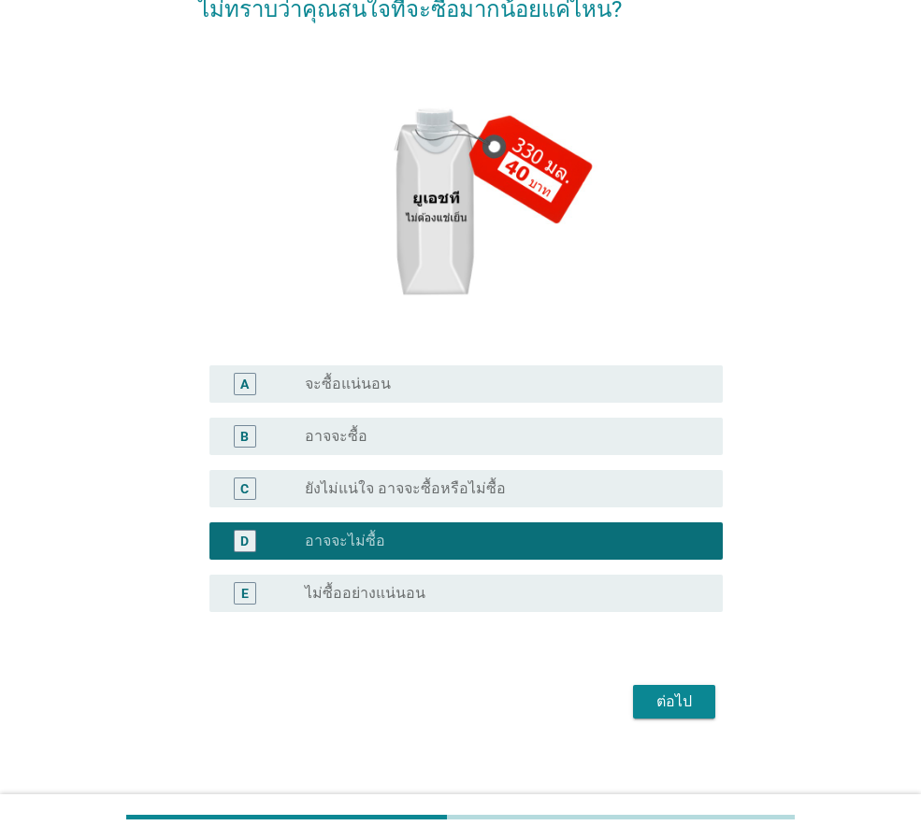
scroll to position [256, 0]
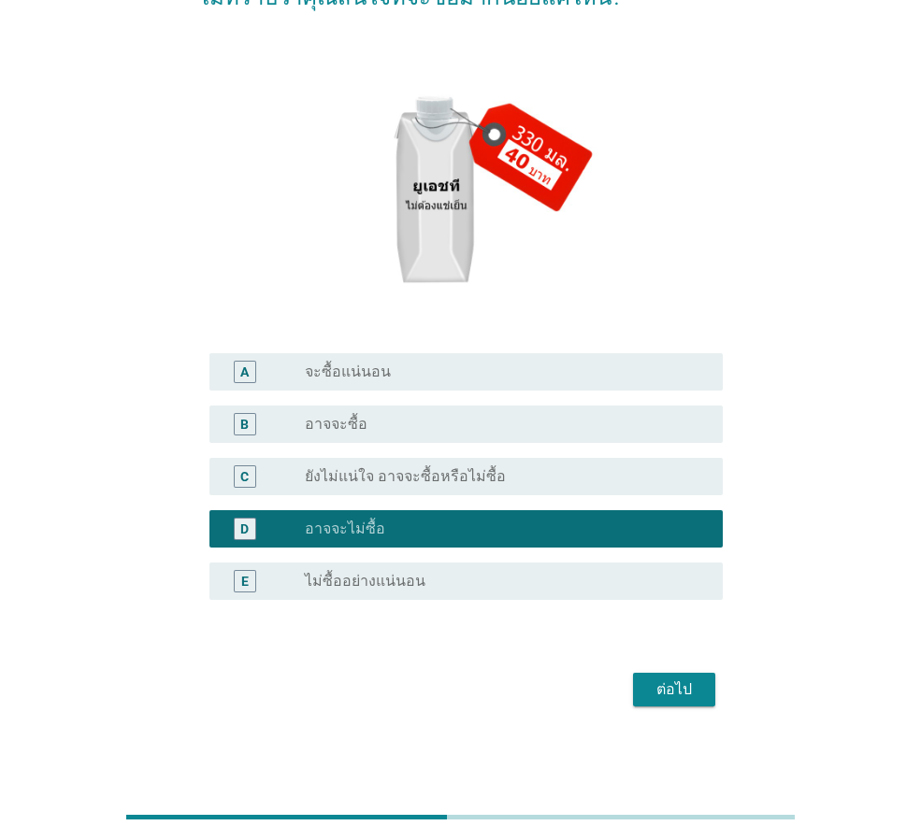
click at [678, 697] on div "ต่อไป" at bounding box center [674, 690] width 52 height 22
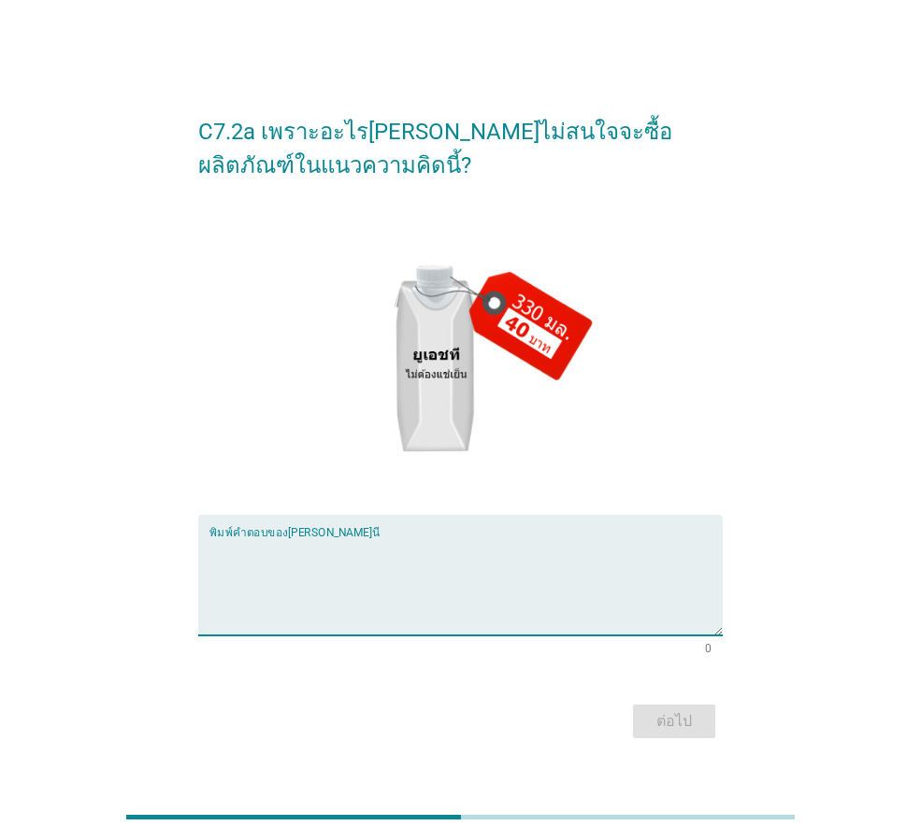
click at [283, 550] on textarea "พิมพ์คำตอบของคุณ ที่นี่" at bounding box center [465, 586] width 513 height 98
type textarea "ราคาแพง ไม่เหมาะสม"
click at [676, 719] on div "ต่อไป" at bounding box center [674, 721] width 52 height 22
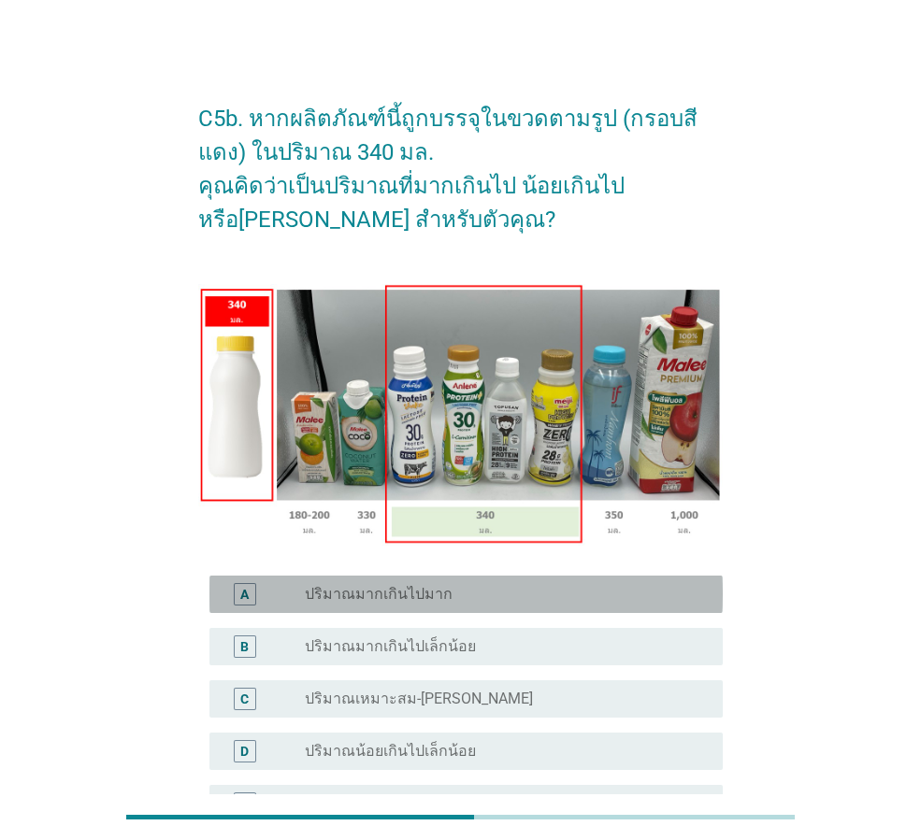
click at [405, 593] on label "ปริมาณมากเกินไปมาก" at bounding box center [379, 594] width 148 height 19
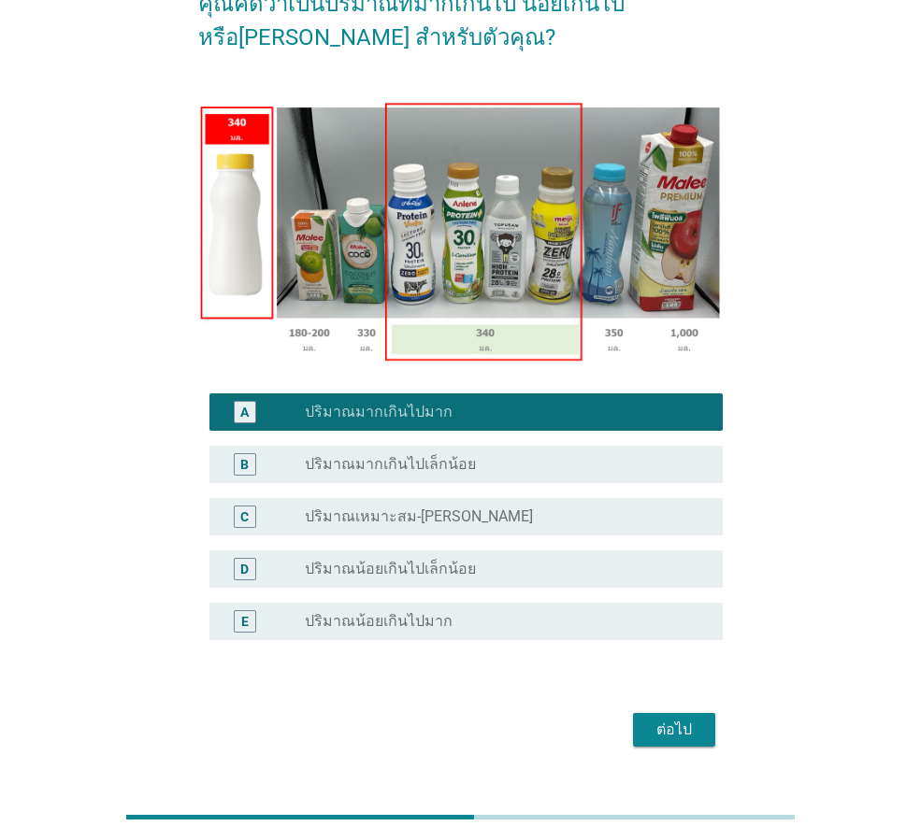
scroll to position [222, 0]
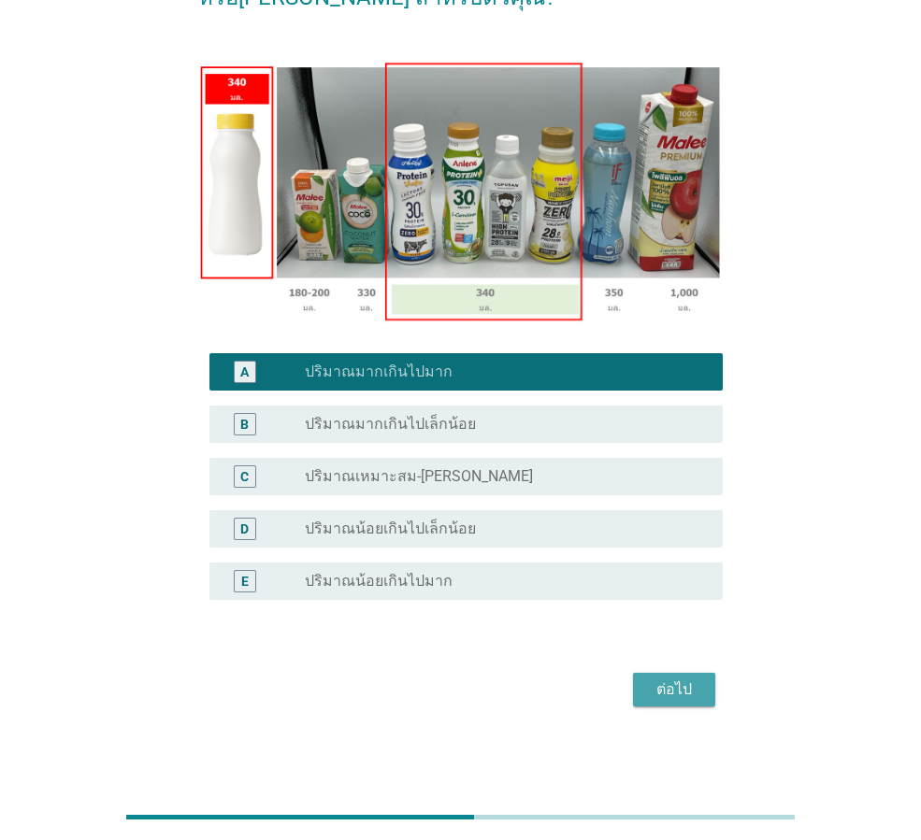
click at [671, 688] on div "ต่อไป" at bounding box center [674, 690] width 52 height 22
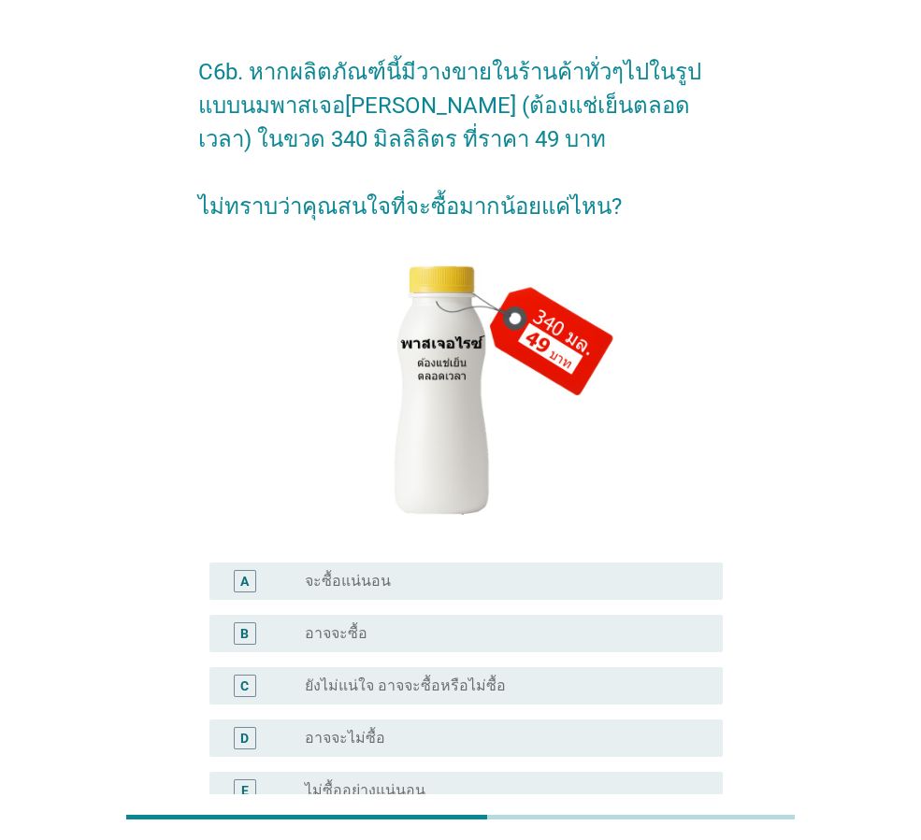
scroll to position [93, 0]
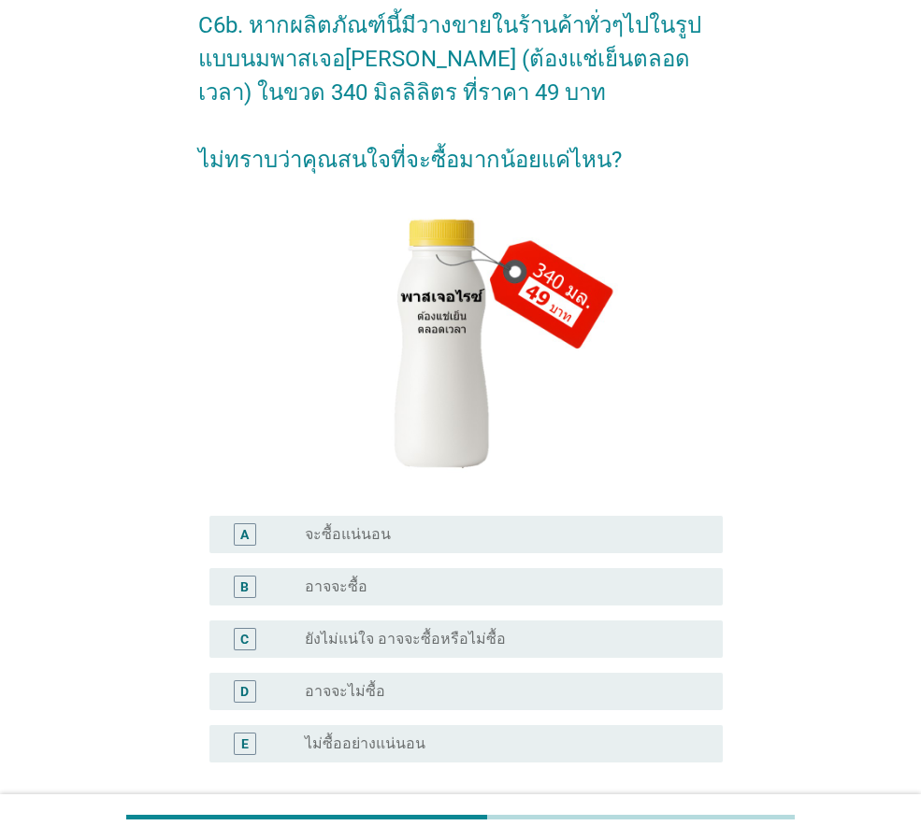
click at [432, 640] on label "ยังไม่แน่ใจ อาจจะซื้อหรือไม่ซื้อ" at bounding box center [405, 639] width 201 height 19
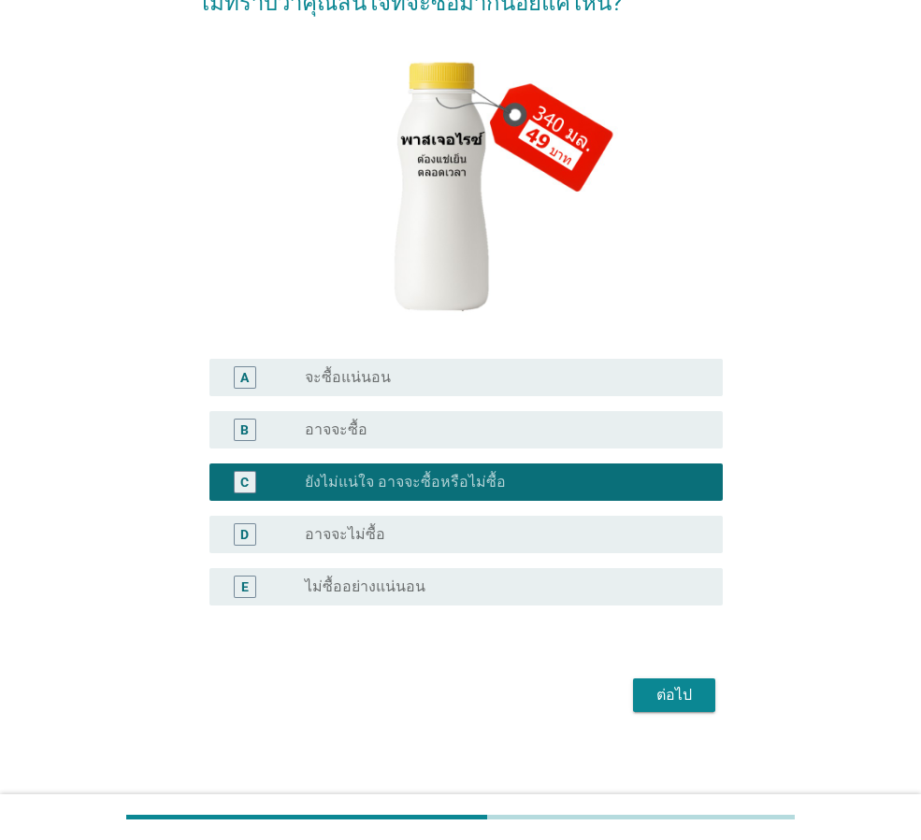
scroll to position [256, 0]
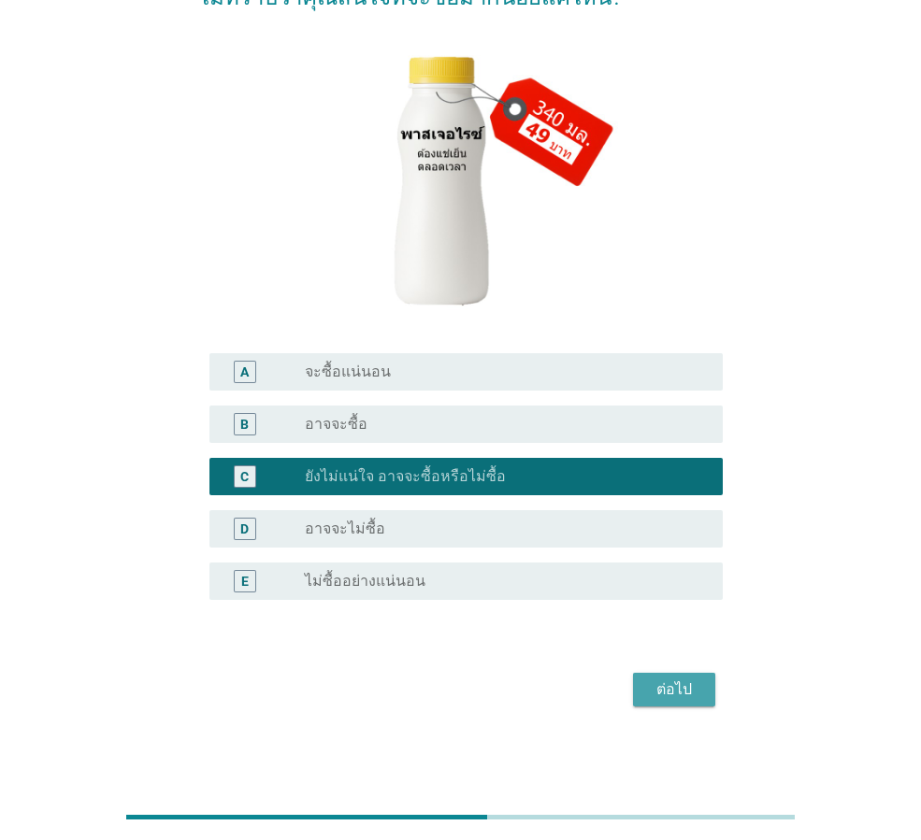
click at [697, 688] on div "ต่อไป" at bounding box center [674, 690] width 52 height 22
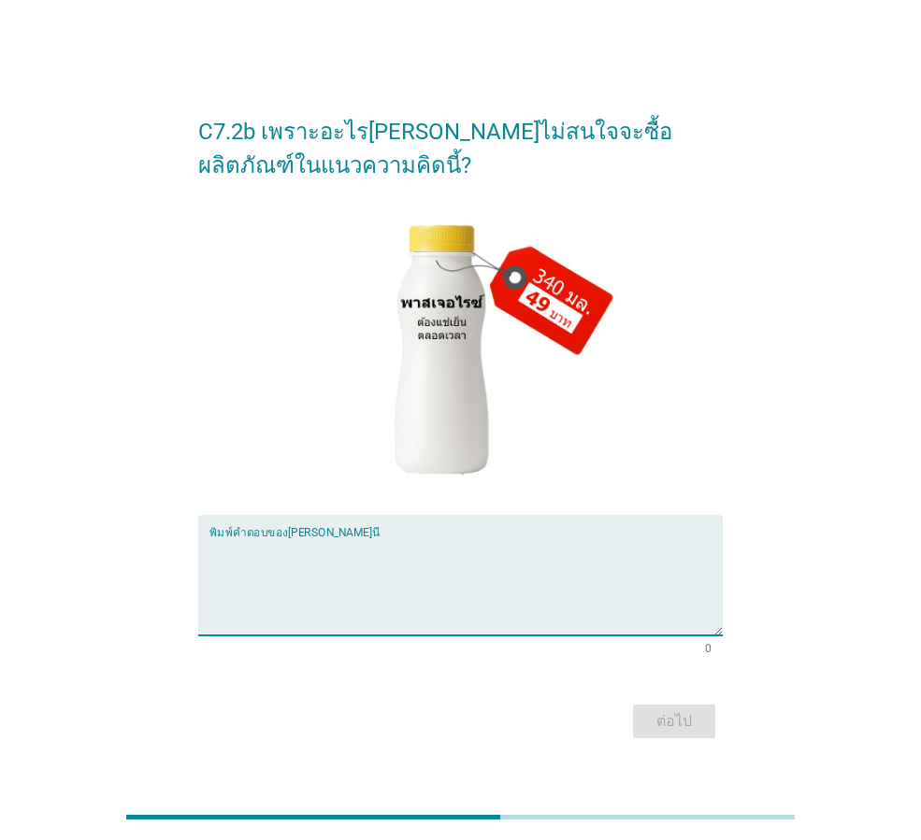
click at [253, 552] on textarea "พิมพ์คำตอบของคุณ ที่นี่" at bounding box center [465, 586] width 513 height 98
type textarea "[PERSON_NAME]กินได้ในวันถัดไป"
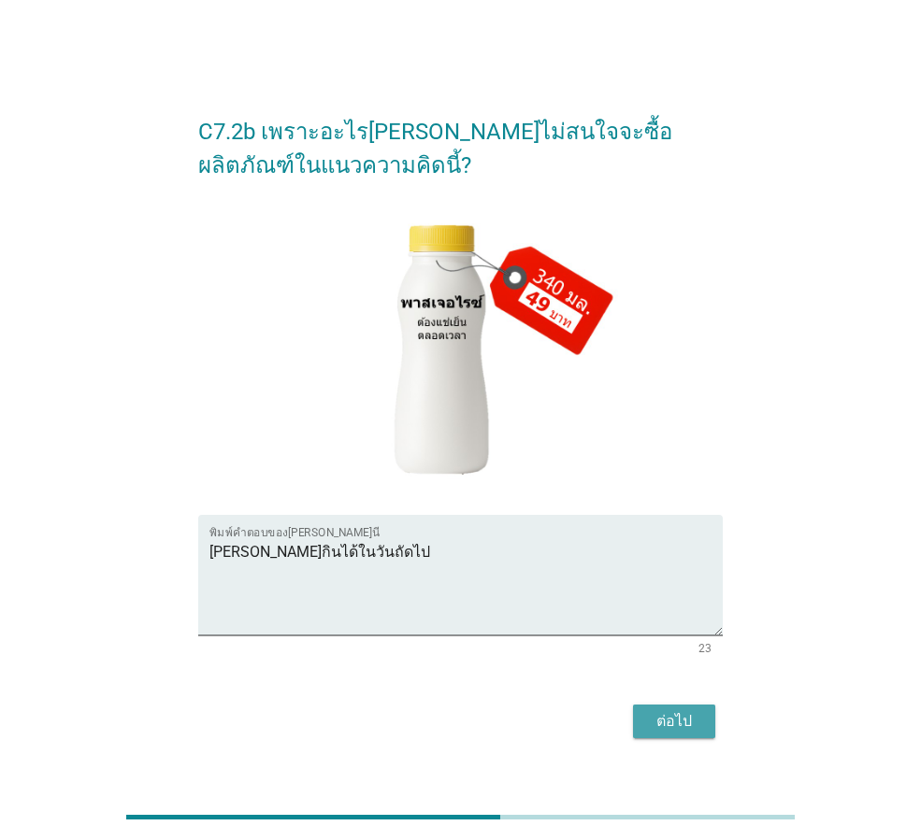
click at [664, 721] on div "ต่อไป" at bounding box center [674, 721] width 52 height 22
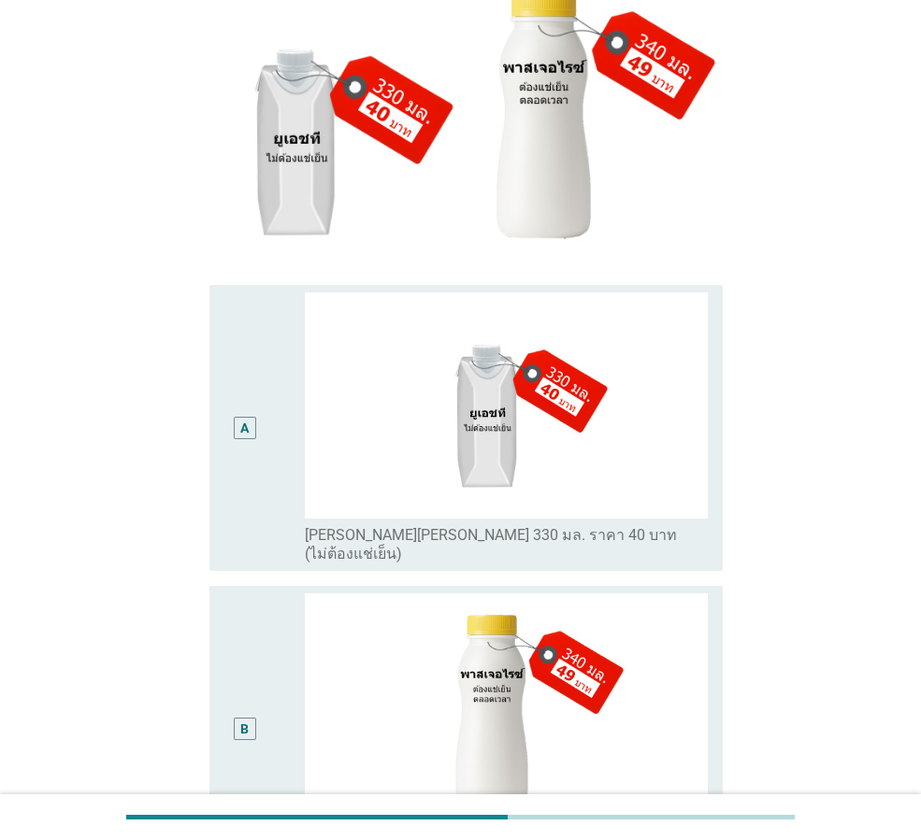
scroll to position [526, 0]
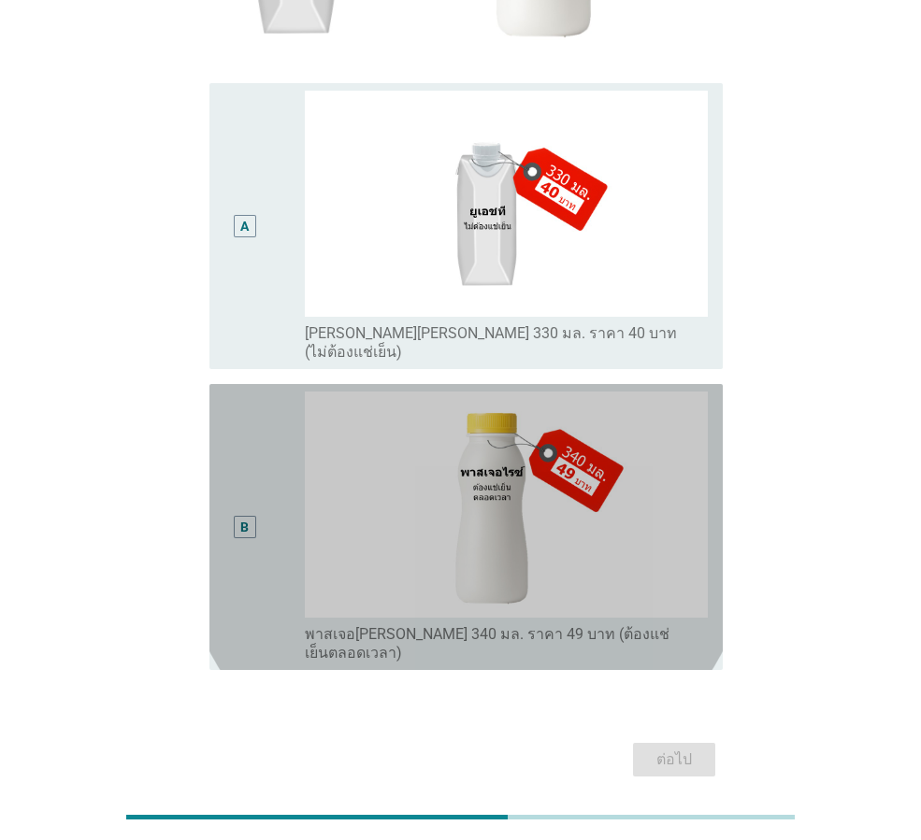
click at [272, 479] on div "B" at bounding box center [264, 527] width 80 height 271
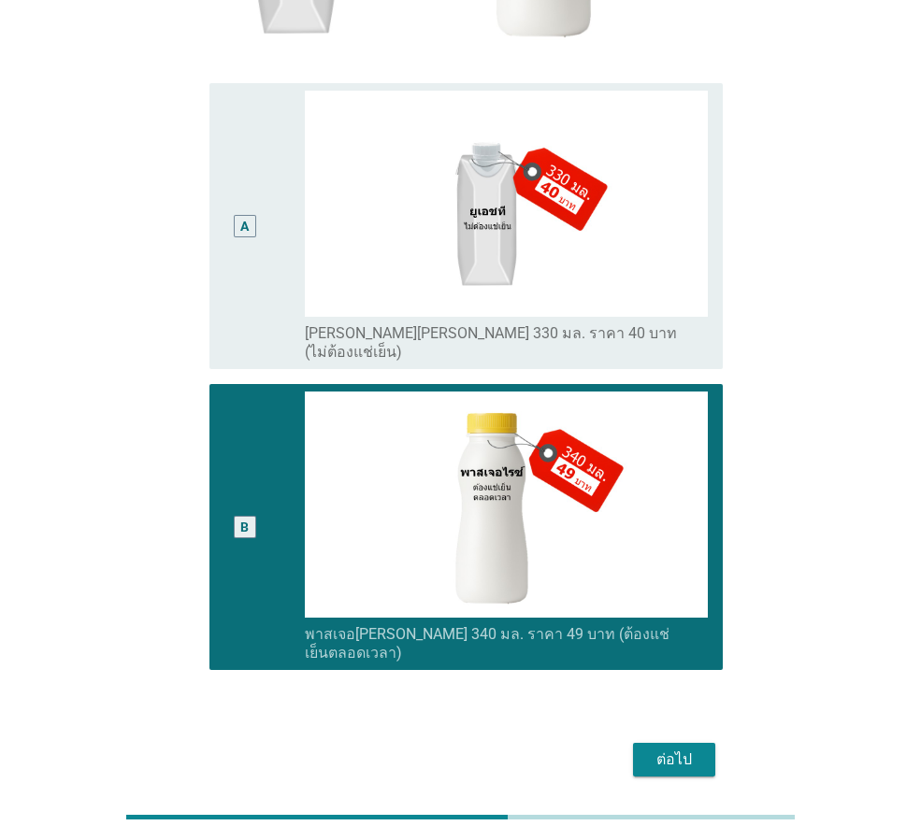
click at [687, 749] on div "ต่อไป" at bounding box center [674, 760] width 52 height 22
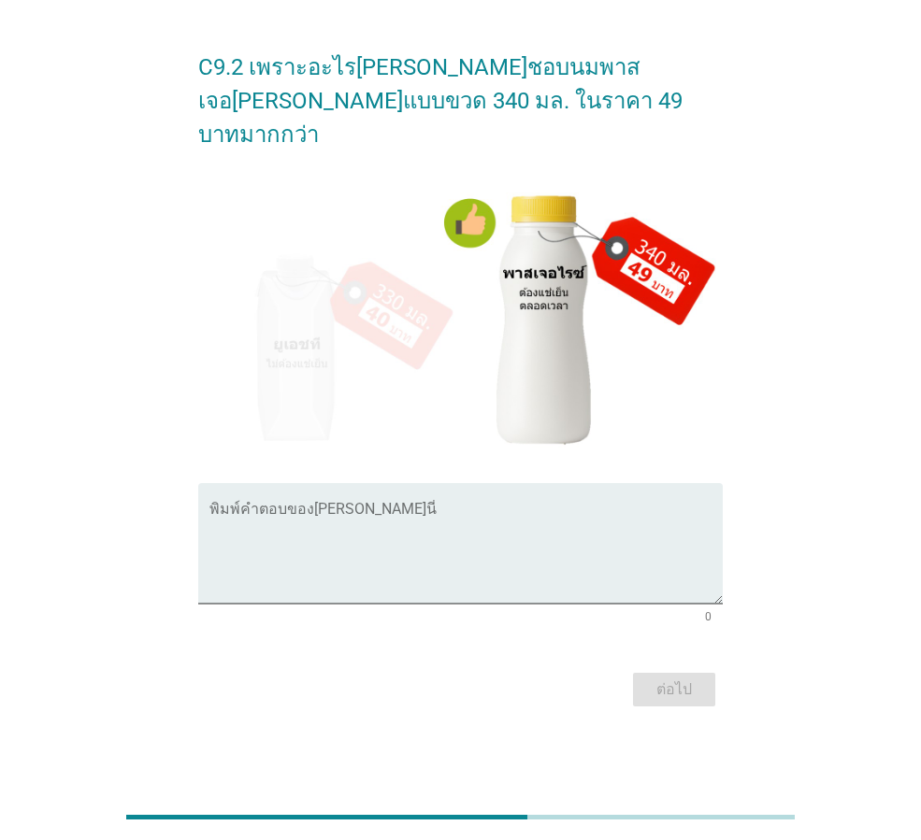
scroll to position [0, 0]
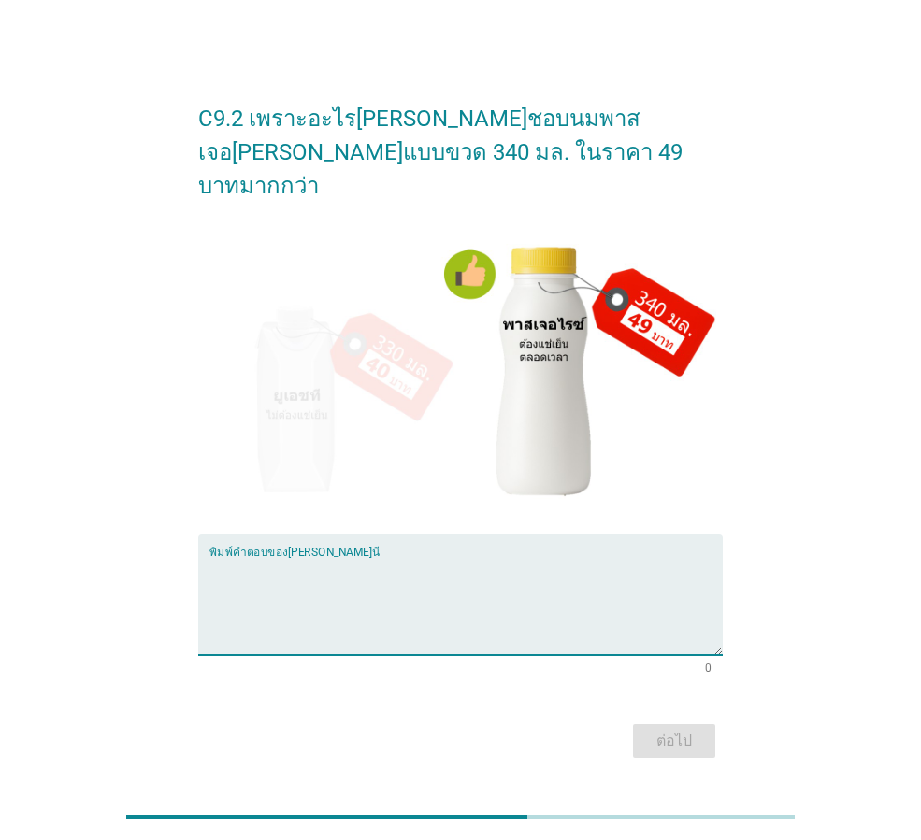
click at [321, 557] on textarea "พิมพ์คำตอบของคุณ ที่นี่" at bounding box center [465, 606] width 513 height 98
type textarea "ส"
type textarea "เ"
type textarea "แช่ในตู้เย็น เก็บได้นาน"
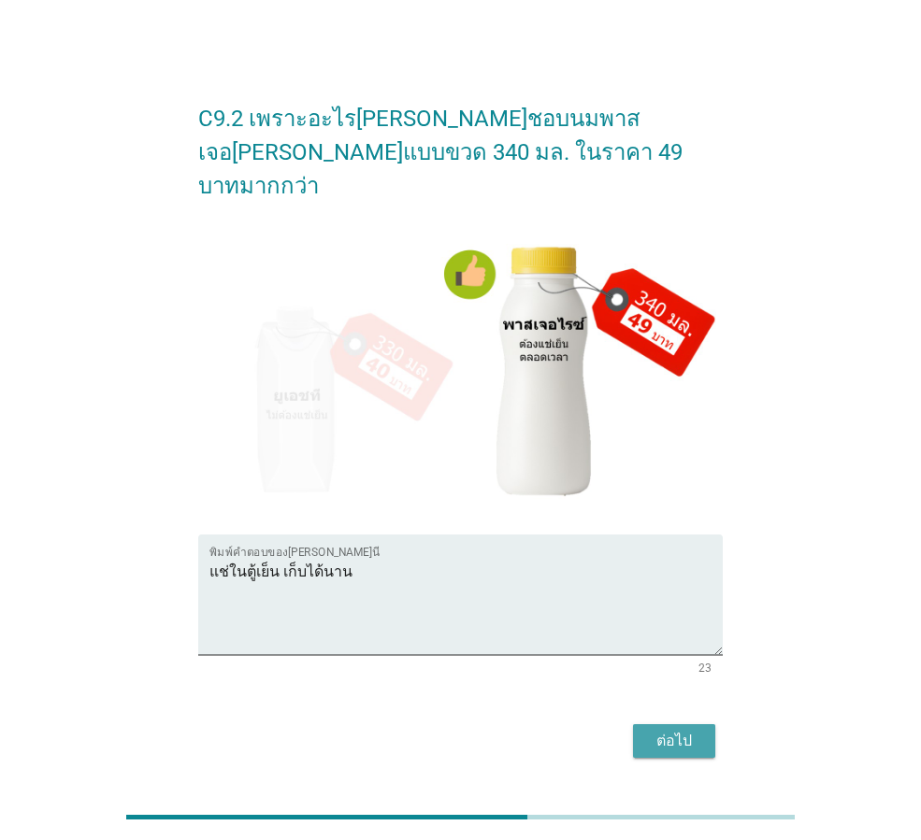
click at [697, 730] on div "ต่อไป" at bounding box center [674, 741] width 52 height 22
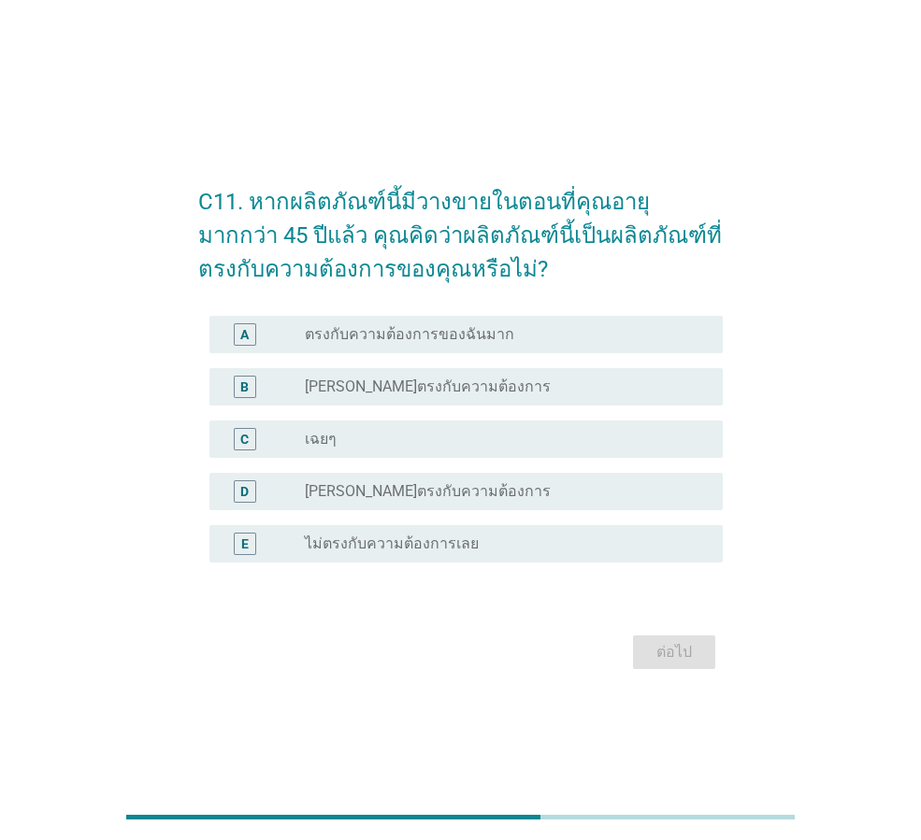
click at [472, 337] on label "ตรงกับความต้องการของฉันมาก" at bounding box center [409, 334] width 209 height 19
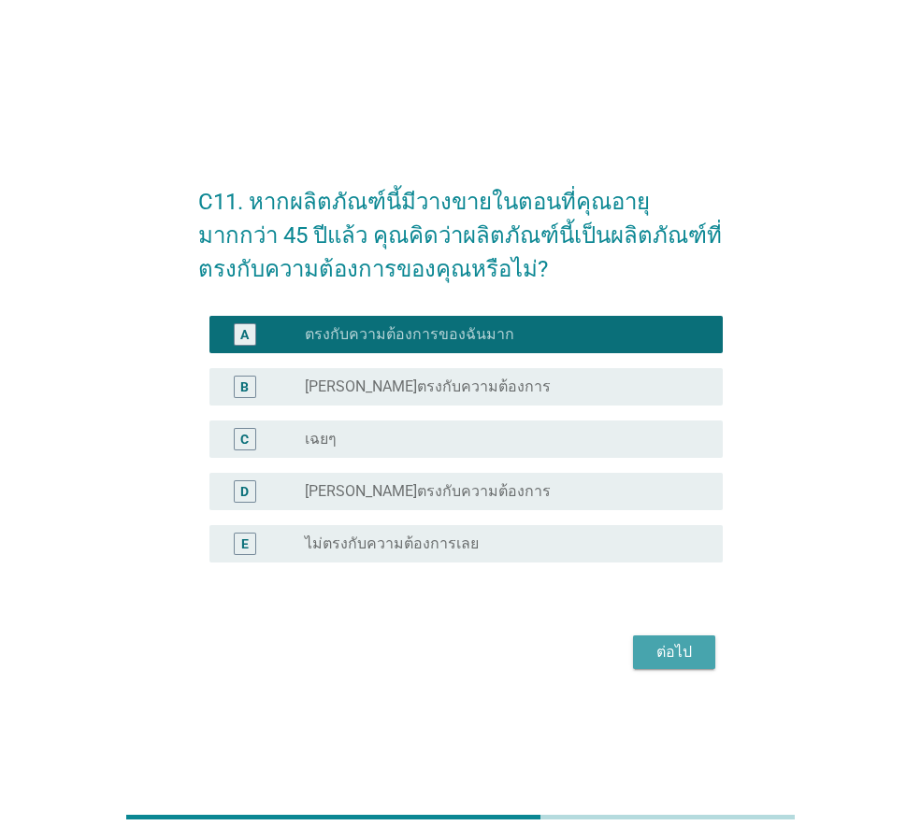
click at [676, 646] on div "ต่อไป" at bounding box center [674, 652] width 52 height 22
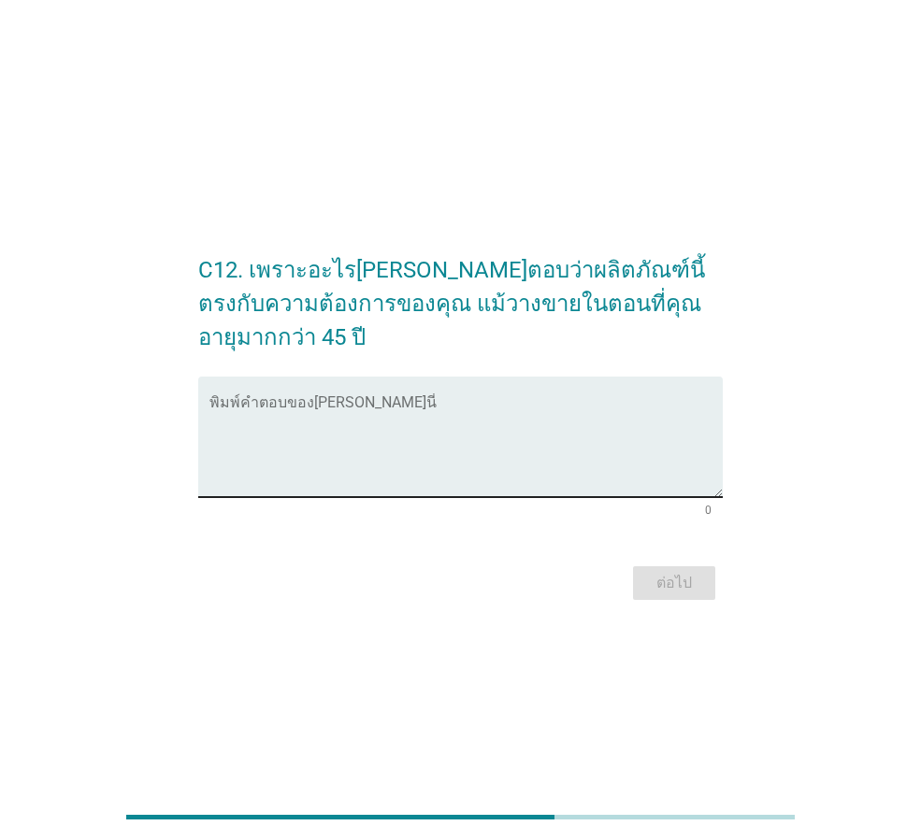
click at [326, 379] on div "พิมพ์คำตอบของ[PERSON_NAME]นี่" at bounding box center [465, 437] width 513 height 121
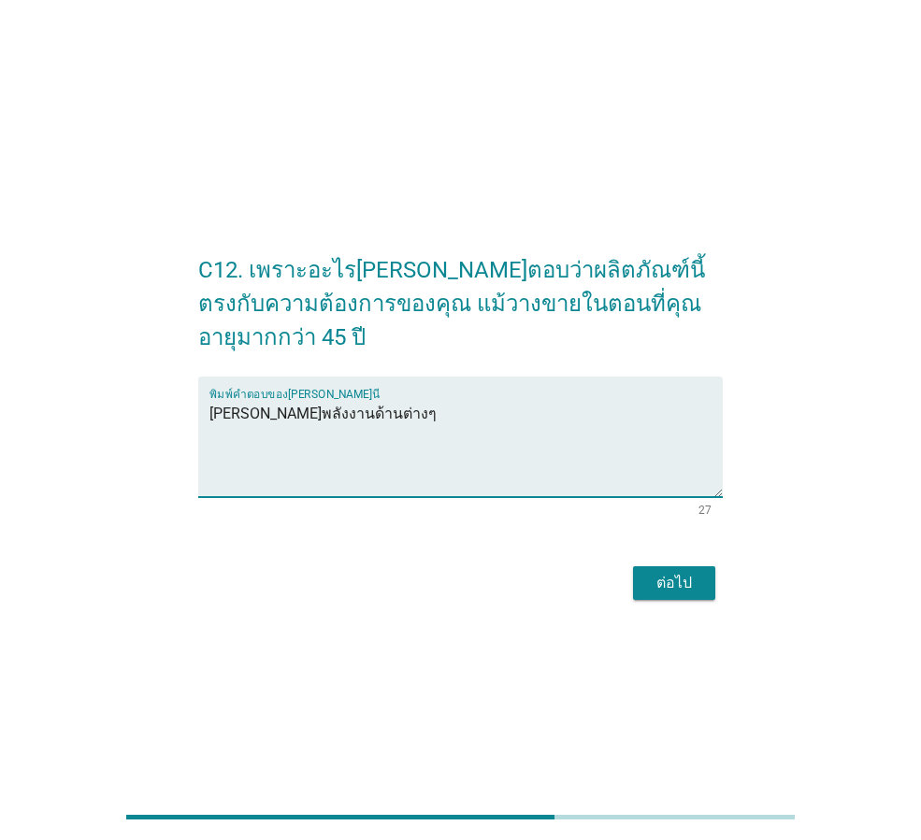
type textarea "[PERSON_NAME]พลังงานด้านต่างๆ"
click at [671, 572] on div "ต่อไป" at bounding box center [674, 583] width 52 height 22
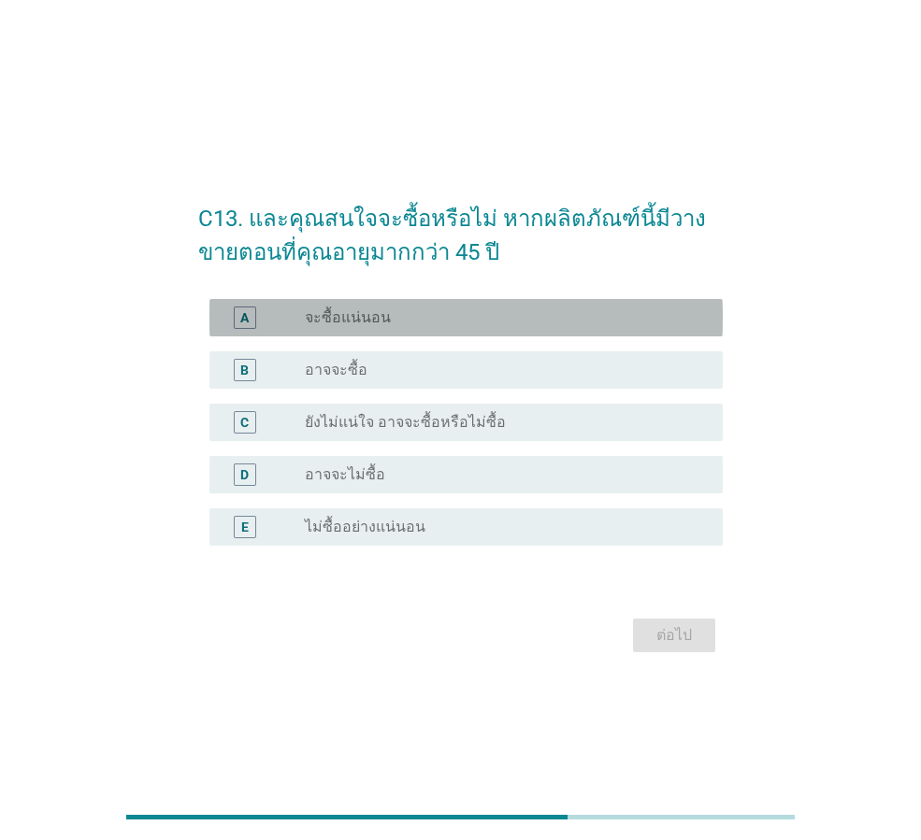
click at [375, 316] on label "จะซื้อแน่นอน" at bounding box center [348, 317] width 86 height 19
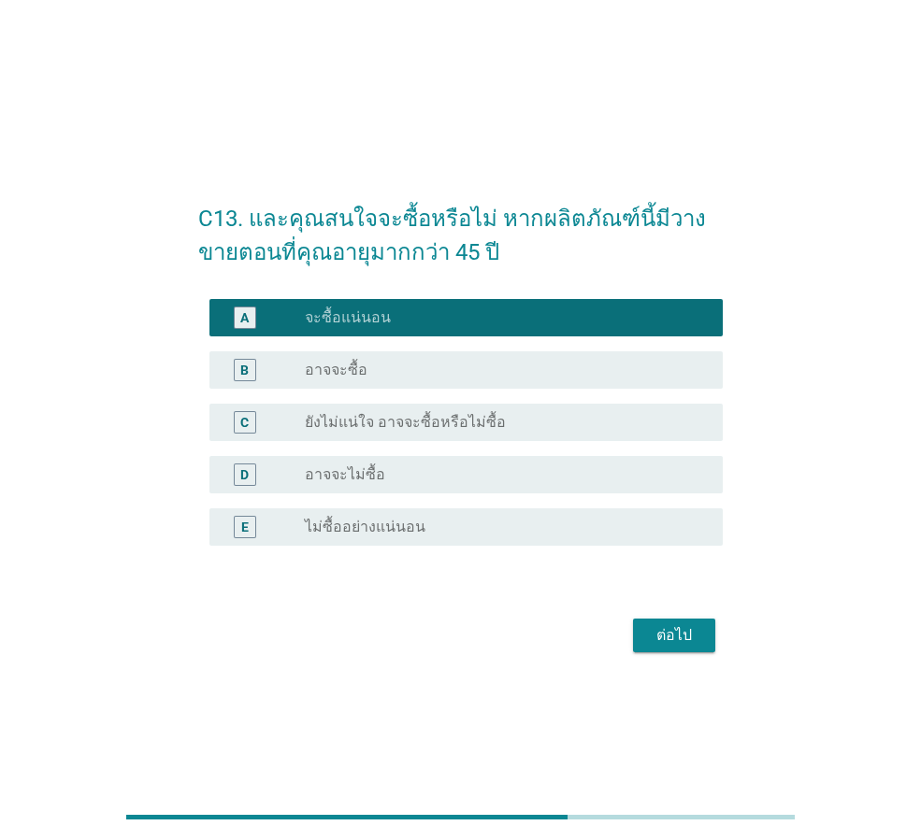
click at [679, 634] on div "ต่อไป" at bounding box center [674, 635] width 52 height 22
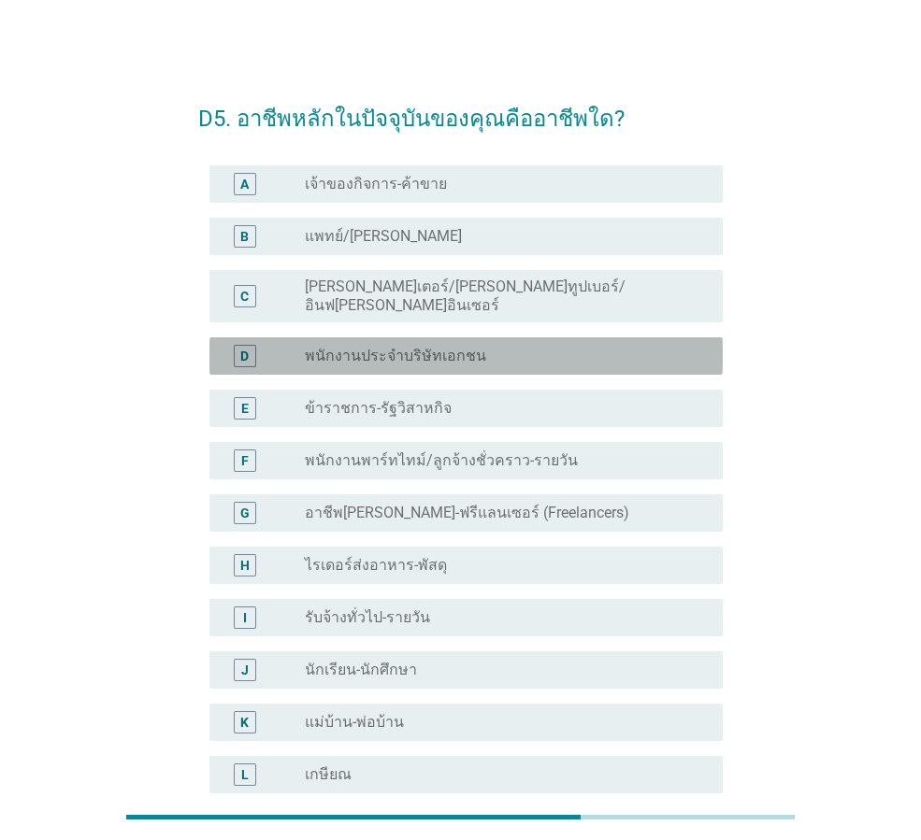
click at [394, 347] on label "พนักงานประจำบริษัทเอกชน" at bounding box center [395, 356] width 181 height 19
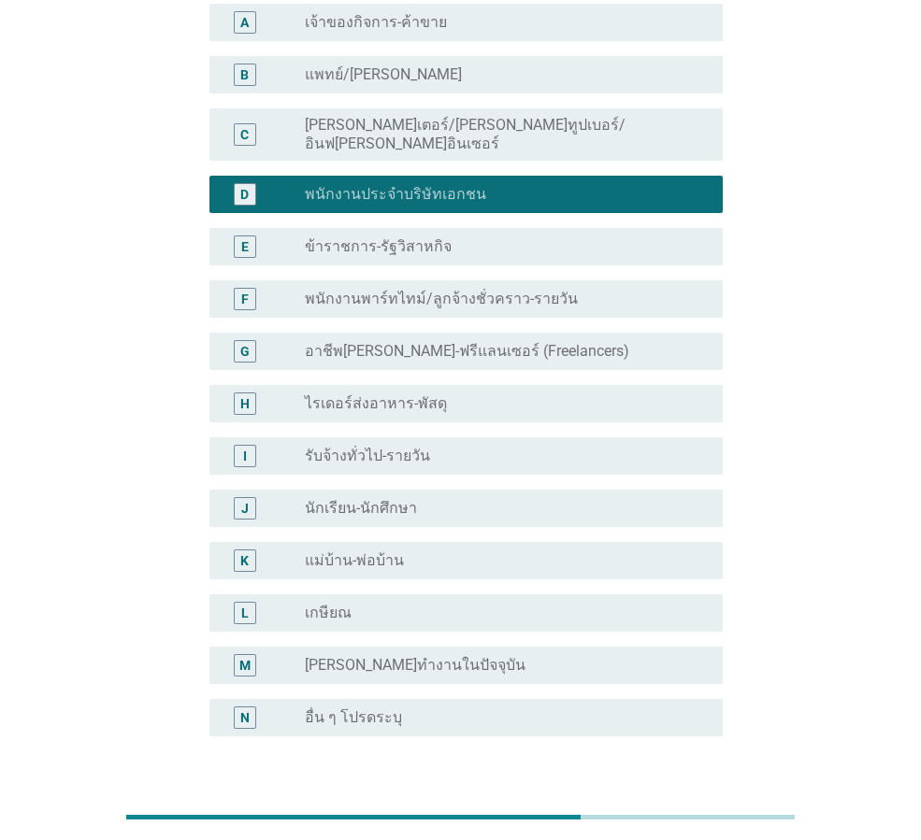
scroll to position [283, 0]
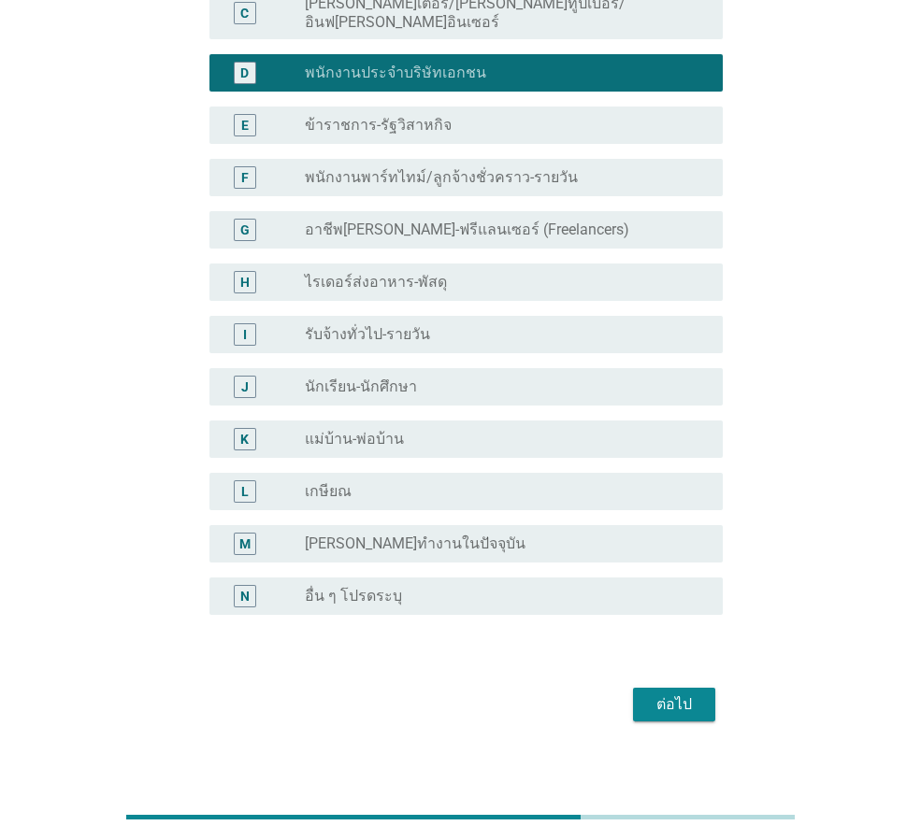
click at [663, 693] on div "ต่อไป" at bounding box center [674, 704] width 52 height 22
